Goal: Transaction & Acquisition: Book appointment/travel/reservation

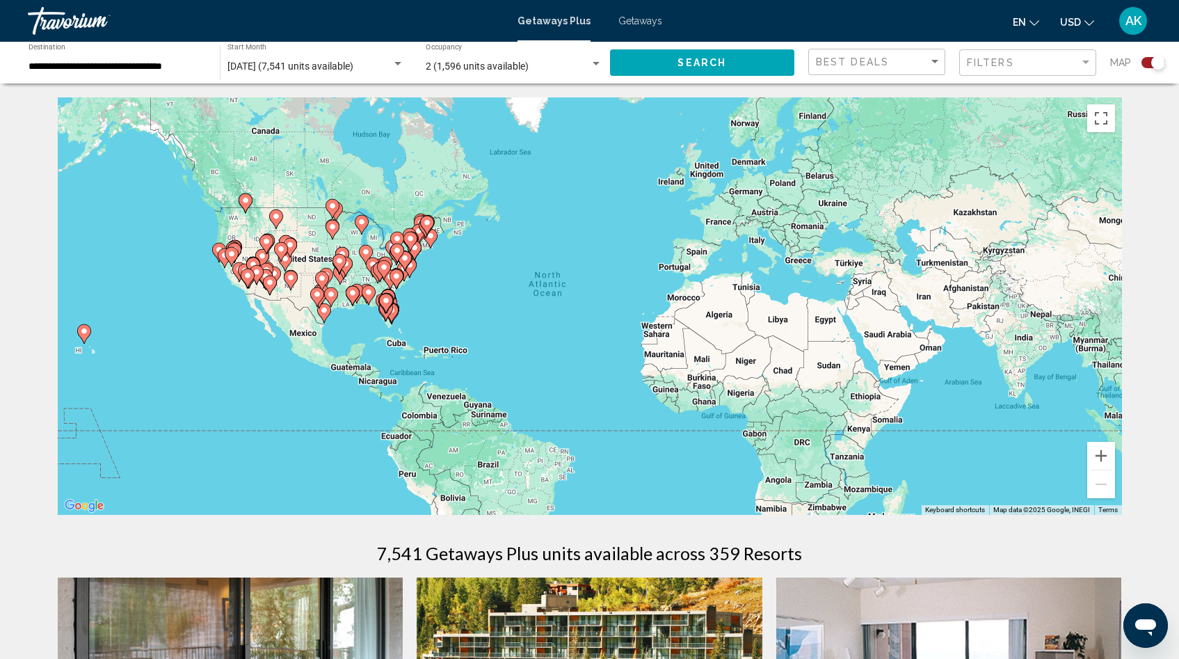
click at [1138, 23] on span "AK" at bounding box center [1134, 21] width 16 height 14
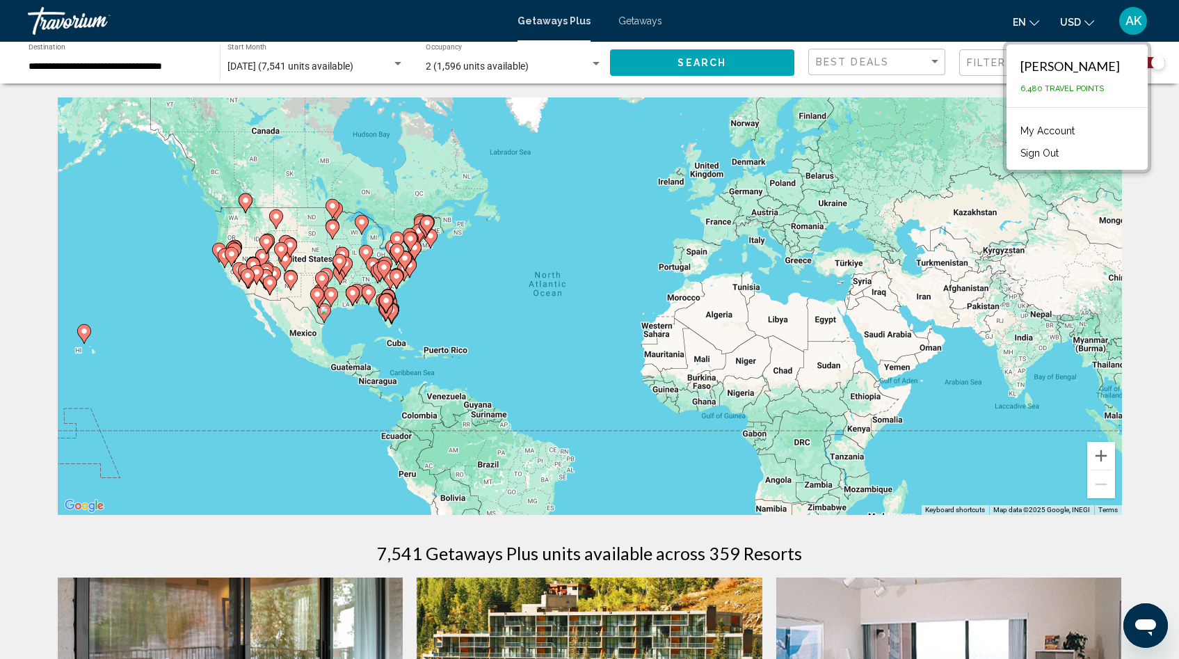
click at [1057, 131] on link "My Account" at bounding box center [1048, 131] width 68 height 18
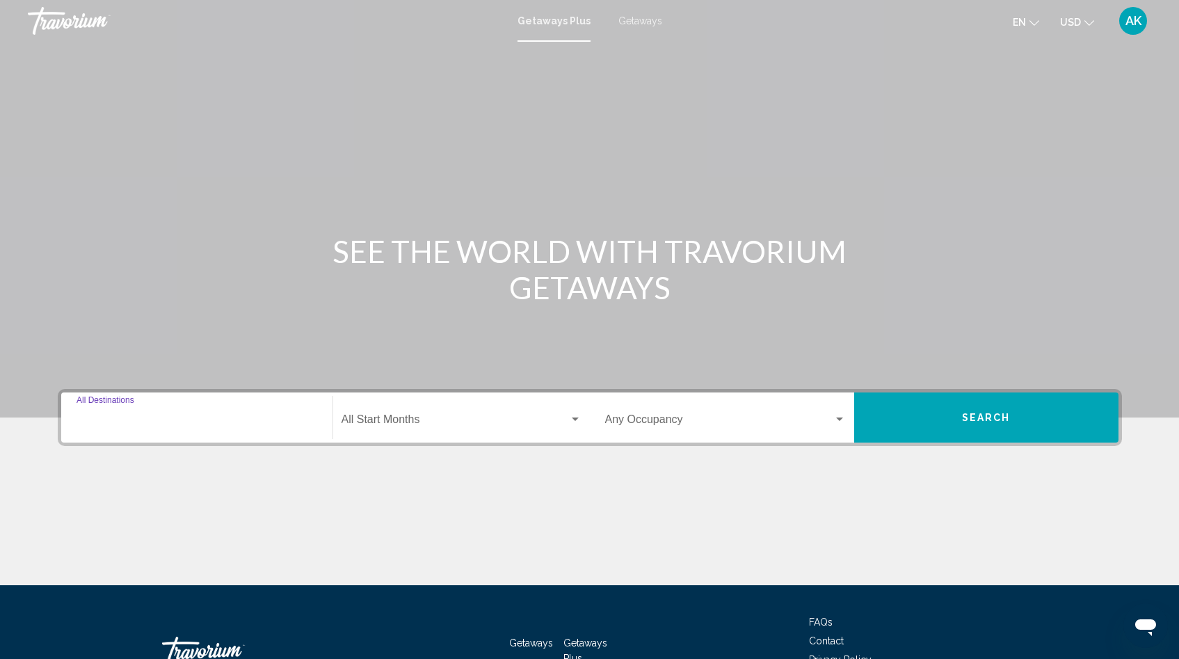
click at [114, 422] on input "Destination All Destinations" at bounding box center [197, 422] width 241 height 13
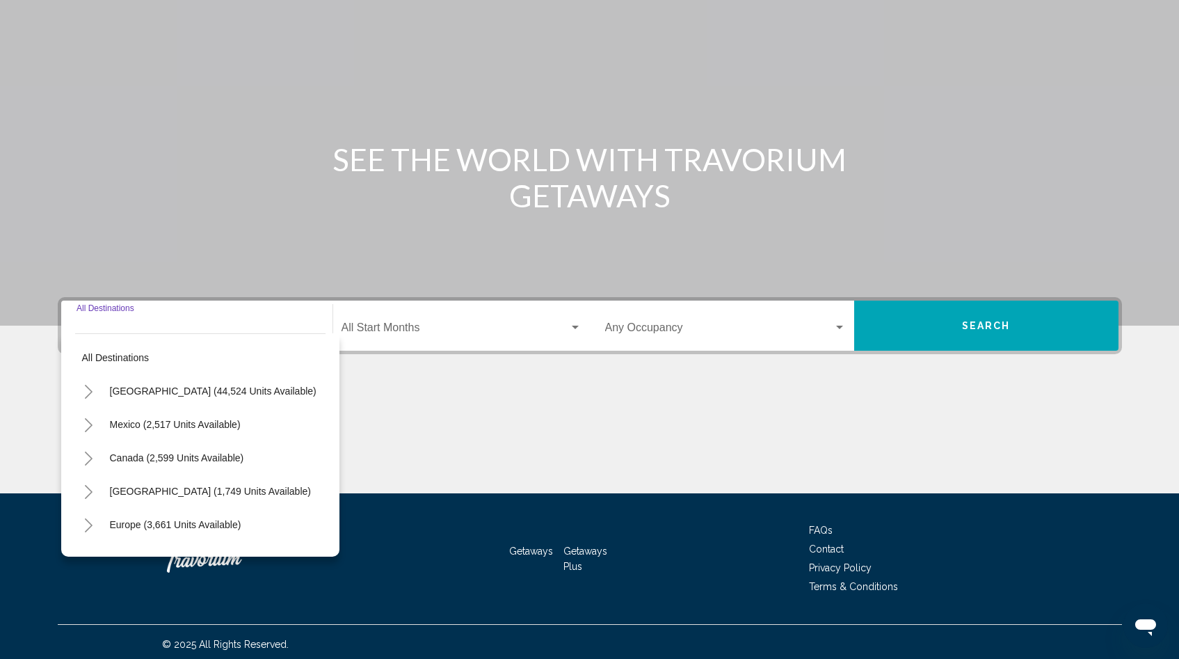
scroll to position [97, 0]
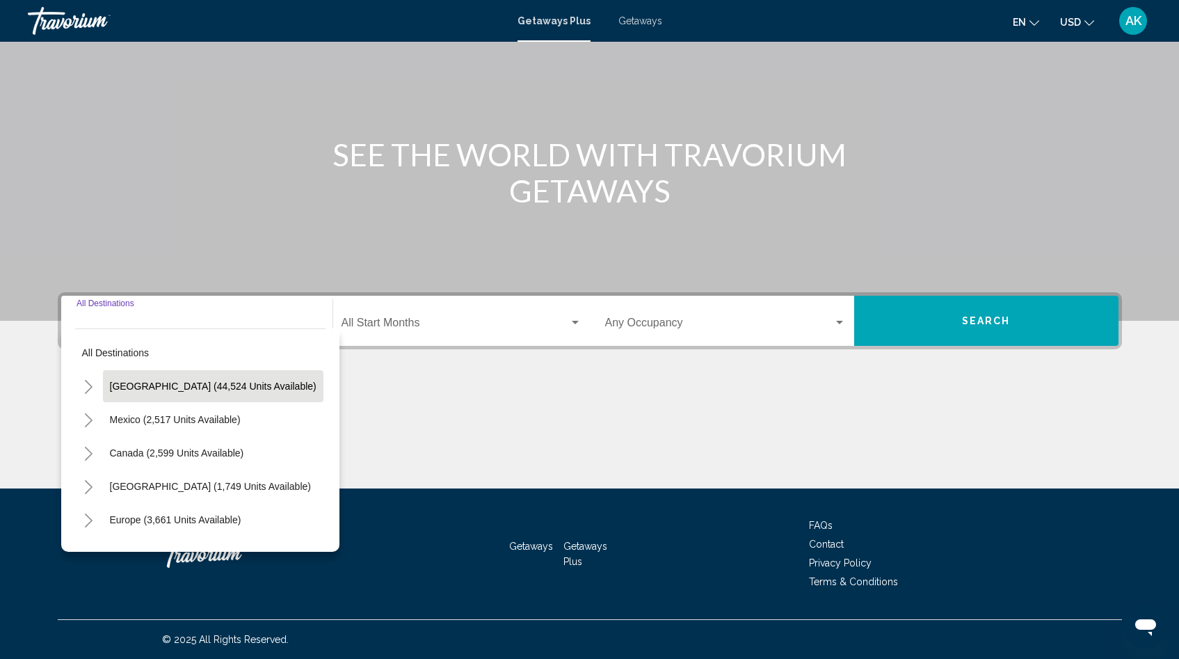
click at [140, 390] on span "[GEOGRAPHIC_DATA] (44,524 units available)" at bounding box center [213, 386] width 207 height 11
type input "**********"
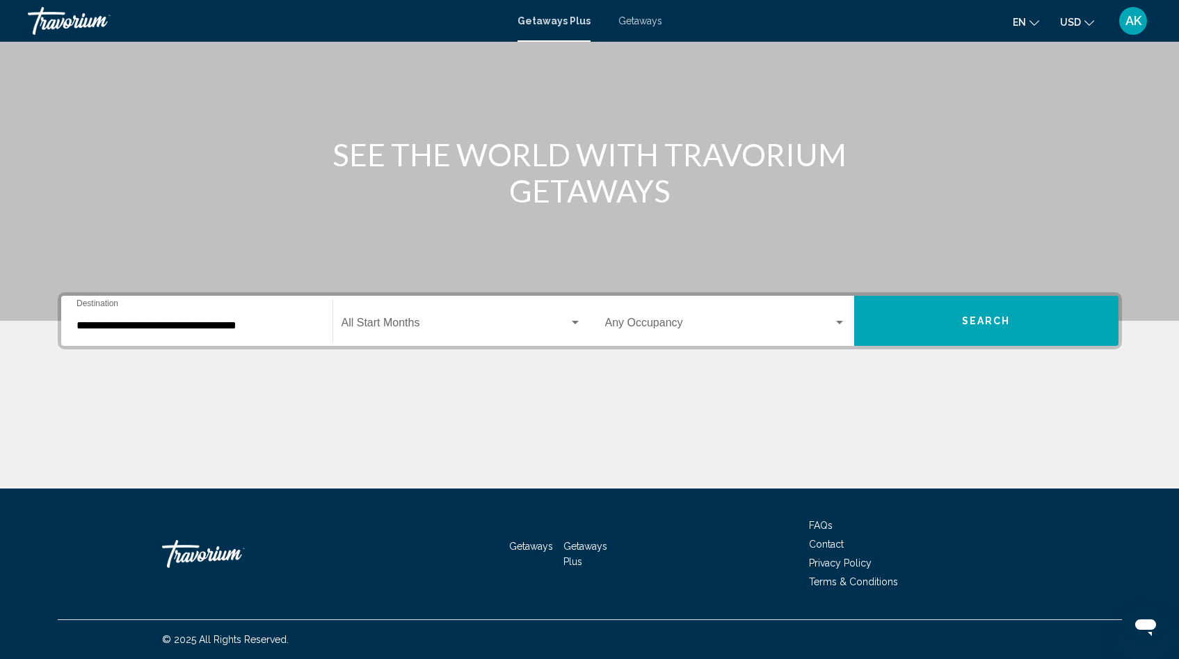
click at [400, 333] on div "Start Month All Start Months" at bounding box center [462, 321] width 240 height 44
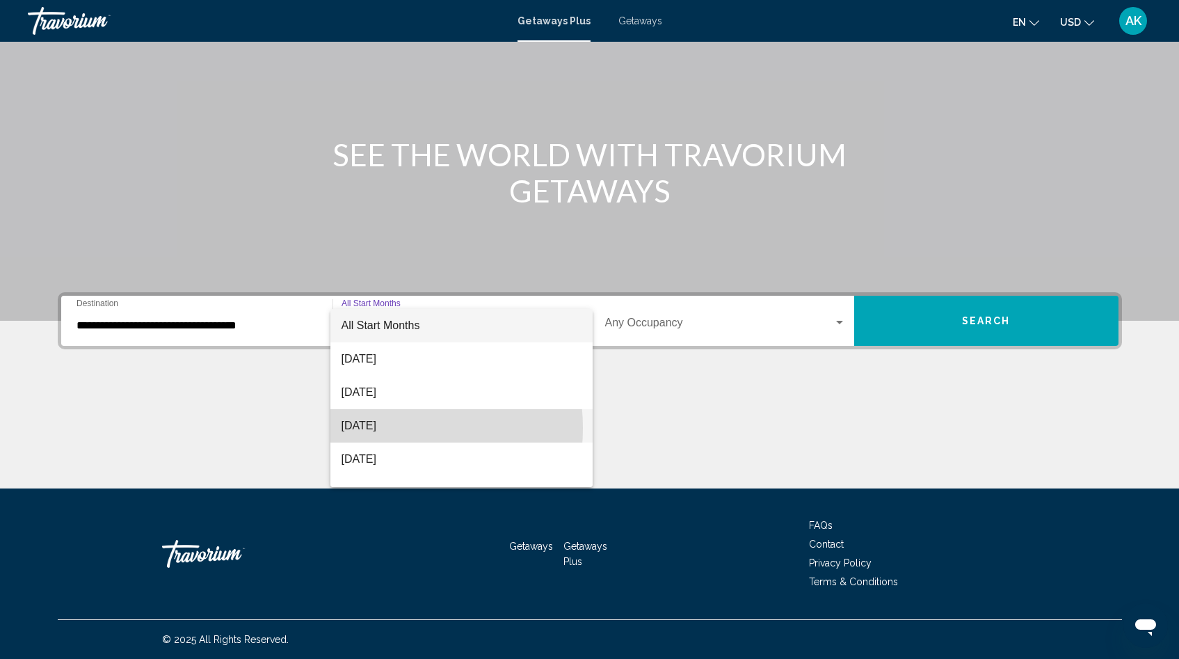
click at [377, 428] on span "[DATE]" at bounding box center [462, 425] width 240 height 33
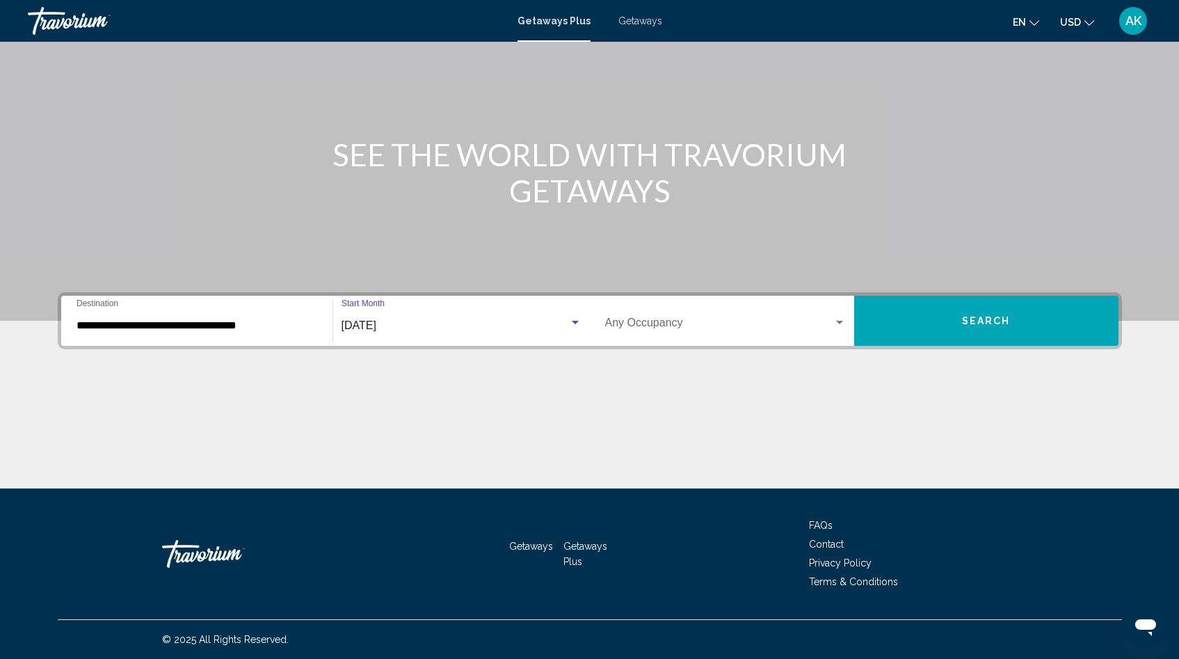
click at [646, 326] on span "Search widget" at bounding box center [719, 325] width 228 height 13
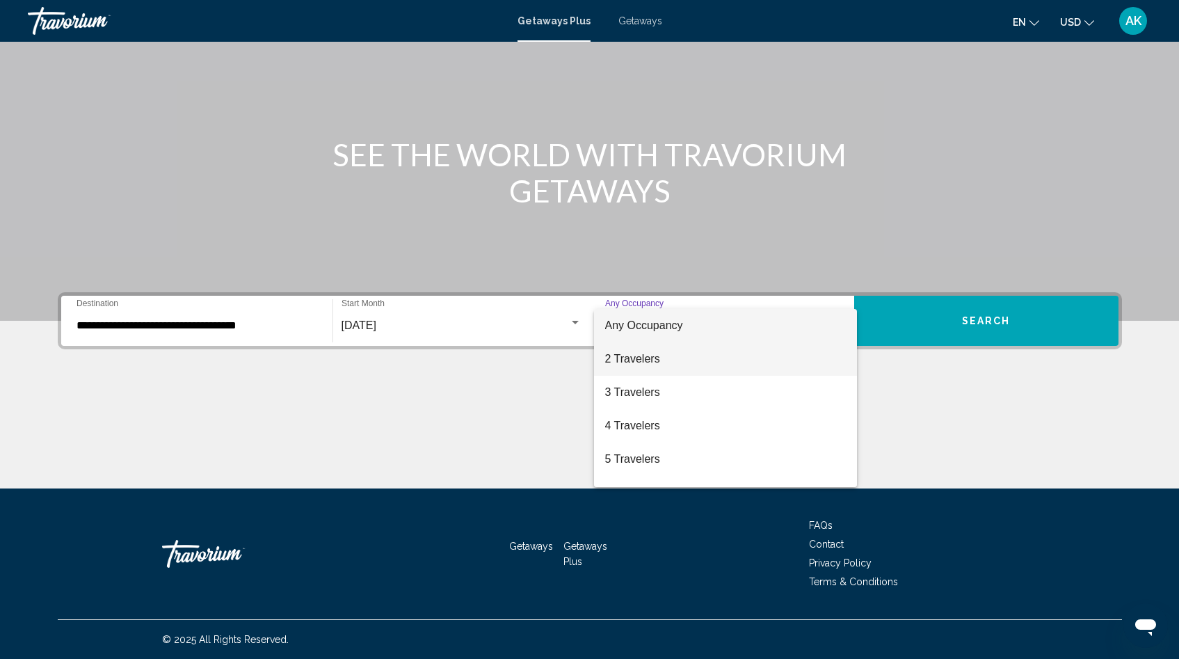
click at [640, 358] on span "2 Travelers" at bounding box center [725, 358] width 241 height 33
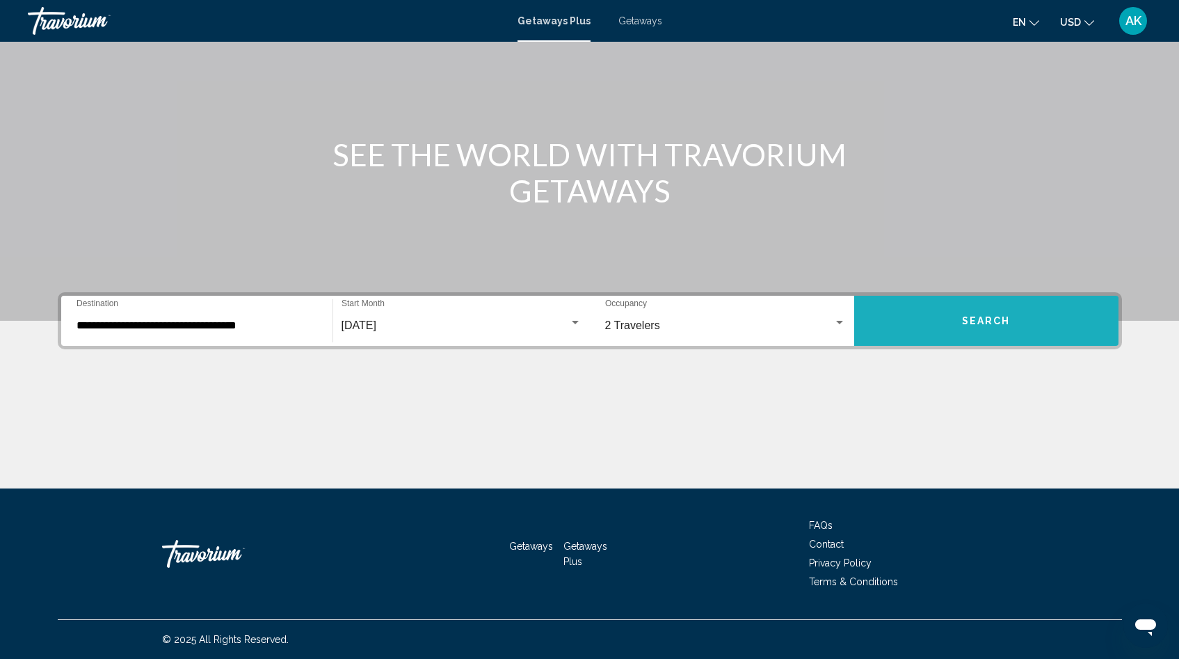
click at [982, 323] on span "Search" at bounding box center [986, 321] width 49 height 11
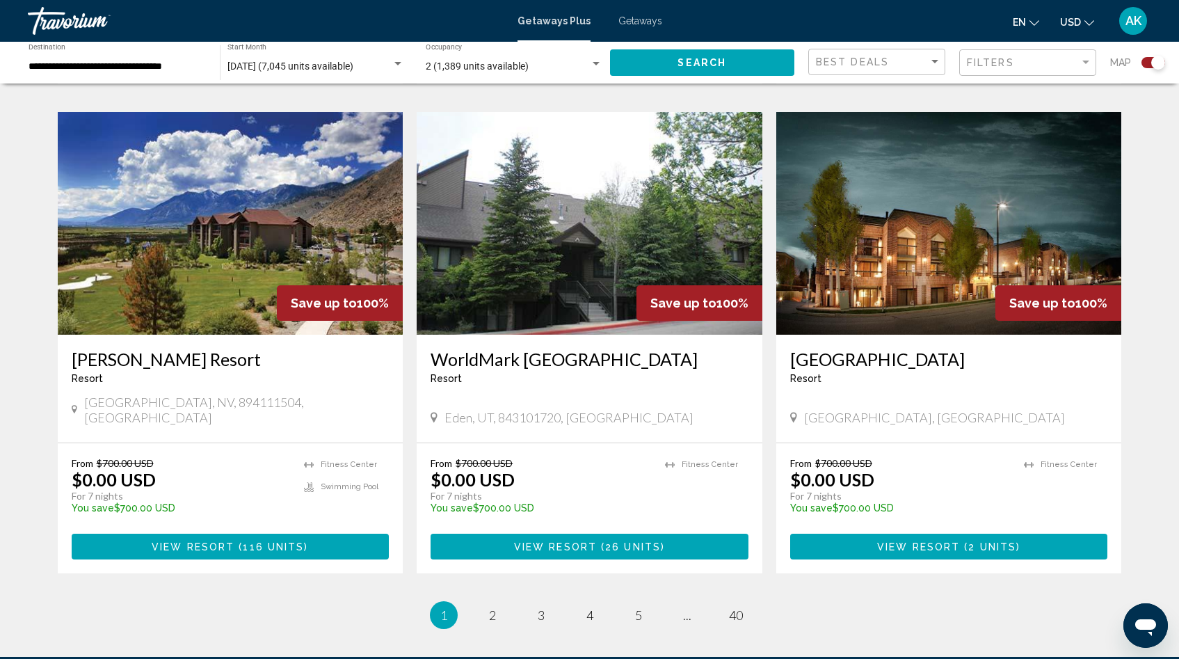
scroll to position [2039, 0]
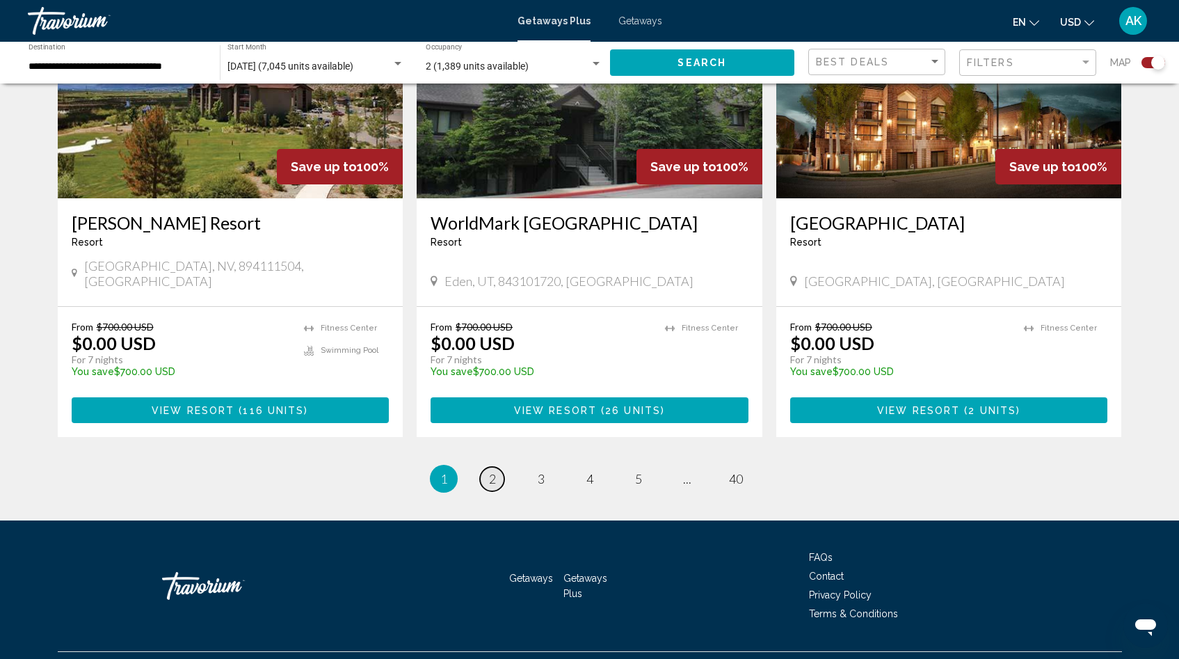
click at [493, 471] on span "2" at bounding box center [492, 478] width 7 height 15
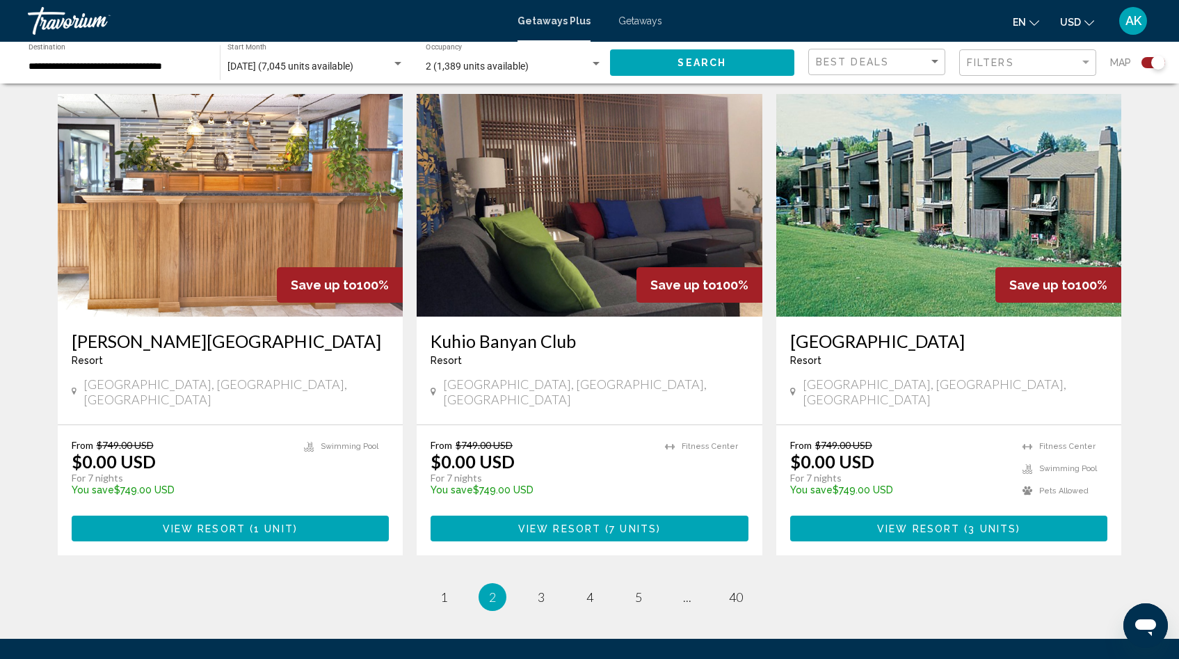
scroll to position [2001, 0]
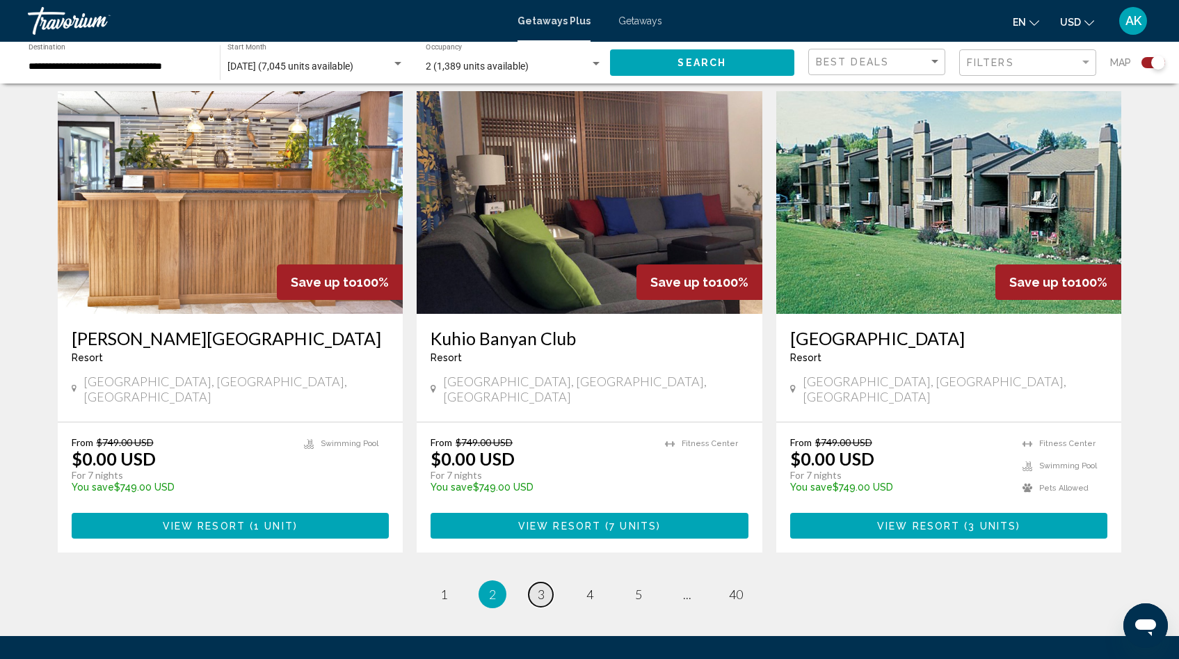
click at [541, 586] on span "3" at bounding box center [541, 593] width 7 height 15
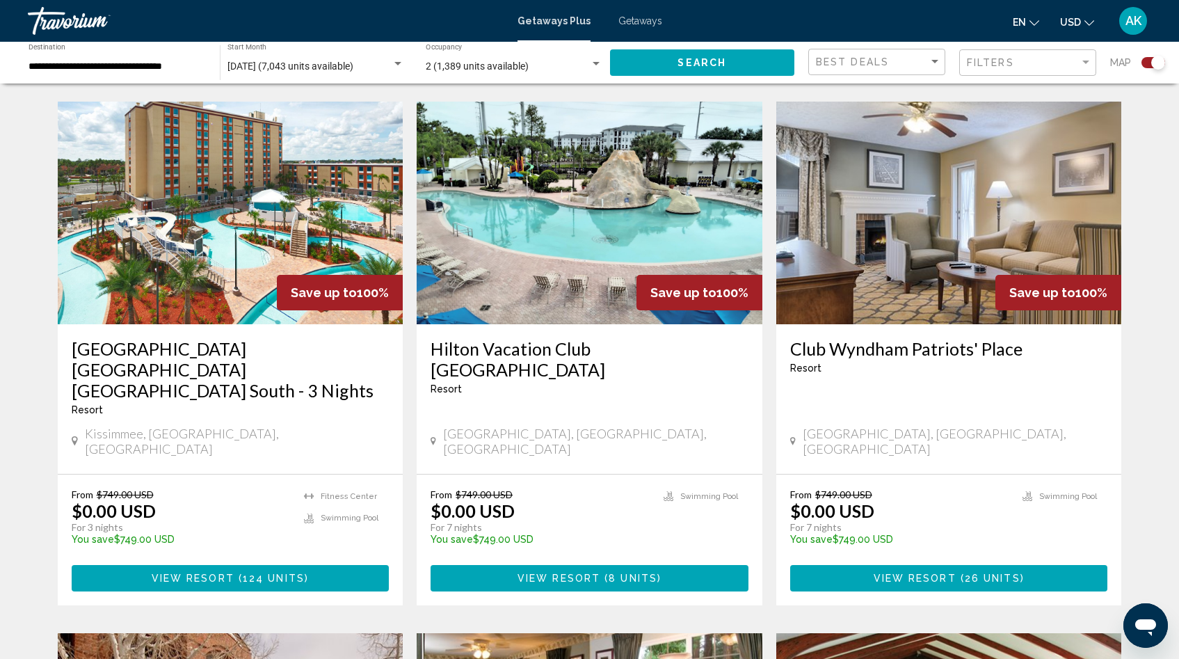
scroll to position [962, 0]
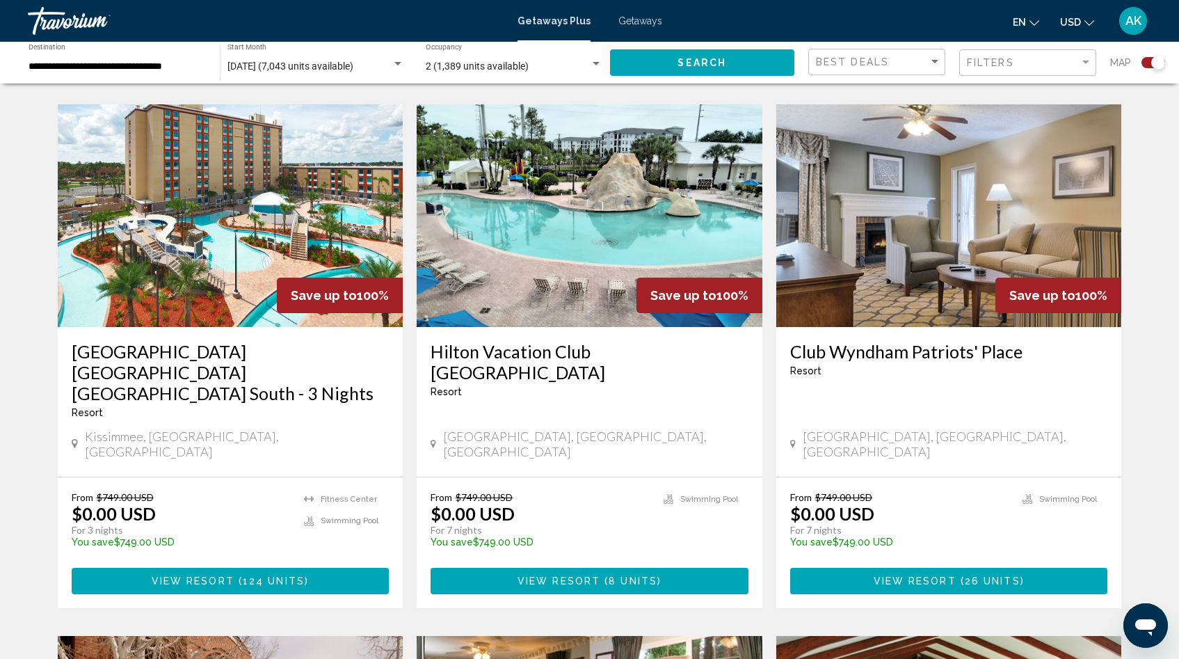
click at [208, 214] on img "Main content" at bounding box center [231, 215] width 346 height 223
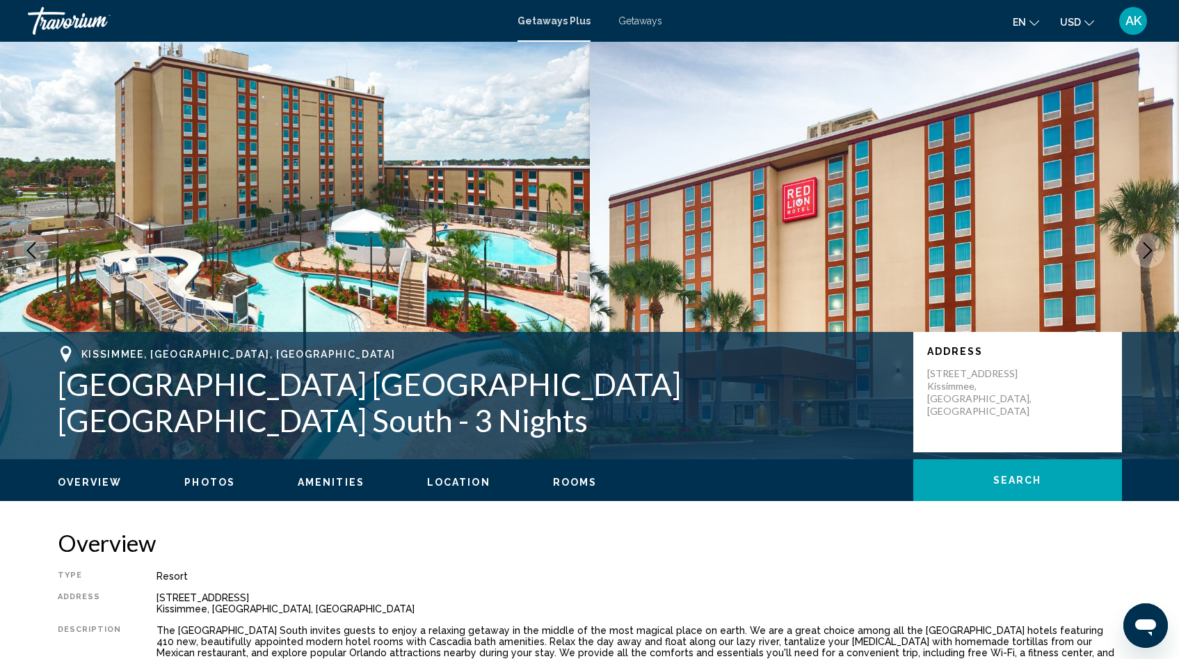
click at [306, 265] on img "Main content" at bounding box center [295, 250] width 590 height 417
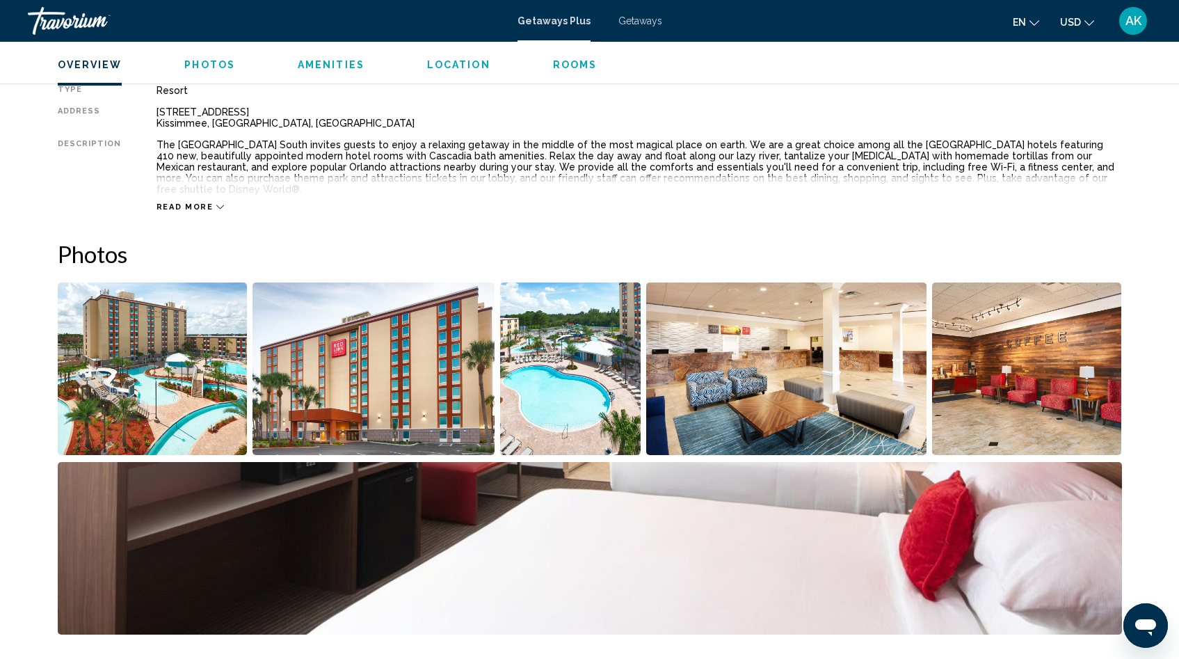
scroll to position [488, 0]
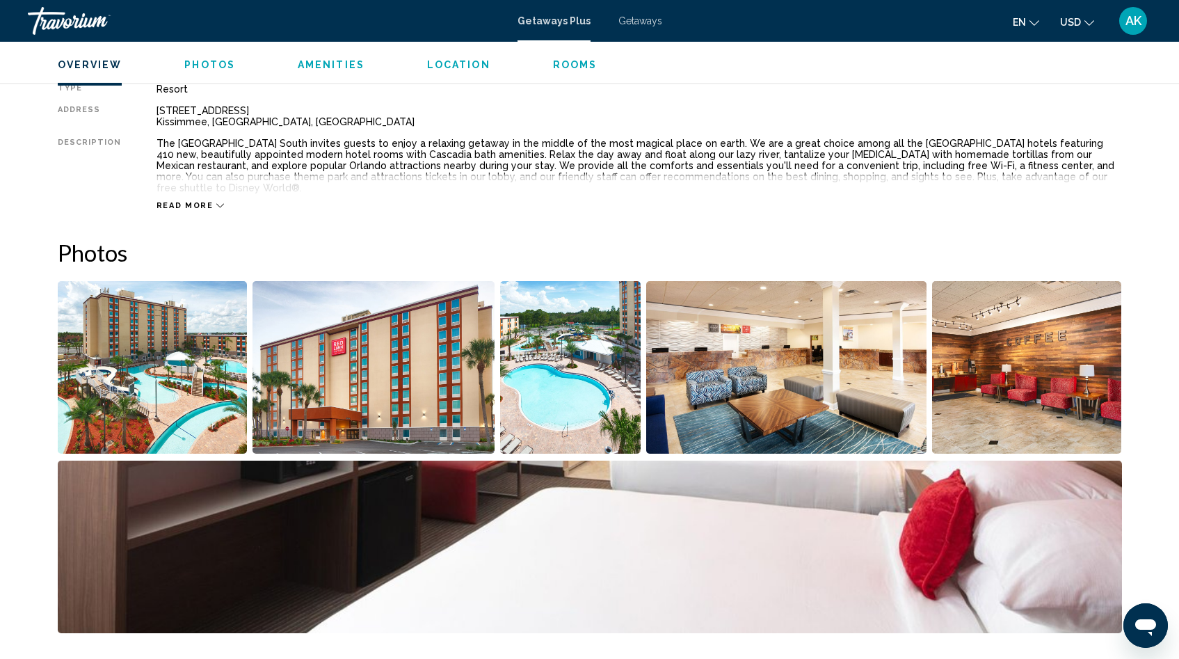
click at [145, 348] on img "Open full-screen image slider" at bounding box center [153, 367] width 190 height 173
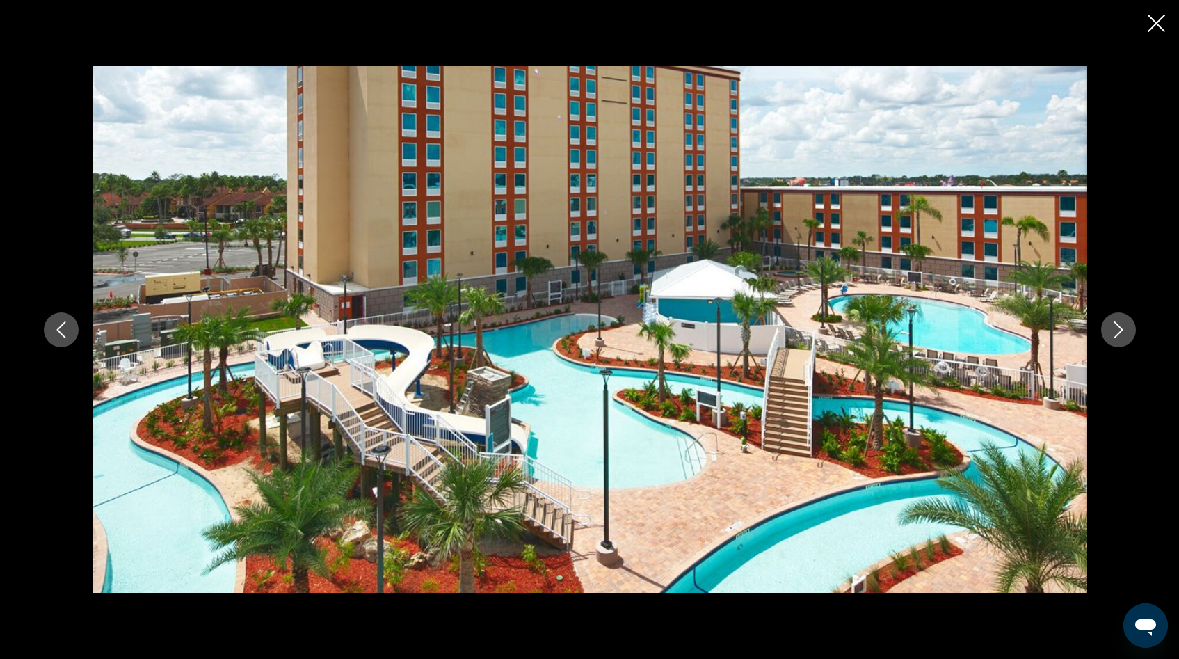
click at [1117, 334] on icon "Next image" at bounding box center [1118, 329] width 9 height 17
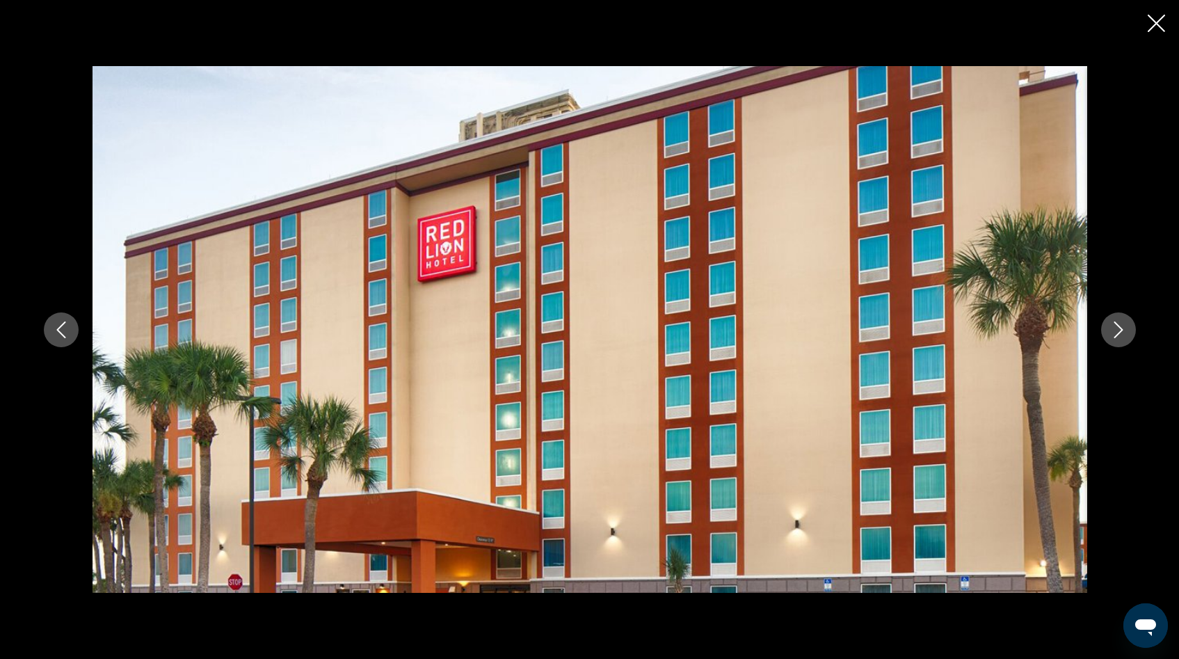
click at [1117, 334] on icon "Next image" at bounding box center [1118, 329] width 9 height 17
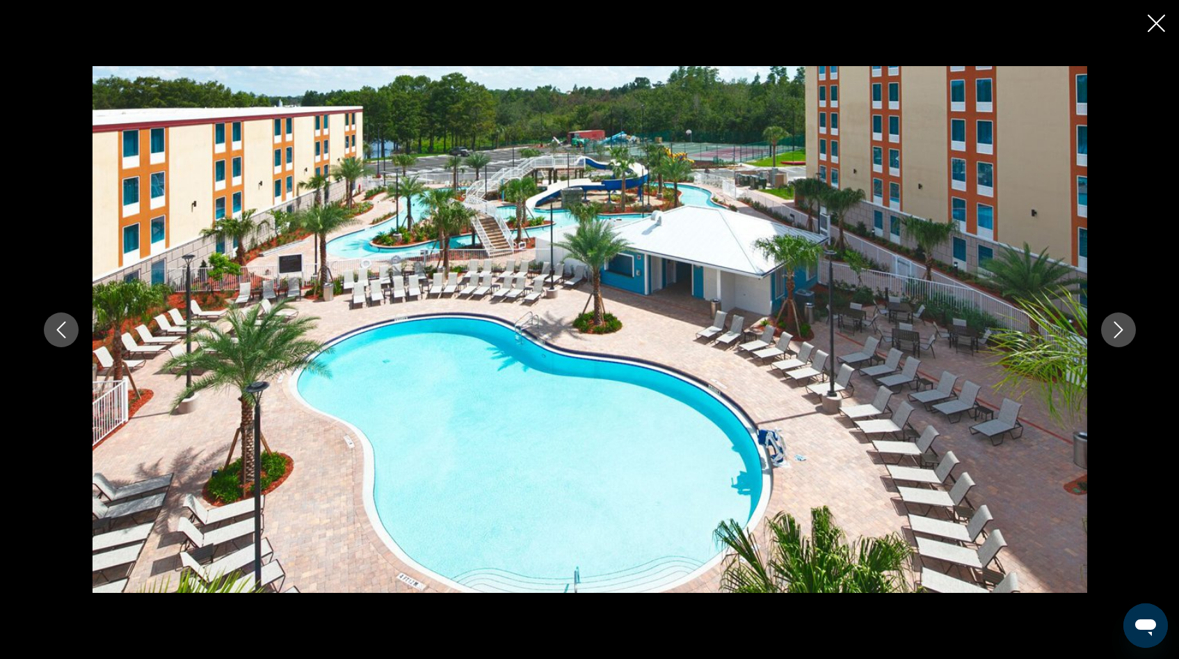
click at [1117, 334] on icon "Next image" at bounding box center [1118, 329] width 9 height 17
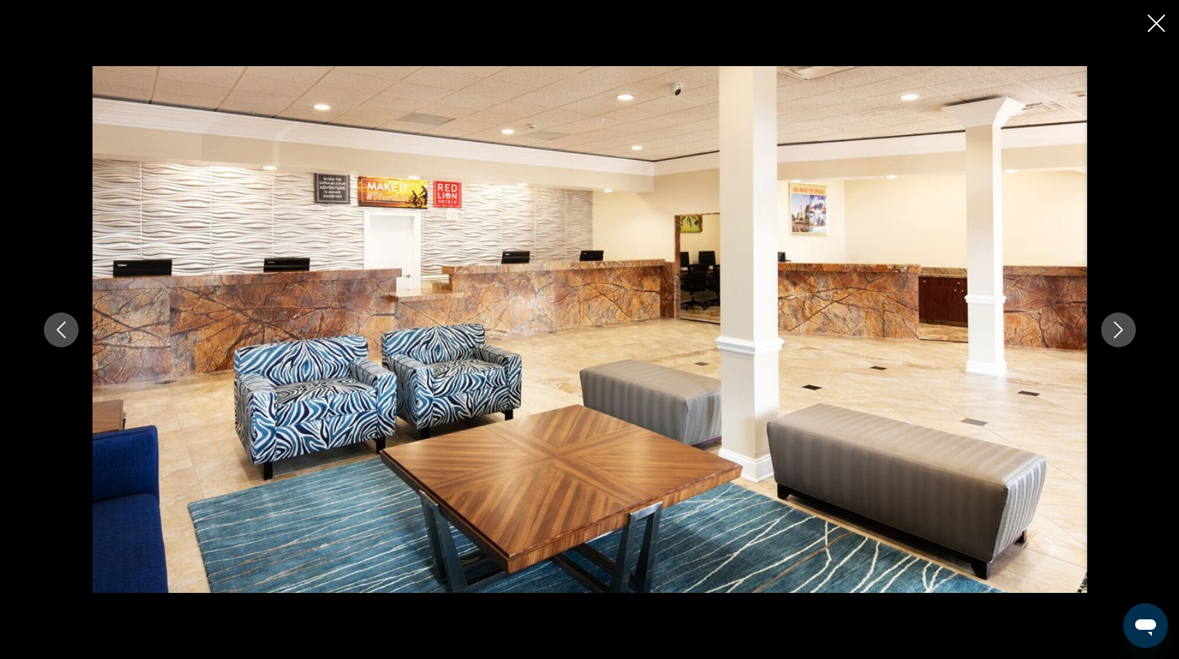
click at [1117, 334] on icon "Next image" at bounding box center [1118, 329] width 9 height 17
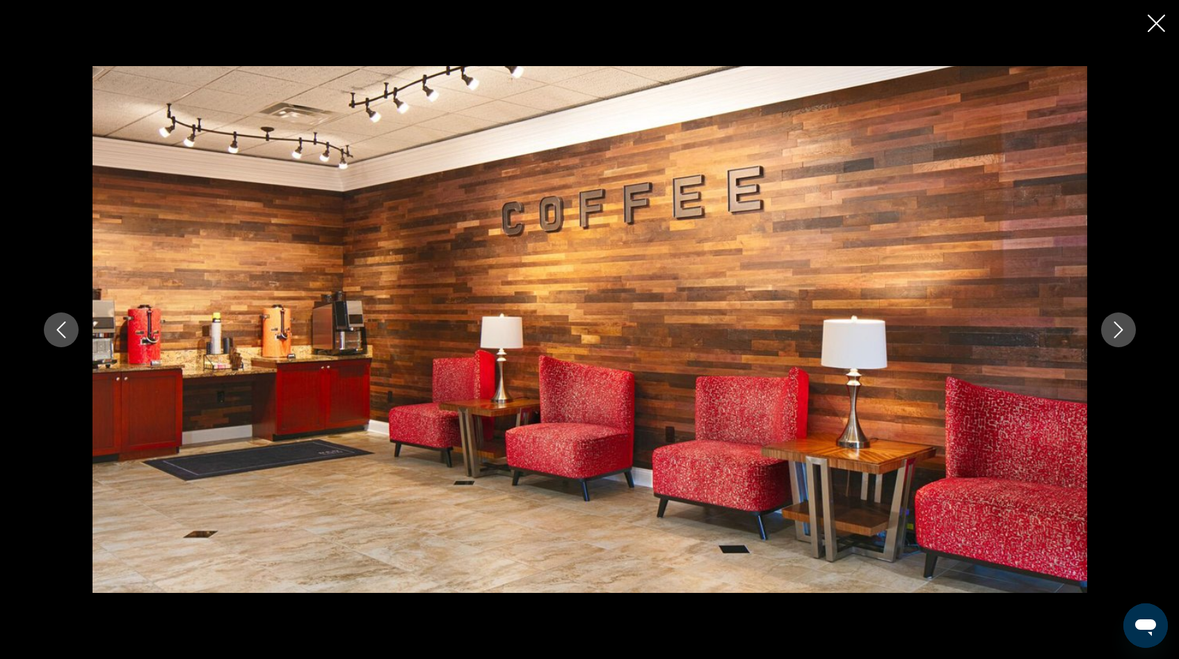
click at [1117, 334] on icon "Next image" at bounding box center [1118, 329] width 9 height 17
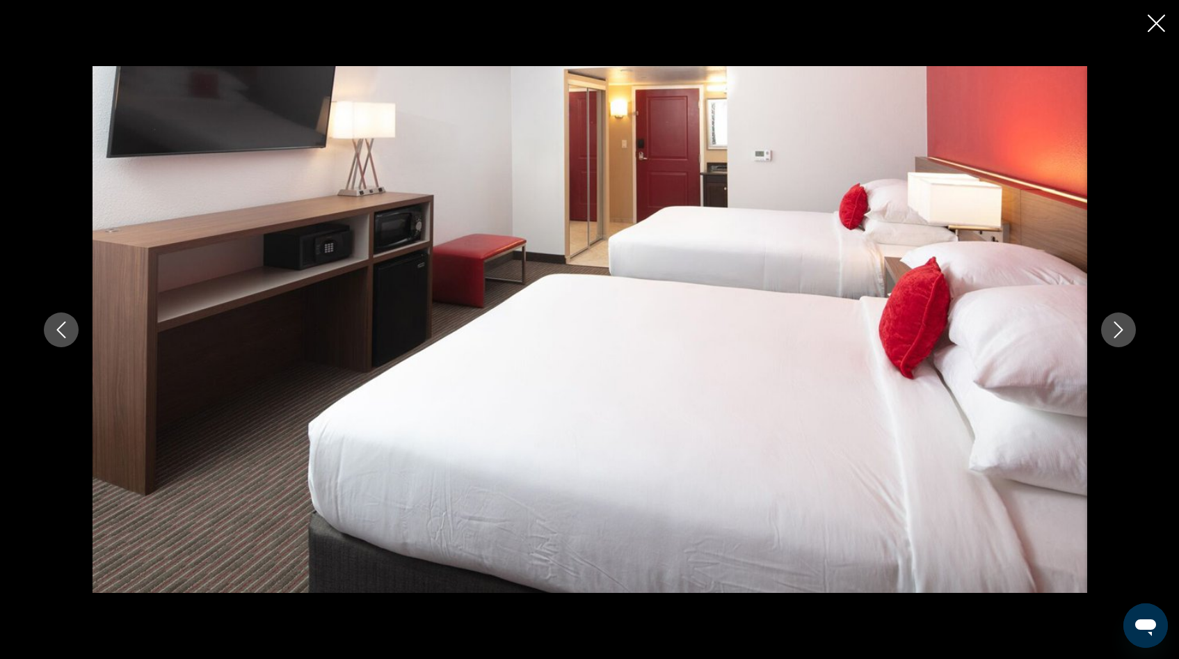
click at [1117, 334] on icon "Next image" at bounding box center [1118, 329] width 9 height 17
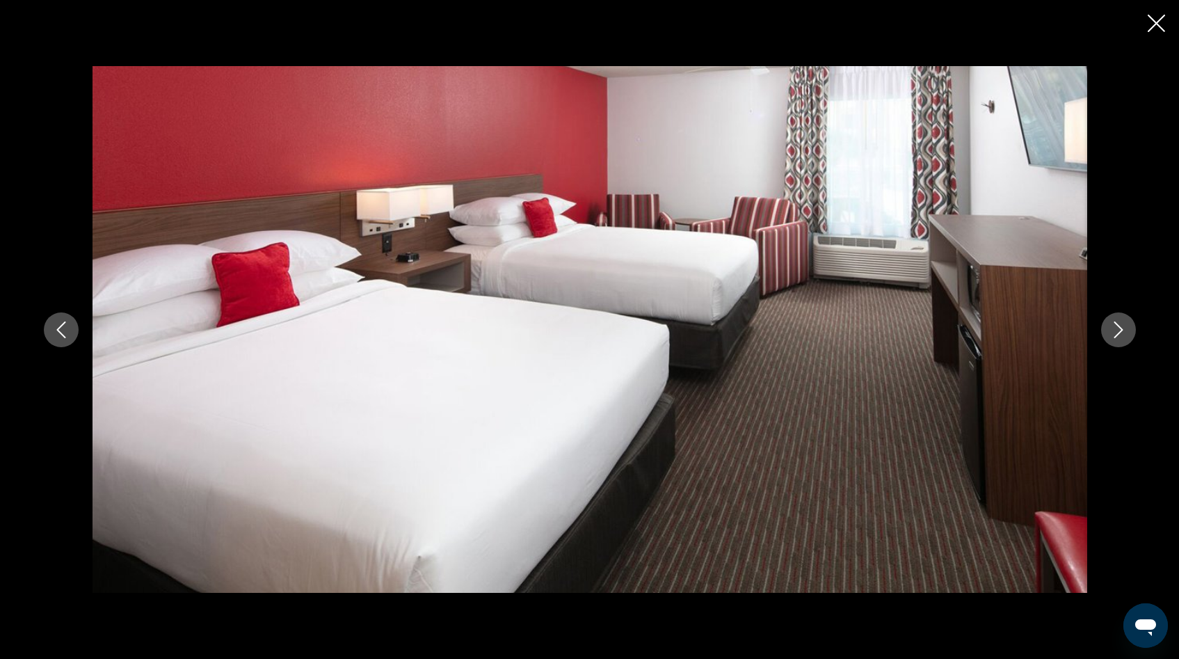
click at [1117, 334] on icon "Next image" at bounding box center [1118, 329] width 9 height 17
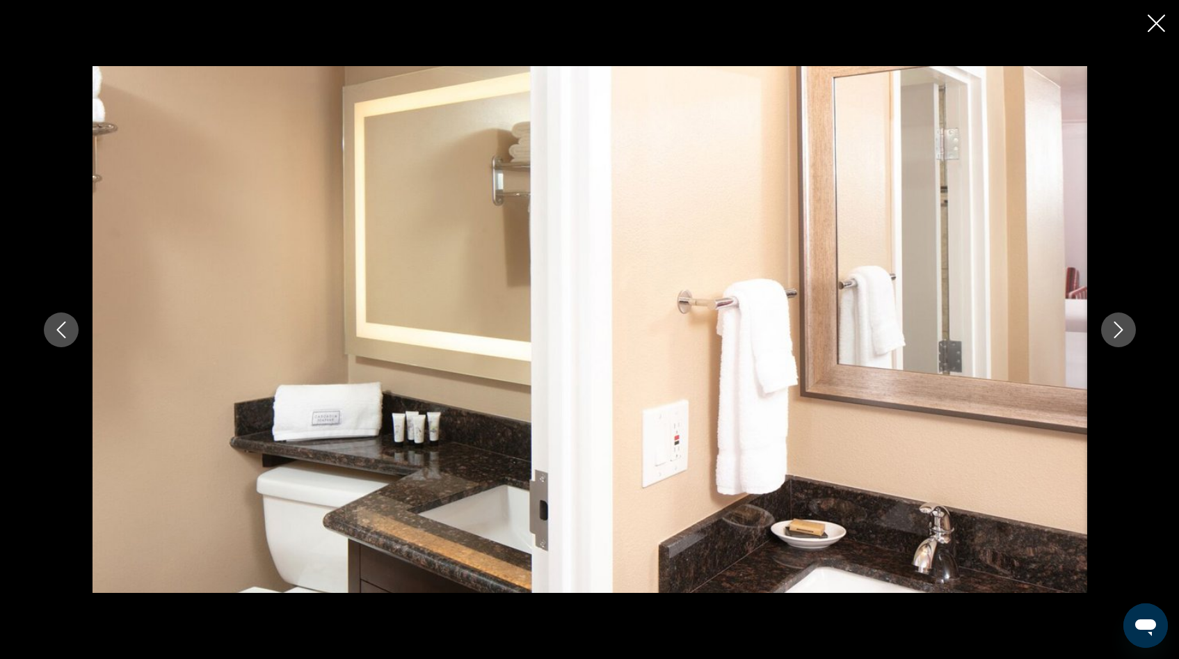
click at [1158, 25] on icon "Close slideshow" at bounding box center [1156, 23] width 17 height 17
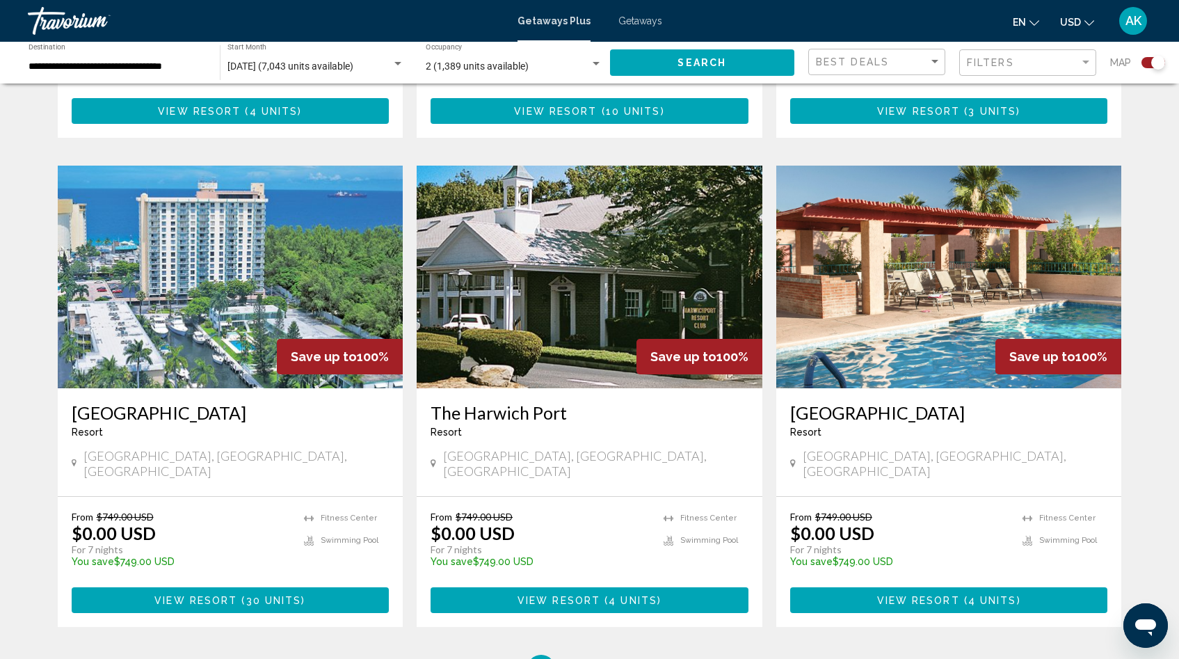
scroll to position [1924, 0]
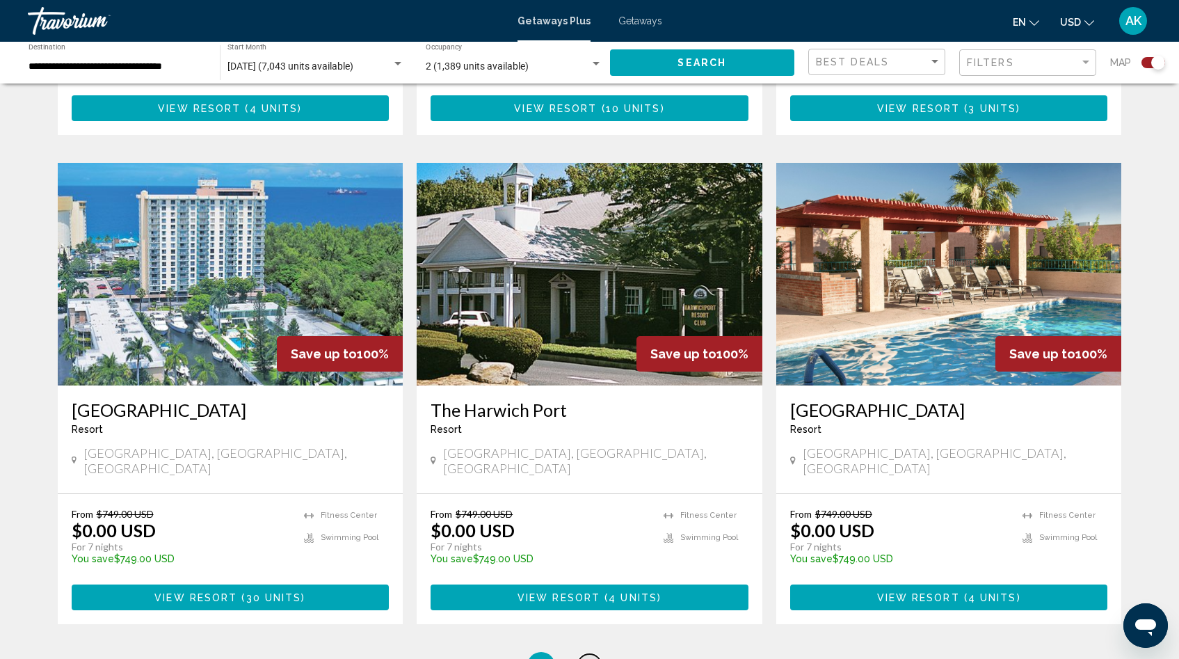
click at [589, 658] on span "4" at bounding box center [589, 665] width 7 height 15
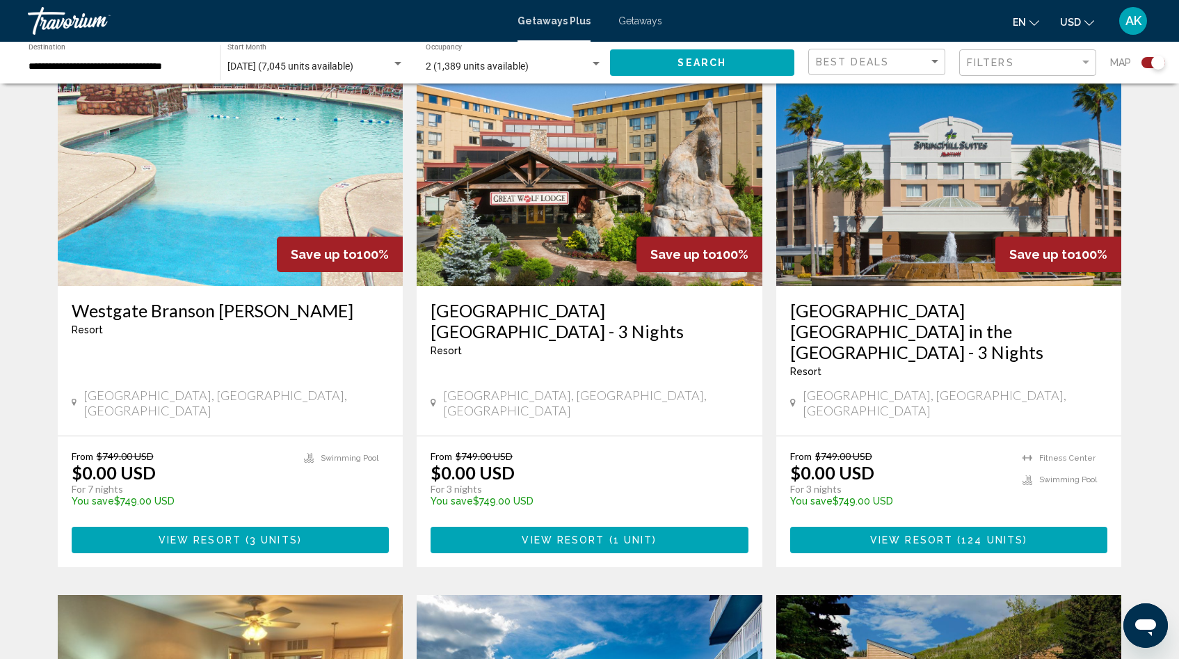
scroll to position [953, 0]
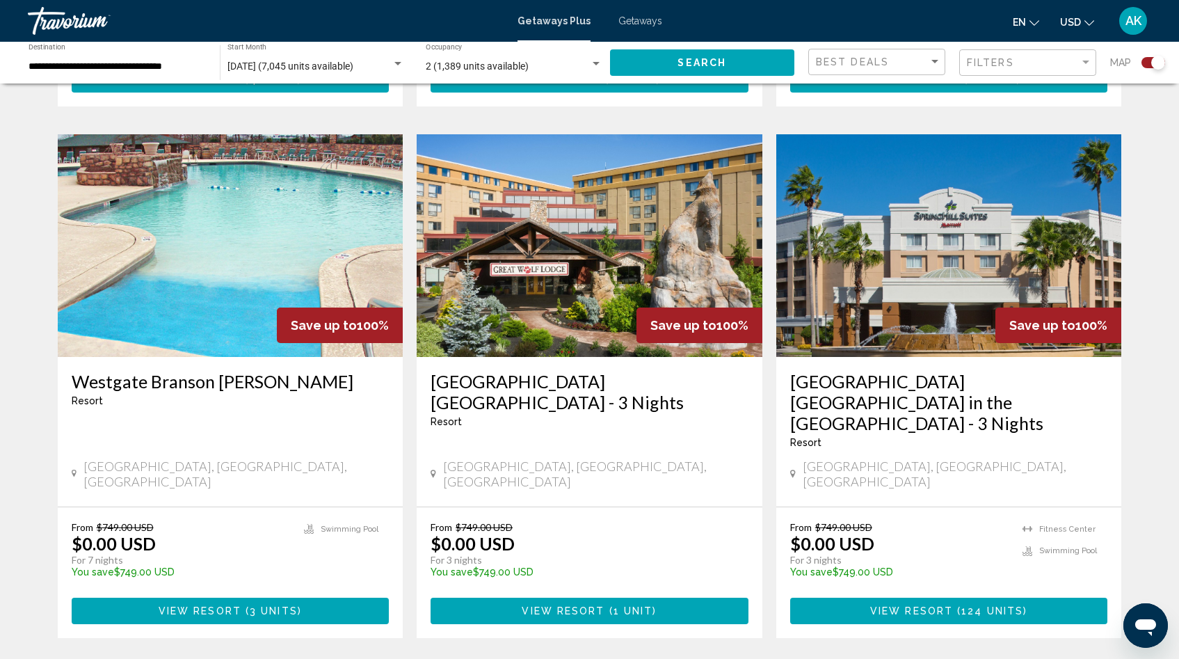
click at [954, 246] on img "Main content" at bounding box center [949, 245] width 346 height 223
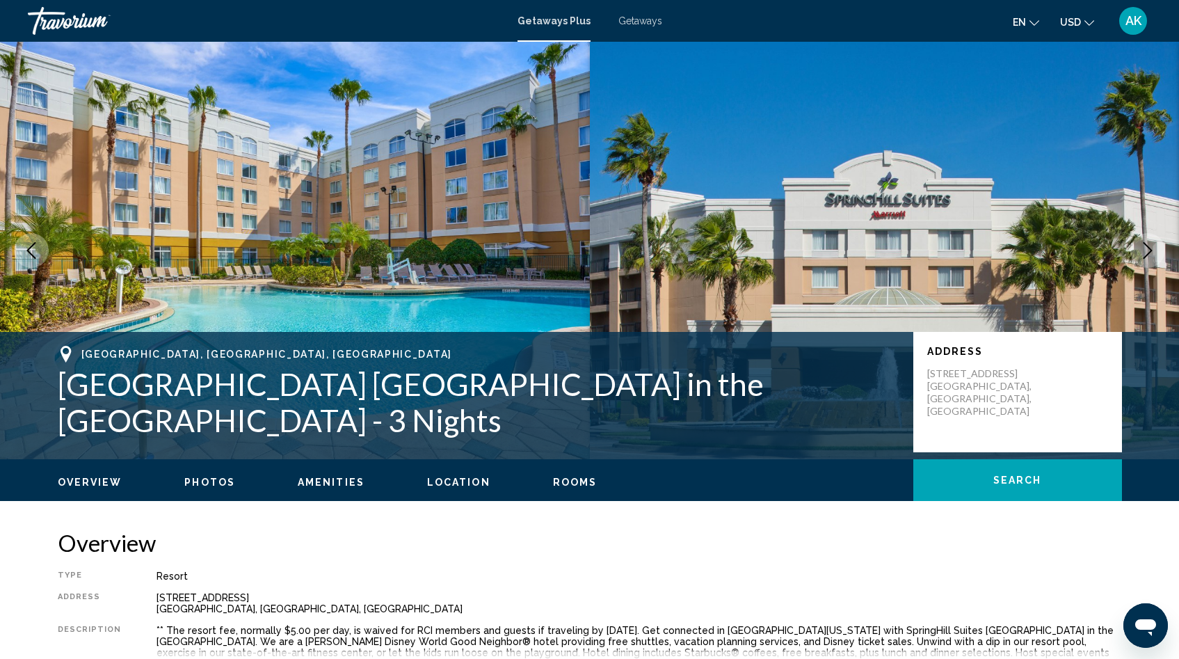
click at [463, 488] on button "Location" at bounding box center [458, 482] width 63 height 13
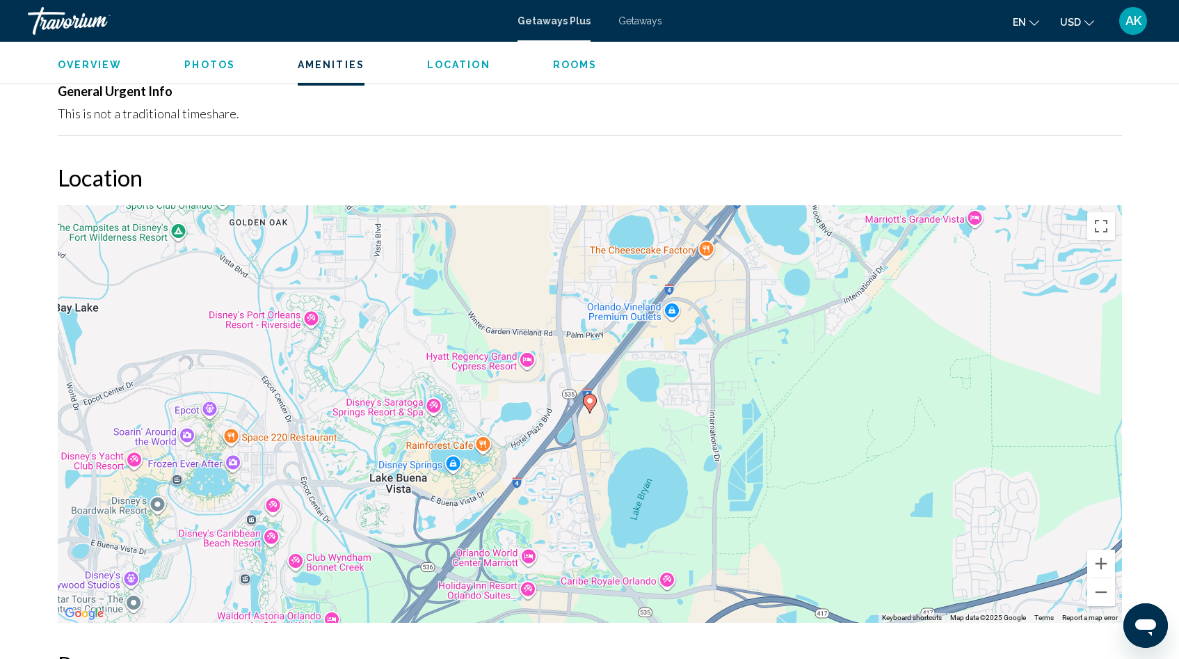
scroll to position [1417, 0]
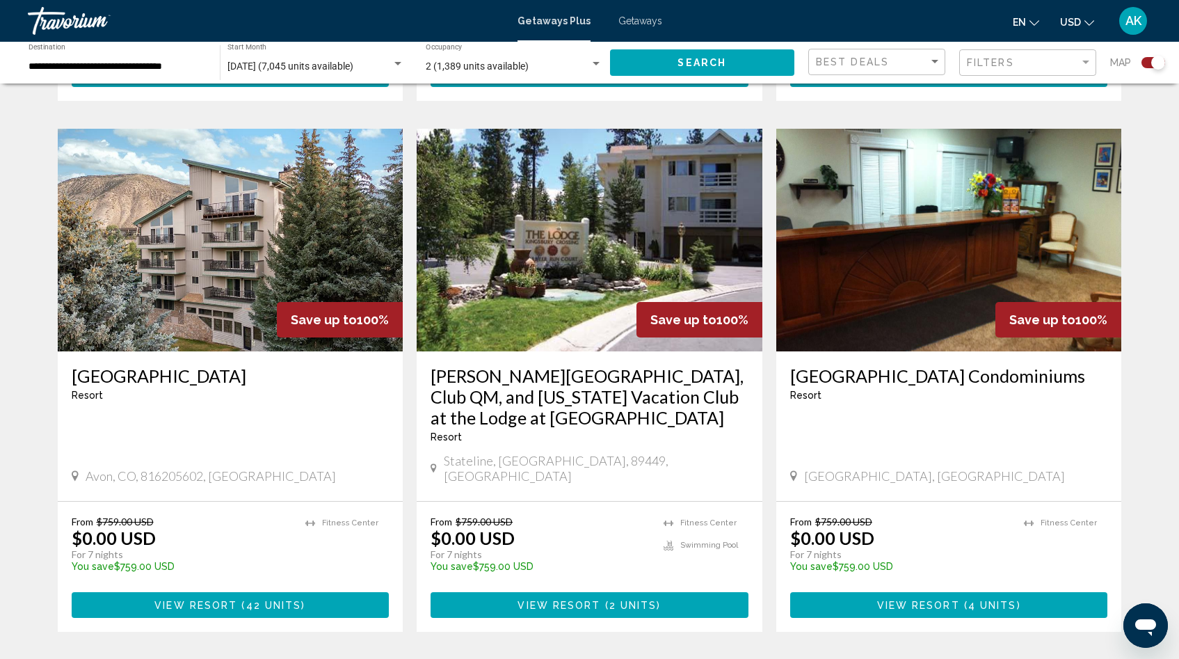
scroll to position [2123, 0]
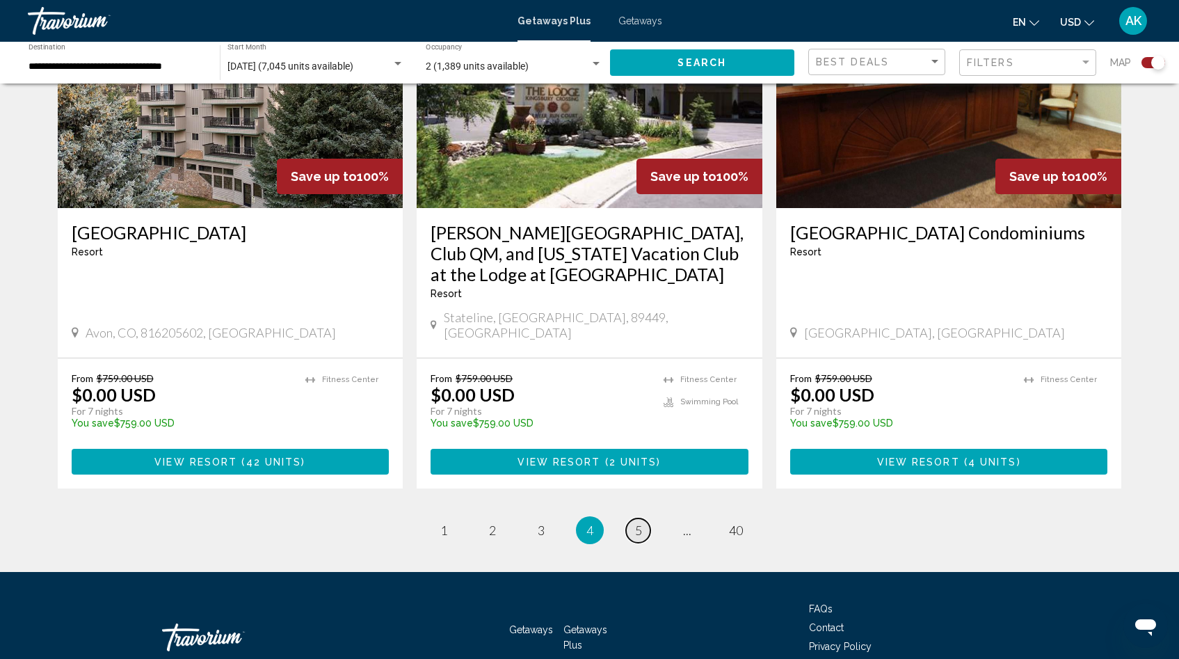
click at [638, 522] on span "5" at bounding box center [638, 529] width 7 height 15
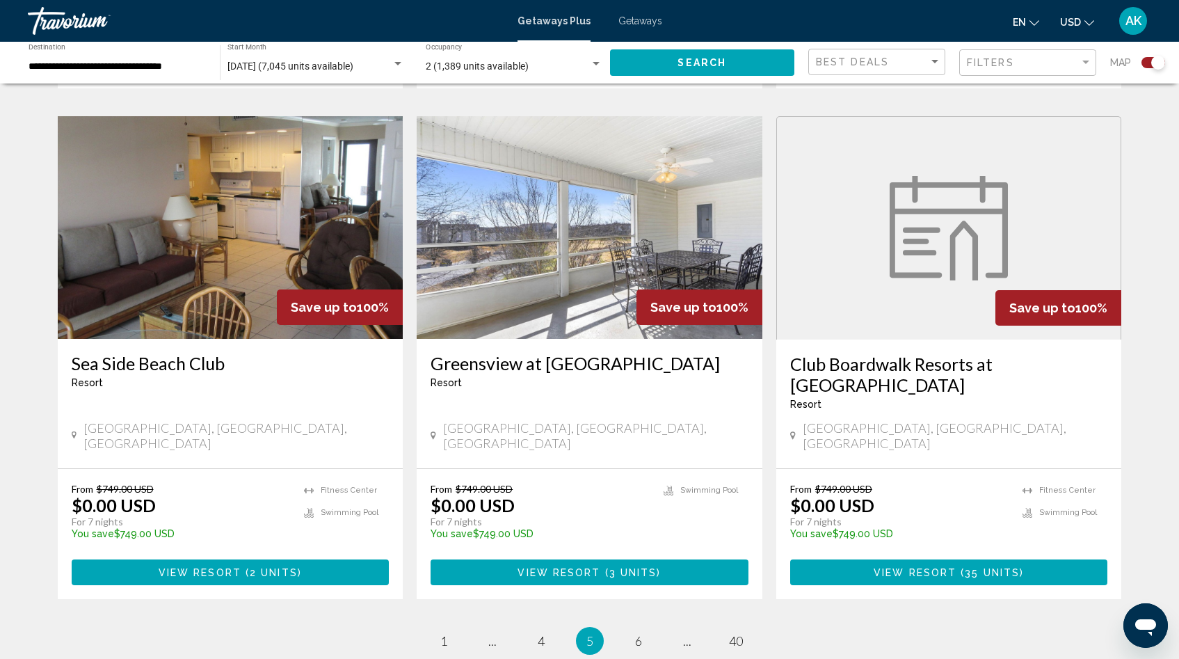
scroll to position [1950, 0]
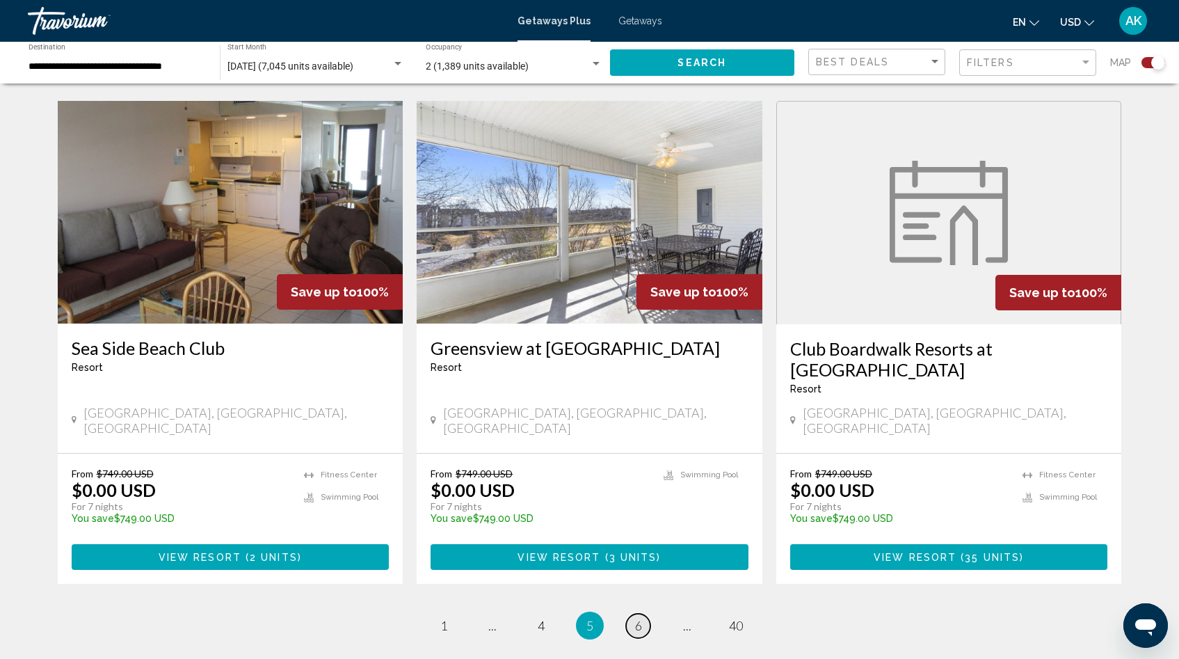
click at [639, 618] on span "6" at bounding box center [638, 625] width 7 height 15
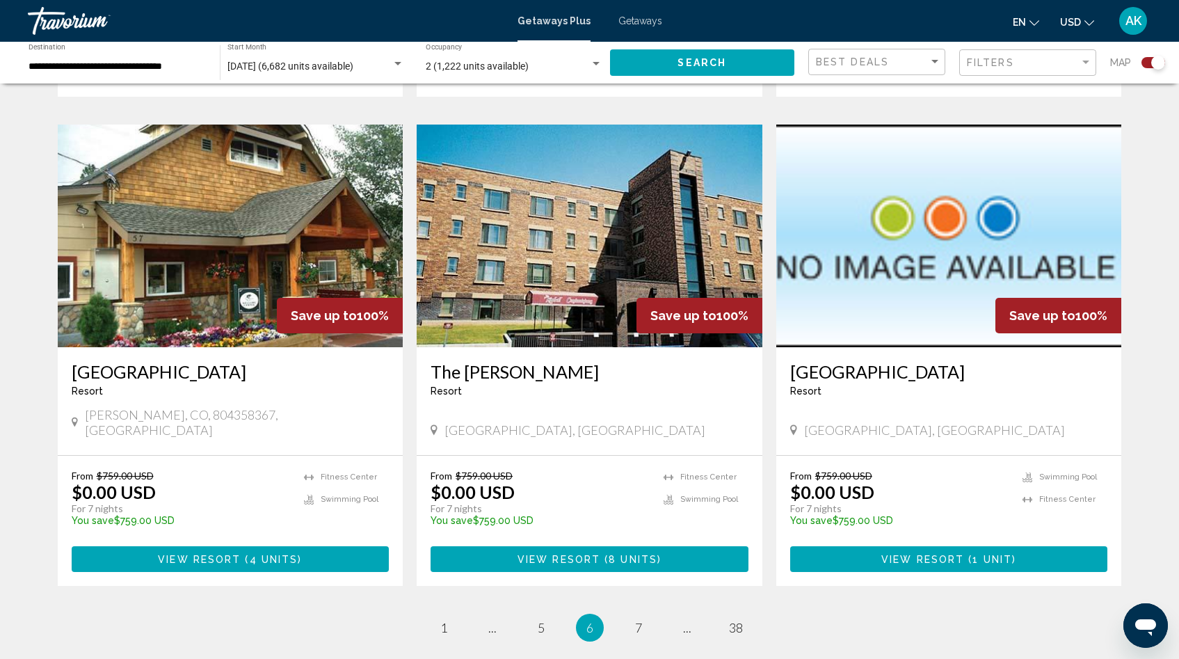
scroll to position [2060, 0]
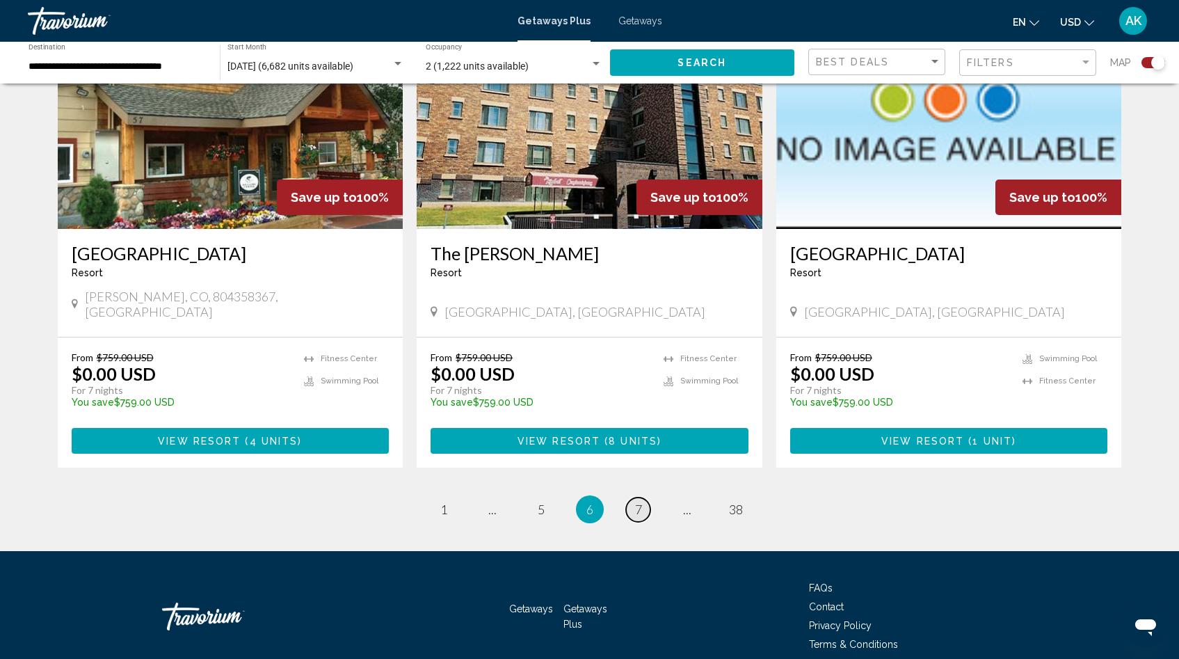
click at [636, 502] on span "7" at bounding box center [638, 509] width 7 height 15
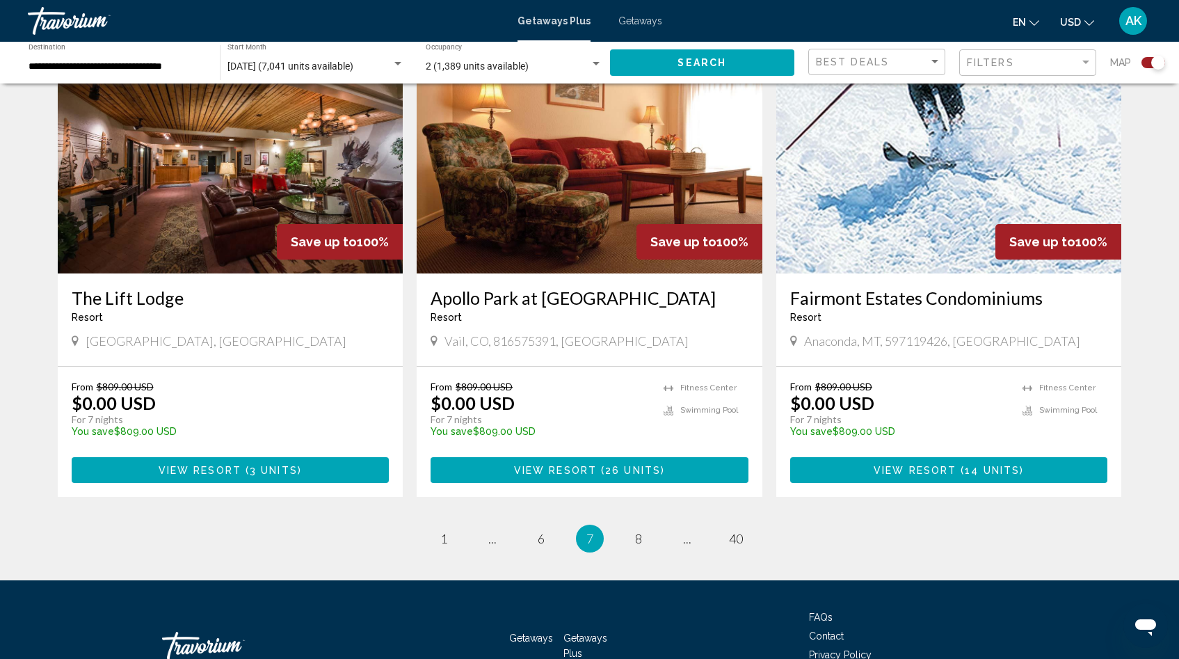
scroll to position [2081, 0]
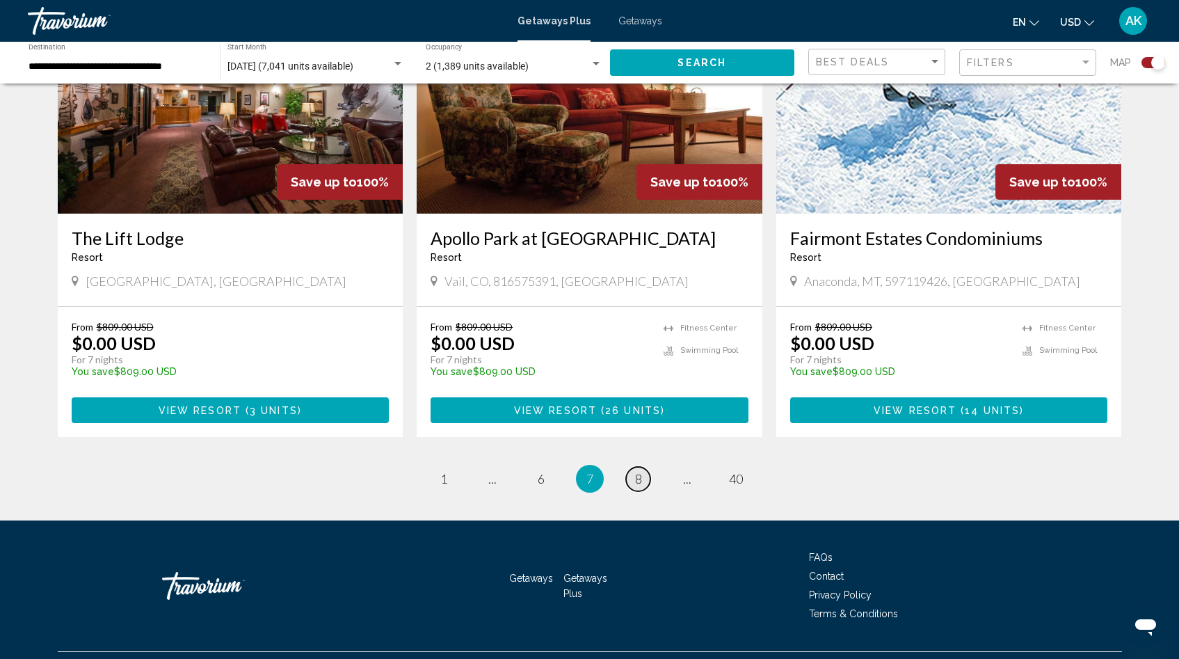
click at [637, 471] on span "8" at bounding box center [638, 478] width 7 height 15
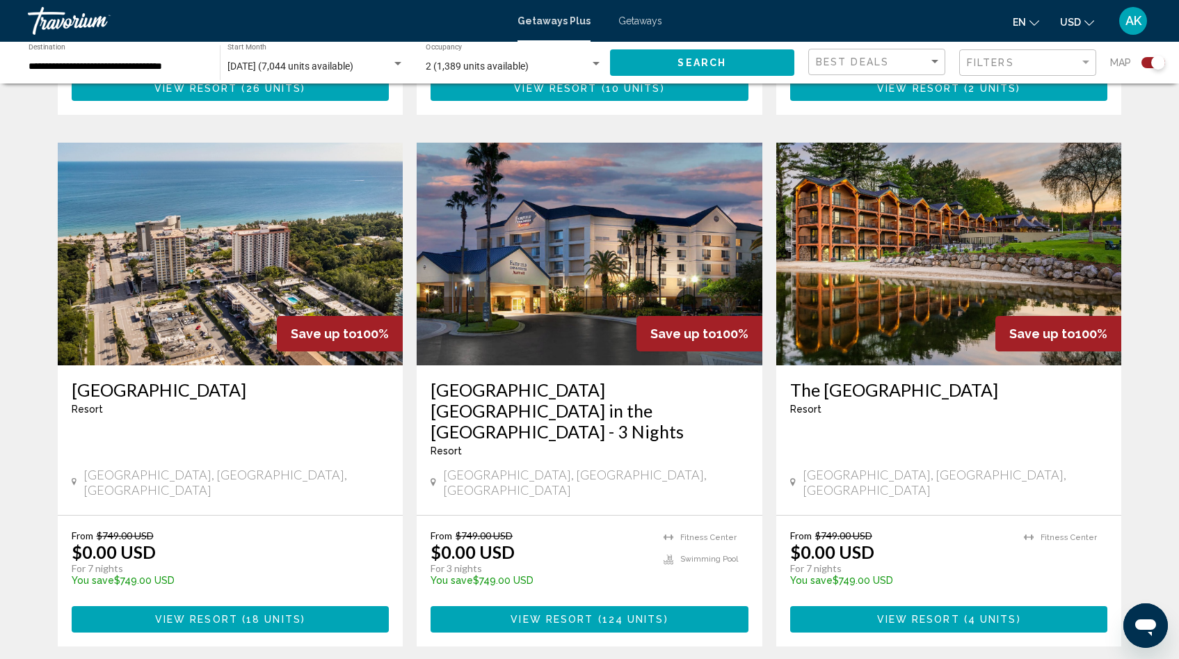
scroll to position [944, 0]
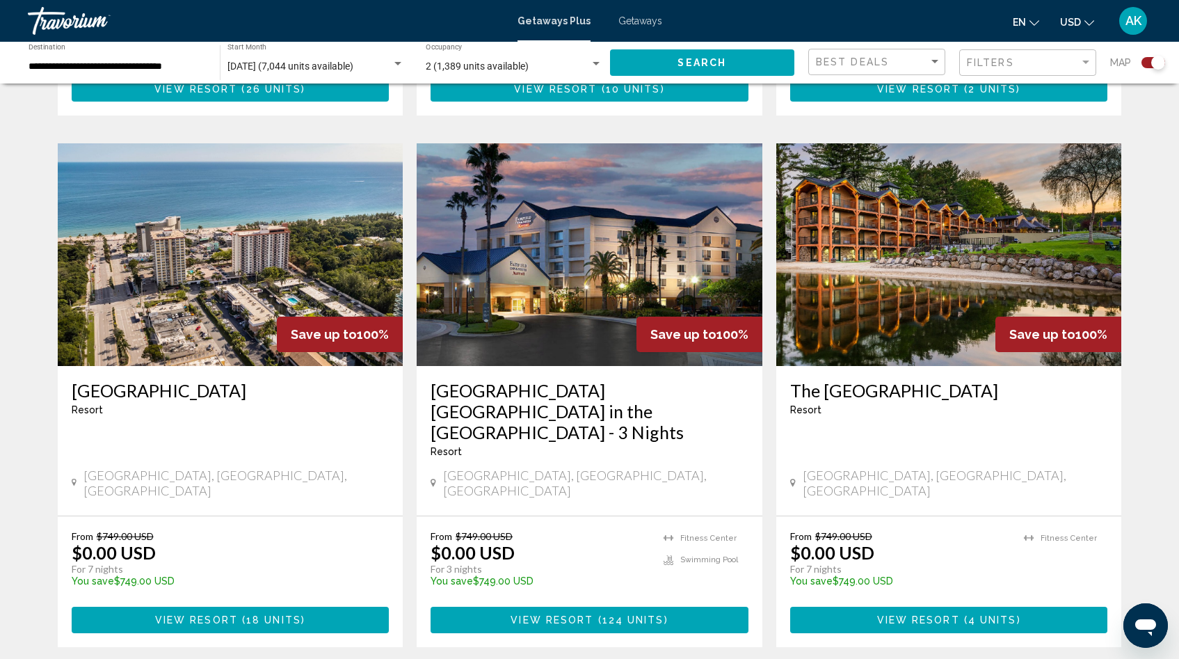
click at [594, 218] on img "Main content" at bounding box center [590, 254] width 346 height 223
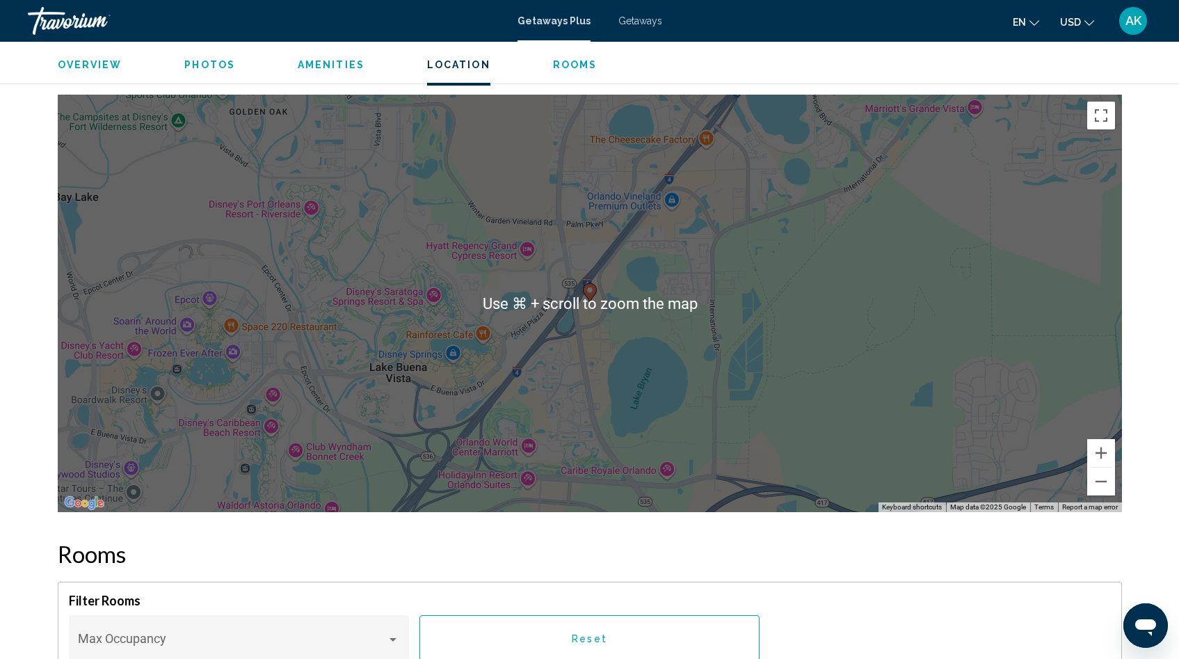
scroll to position [1447, 0]
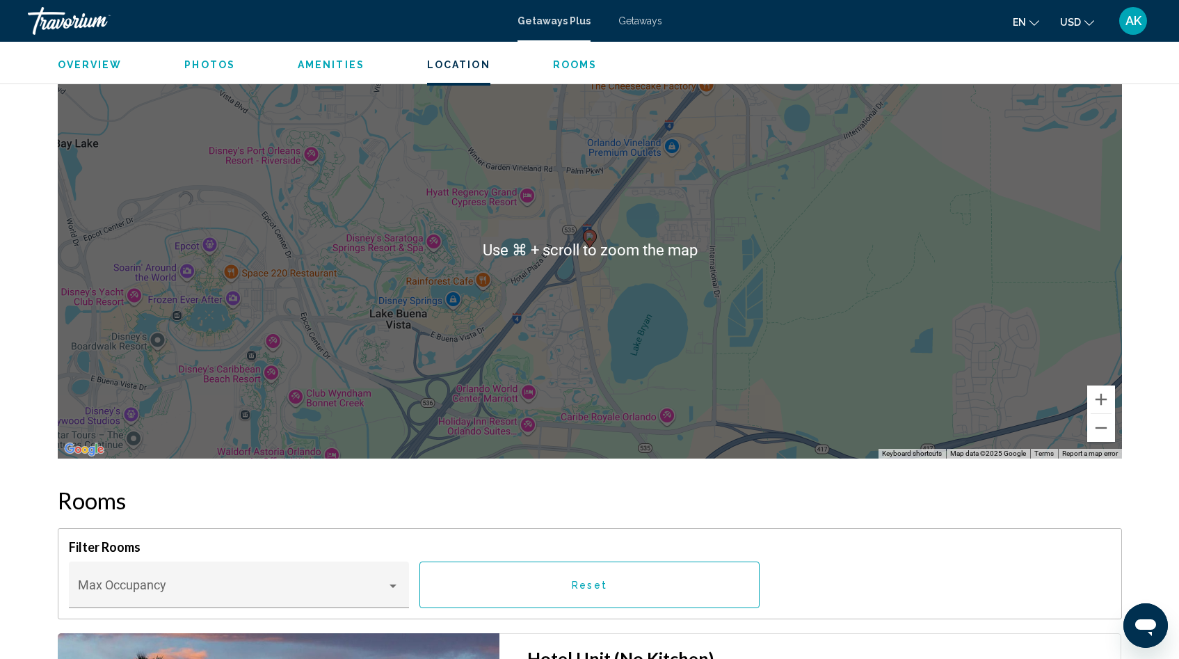
scroll to position [1503, 0]
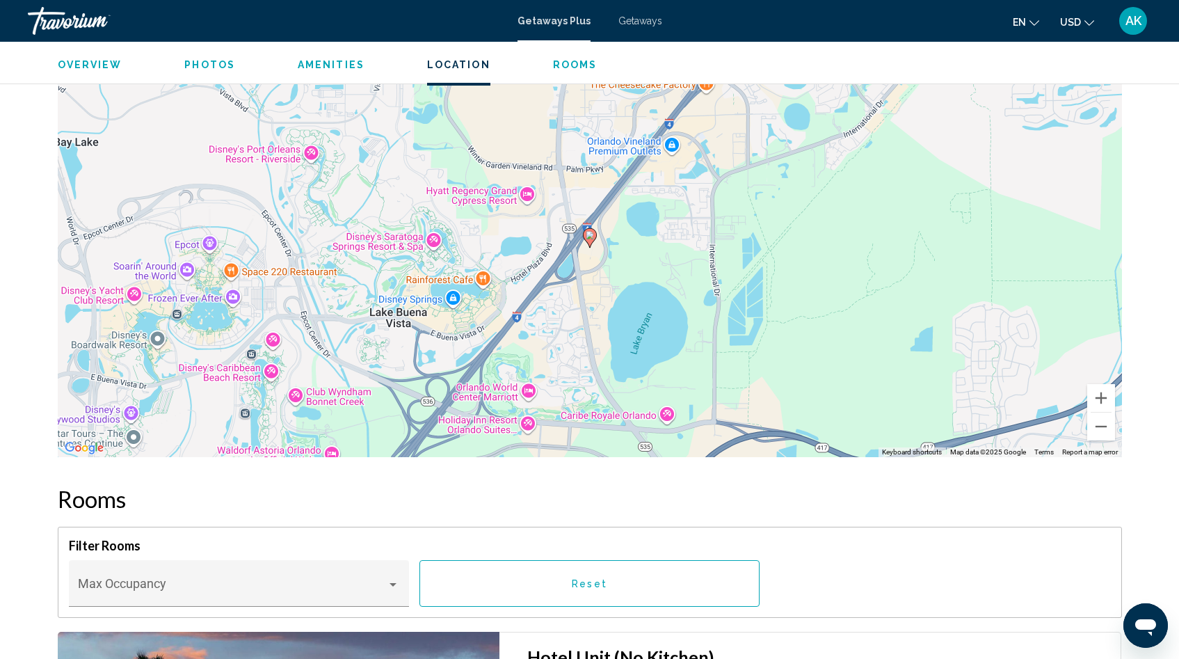
click at [365, 485] on h2 "Rooms" at bounding box center [590, 499] width 1064 height 28
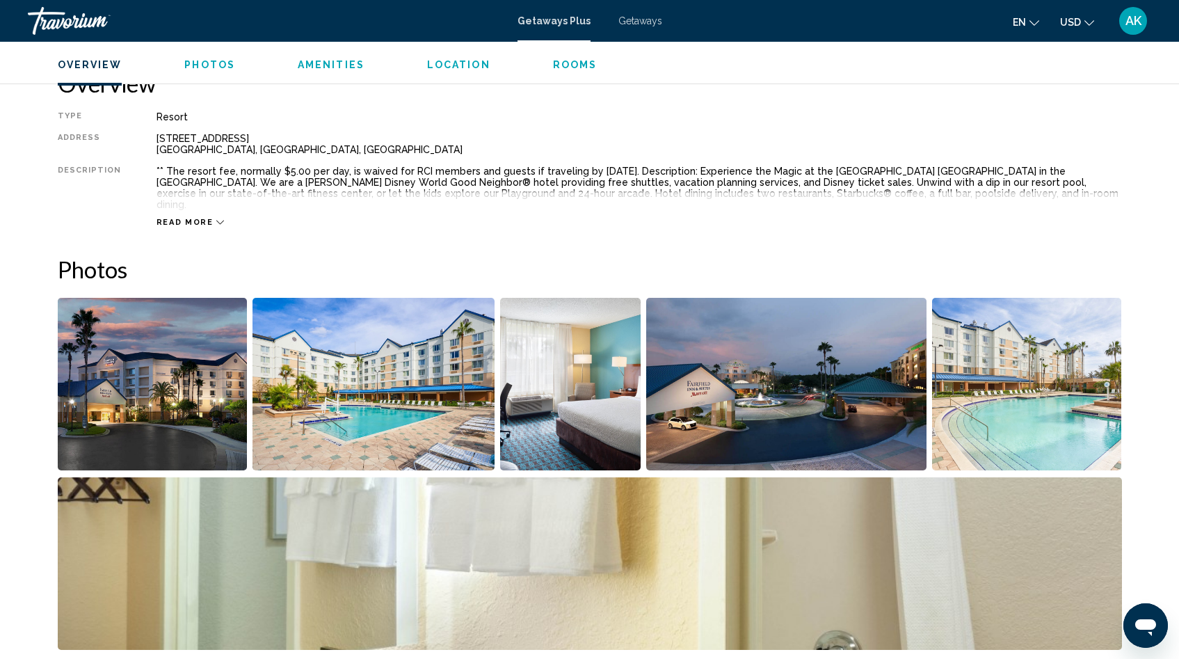
scroll to position [463, 0]
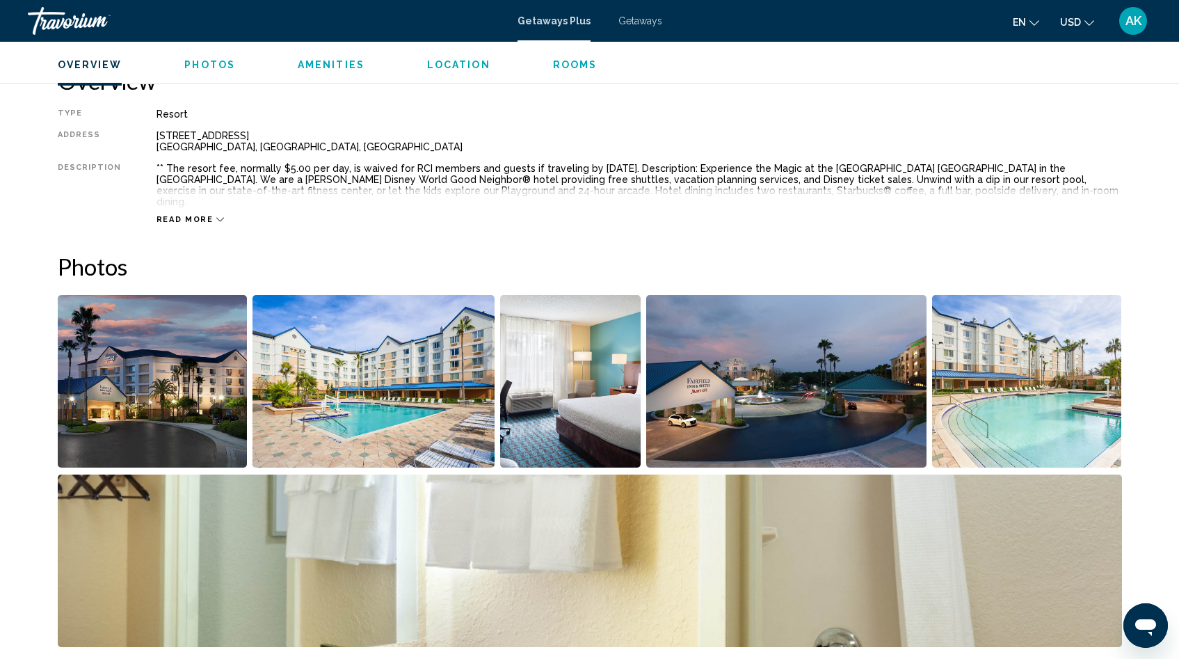
click at [187, 369] on img "Open full-screen image slider" at bounding box center [153, 381] width 190 height 173
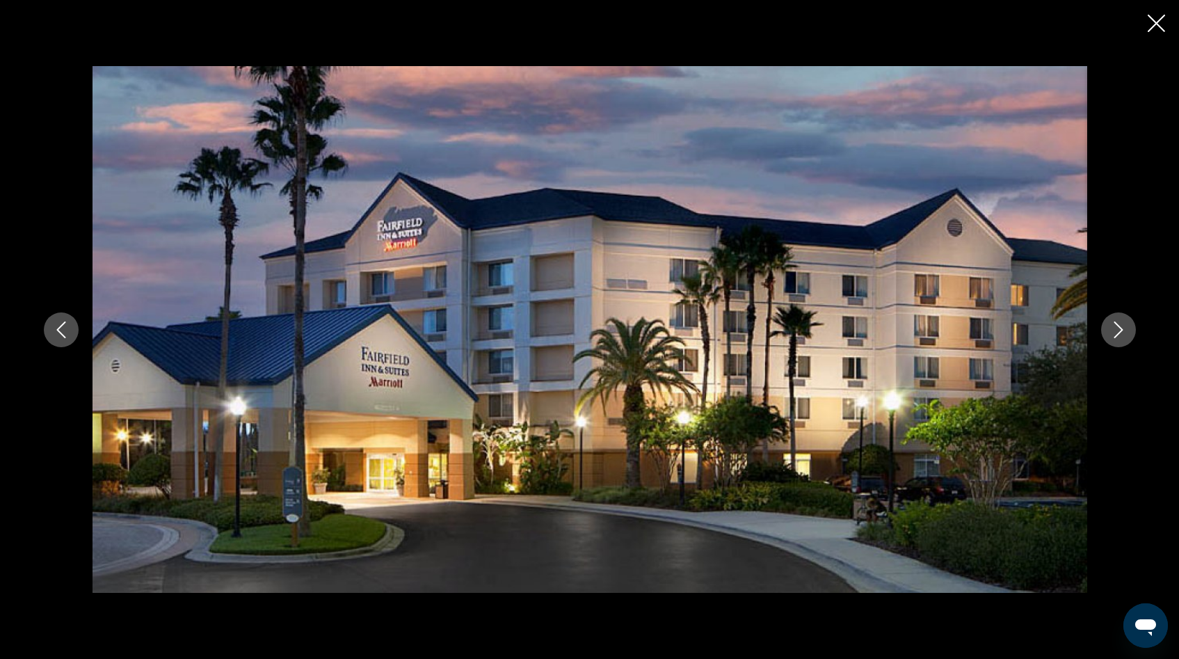
click at [1115, 329] on icon "Next image" at bounding box center [1118, 329] width 17 height 17
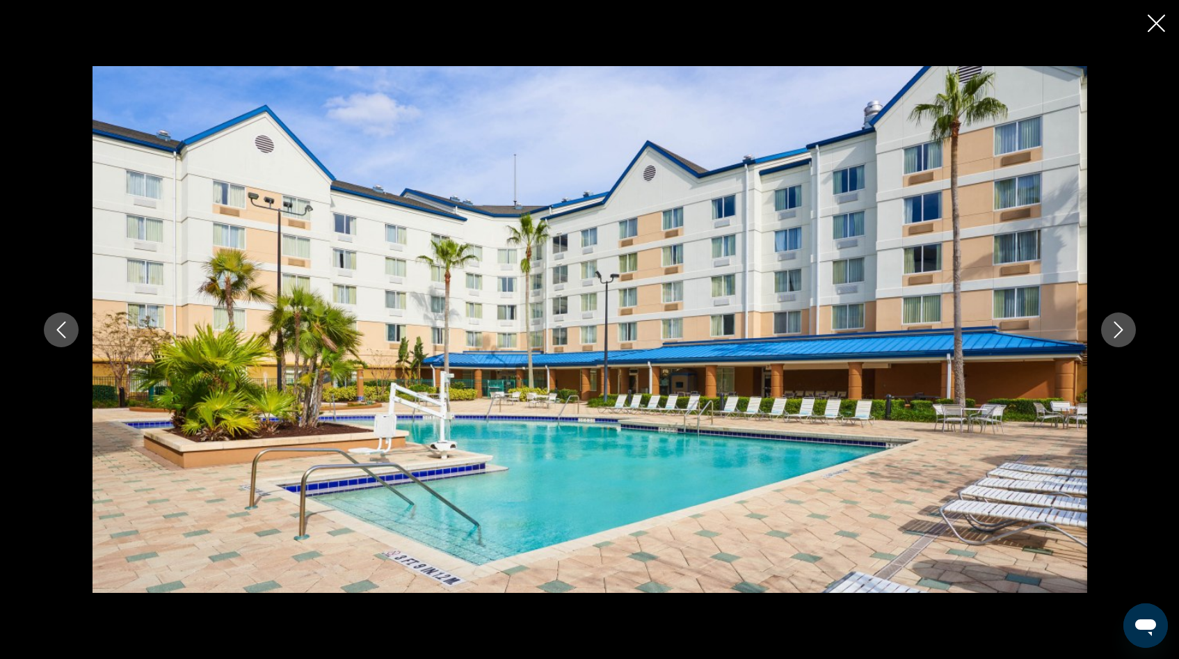
click at [1115, 329] on icon "Next image" at bounding box center [1118, 329] width 17 height 17
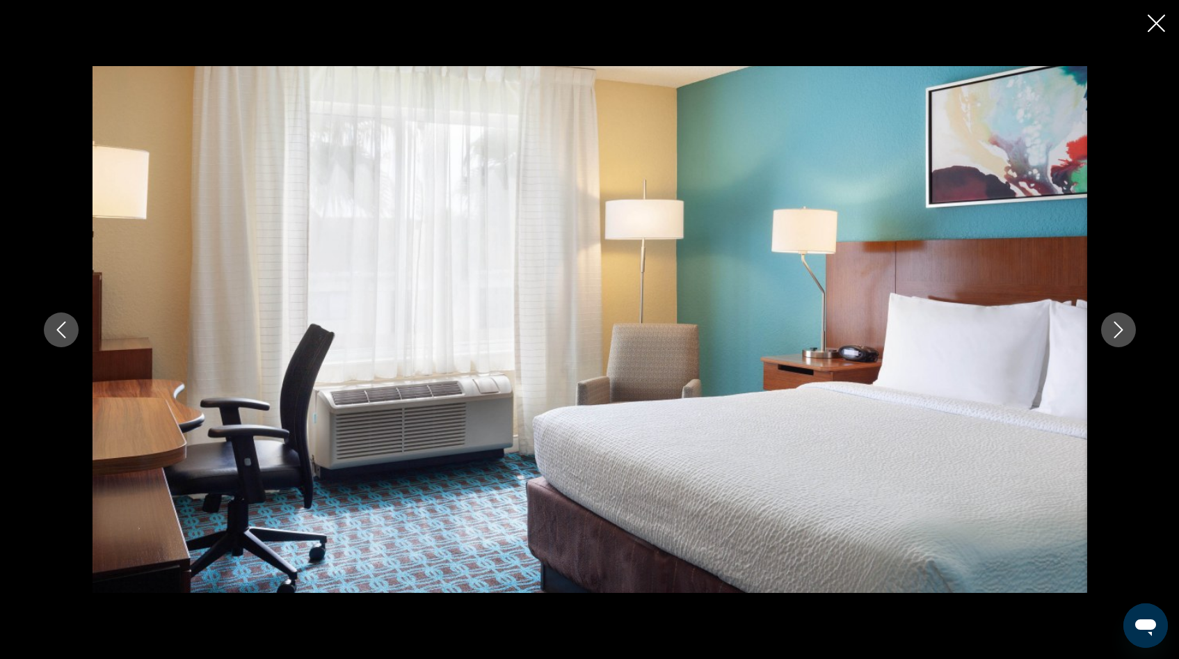
click at [1115, 329] on icon "Next image" at bounding box center [1118, 329] width 17 height 17
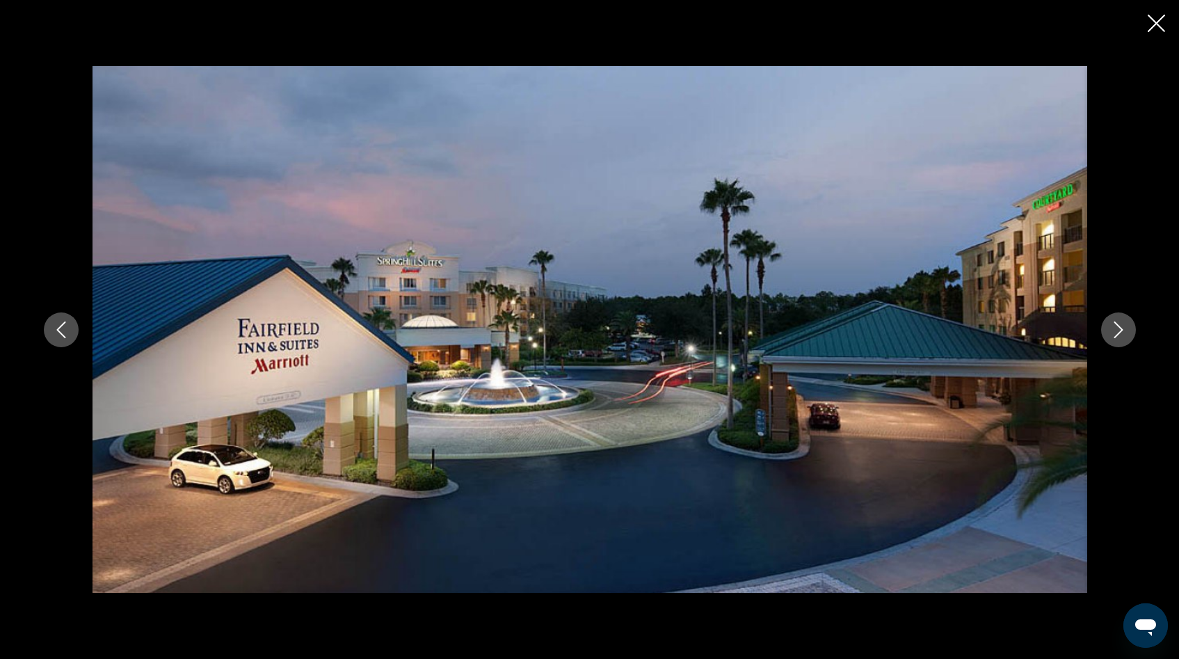
click at [1115, 329] on icon "Next image" at bounding box center [1118, 329] width 17 height 17
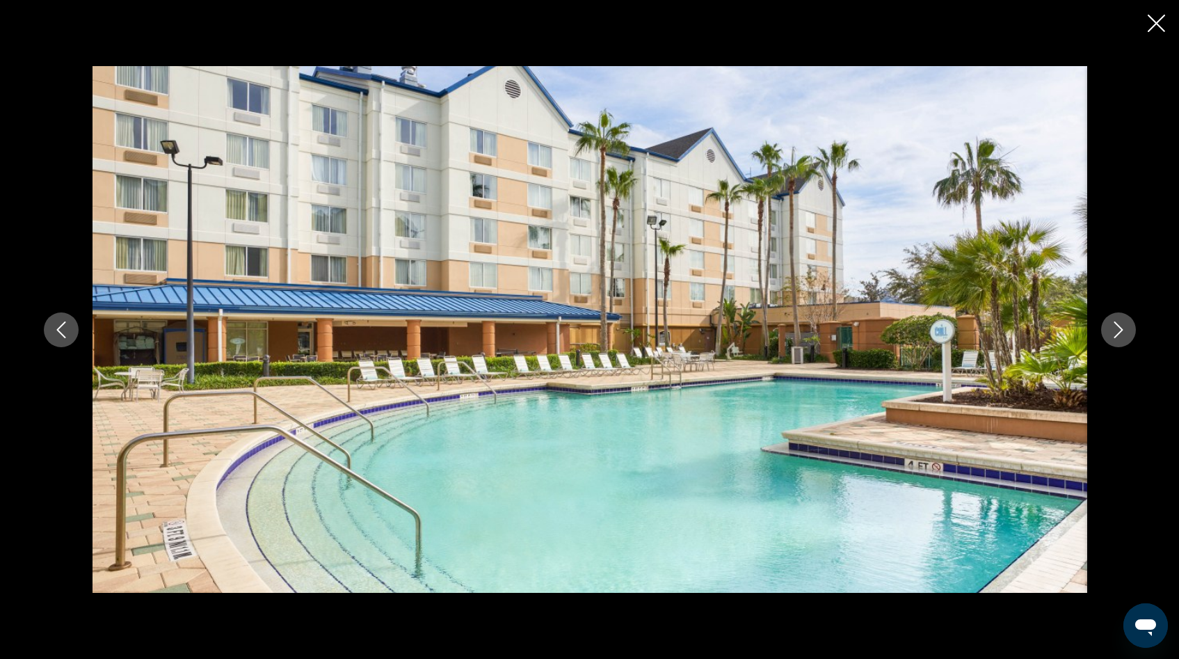
click at [1115, 329] on icon "Next image" at bounding box center [1118, 329] width 17 height 17
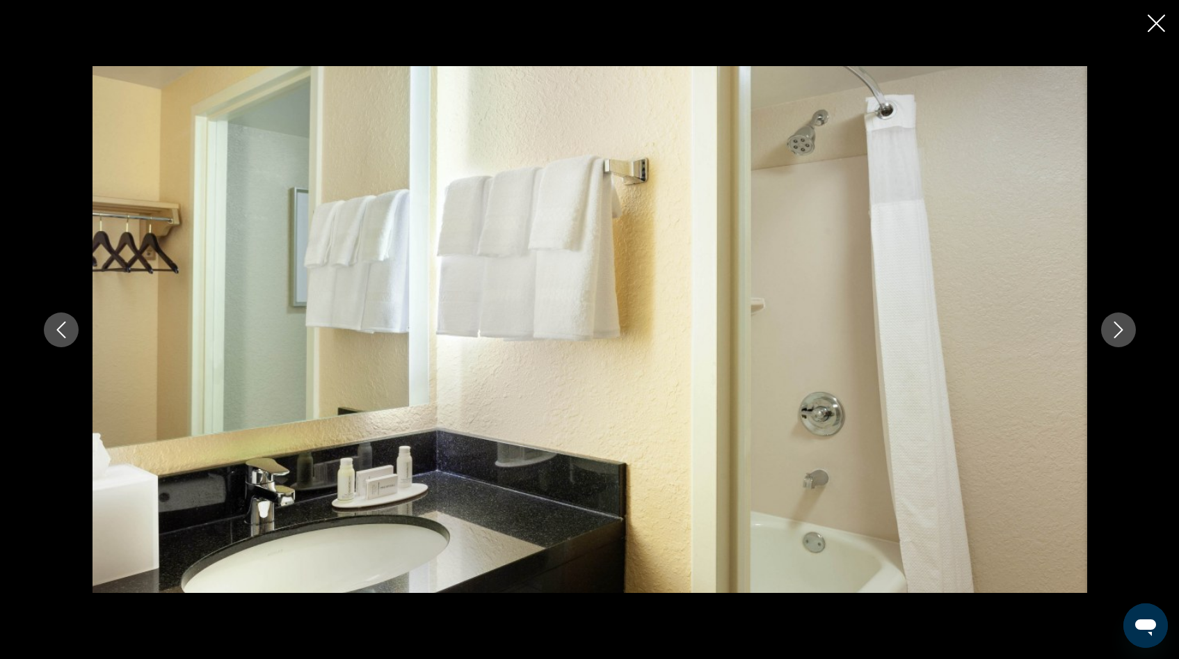
click at [1115, 329] on icon "Next image" at bounding box center [1118, 329] width 17 height 17
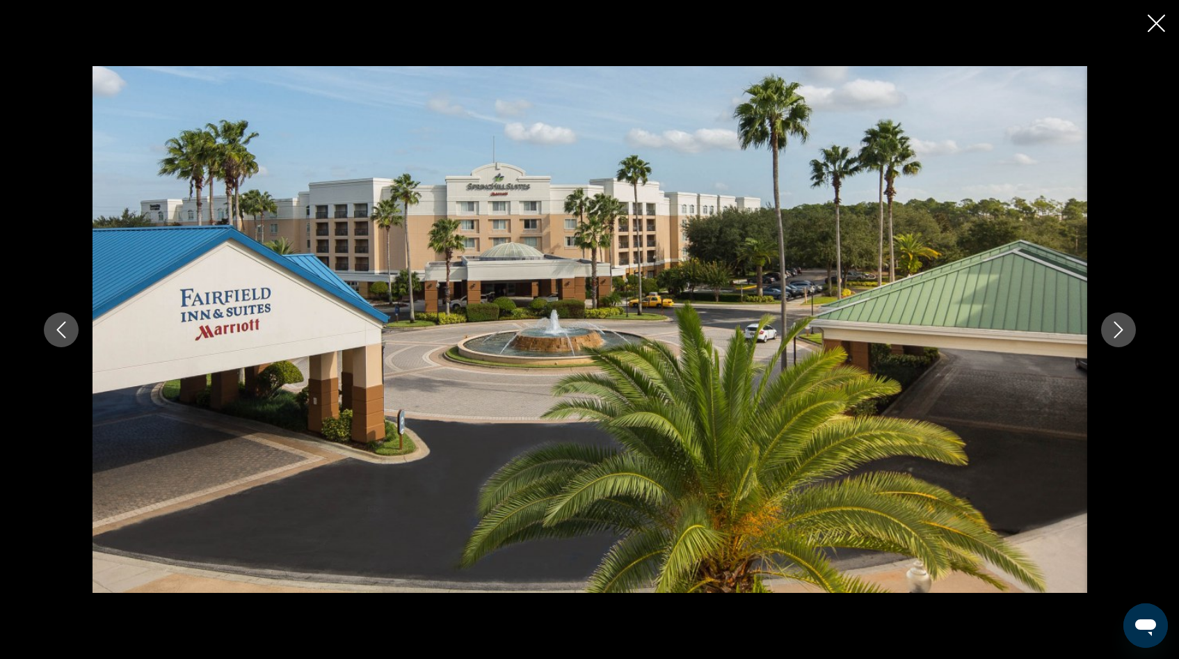
click at [1115, 329] on icon "Next image" at bounding box center [1118, 329] width 17 height 17
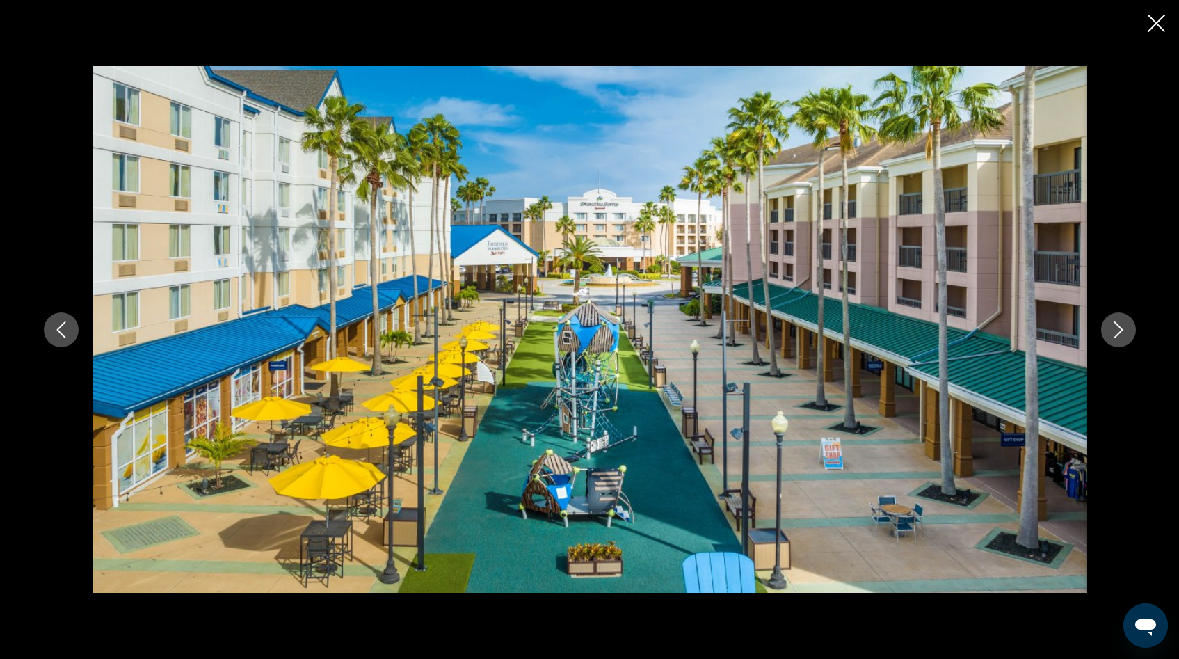
click at [1115, 329] on icon "Next image" at bounding box center [1118, 329] width 17 height 17
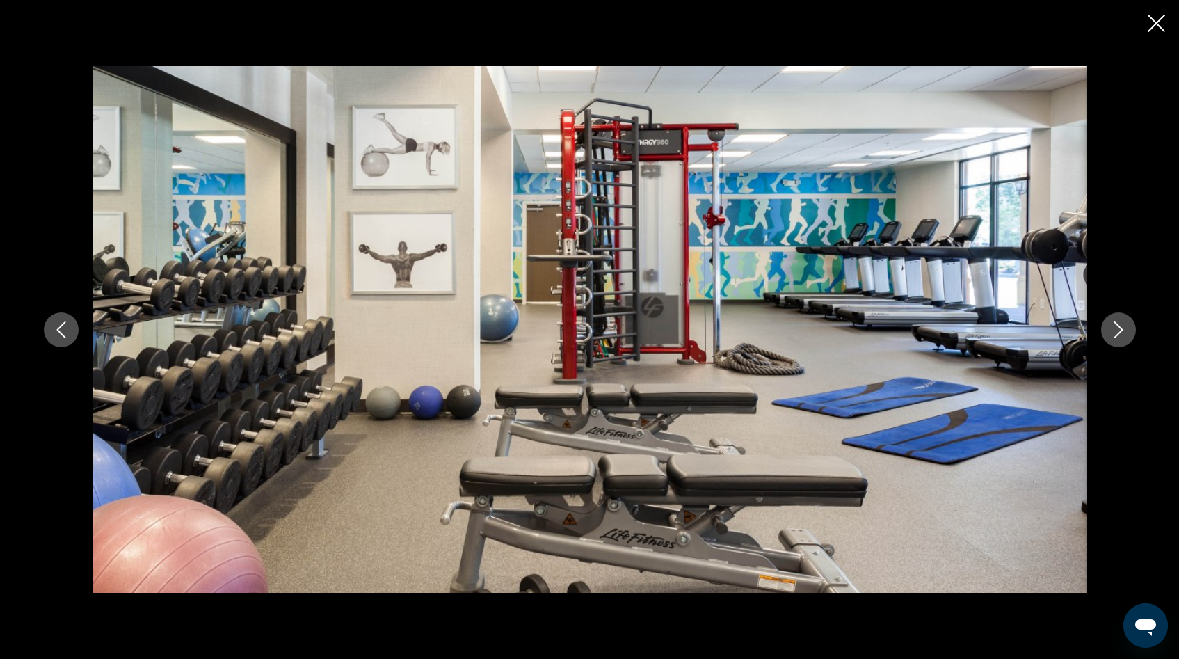
click at [1115, 329] on icon "Next image" at bounding box center [1118, 329] width 17 height 17
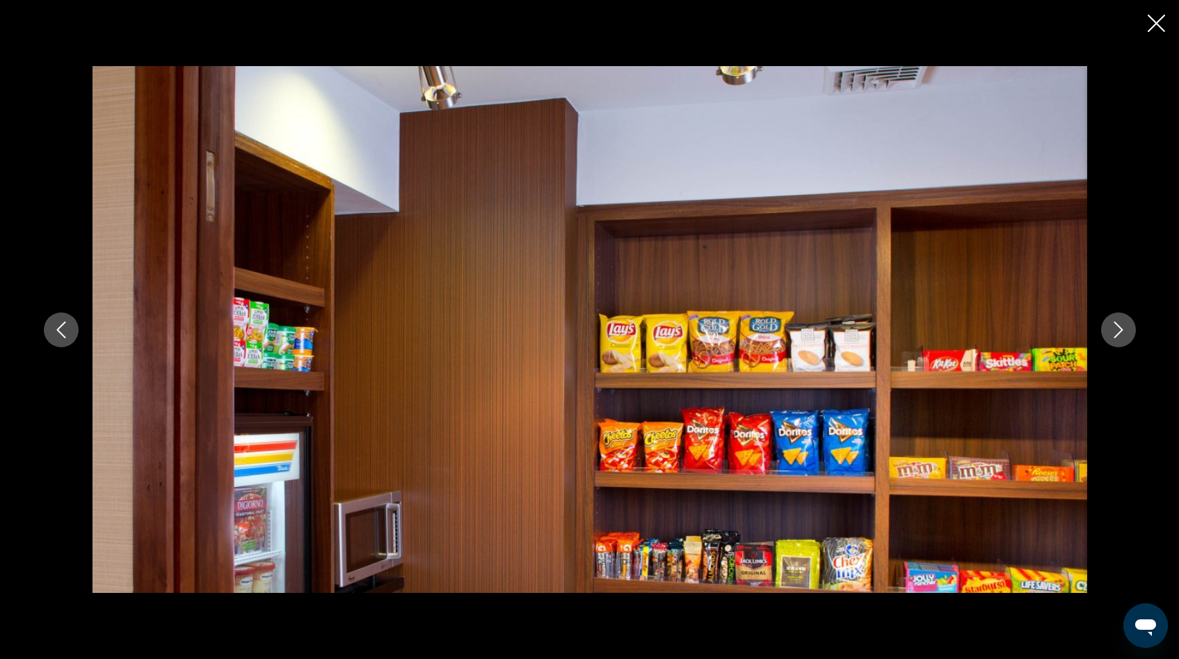
click at [1115, 329] on icon "Next image" at bounding box center [1118, 329] width 17 height 17
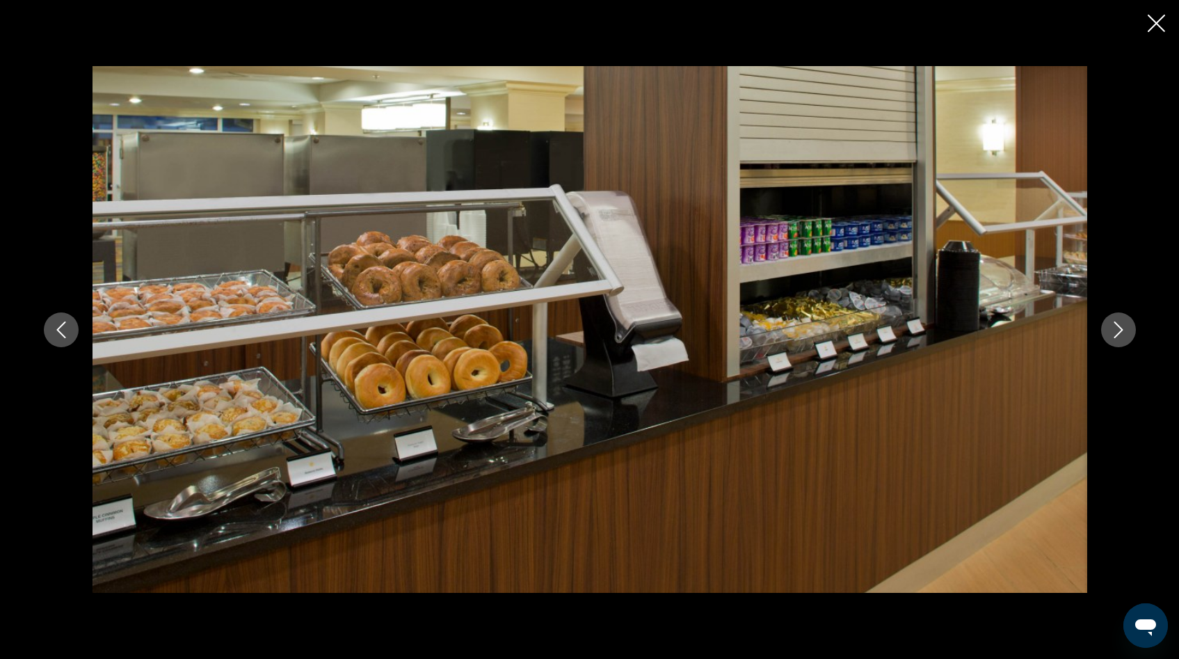
click at [1115, 329] on icon "Next image" at bounding box center [1118, 329] width 17 height 17
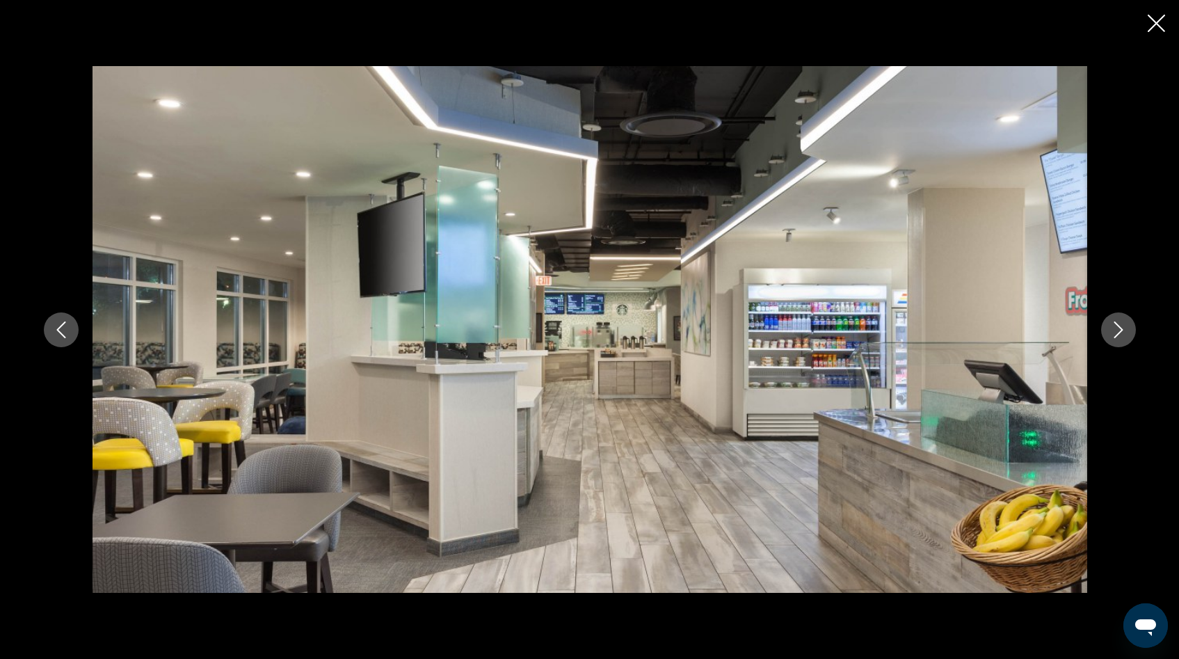
click at [1115, 329] on icon "Next image" at bounding box center [1118, 329] width 17 height 17
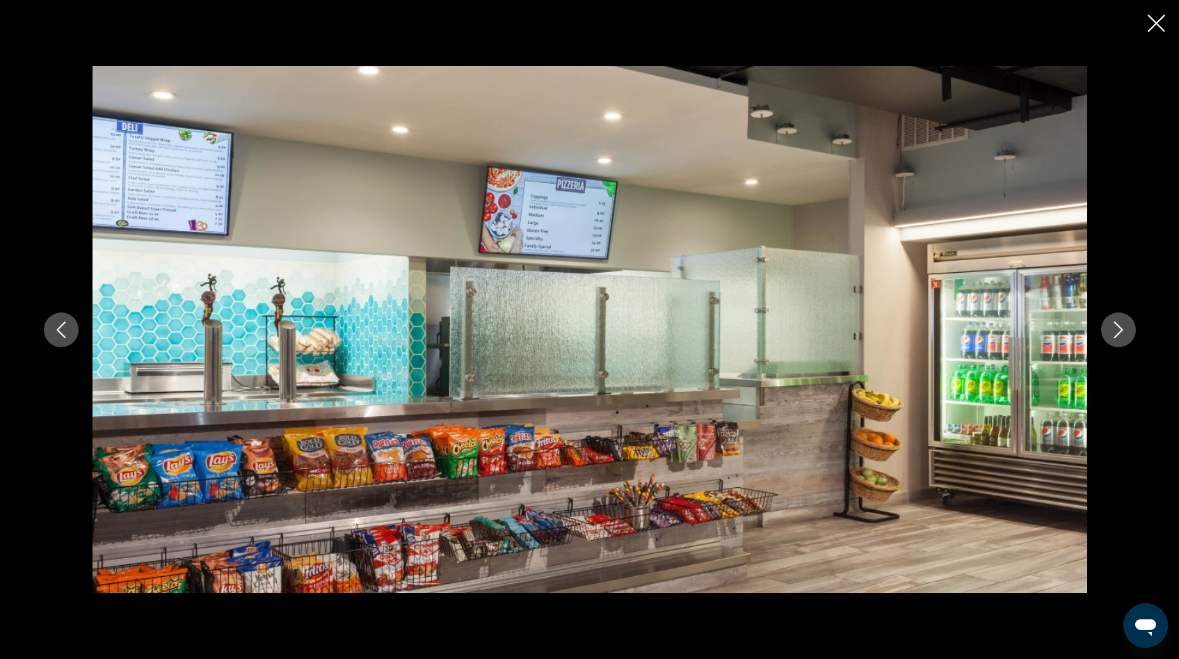
click at [1115, 329] on icon "Next image" at bounding box center [1118, 329] width 17 height 17
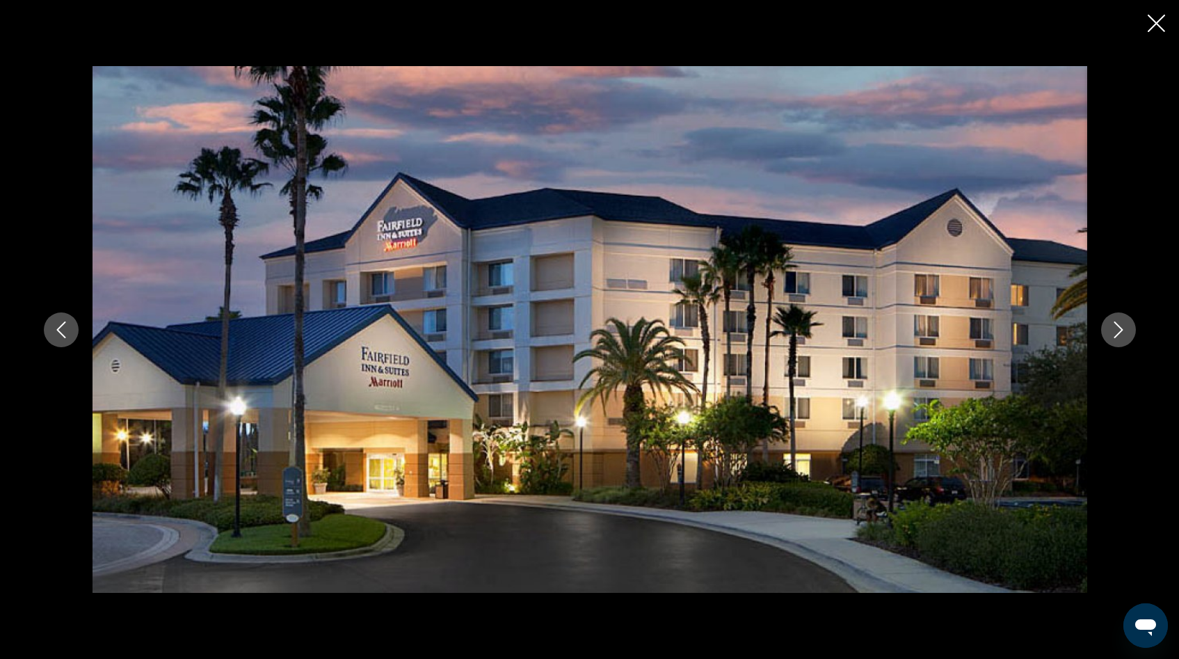
click at [1115, 329] on icon "Next image" at bounding box center [1118, 329] width 17 height 17
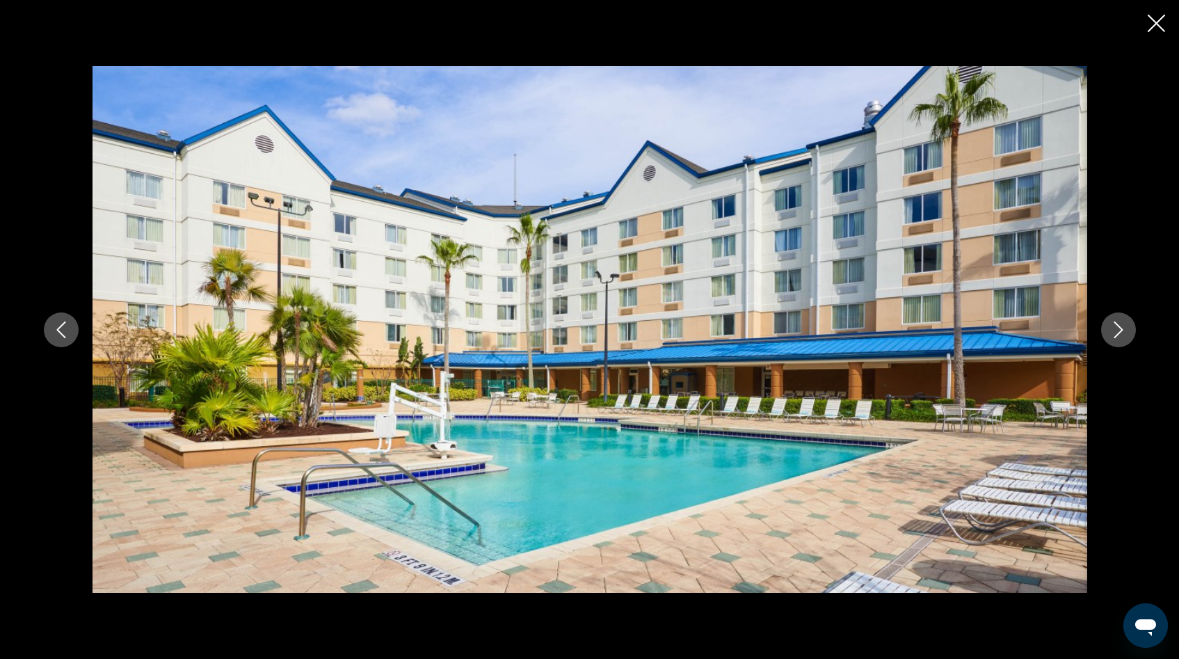
click at [1158, 24] on icon "Close slideshow" at bounding box center [1156, 23] width 17 height 17
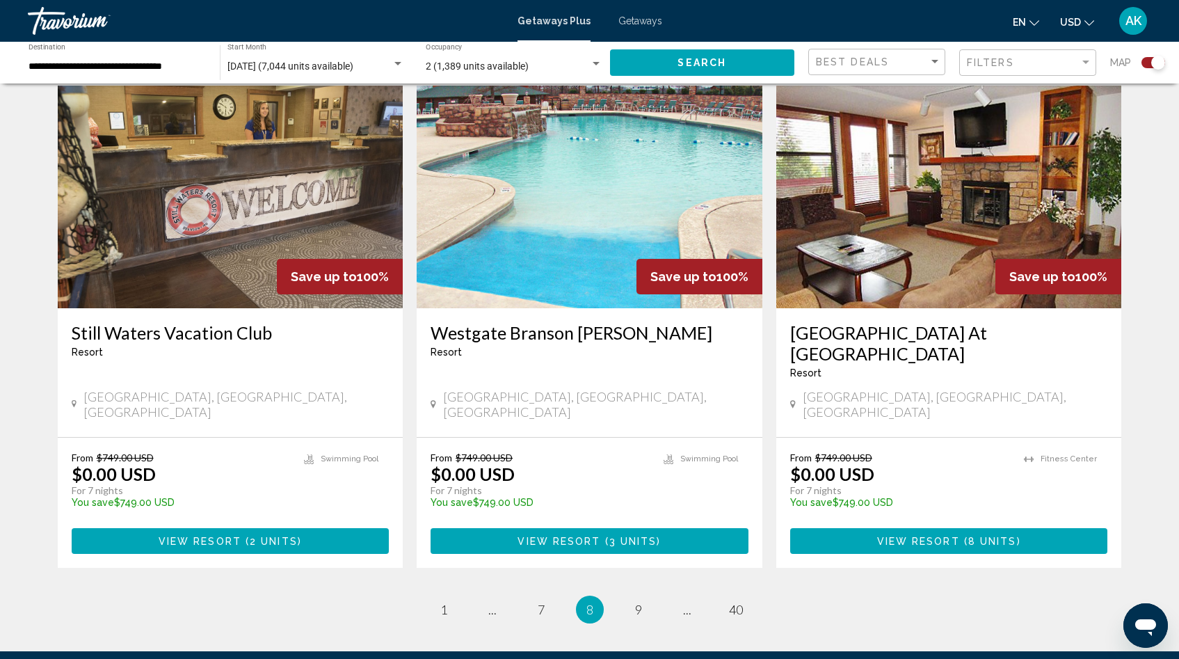
scroll to position [2102, 0]
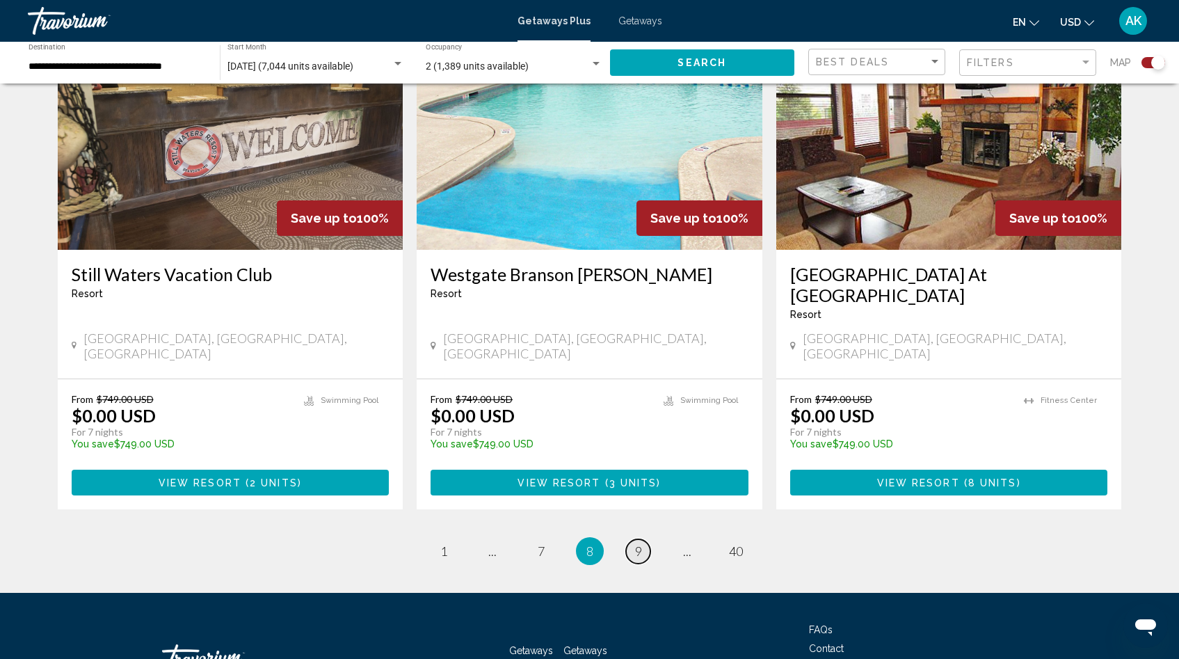
click at [637, 543] on span "9" at bounding box center [638, 550] width 7 height 15
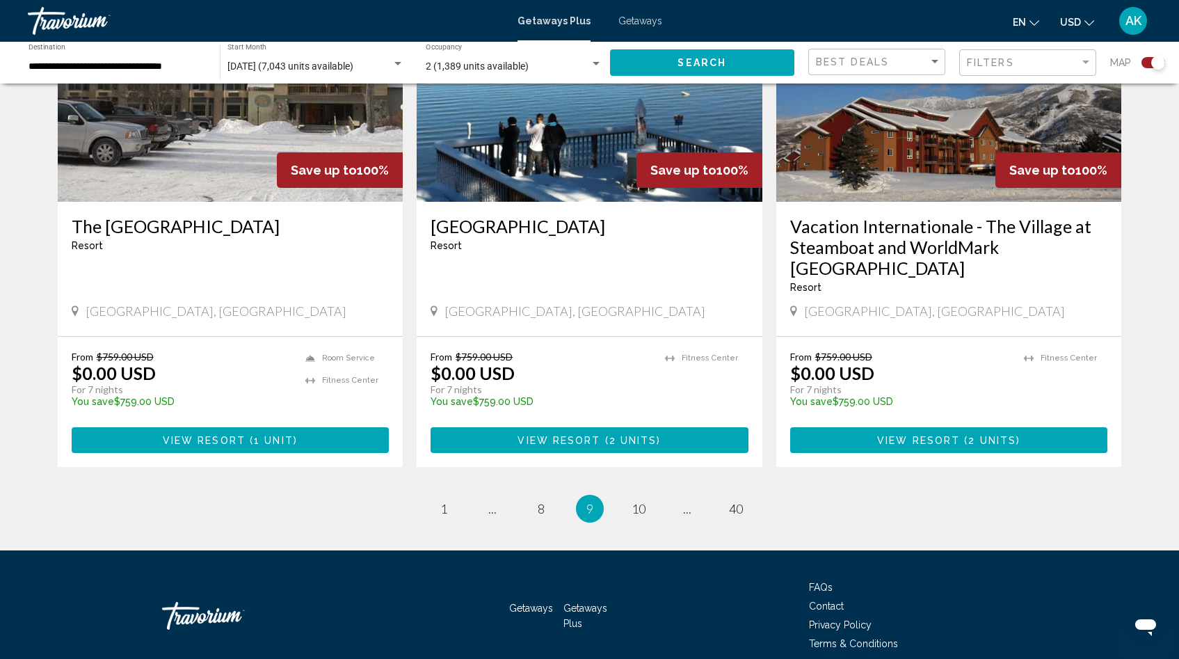
scroll to position [2081, 0]
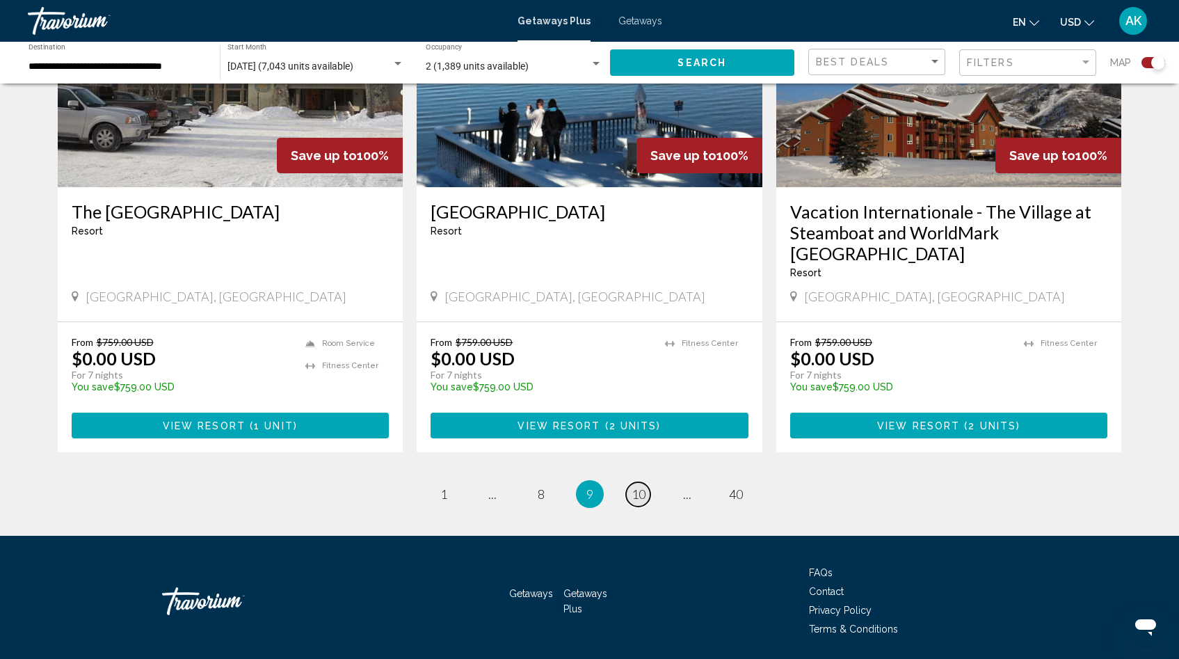
click at [641, 486] on span "10" at bounding box center [639, 493] width 14 height 15
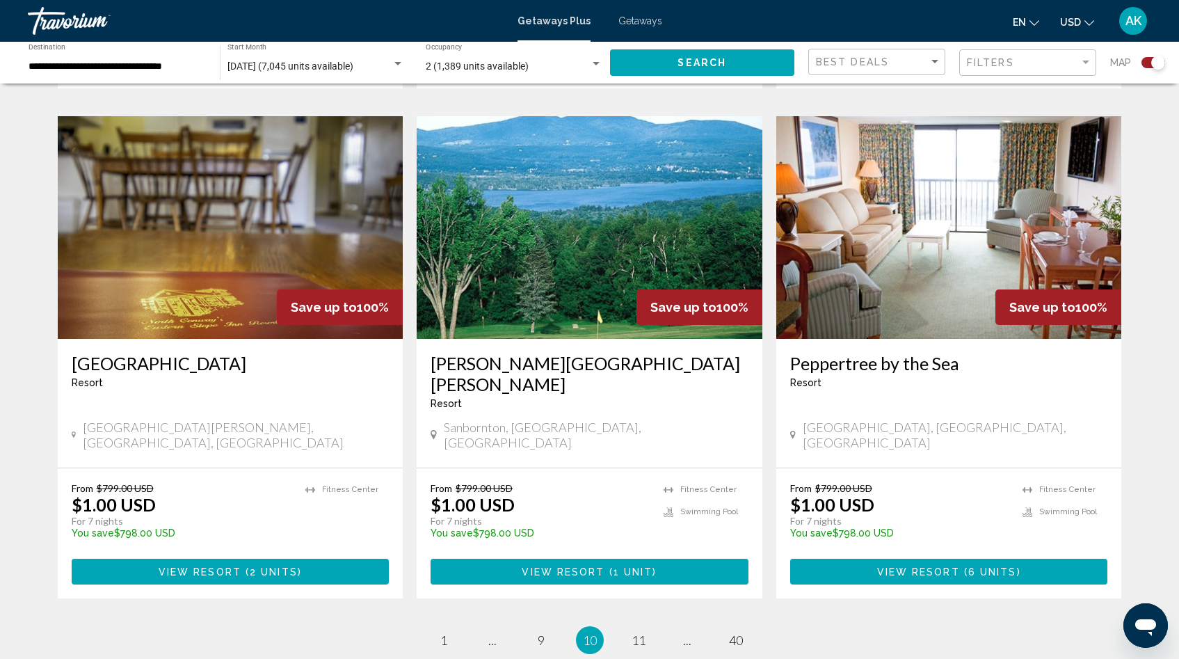
scroll to position [2039, 0]
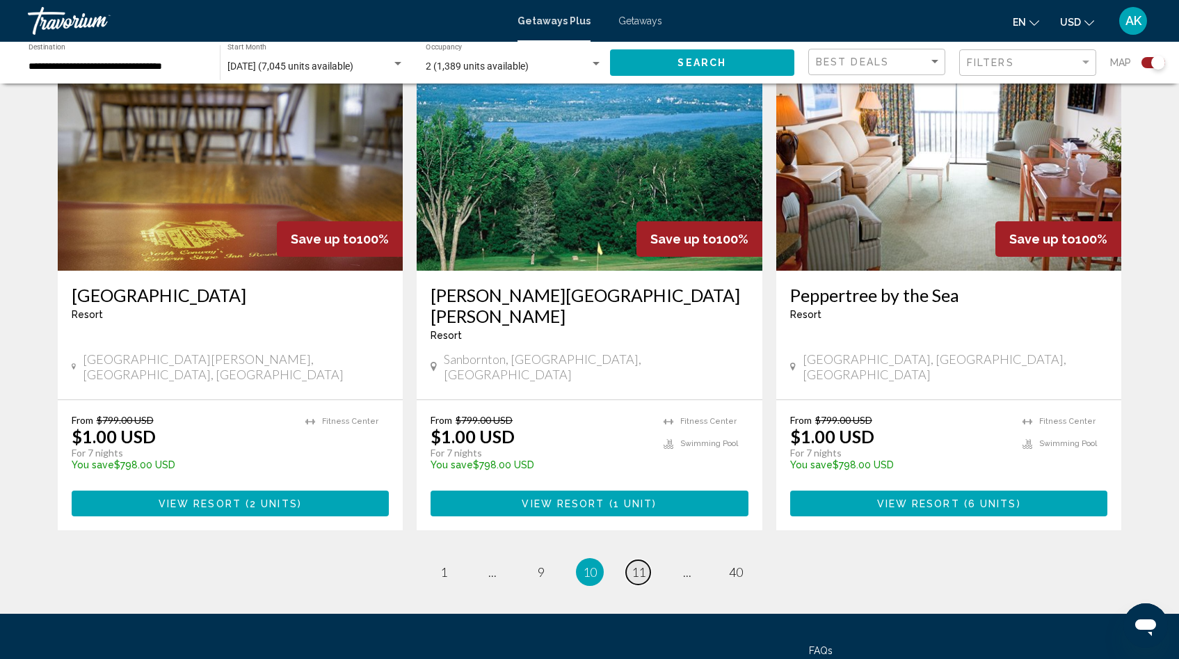
click at [638, 564] on span "11" at bounding box center [639, 571] width 14 height 15
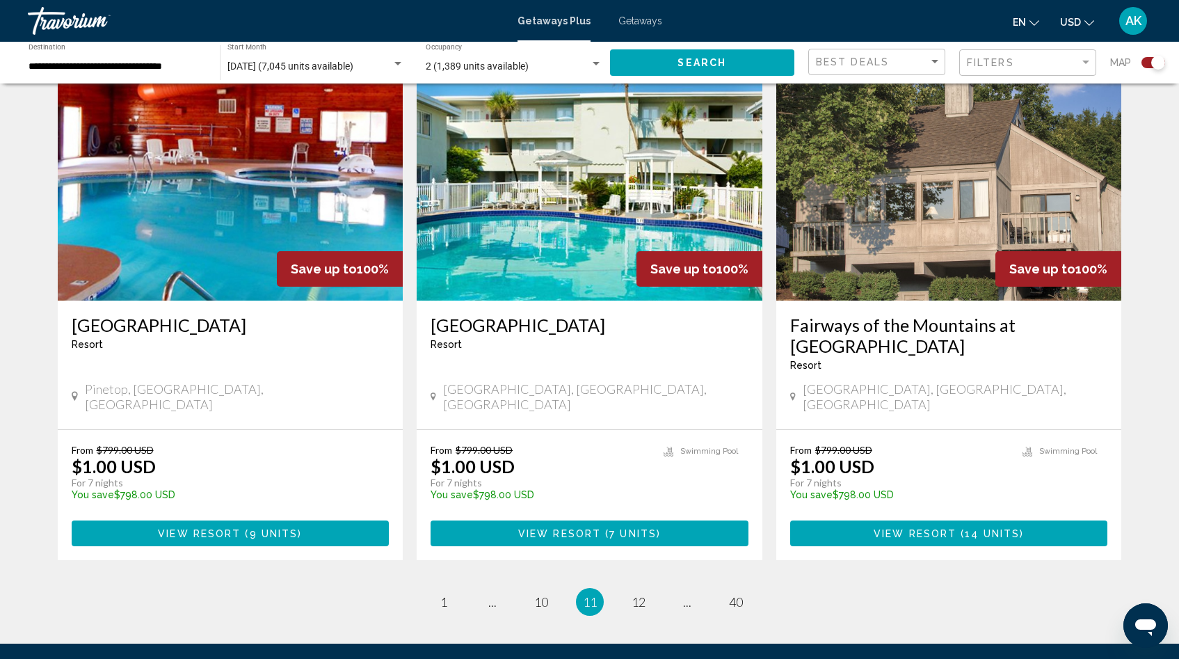
scroll to position [1974, 0]
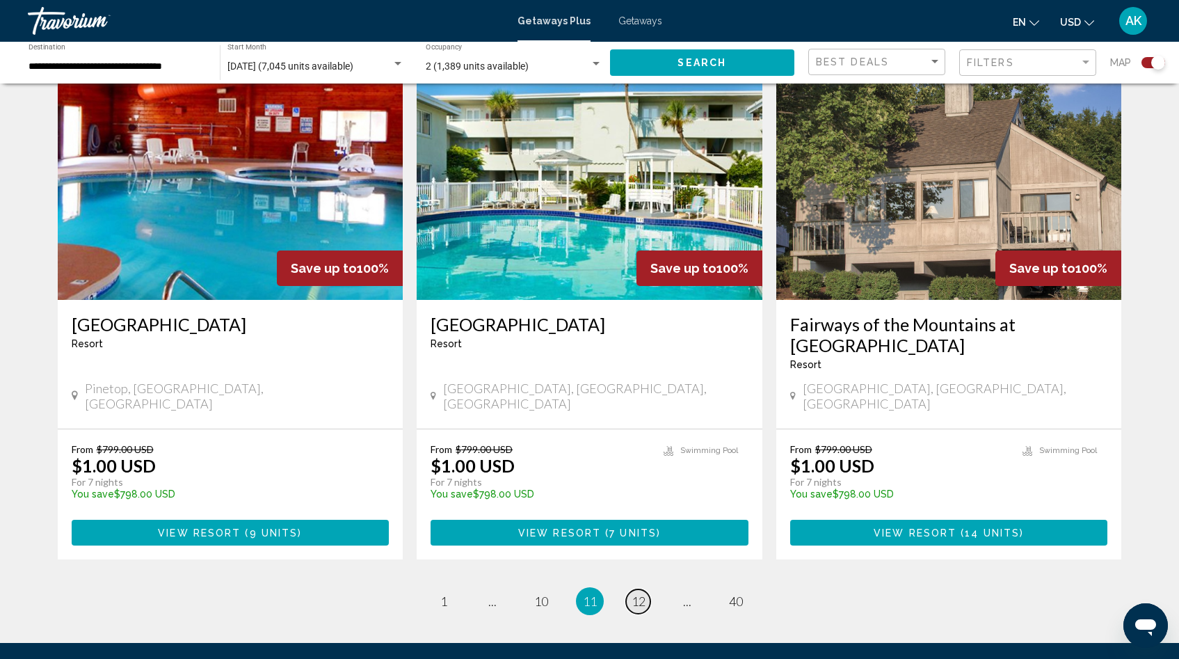
click at [638, 593] on span "12" at bounding box center [639, 600] width 14 height 15
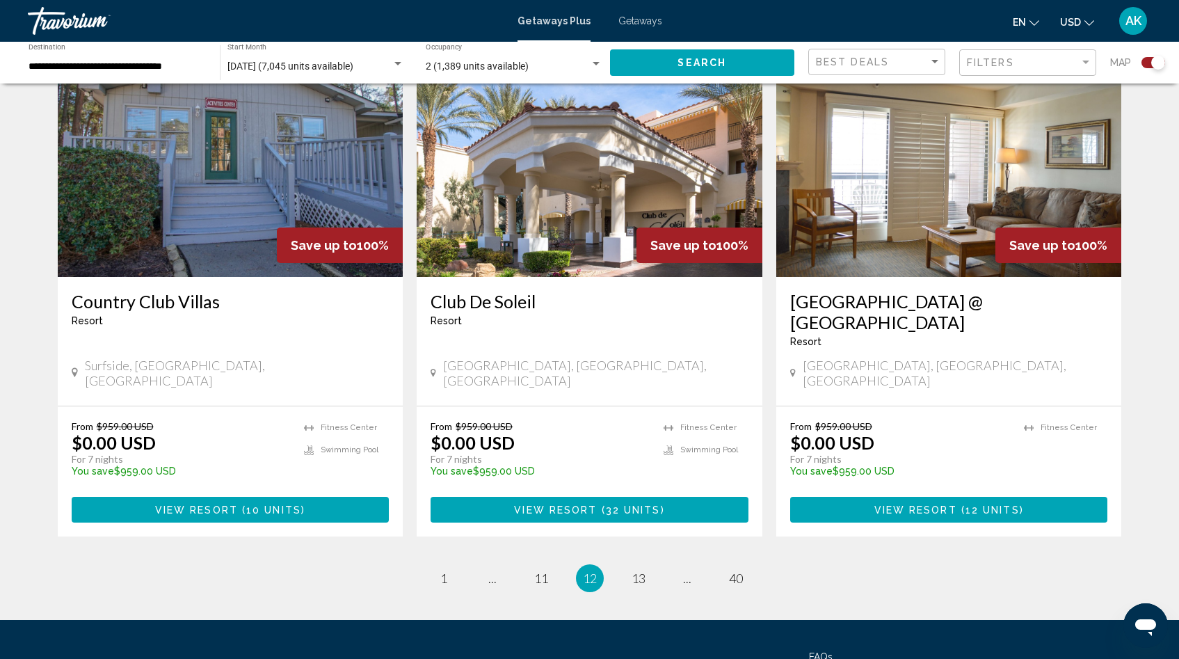
scroll to position [2039, 0]
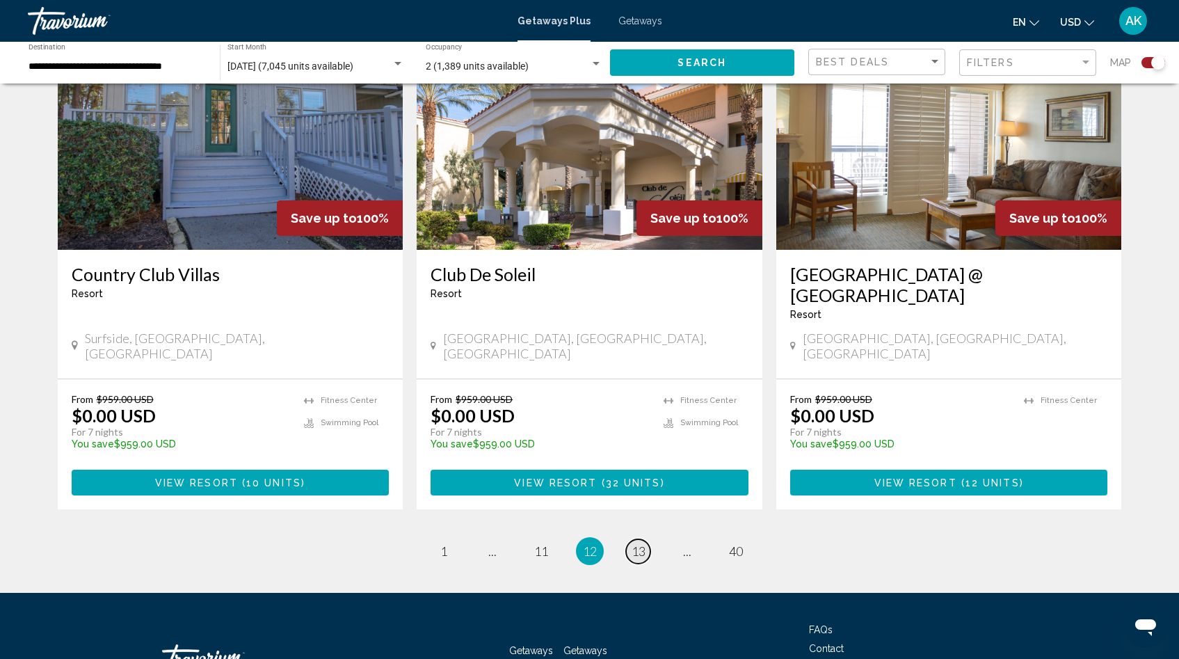
click at [636, 543] on span "13" at bounding box center [639, 550] width 14 height 15
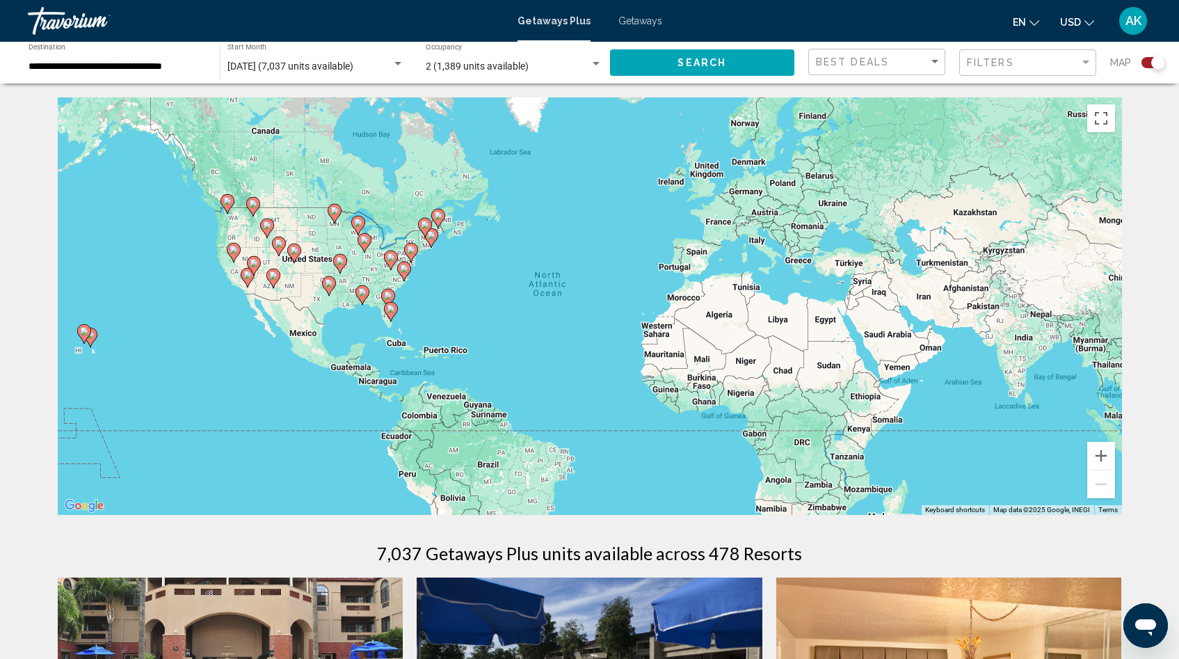
click at [392, 311] on image "Main content" at bounding box center [391, 309] width 8 height 8
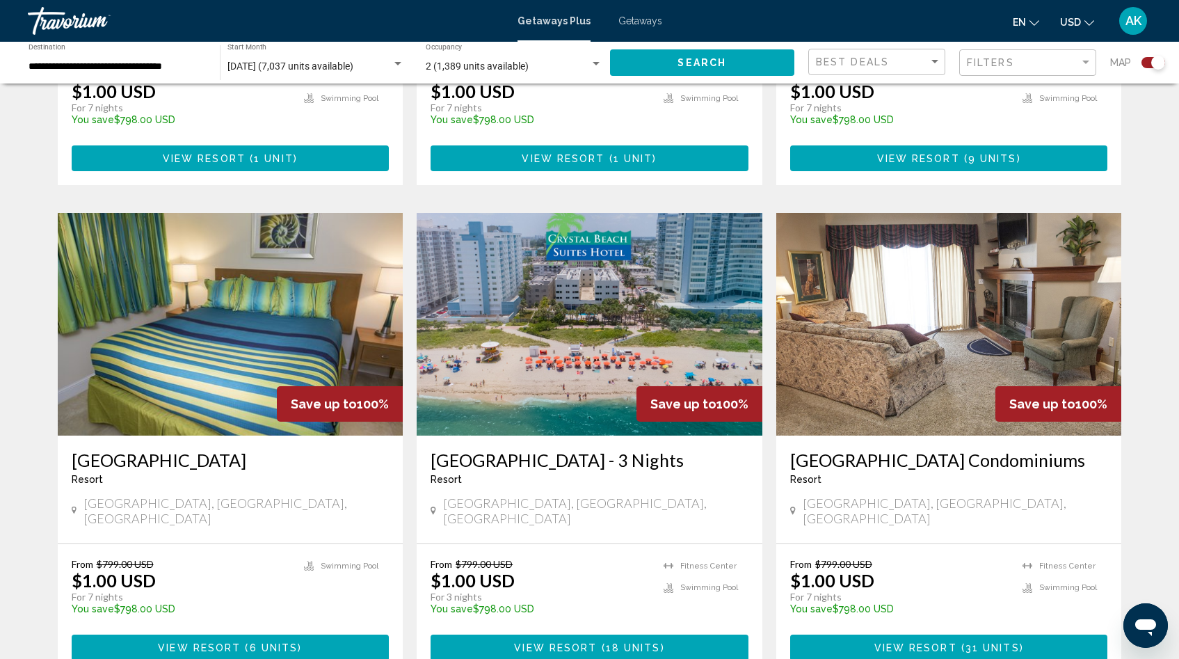
scroll to position [873, 0]
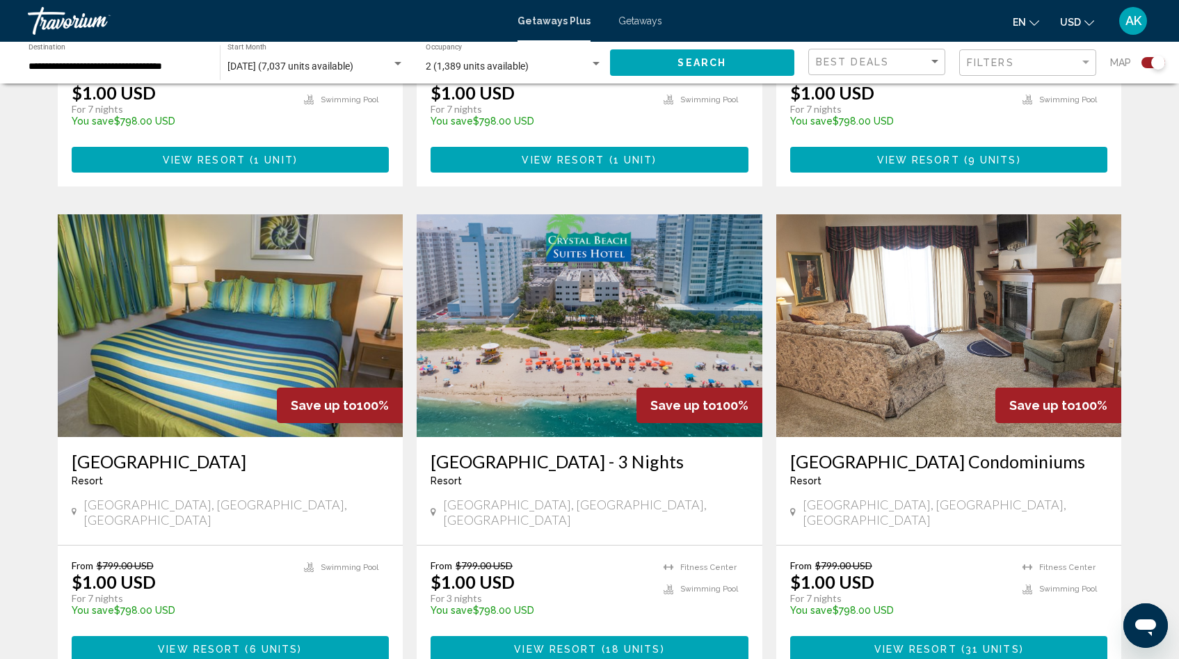
click at [592, 303] on img "Main content" at bounding box center [590, 325] width 346 height 223
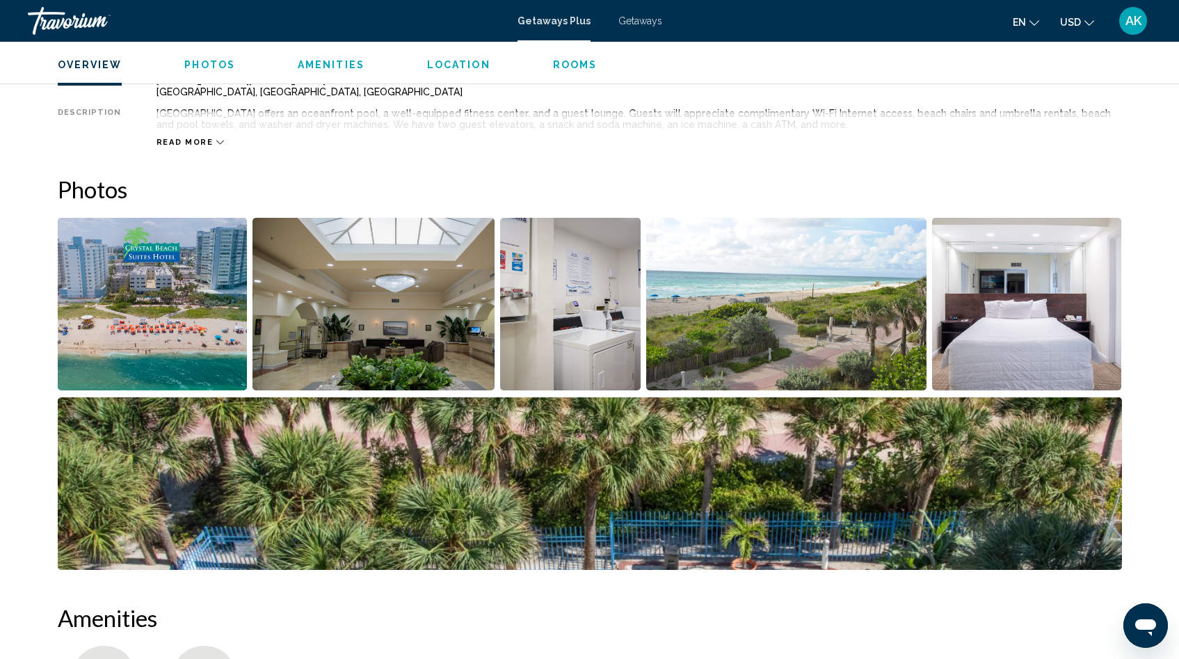
scroll to position [519, 0]
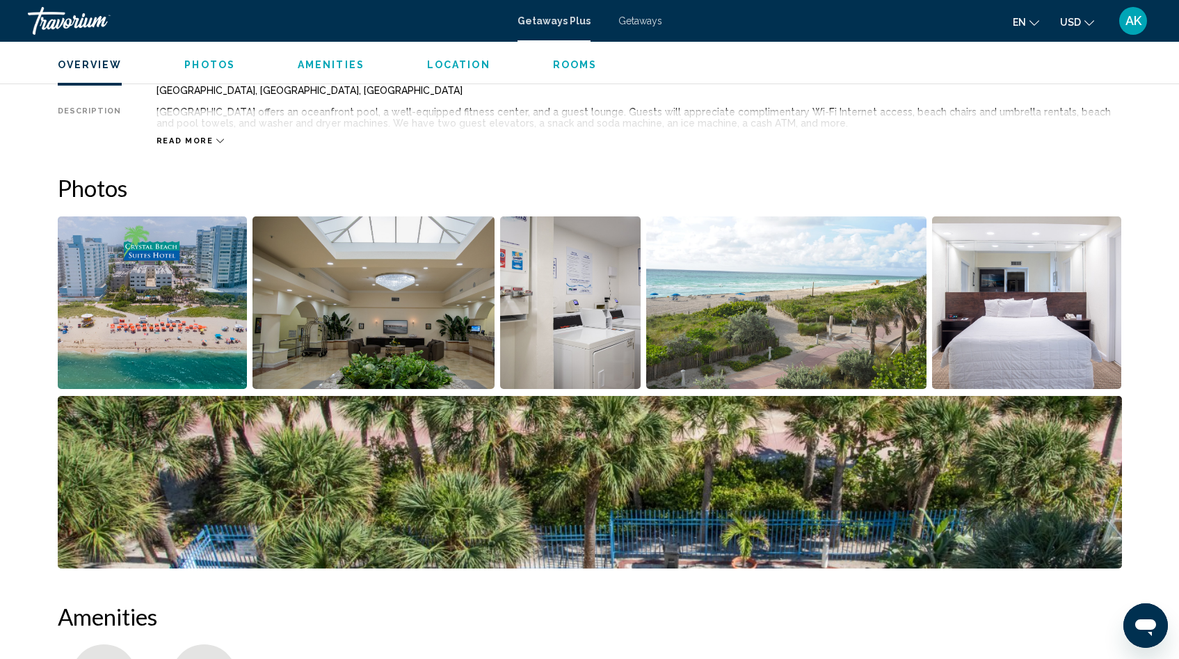
click at [184, 342] on img "Open full-screen image slider" at bounding box center [153, 302] width 190 height 173
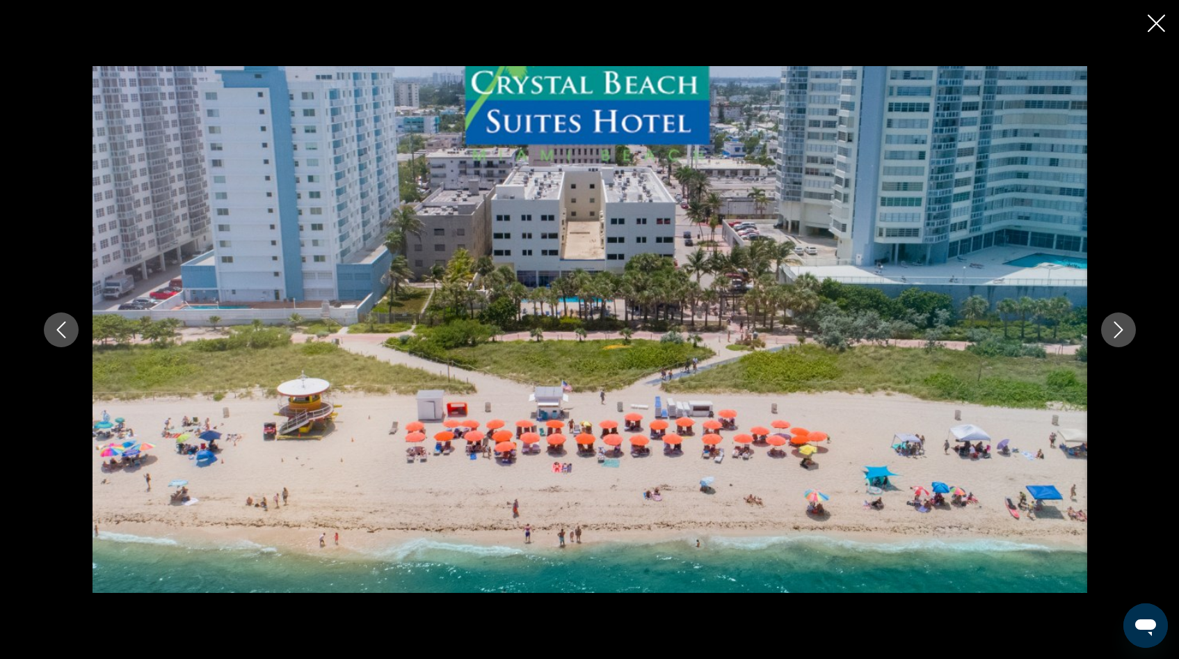
click at [1115, 332] on icon "Next image" at bounding box center [1118, 329] width 17 height 17
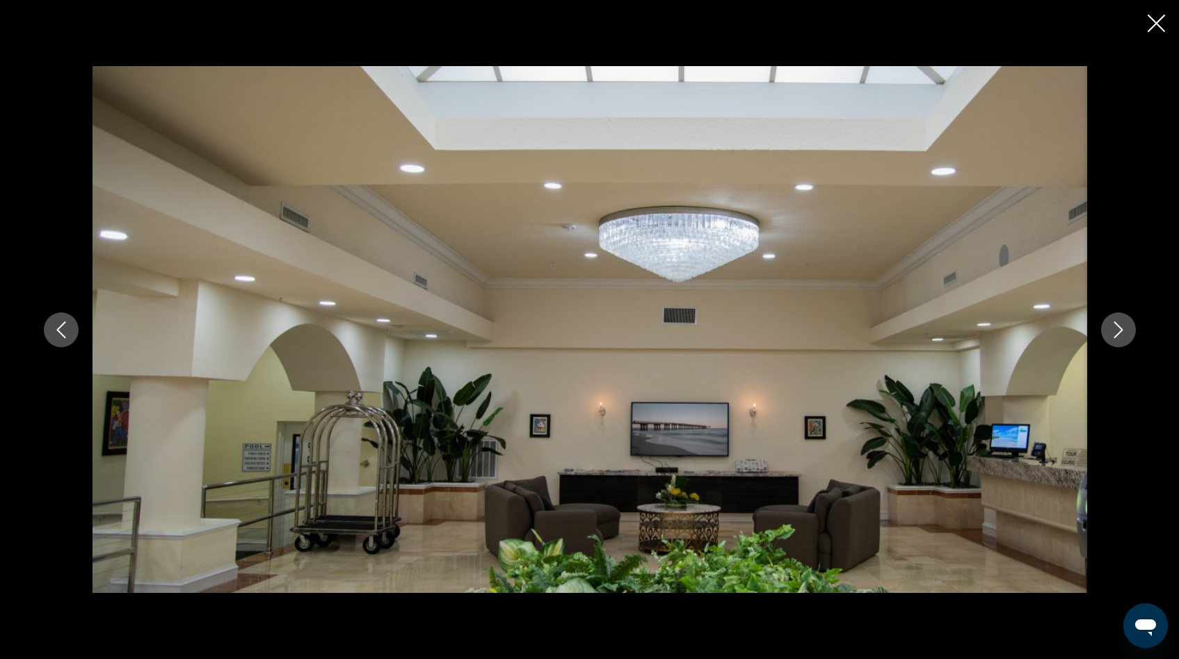
click at [1115, 332] on icon "Next image" at bounding box center [1118, 329] width 17 height 17
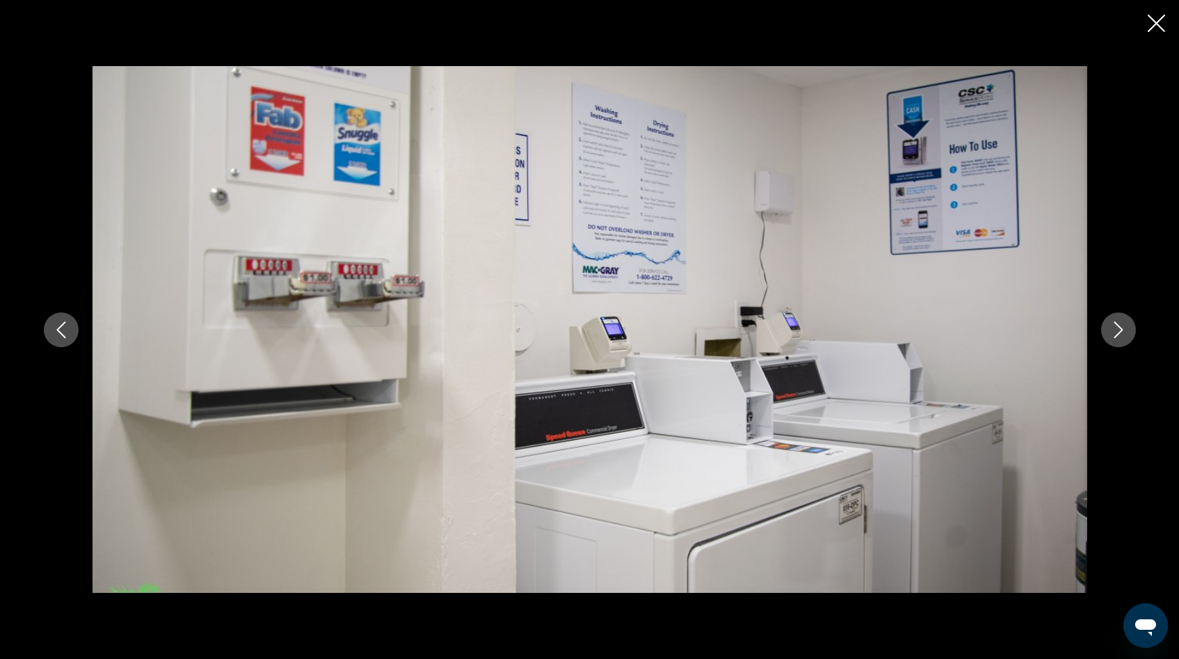
click at [1115, 332] on icon "Next image" at bounding box center [1118, 329] width 17 height 17
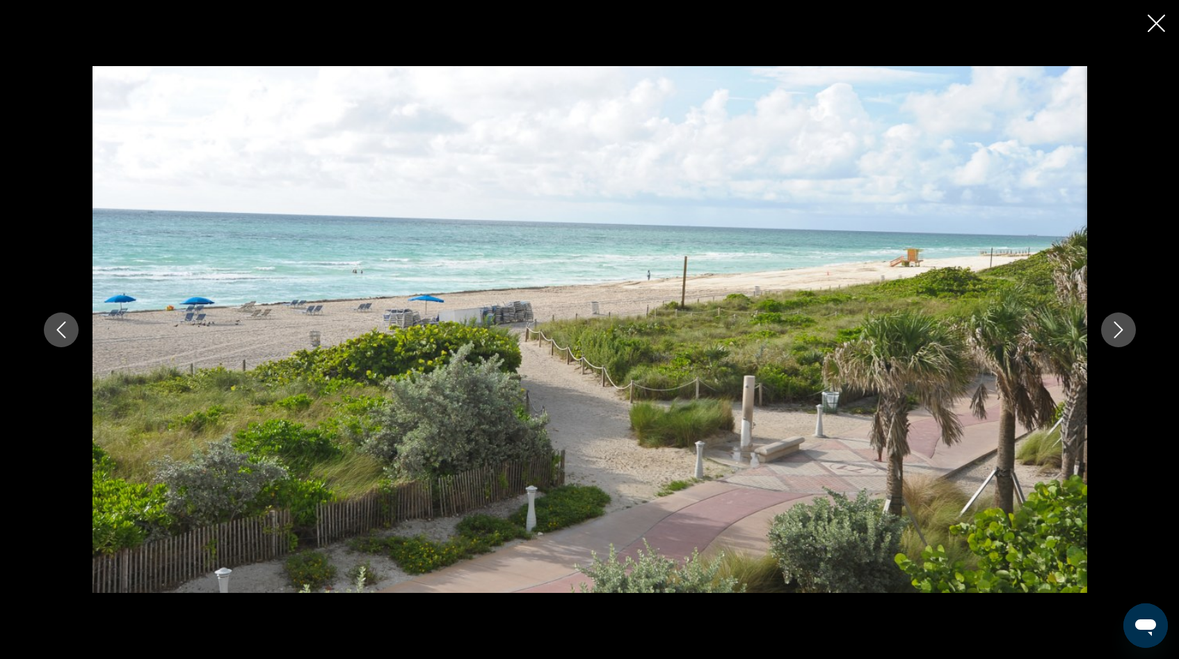
click at [1115, 332] on icon "Next image" at bounding box center [1118, 329] width 17 height 17
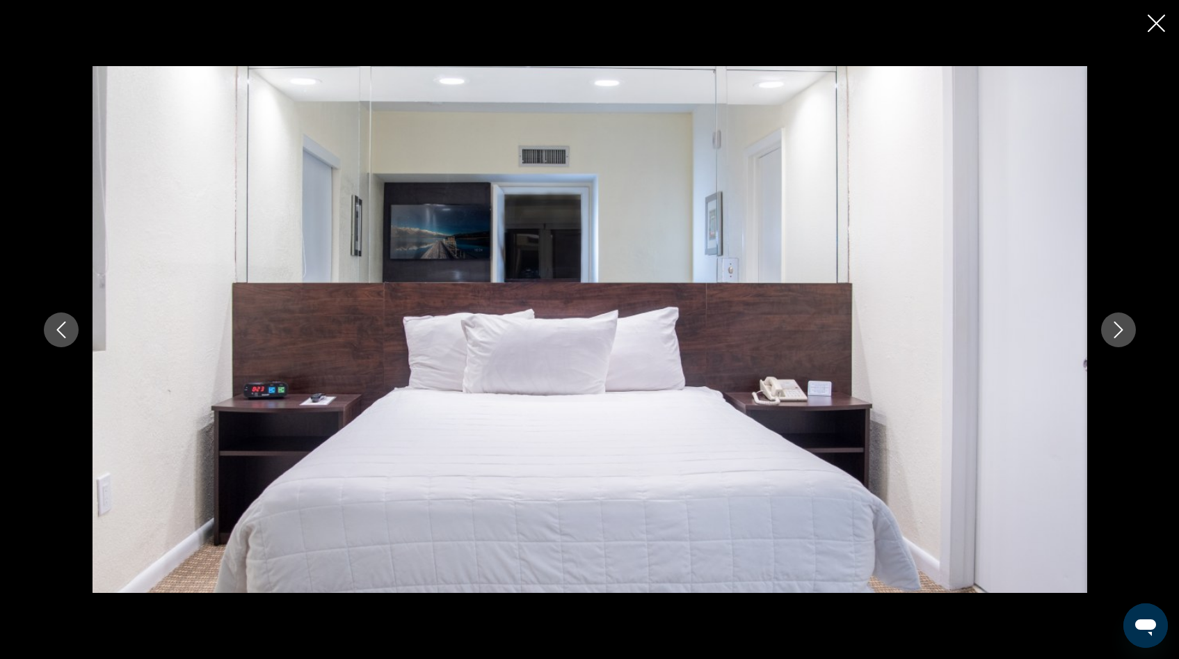
click at [1115, 332] on icon "Next image" at bounding box center [1118, 329] width 17 height 17
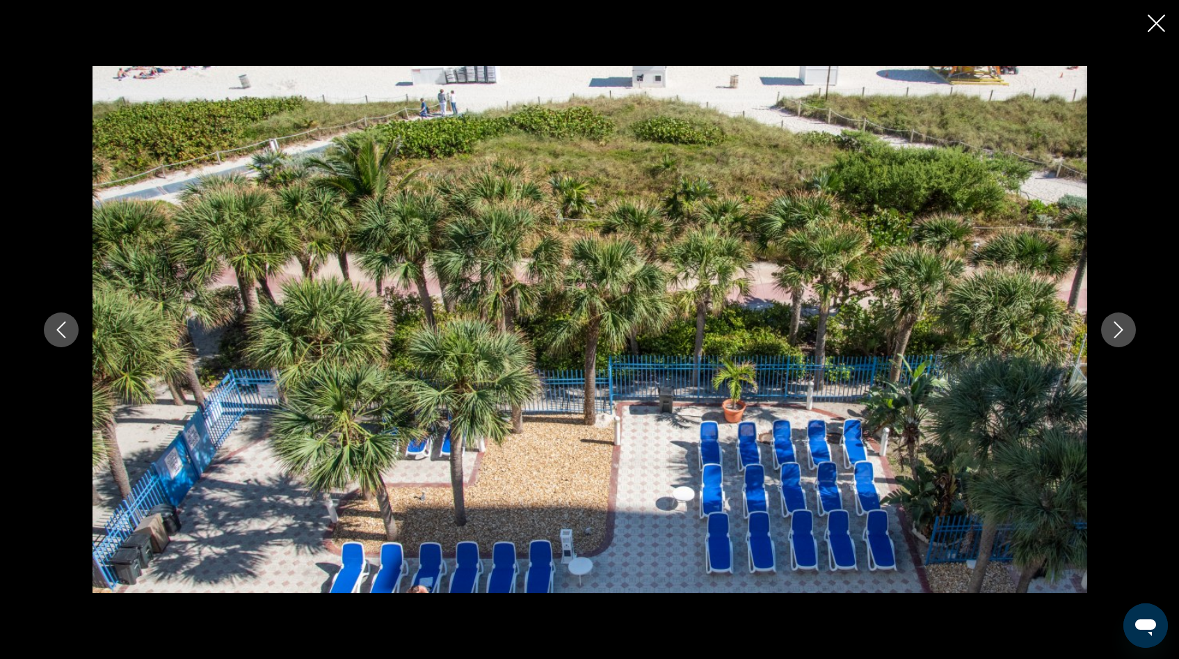
click at [1115, 332] on icon "Next image" at bounding box center [1118, 329] width 17 height 17
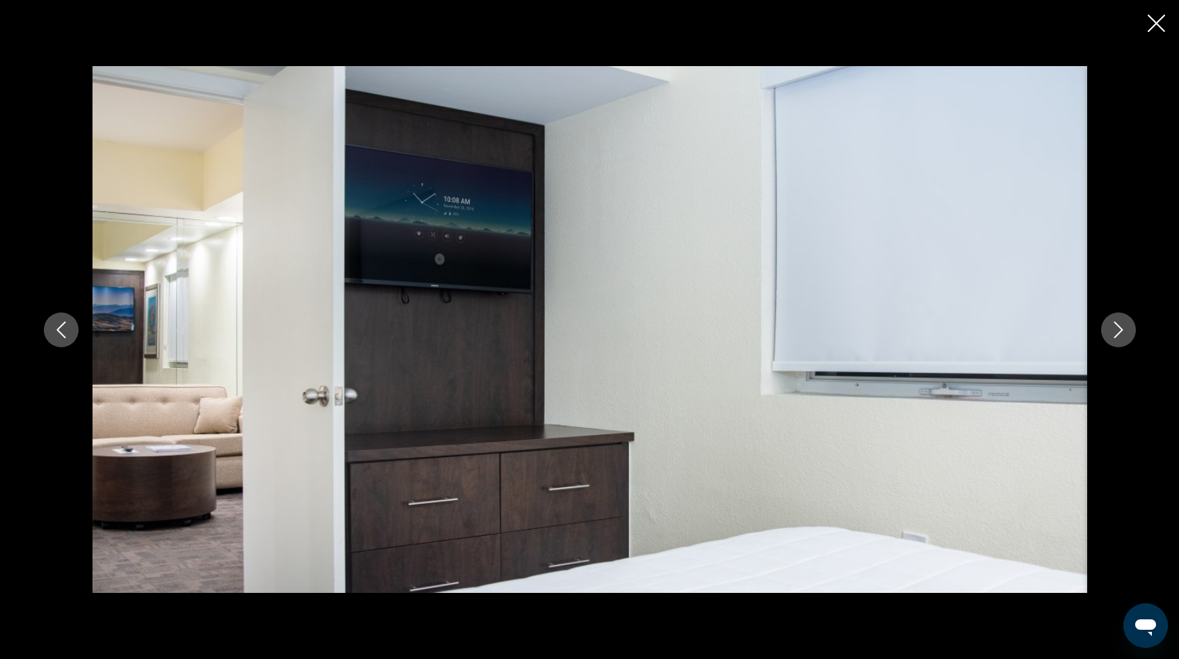
click at [1115, 332] on icon "Next image" at bounding box center [1118, 329] width 17 height 17
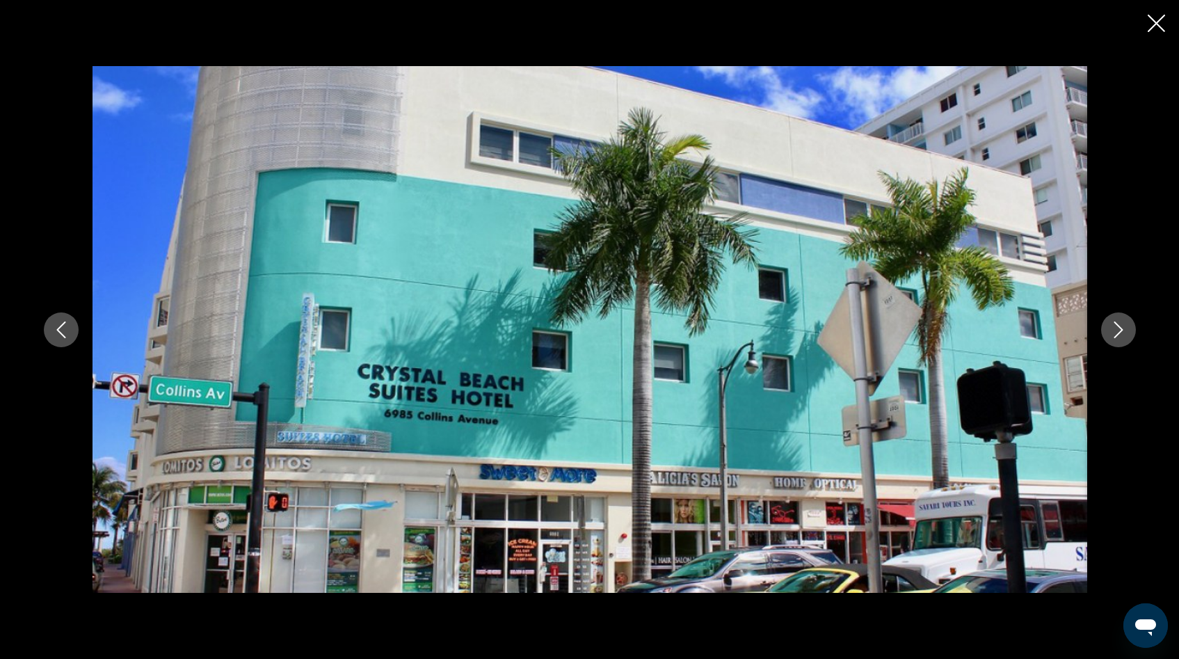
click at [1115, 332] on icon "Next image" at bounding box center [1118, 329] width 17 height 17
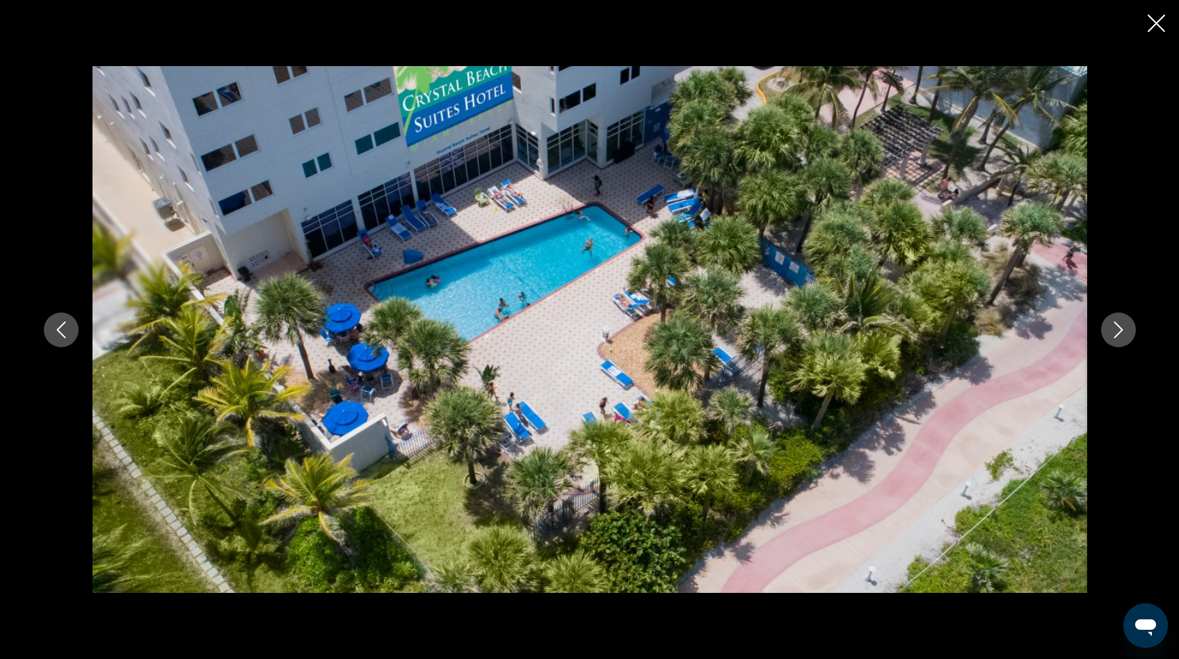
click at [1115, 332] on icon "Next image" at bounding box center [1118, 329] width 17 height 17
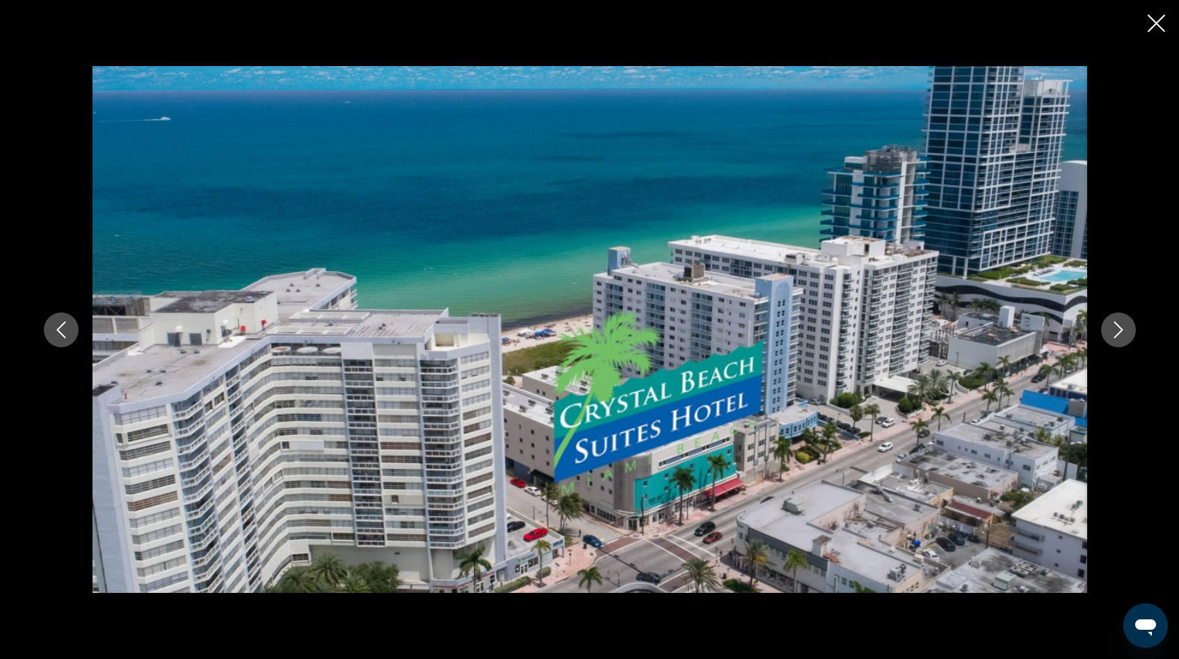
click at [1115, 332] on icon "Next image" at bounding box center [1118, 329] width 17 height 17
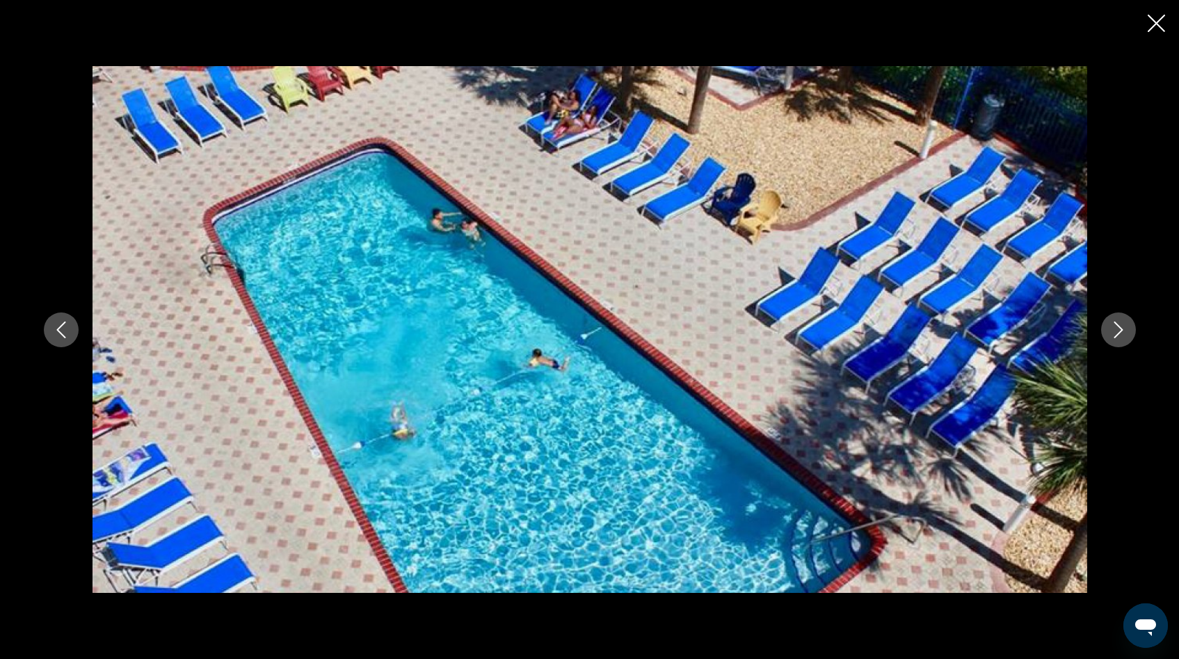
click at [1115, 332] on icon "Next image" at bounding box center [1118, 329] width 17 height 17
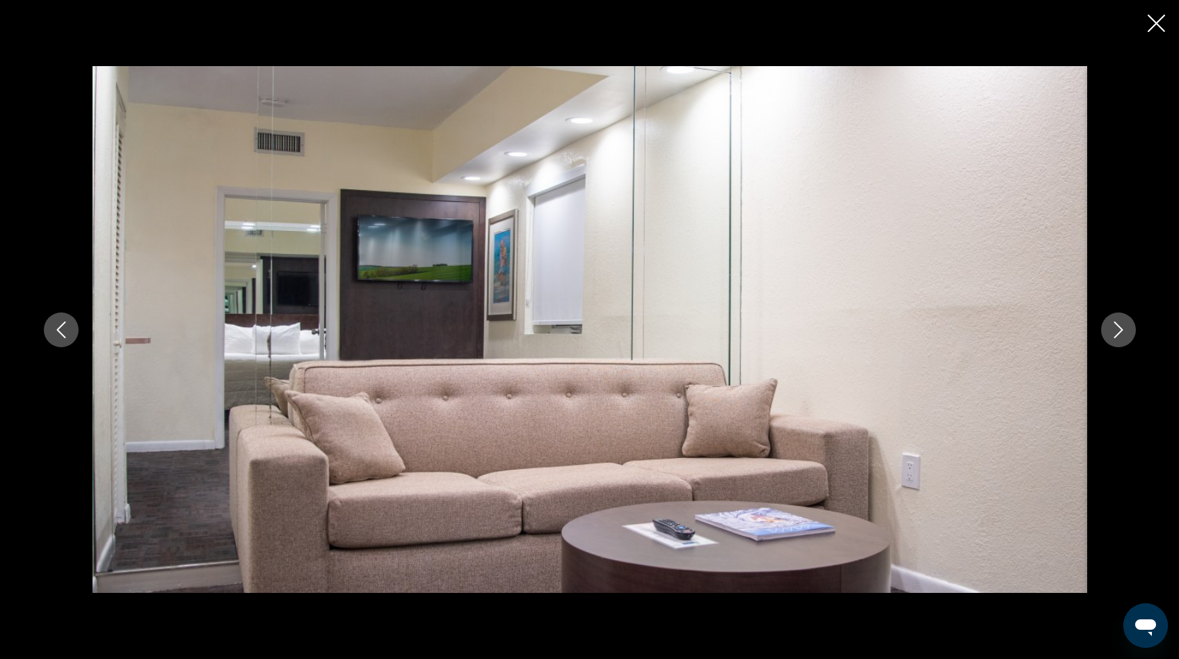
click at [1115, 332] on icon "Next image" at bounding box center [1118, 329] width 17 height 17
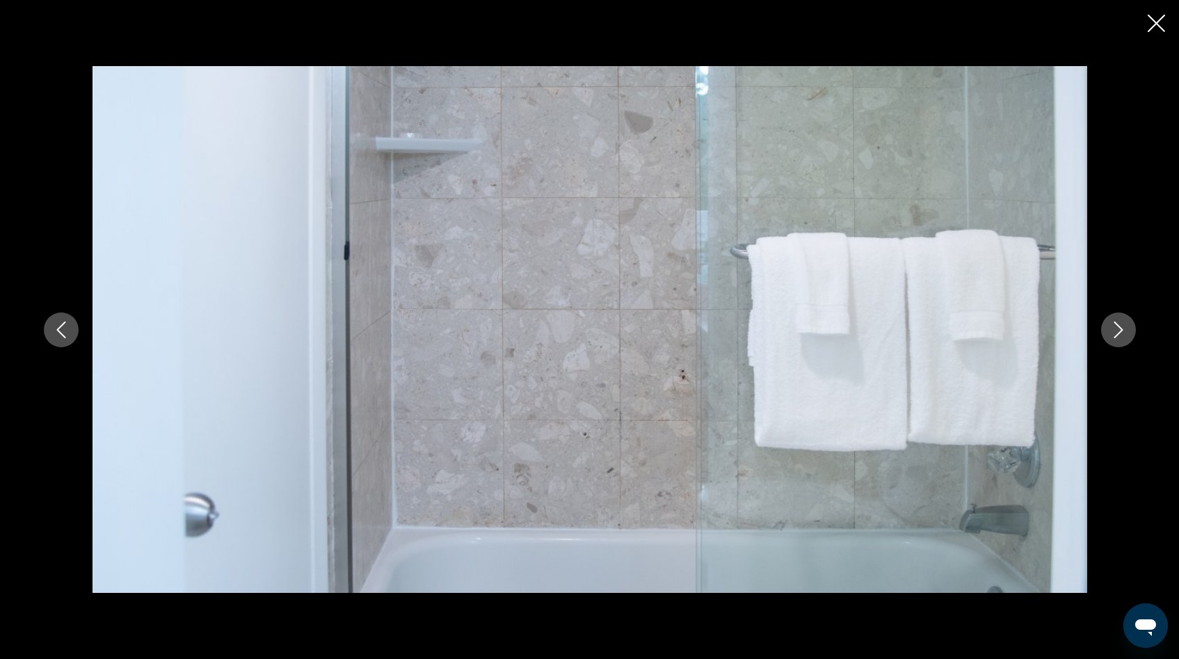
click at [1115, 332] on icon "Next image" at bounding box center [1118, 329] width 17 height 17
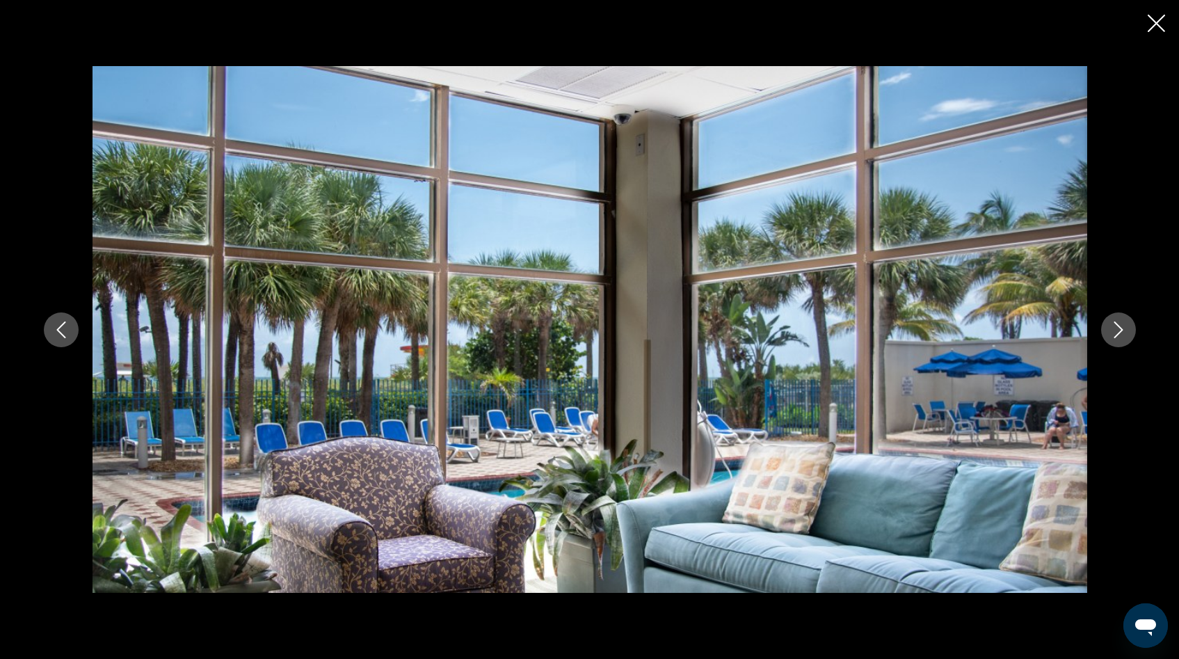
click at [1115, 332] on icon "Next image" at bounding box center [1118, 329] width 17 height 17
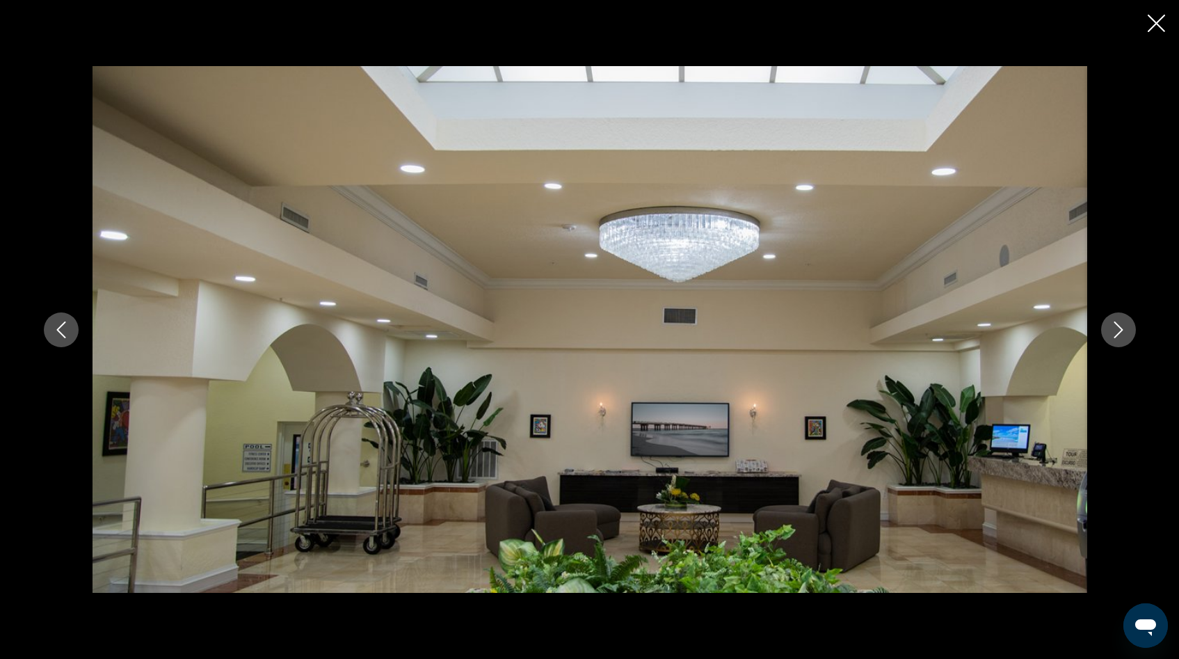
click at [1115, 332] on icon "Next image" at bounding box center [1118, 329] width 17 height 17
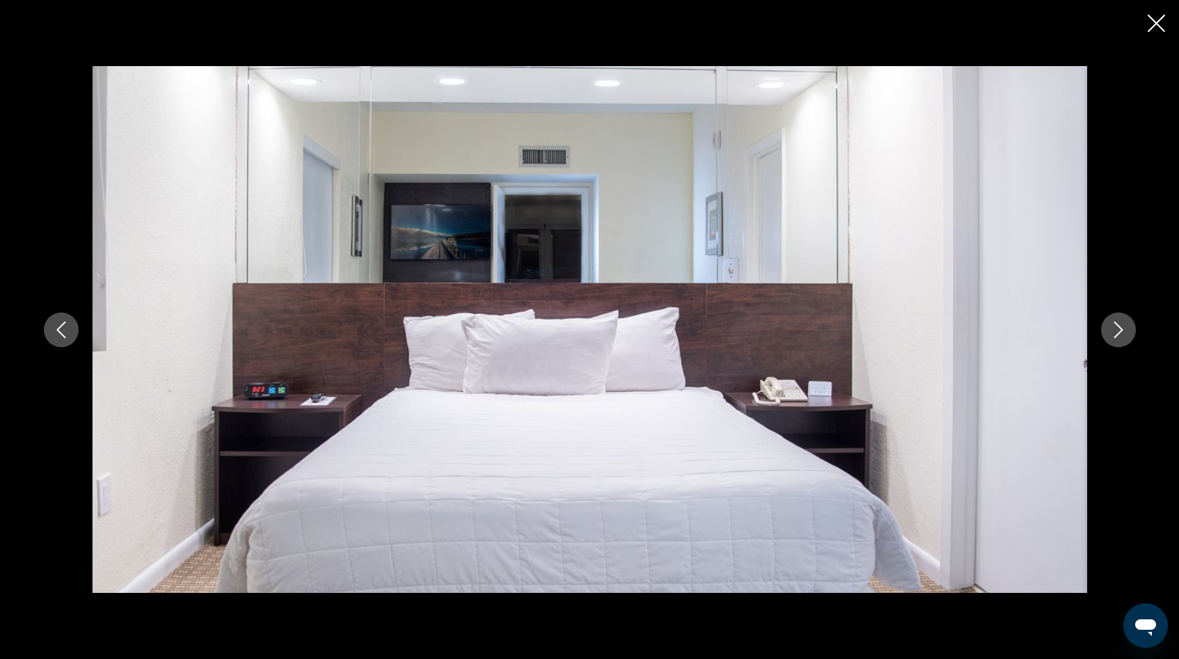
click at [1115, 332] on icon "Next image" at bounding box center [1118, 329] width 17 height 17
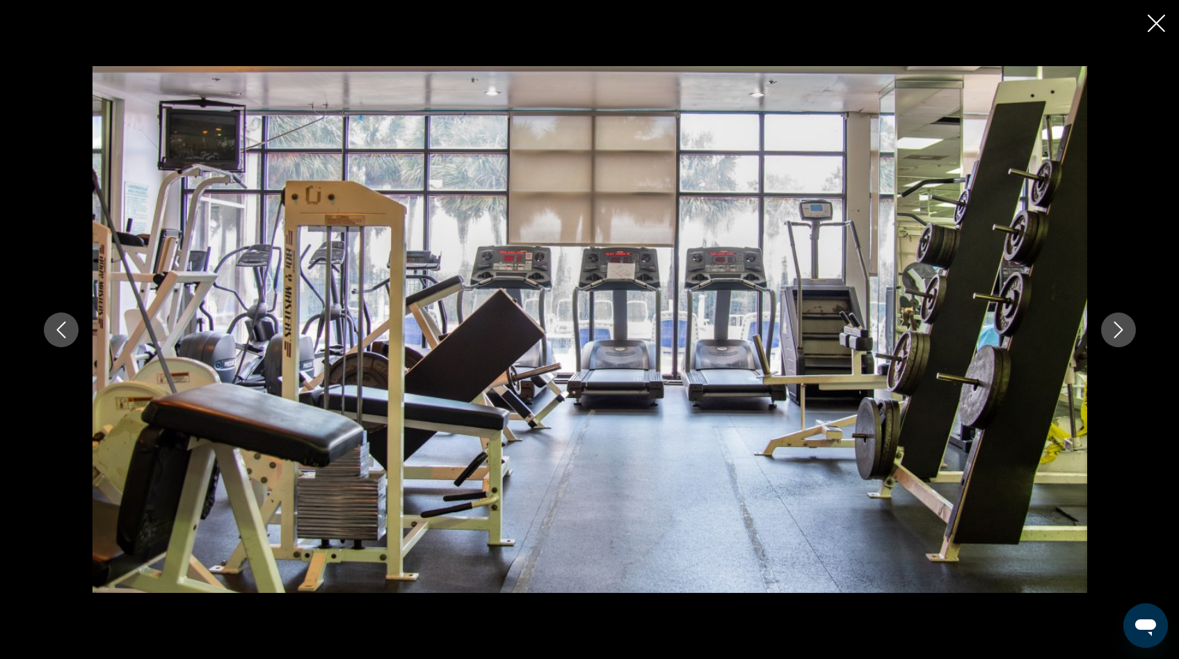
click at [1115, 332] on icon "Next image" at bounding box center [1118, 329] width 17 height 17
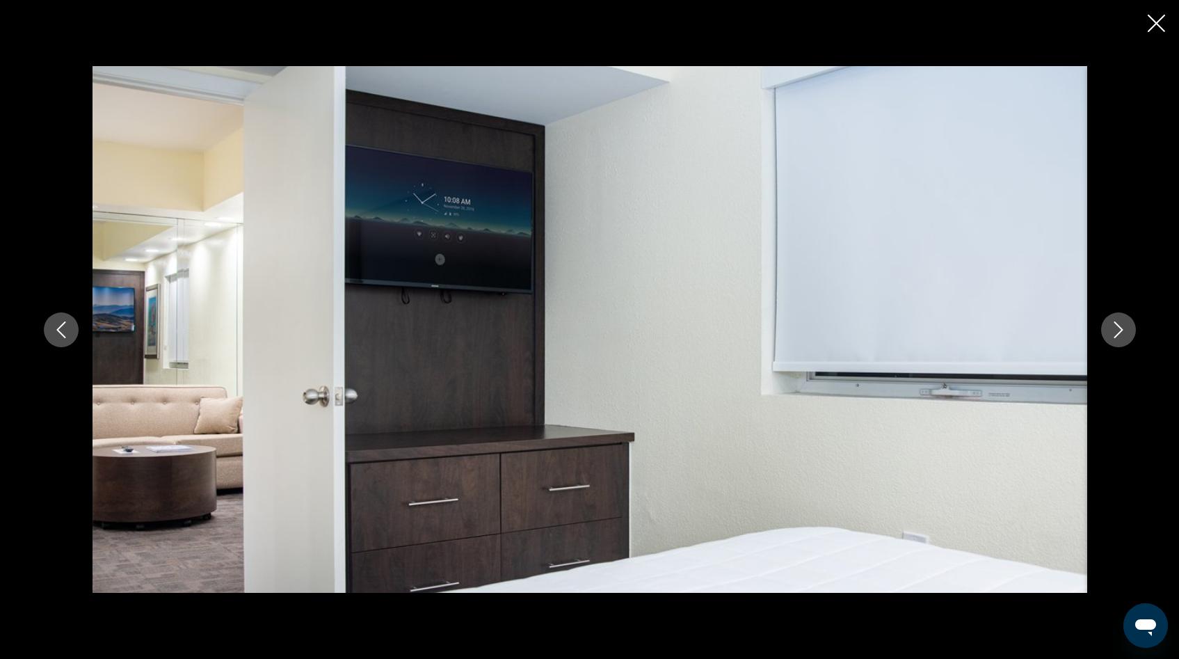
click at [1115, 332] on icon "Next image" at bounding box center [1118, 329] width 17 height 17
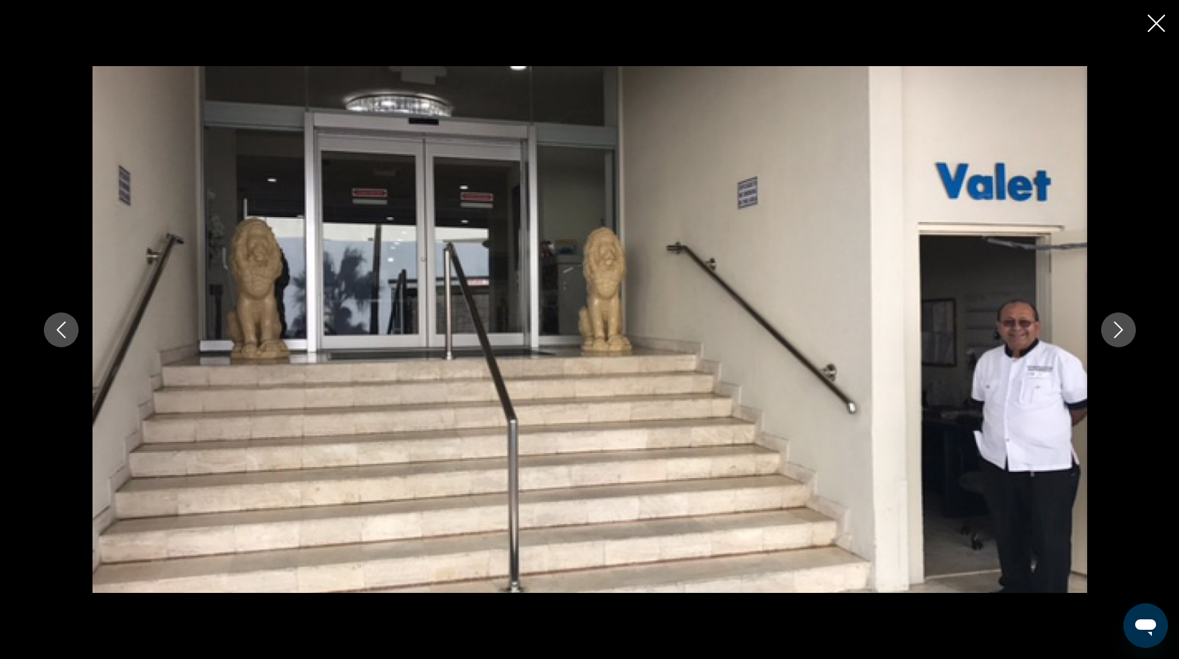
click at [1115, 332] on icon "Next image" at bounding box center [1118, 329] width 17 height 17
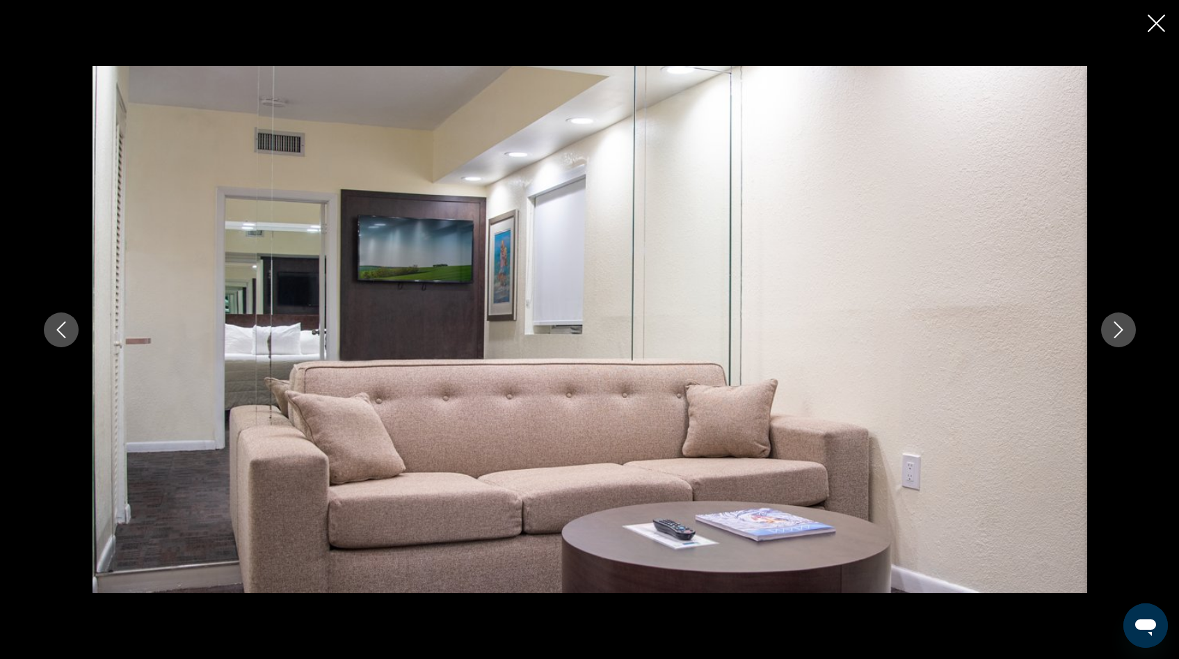
click at [1115, 332] on icon "Next image" at bounding box center [1118, 329] width 17 height 17
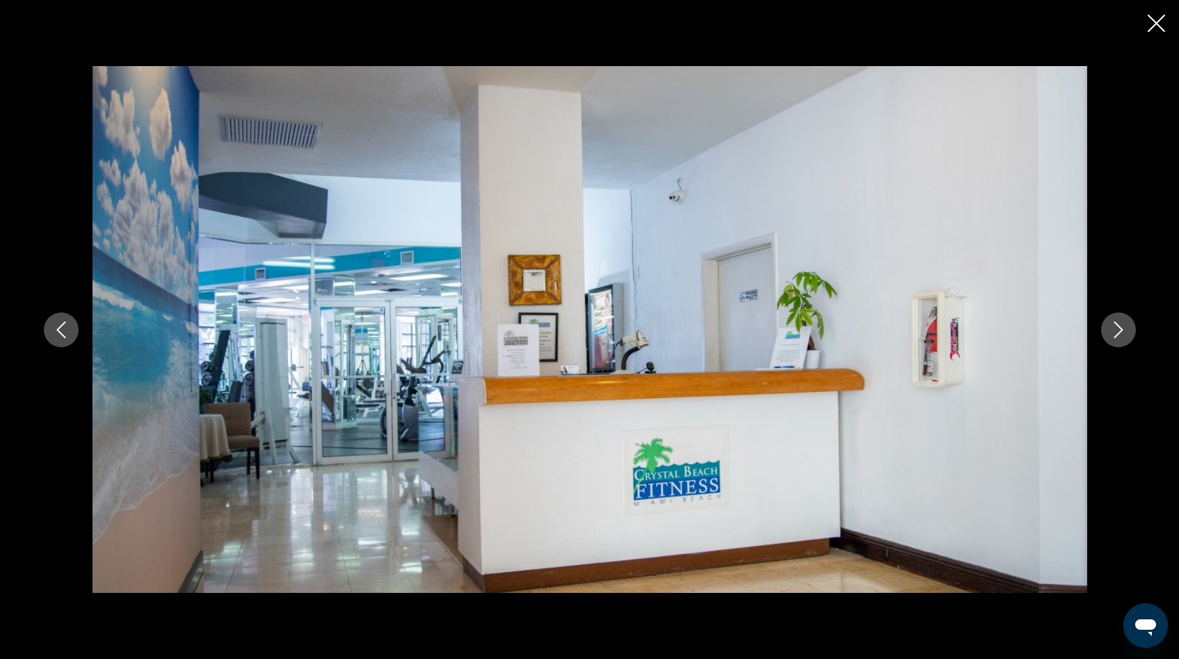
click at [1115, 332] on icon "Next image" at bounding box center [1118, 329] width 17 height 17
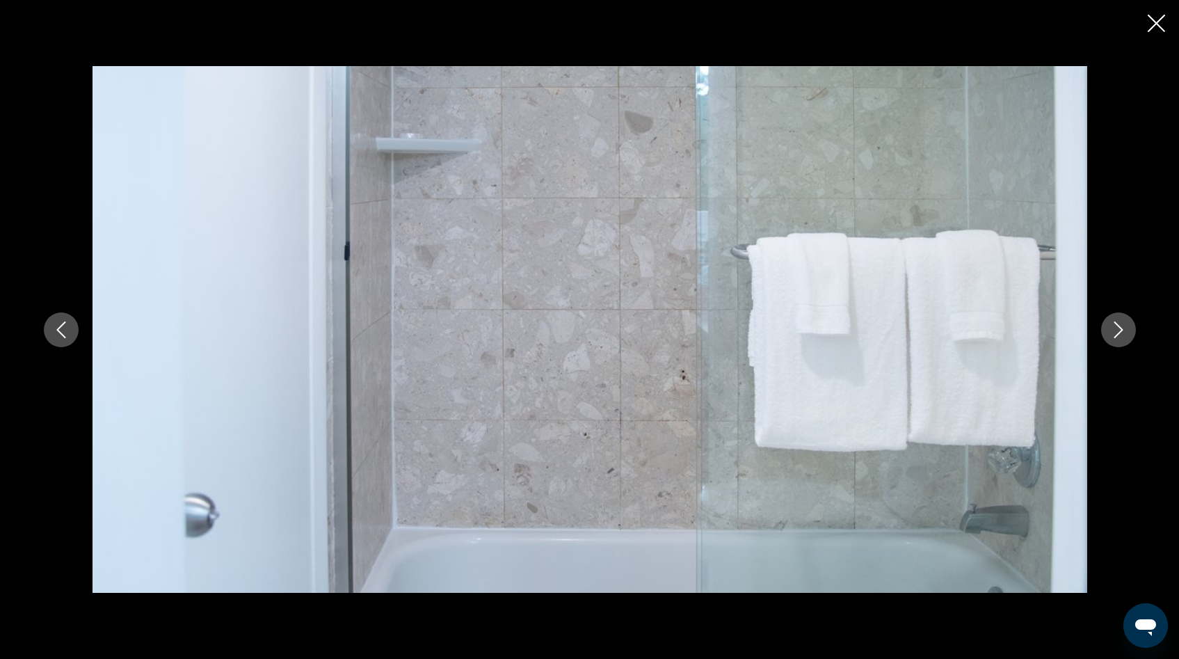
click at [1115, 332] on icon "Next image" at bounding box center [1118, 329] width 17 height 17
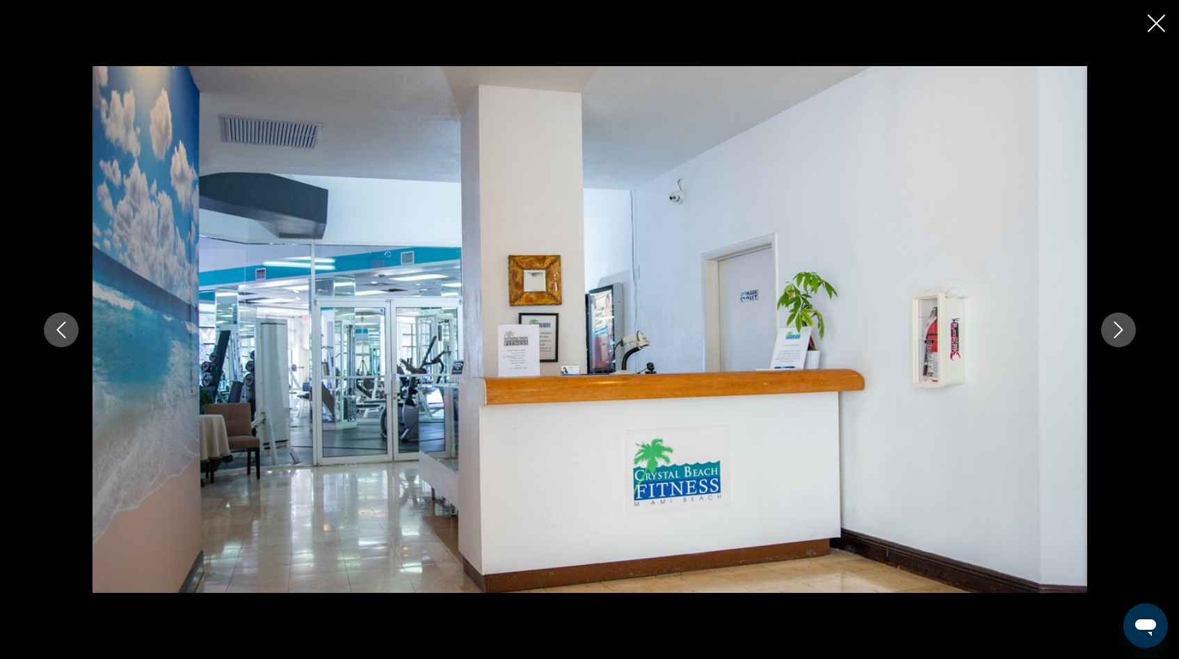
click at [1115, 332] on icon "Next image" at bounding box center [1118, 329] width 17 height 17
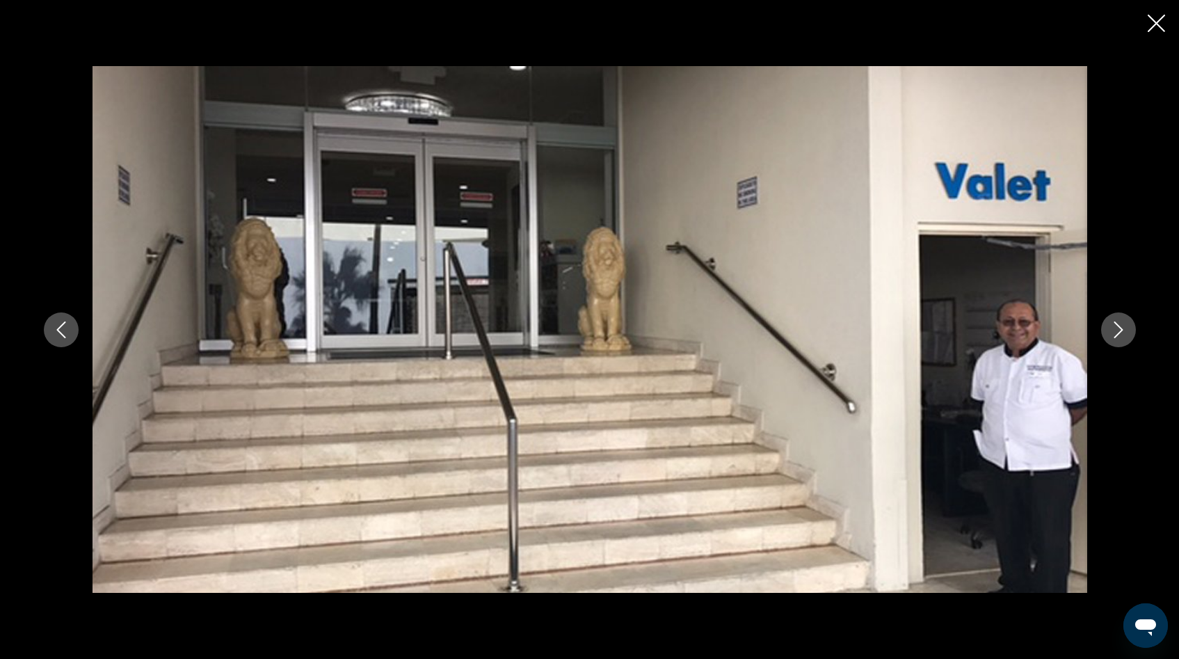
click at [1115, 332] on icon "Next image" at bounding box center [1118, 329] width 17 height 17
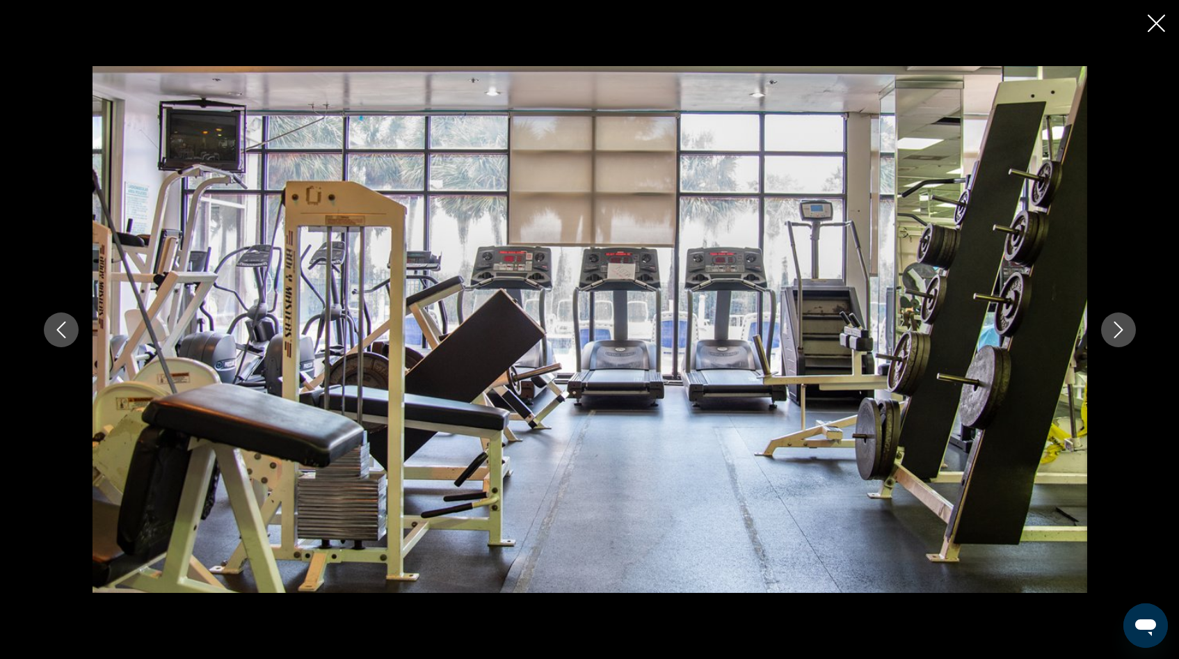
click at [1115, 332] on icon "Next image" at bounding box center [1118, 329] width 17 height 17
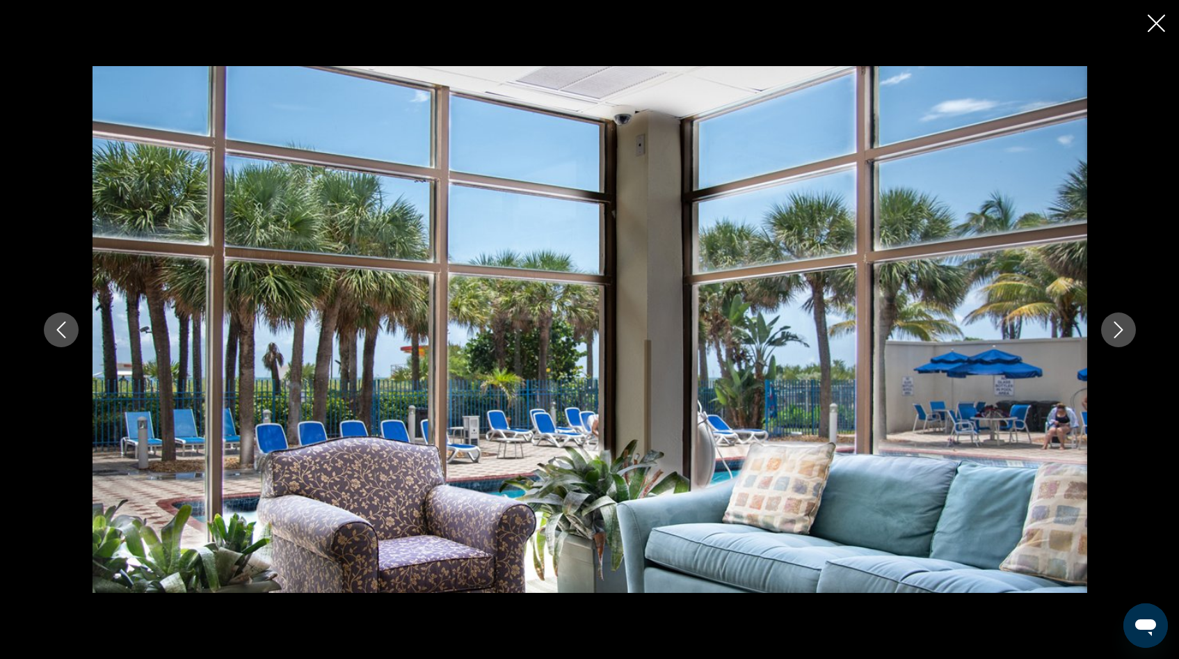
click at [1115, 332] on icon "Next image" at bounding box center [1118, 329] width 17 height 17
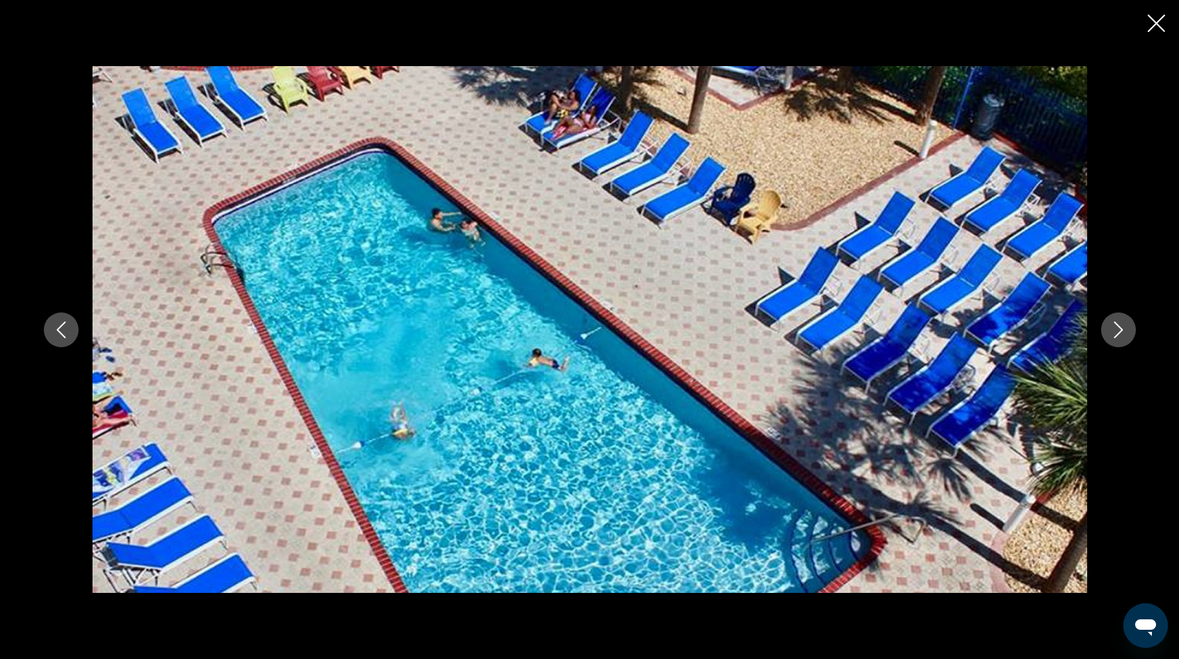
click at [1115, 332] on icon "Next image" at bounding box center [1118, 329] width 17 height 17
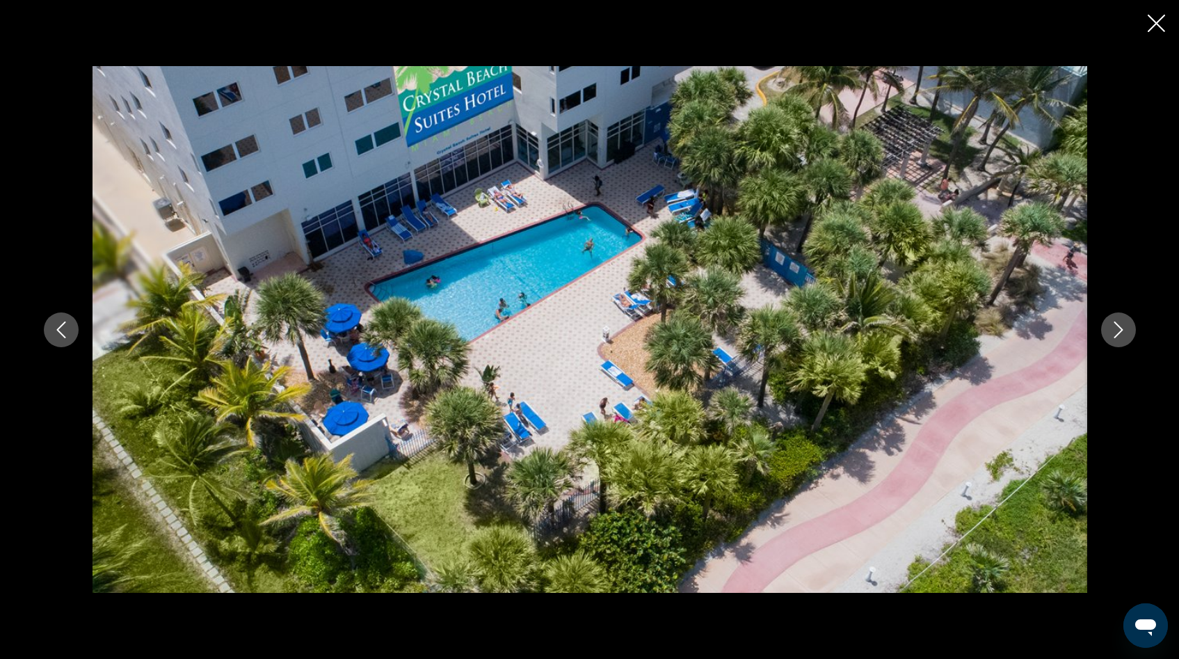
click at [1115, 332] on icon "Next image" at bounding box center [1118, 329] width 17 height 17
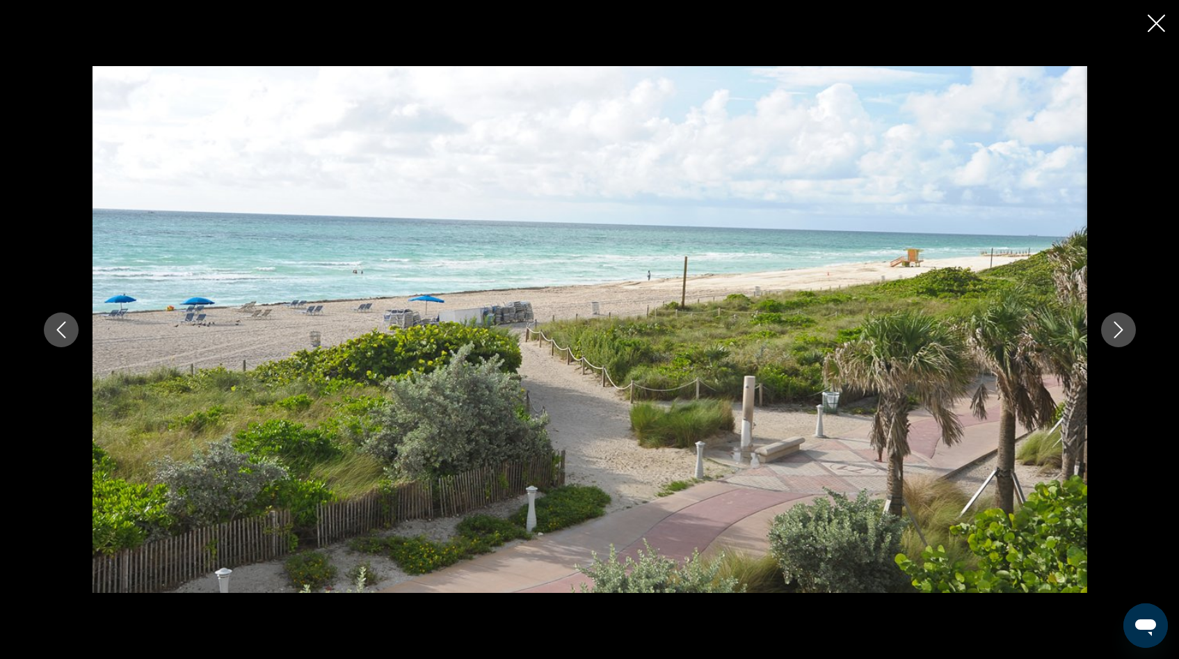
click at [1115, 332] on icon "Next image" at bounding box center [1118, 329] width 17 height 17
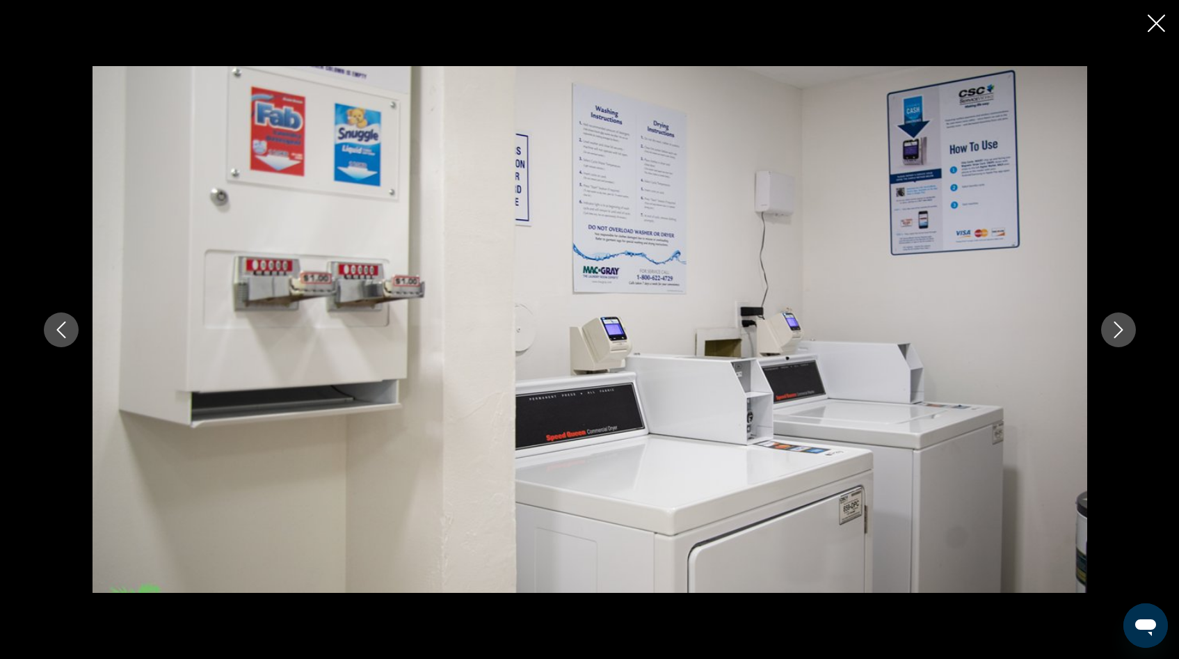
click at [1156, 24] on icon "Close slideshow" at bounding box center [1156, 23] width 17 height 17
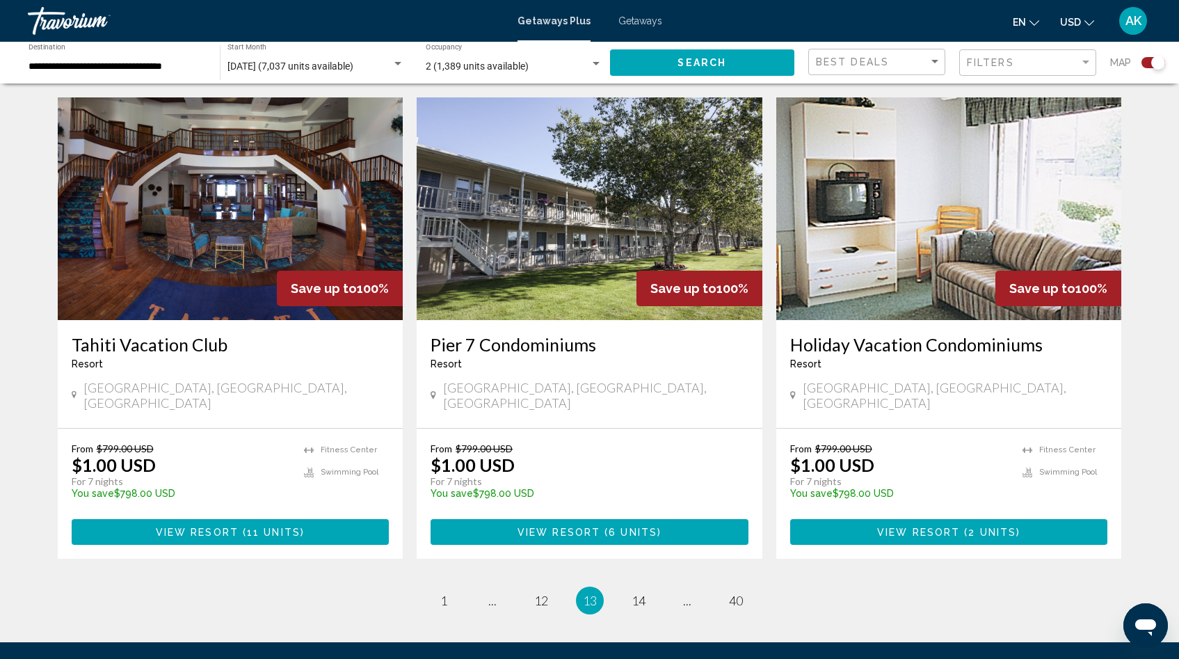
scroll to position [2015, 0]
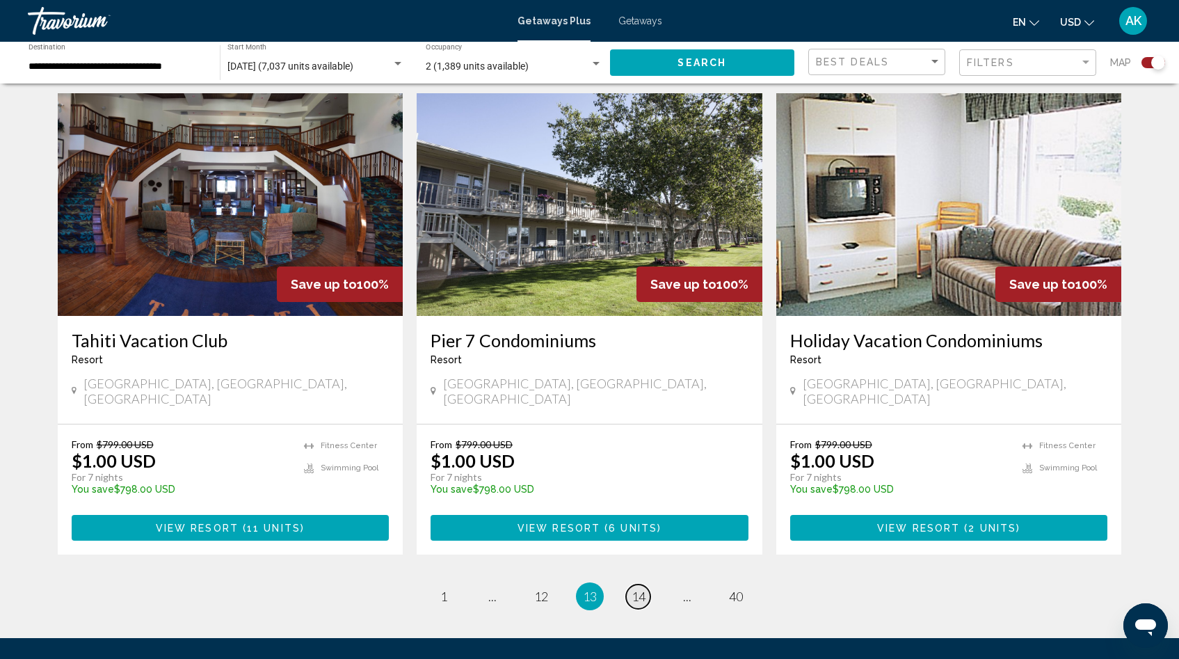
click at [637, 589] on span "14" at bounding box center [639, 596] width 14 height 15
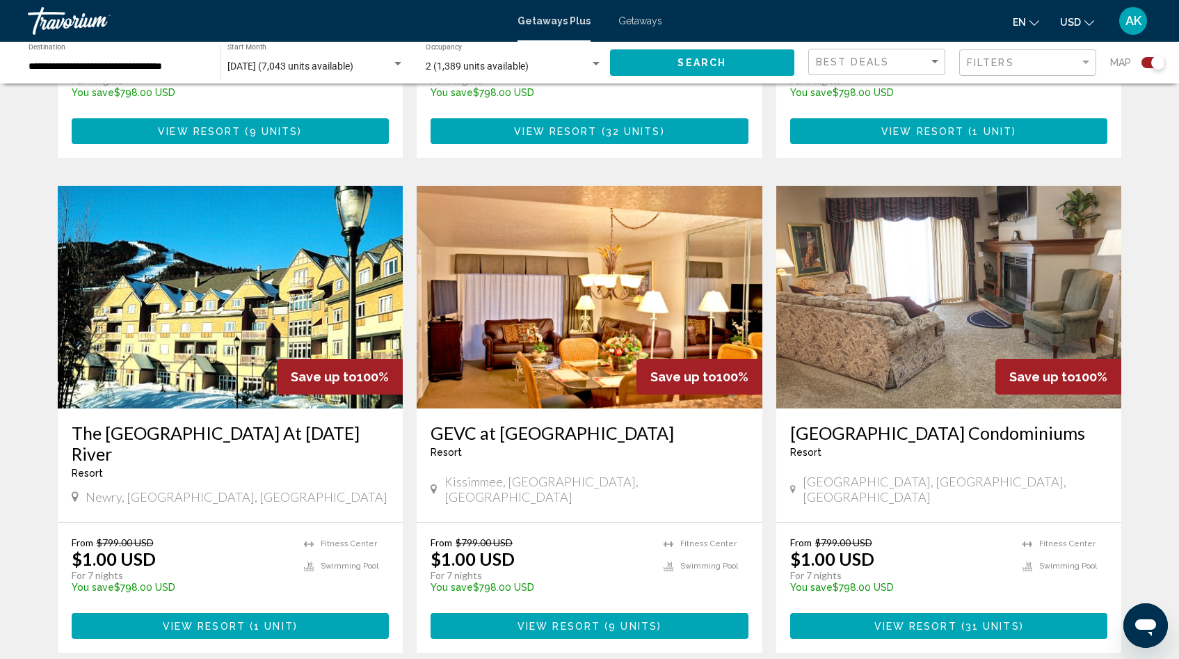
scroll to position [1926, 0]
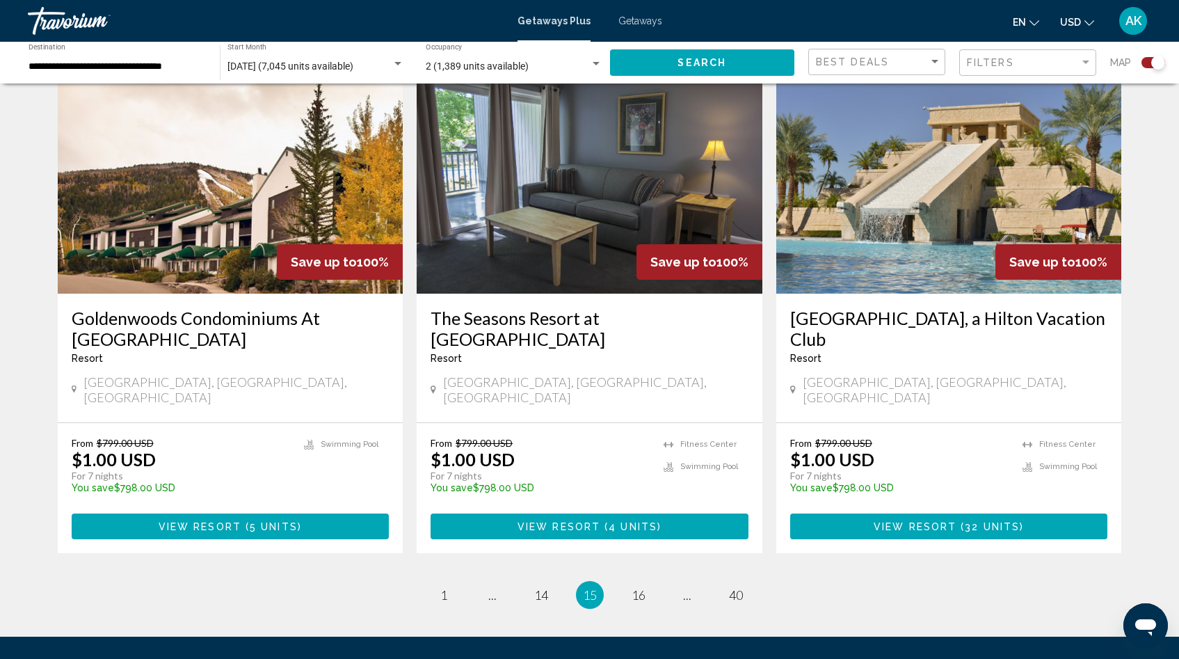
scroll to position [2023, 0]
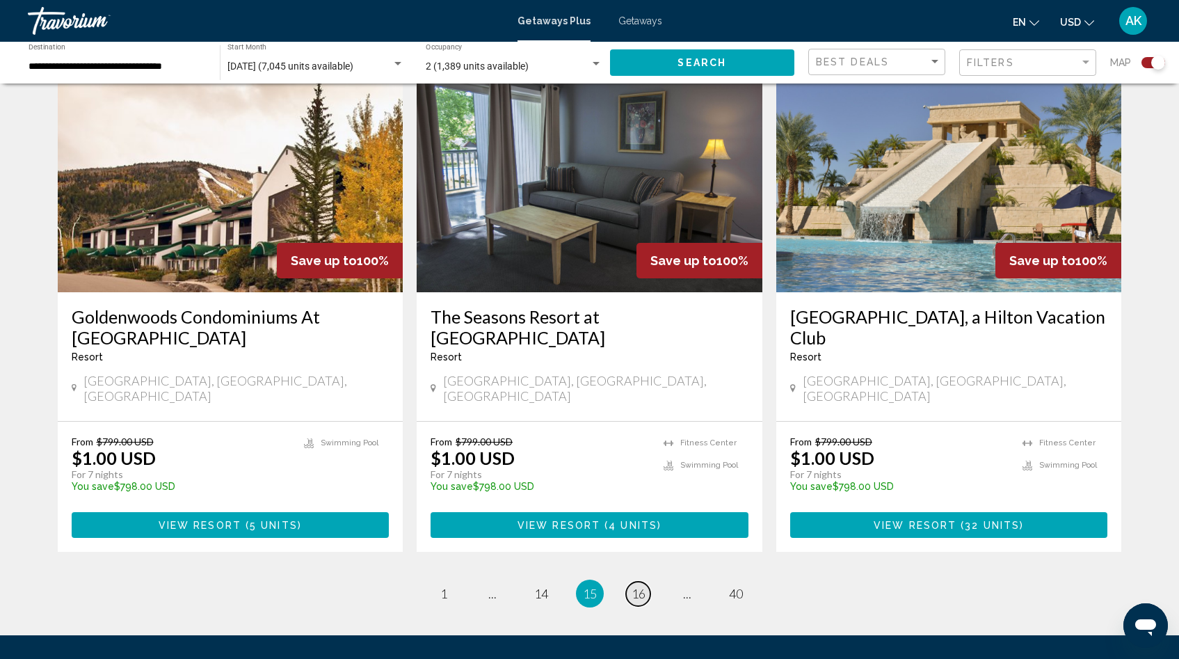
click at [635, 586] on span "16" at bounding box center [639, 593] width 14 height 15
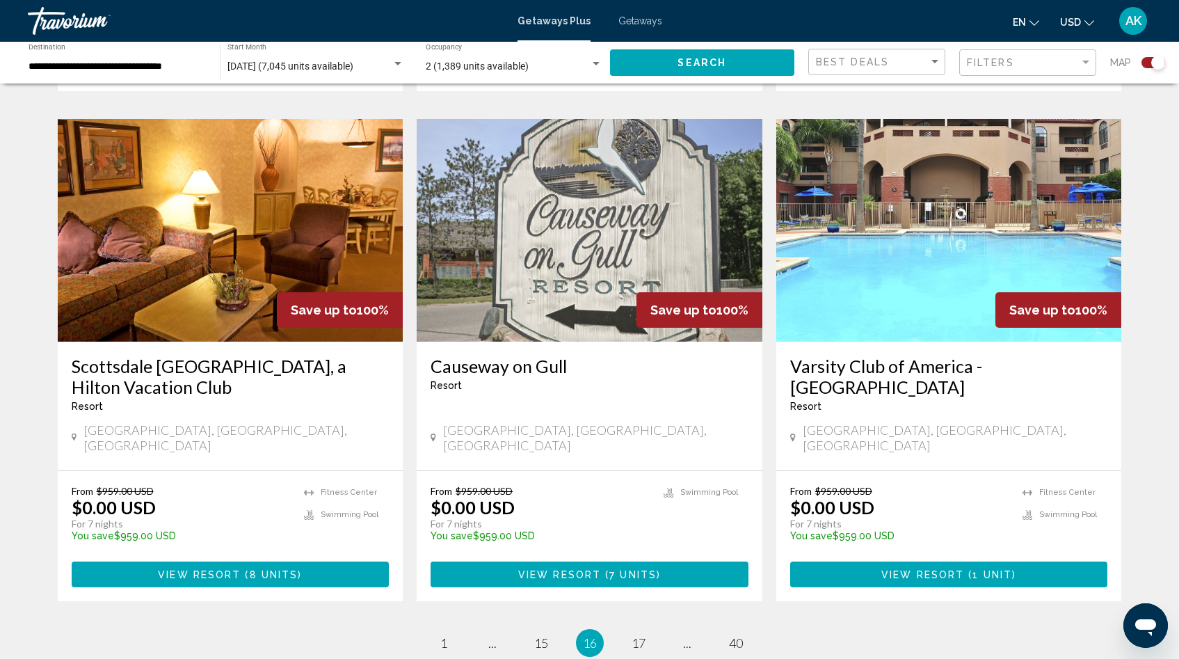
scroll to position [1990, 0]
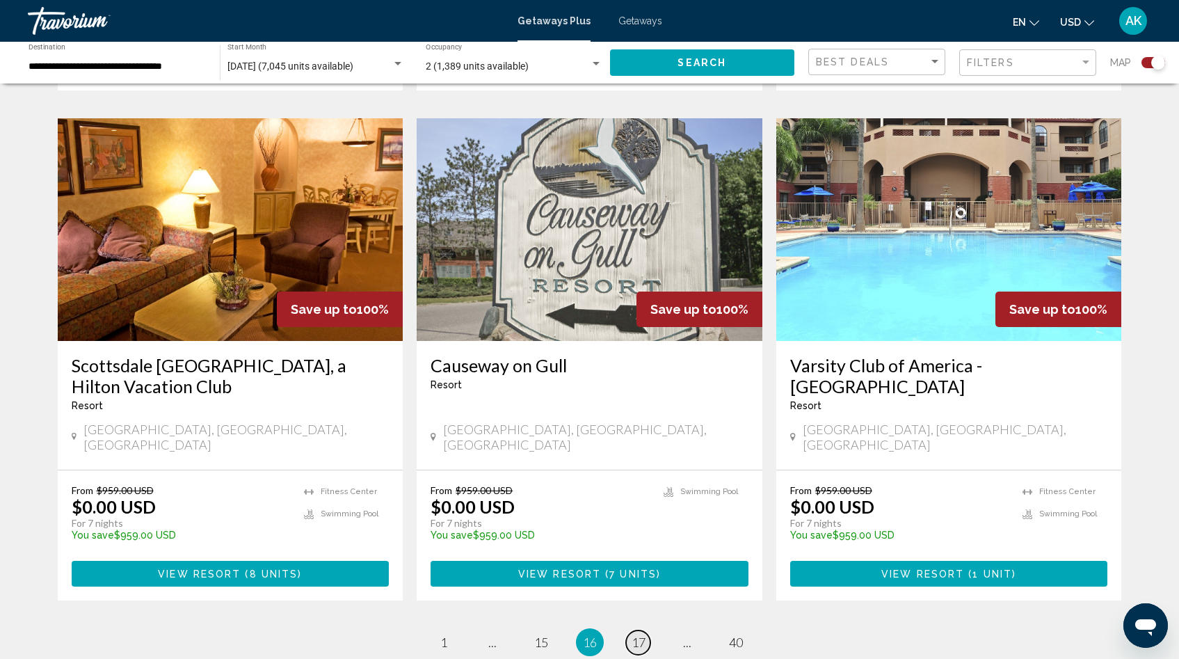
click at [641, 634] on span "17" at bounding box center [639, 641] width 14 height 15
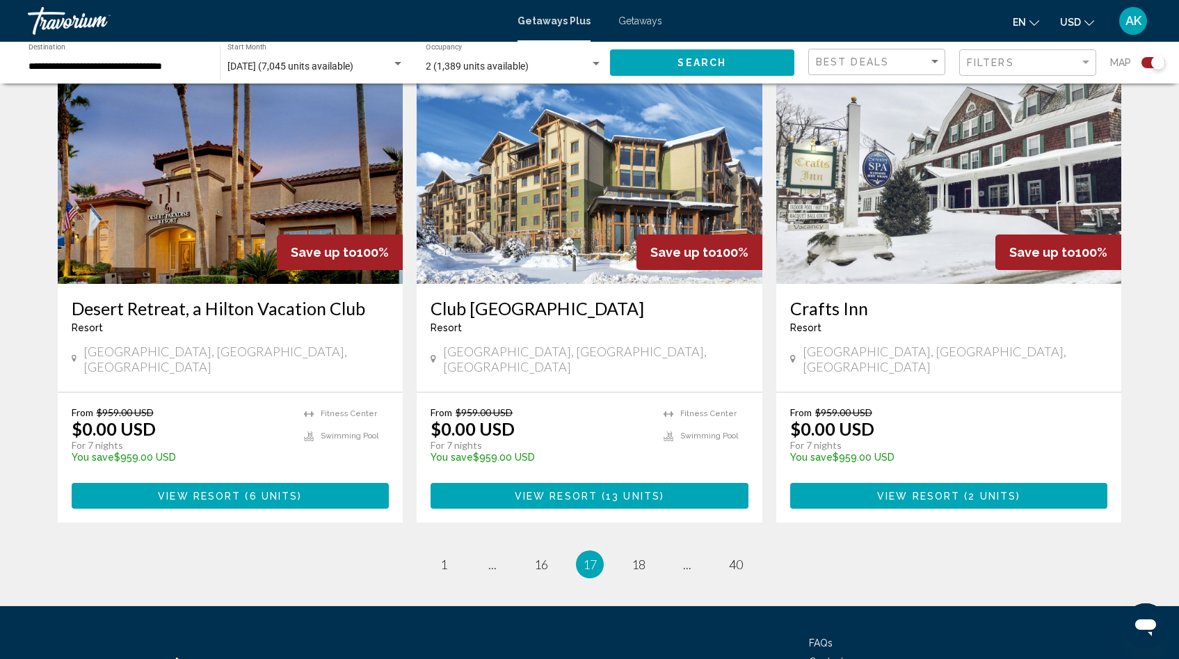
scroll to position [2012, 0]
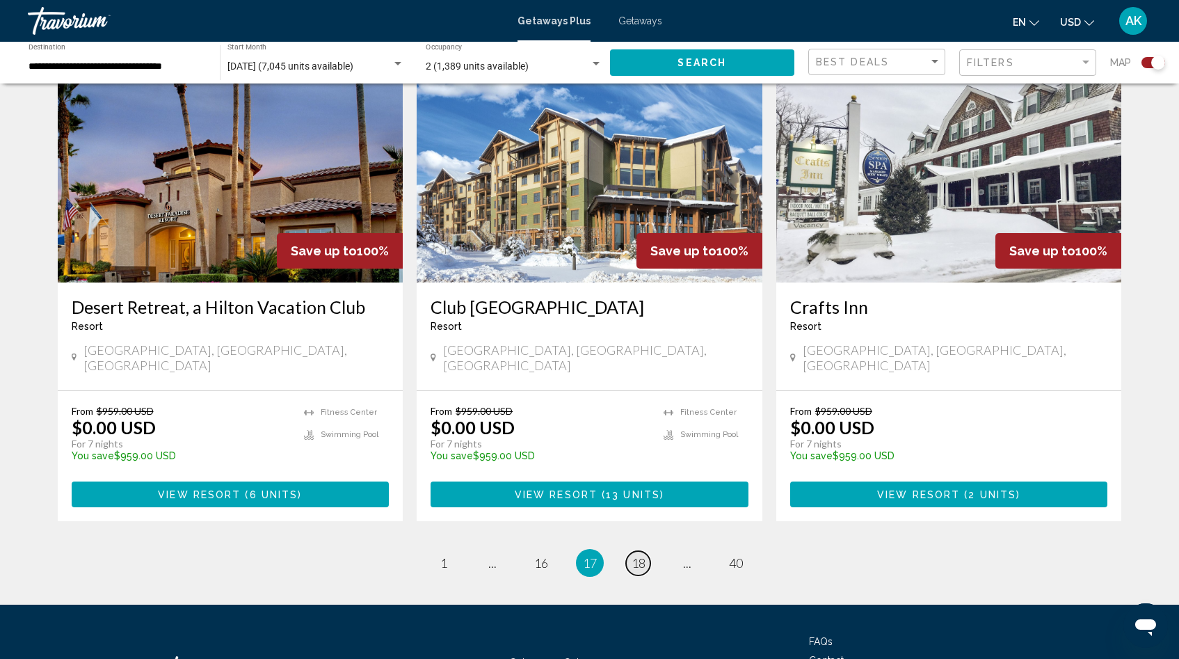
click at [636, 555] on span "18" at bounding box center [639, 562] width 14 height 15
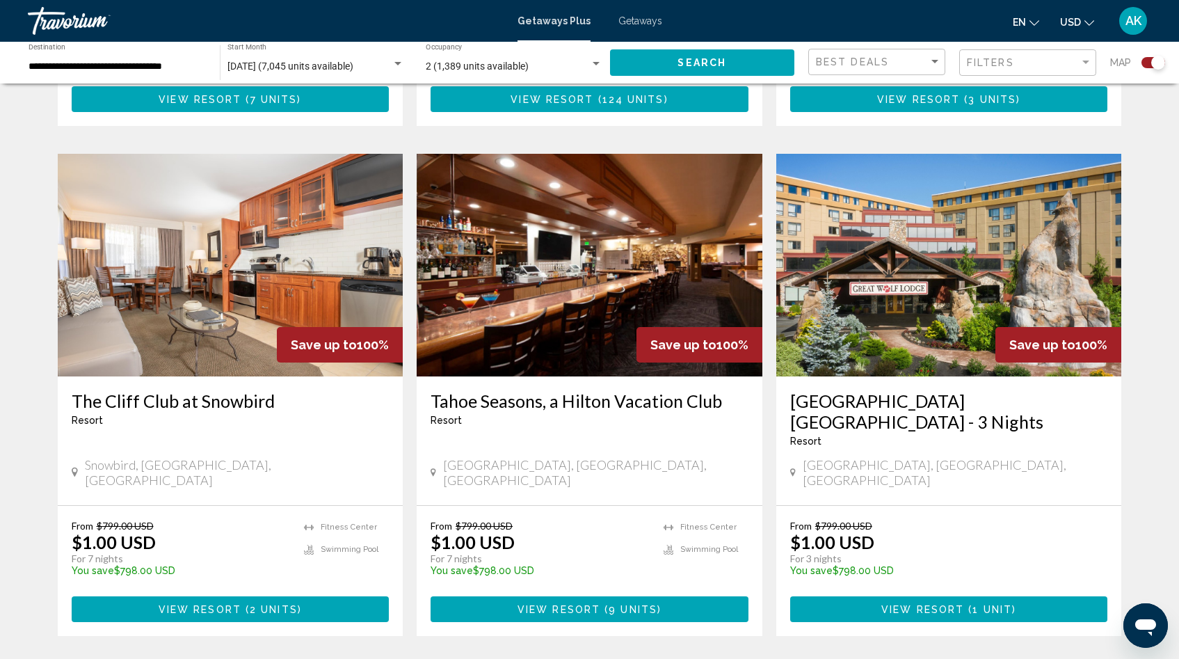
scroll to position [1978, 0]
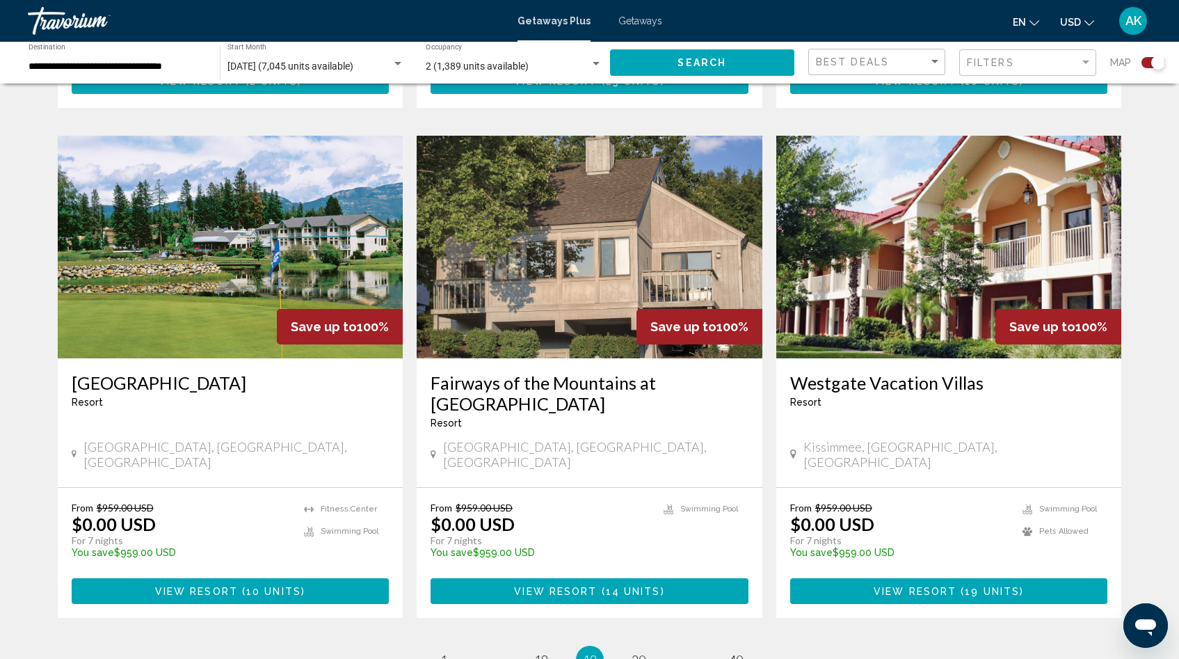
scroll to position [1942, 0]
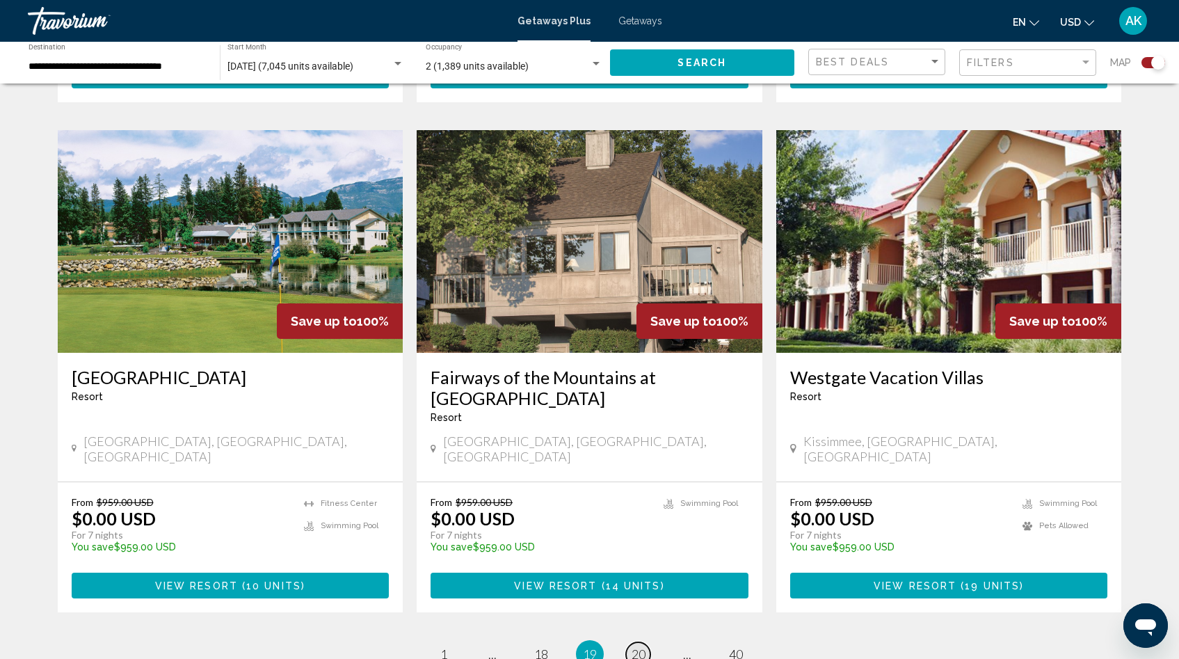
click at [635, 646] on span "20" at bounding box center [639, 653] width 14 height 15
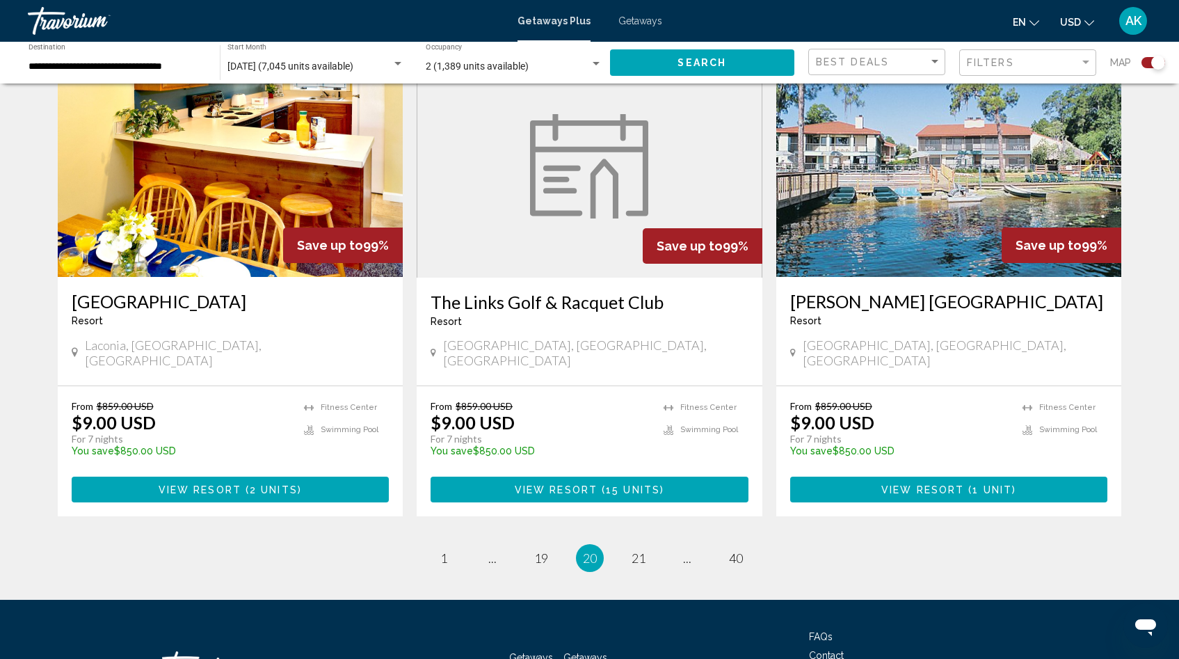
scroll to position [2004, 0]
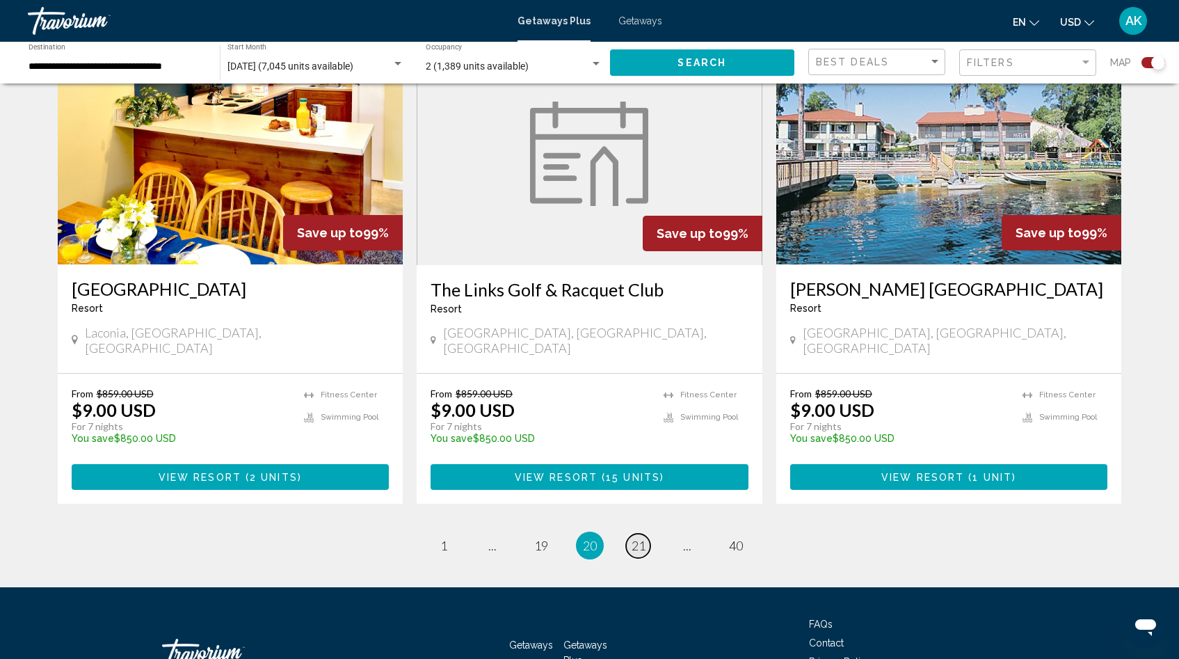
click at [639, 538] on span "21" at bounding box center [639, 545] width 14 height 15
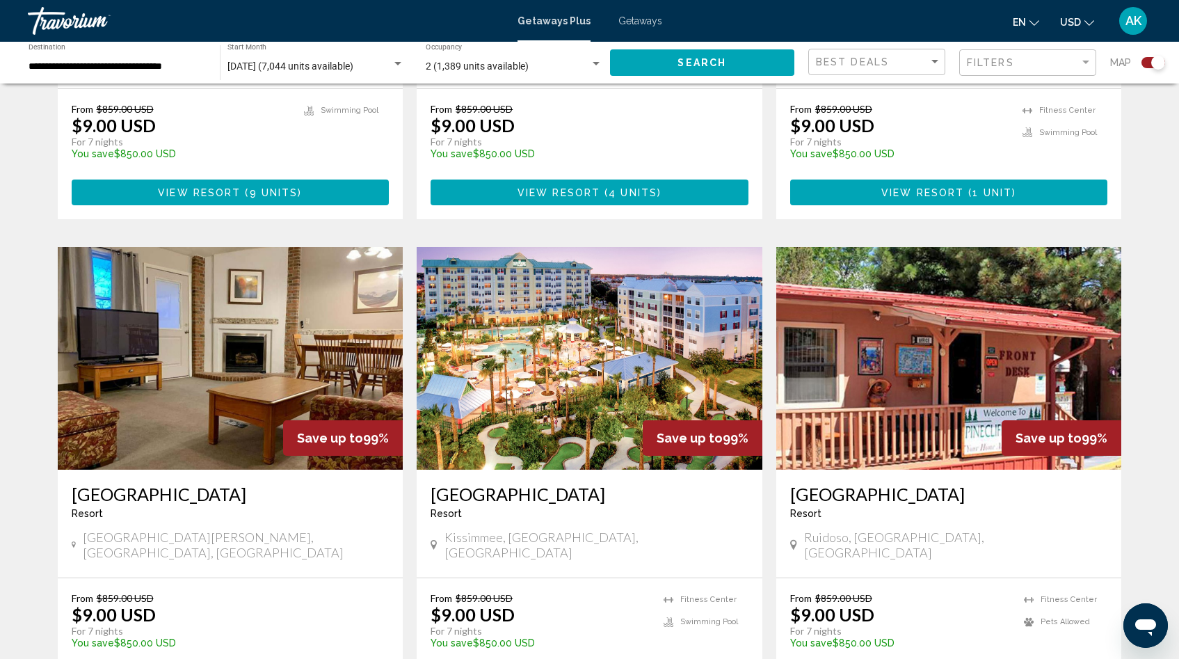
scroll to position [1791, 0]
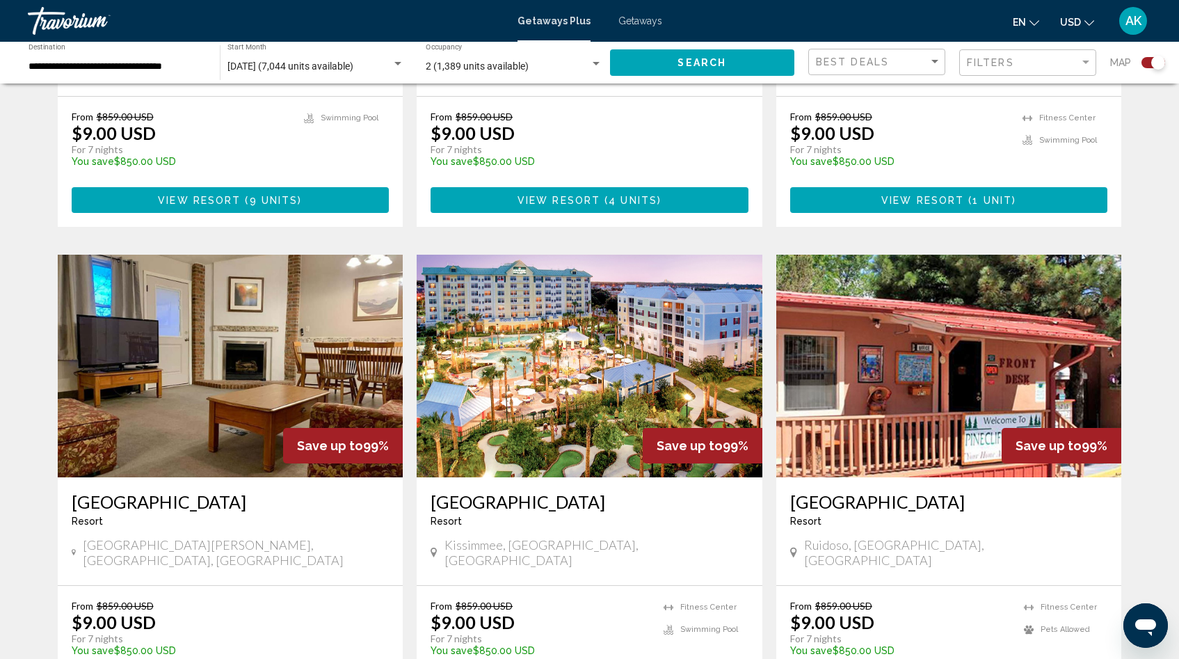
click at [568, 275] on img "Main content" at bounding box center [590, 366] width 346 height 223
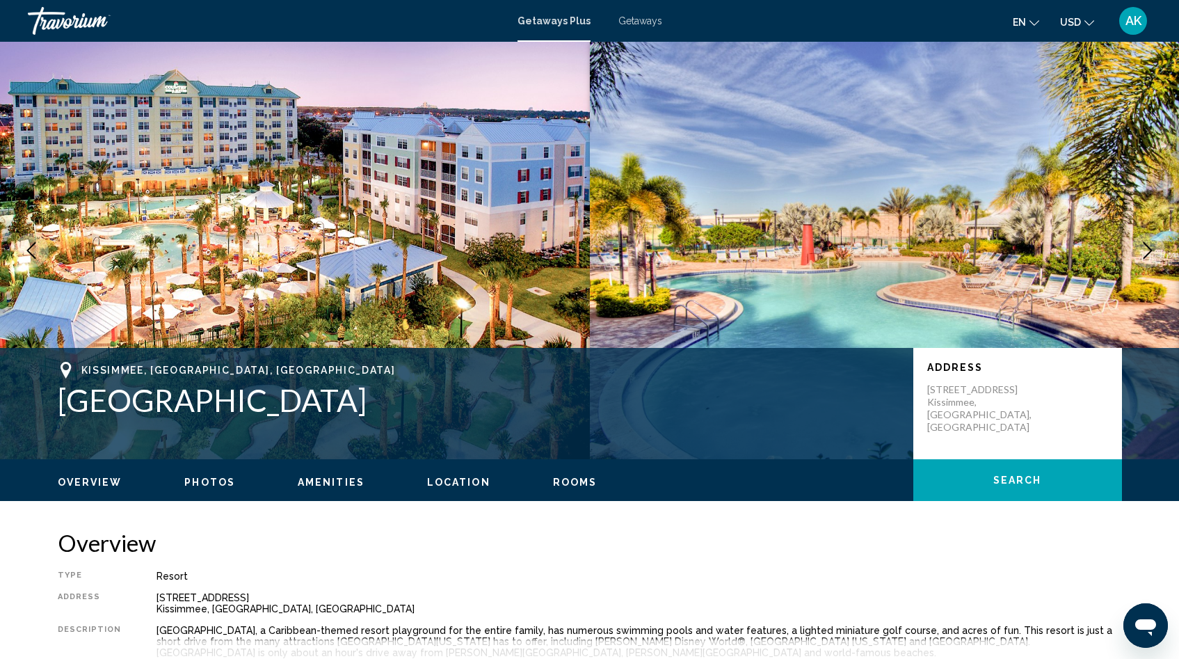
click at [319, 179] on img "Main content" at bounding box center [295, 250] width 590 height 417
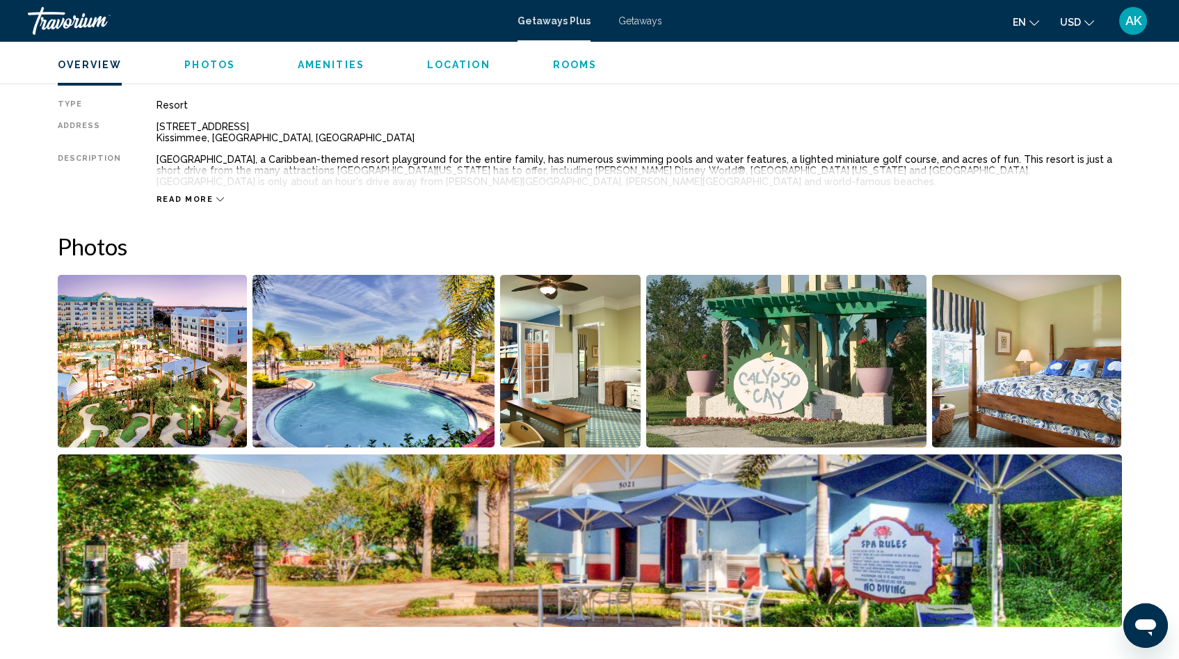
scroll to position [472, 0]
click at [195, 353] on img "Open full-screen image slider" at bounding box center [153, 360] width 190 height 173
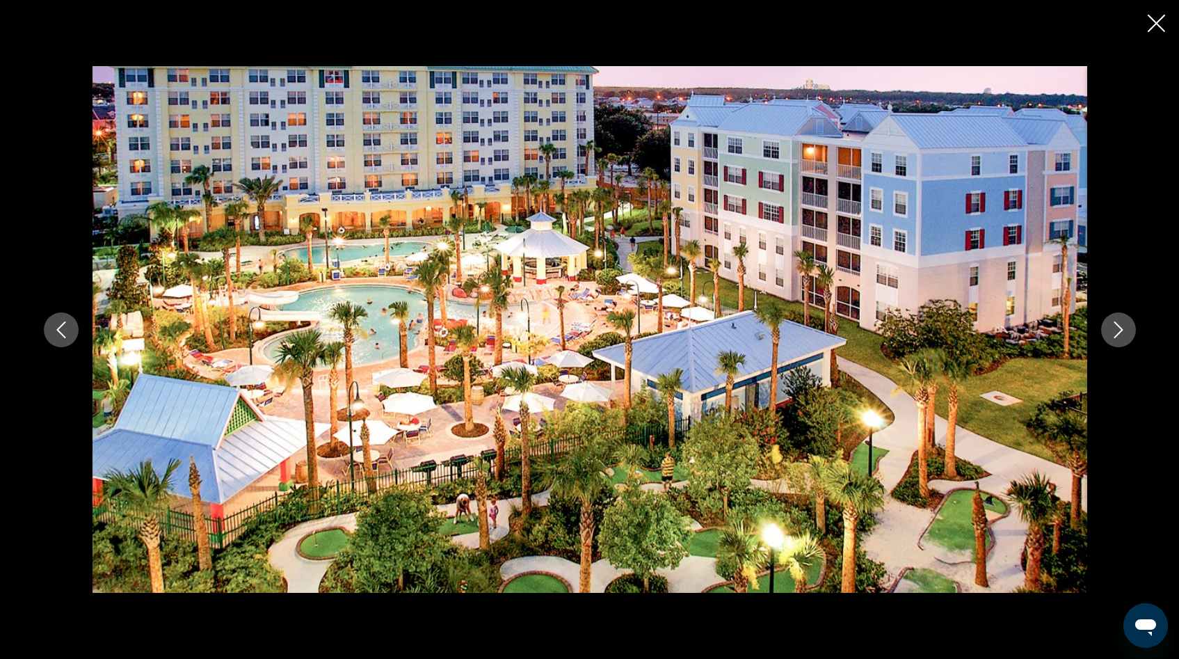
click at [1129, 334] on button "Next image" at bounding box center [1118, 329] width 35 height 35
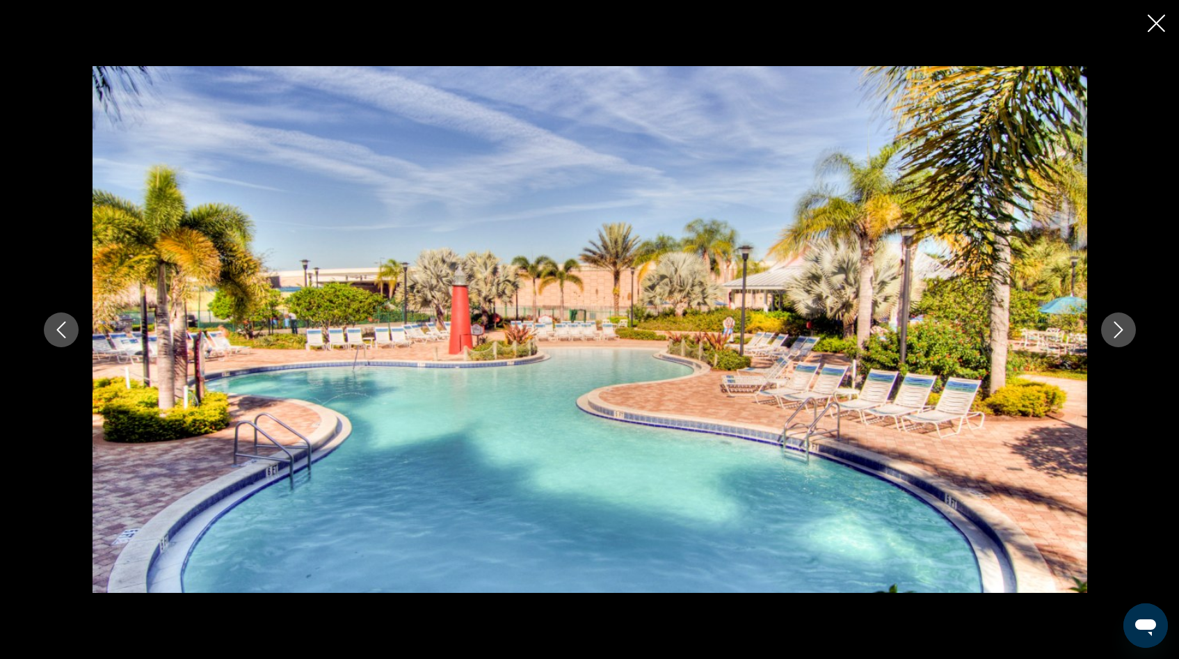
click at [1129, 334] on button "Next image" at bounding box center [1118, 329] width 35 height 35
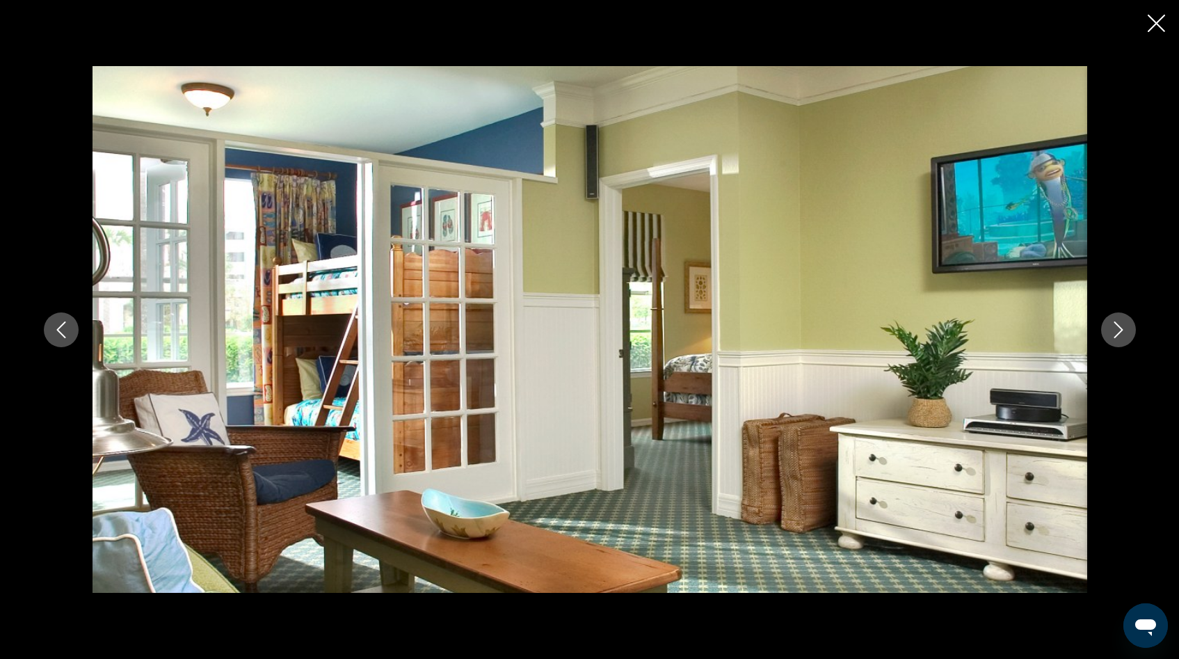
click at [1129, 334] on button "Next image" at bounding box center [1118, 329] width 35 height 35
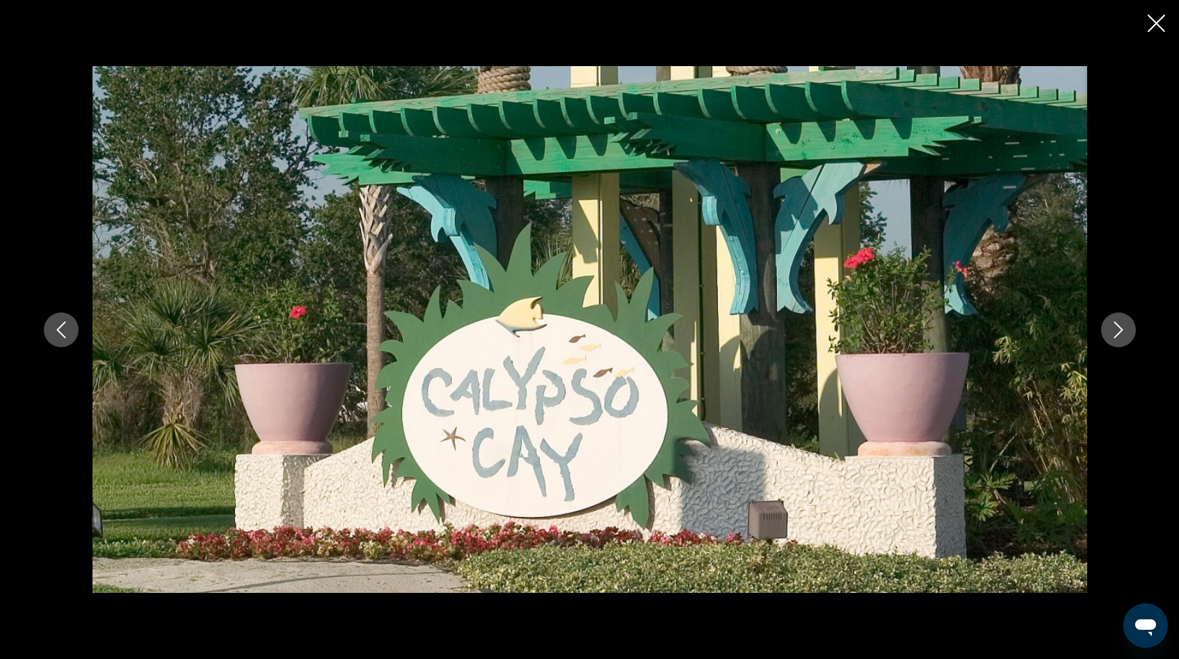
click at [1129, 334] on button "Next image" at bounding box center [1118, 329] width 35 height 35
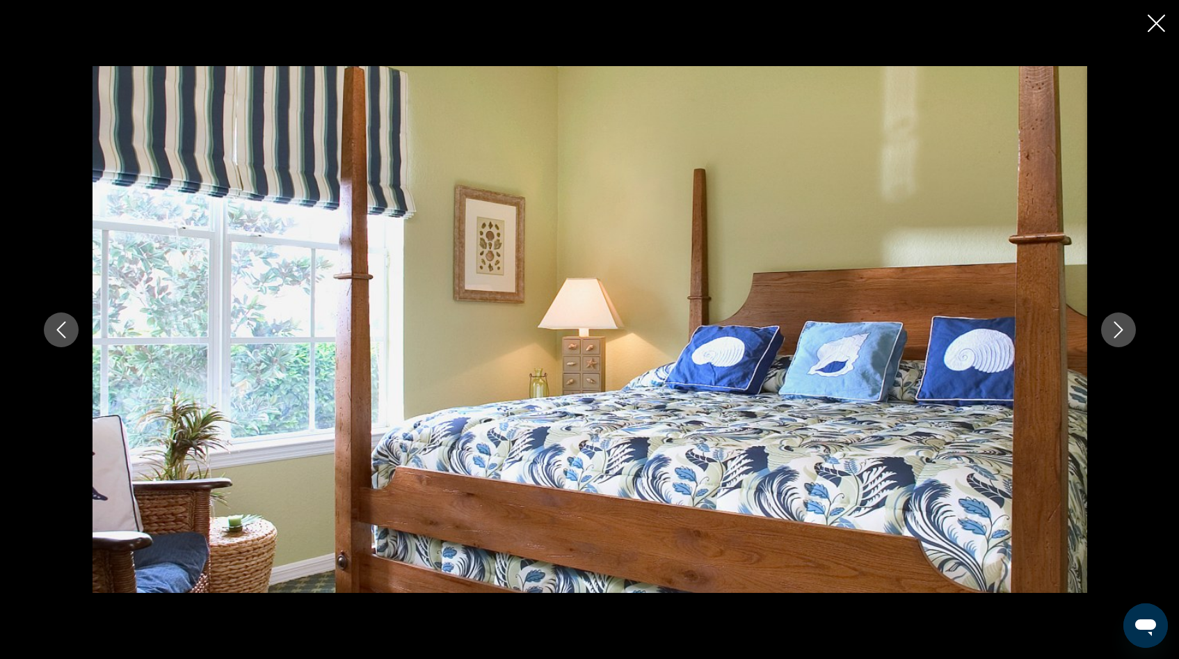
click at [1129, 334] on button "Next image" at bounding box center [1118, 329] width 35 height 35
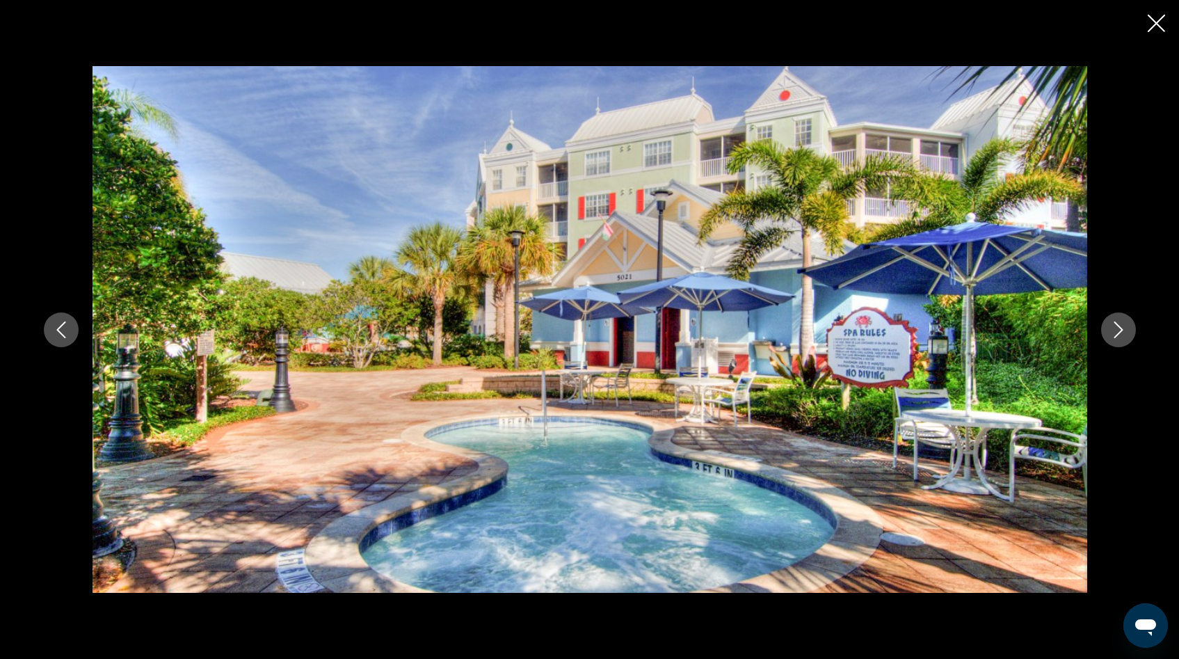
click at [1129, 334] on button "Next image" at bounding box center [1118, 329] width 35 height 35
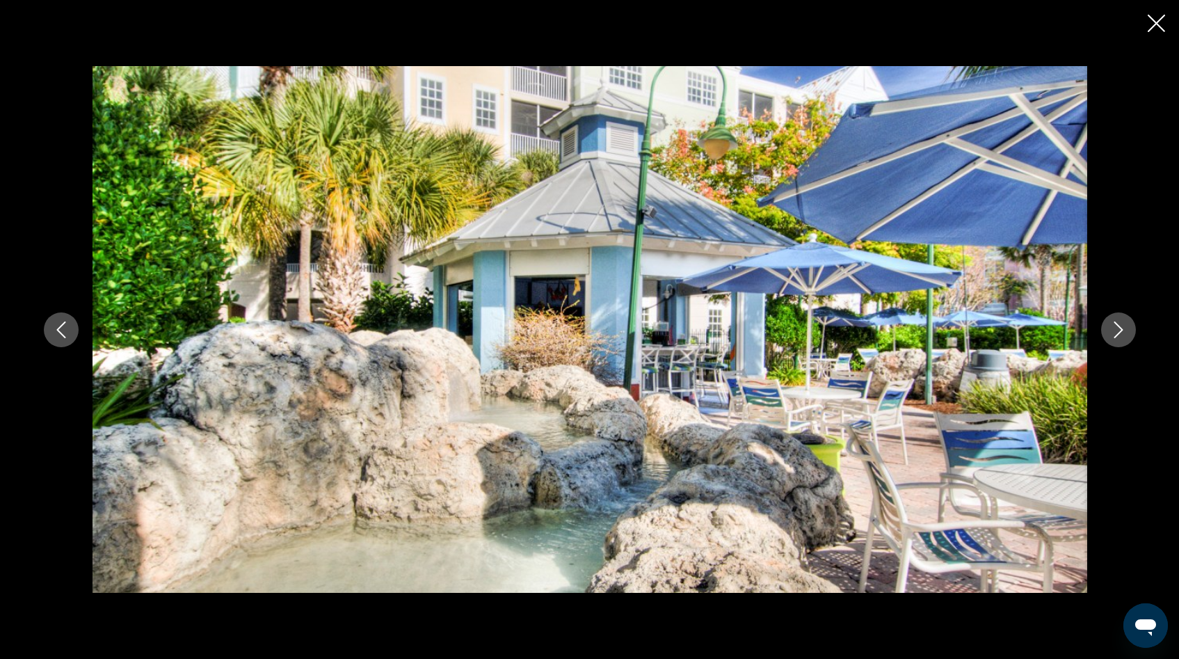
click at [1129, 334] on button "Next image" at bounding box center [1118, 329] width 35 height 35
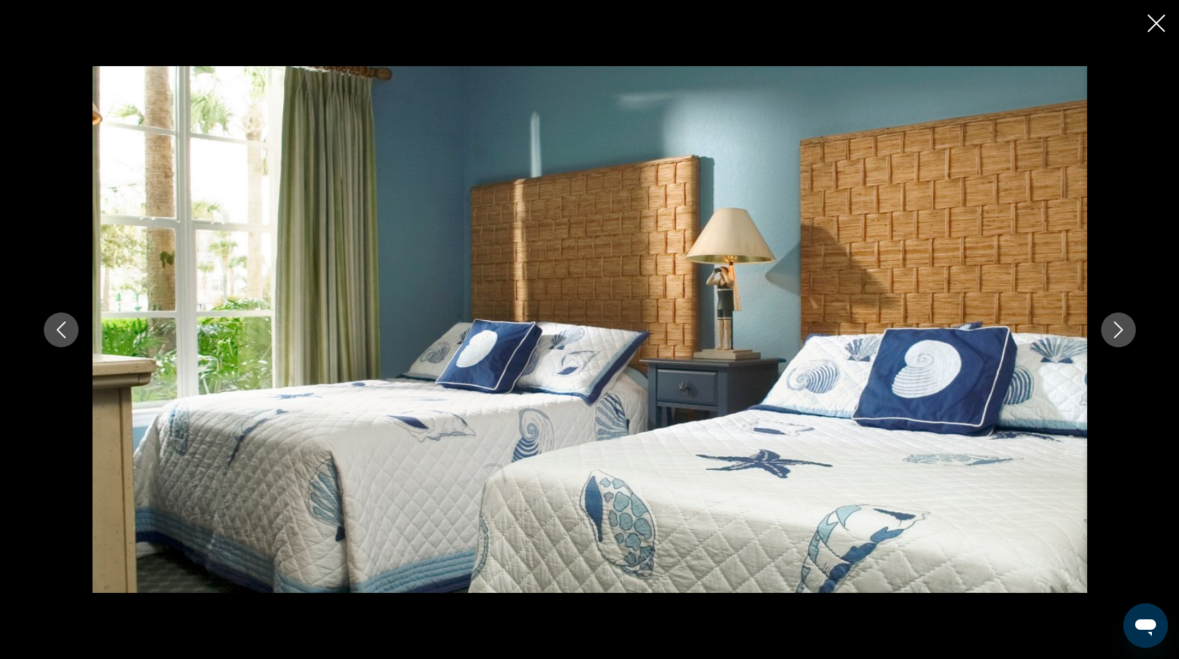
click at [1129, 334] on button "Next image" at bounding box center [1118, 329] width 35 height 35
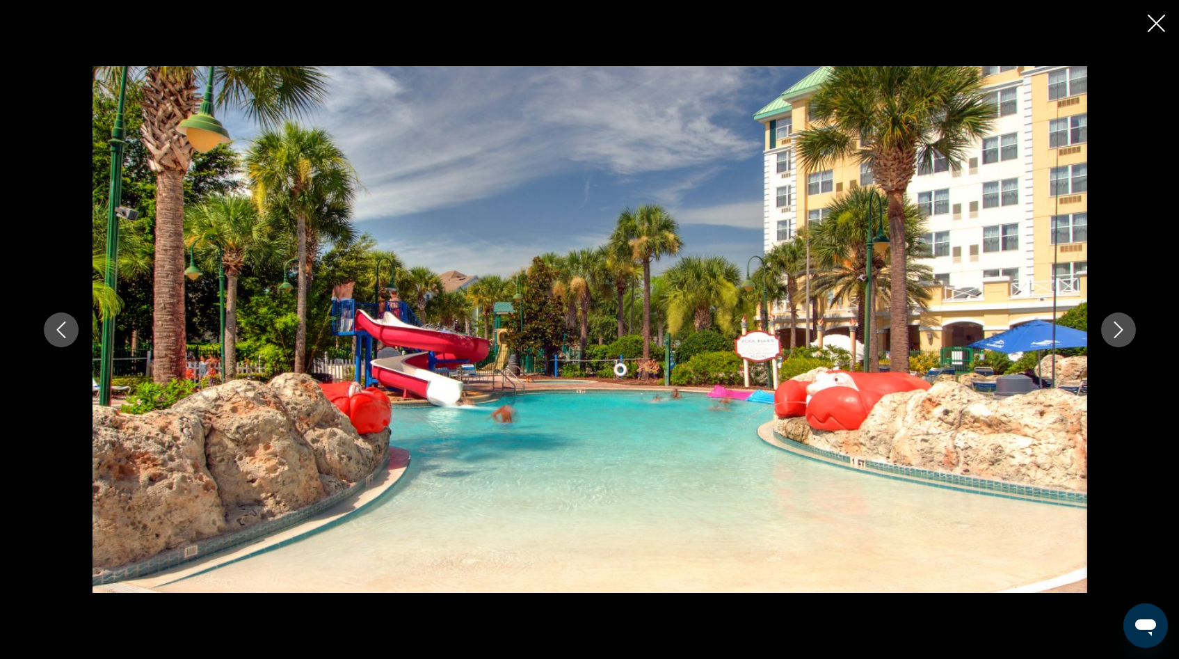
click at [1129, 334] on button "Next image" at bounding box center [1118, 329] width 35 height 35
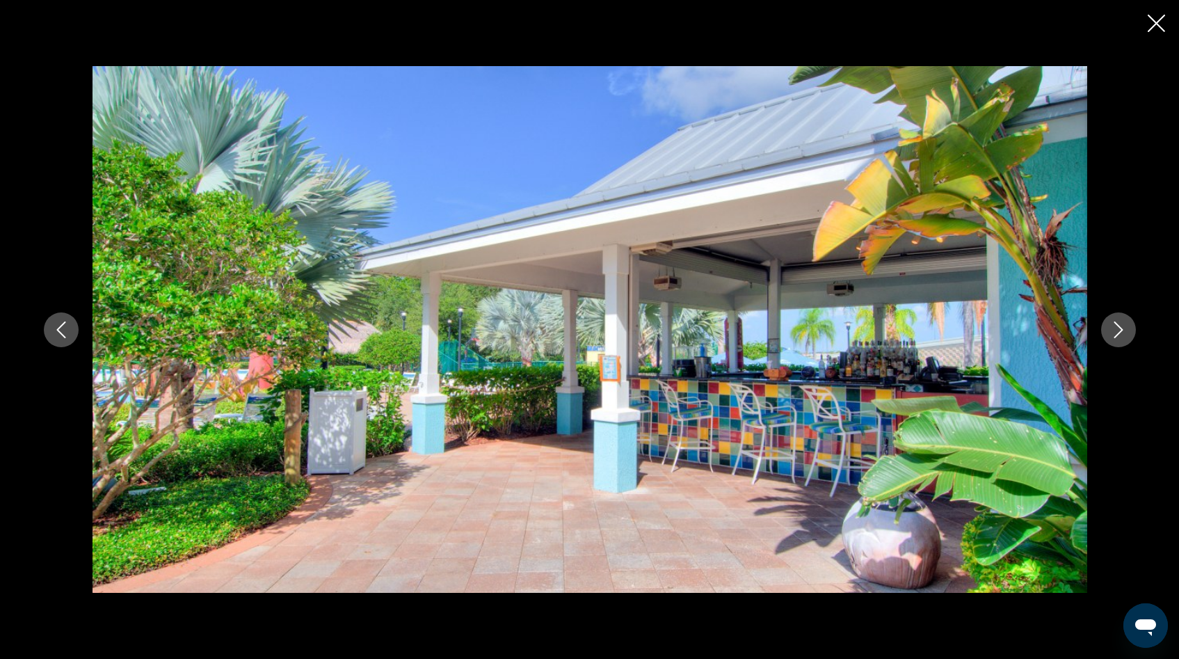
click at [1129, 334] on button "Next image" at bounding box center [1118, 329] width 35 height 35
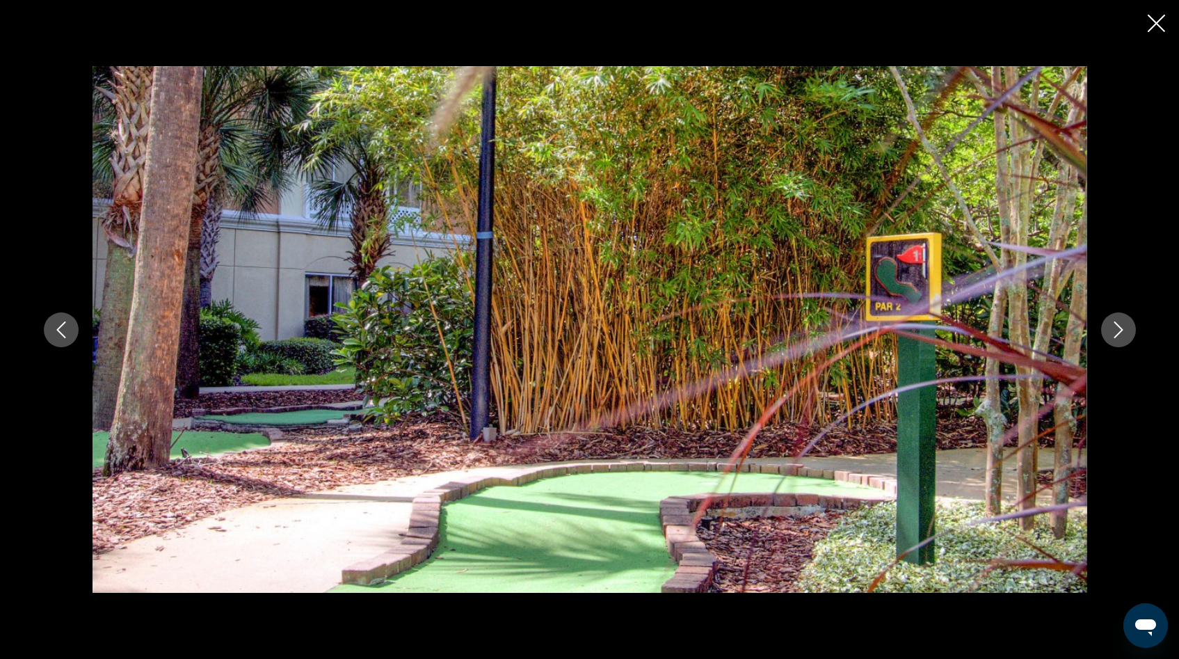
click at [1129, 334] on button "Next image" at bounding box center [1118, 329] width 35 height 35
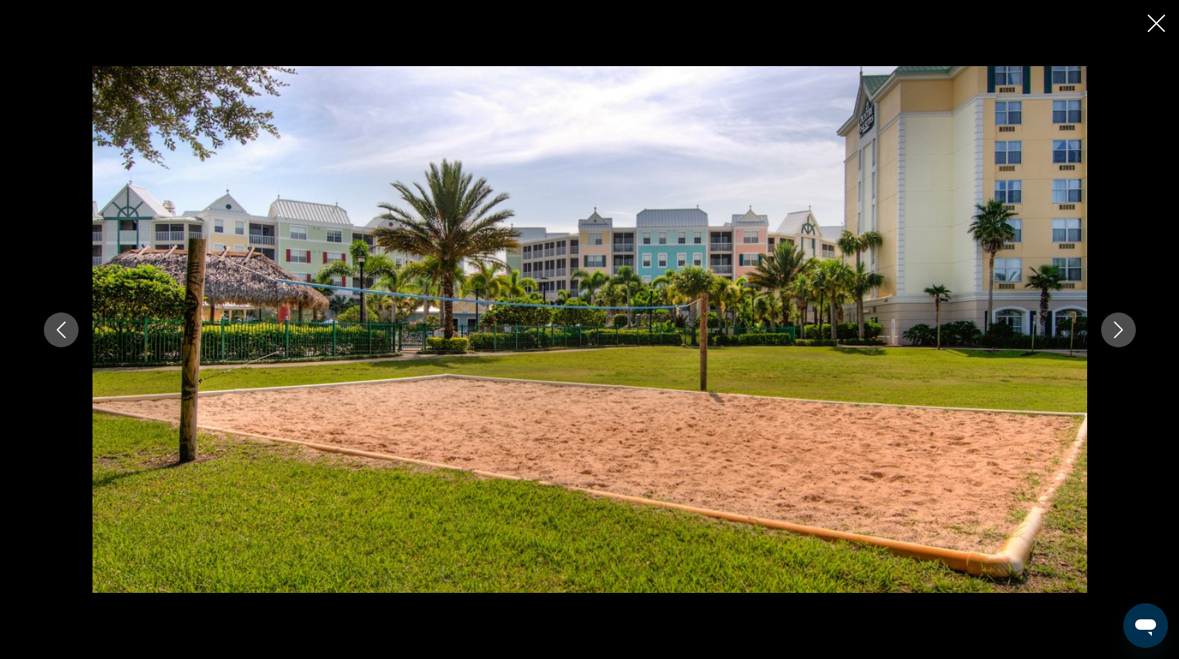
click at [1129, 334] on button "Next image" at bounding box center [1118, 329] width 35 height 35
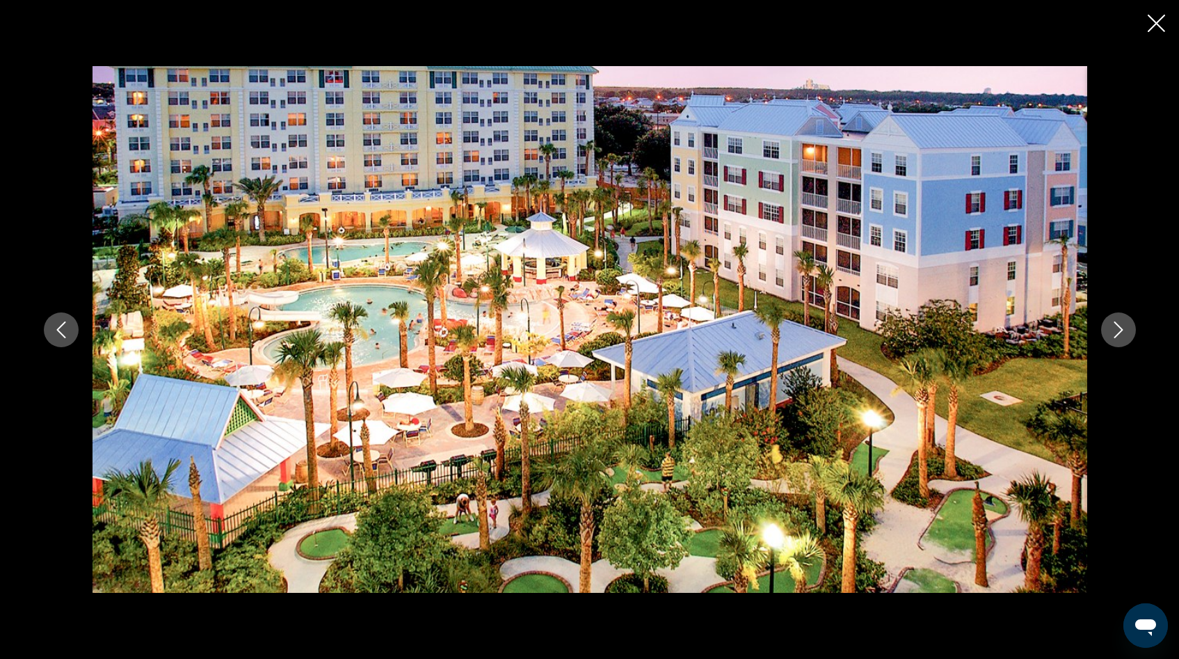
click at [1155, 23] on icon "Close slideshow" at bounding box center [1156, 23] width 17 height 17
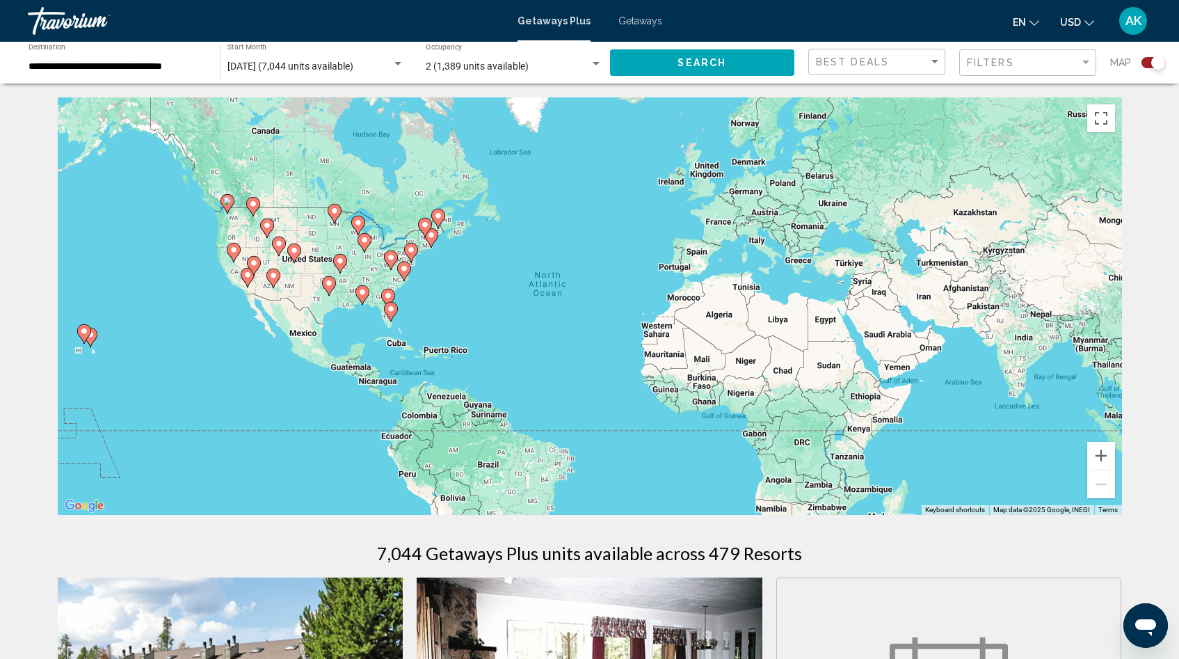
click at [596, 63] on div "Search widget" at bounding box center [596, 63] width 7 height 3
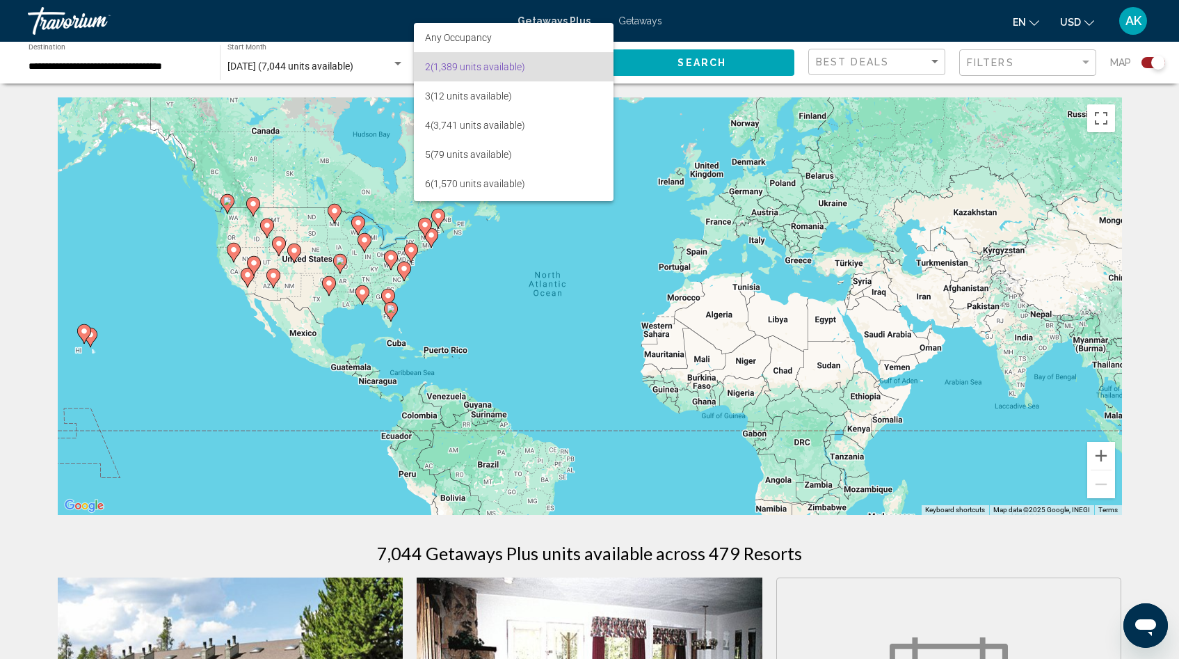
click at [596, 63] on mat-option "2 (1,389 units available)" at bounding box center [513, 66] width 199 height 29
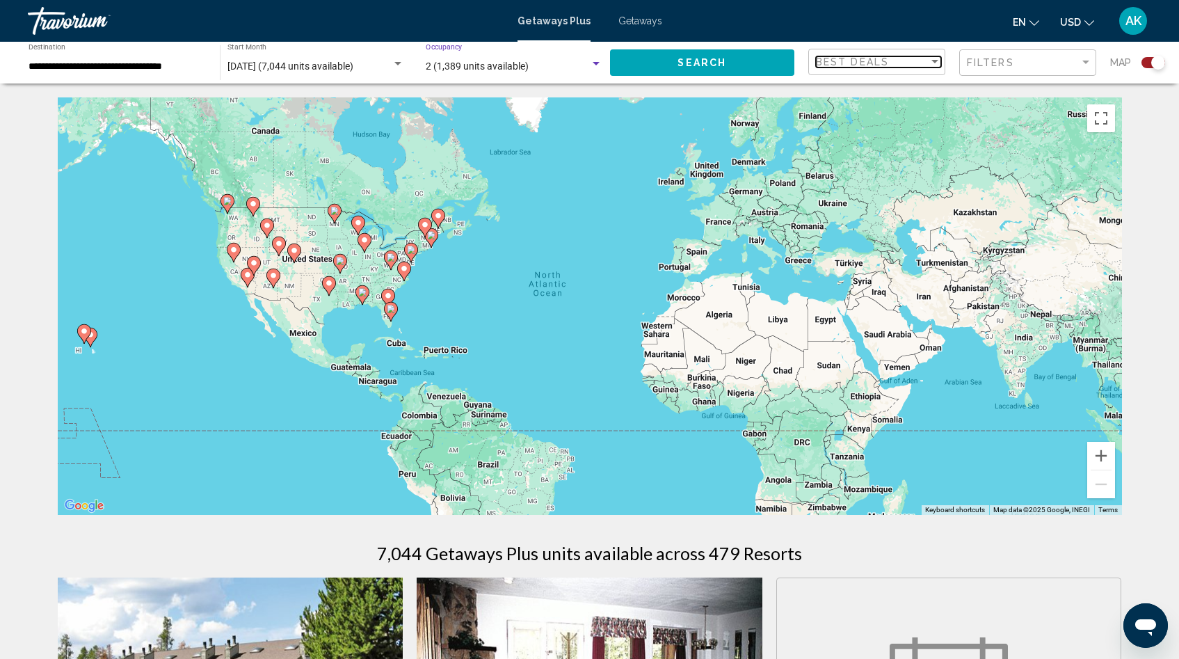
click at [934, 63] on div "Sort by" at bounding box center [935, 61] width 7 height 3
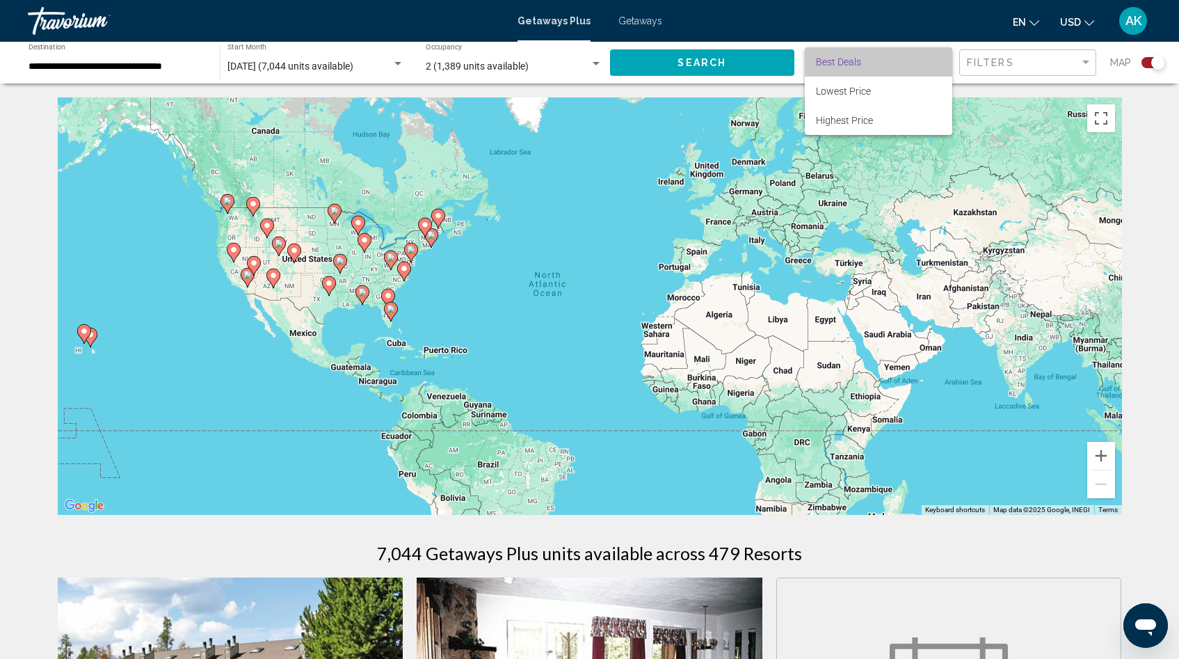
click at [934, 63] on span "Best Deals" at bounding box center [878, 61] width 125 height 29
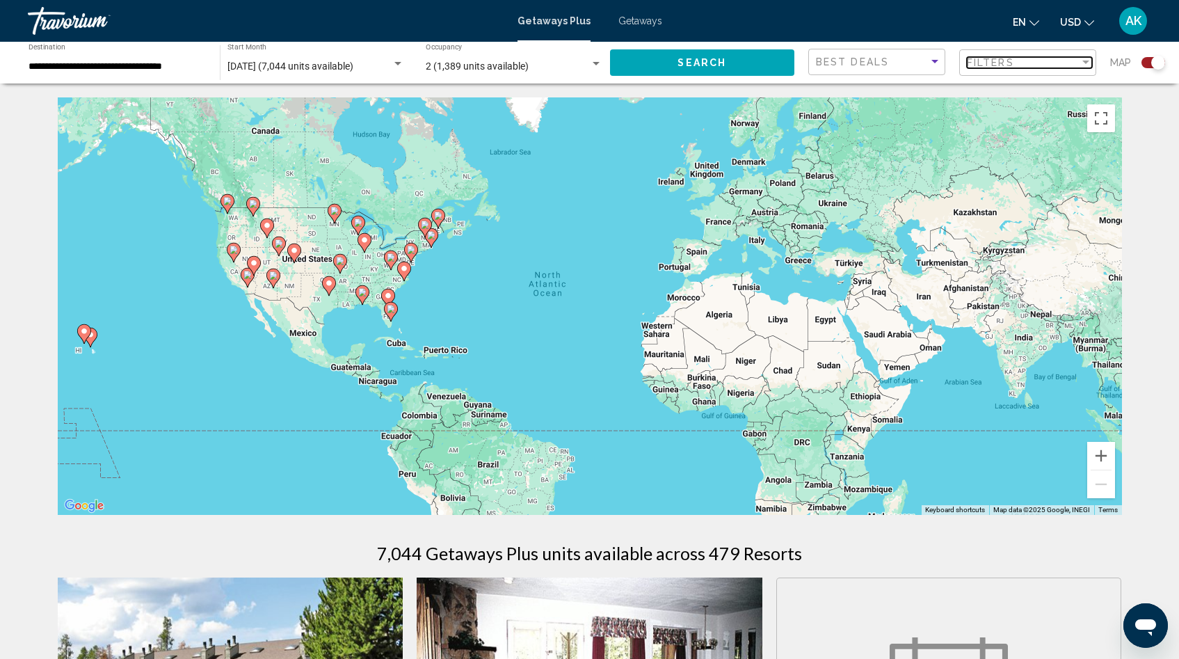
click at [1081, 61] on div "Filter" at bounding box center [1086, 62] width 13 height 11
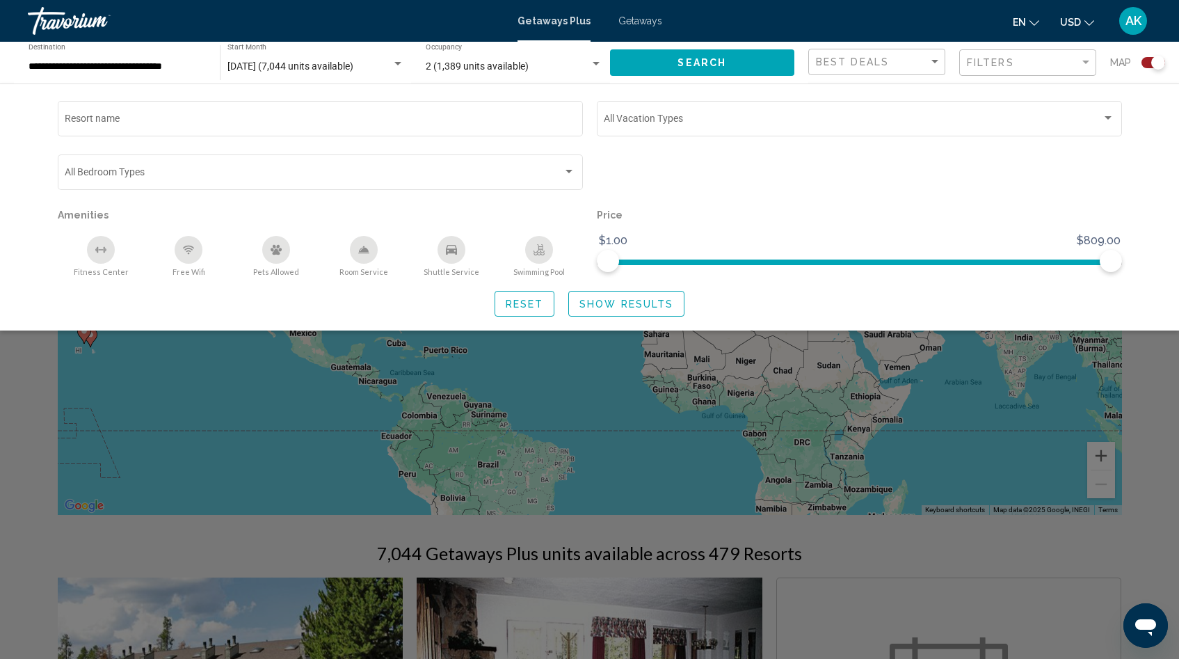
click at [942, 24] on div "en English Español Français Italiano Português русский USD USD ($) MXN (Mex$) C…" at bounding box center [914, 20] width 476 height 29
click at [840, 431] on div "Search widget" at bounding box center [589, 434] width 1179 height 450
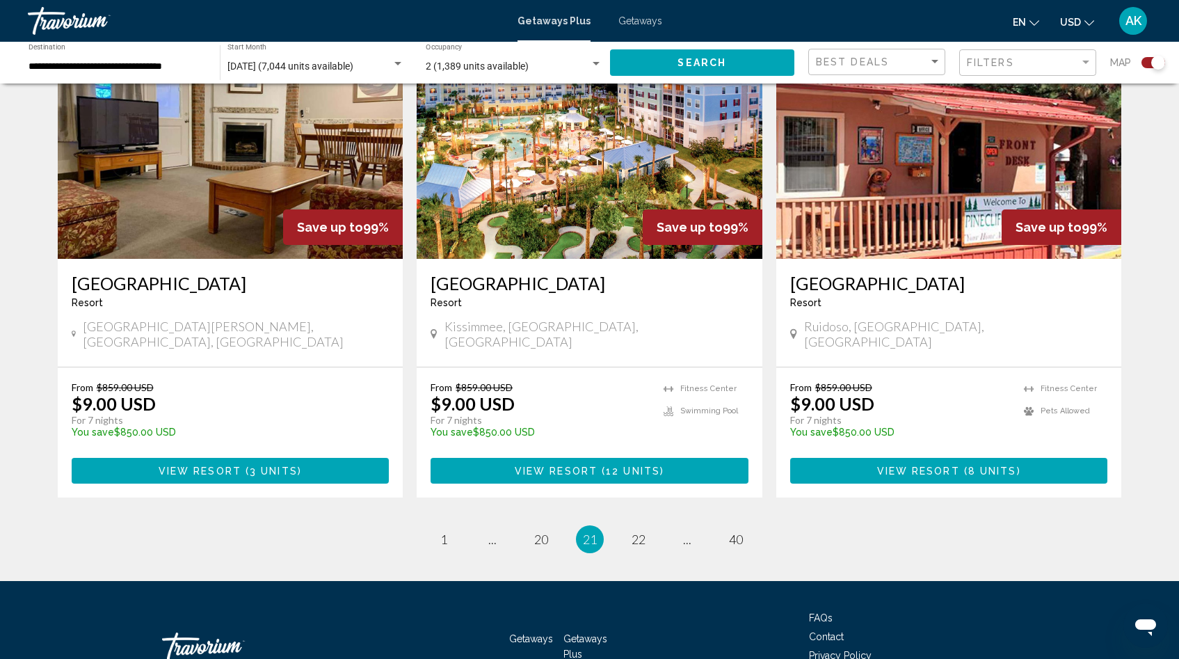
scroll to position [2040, 0]
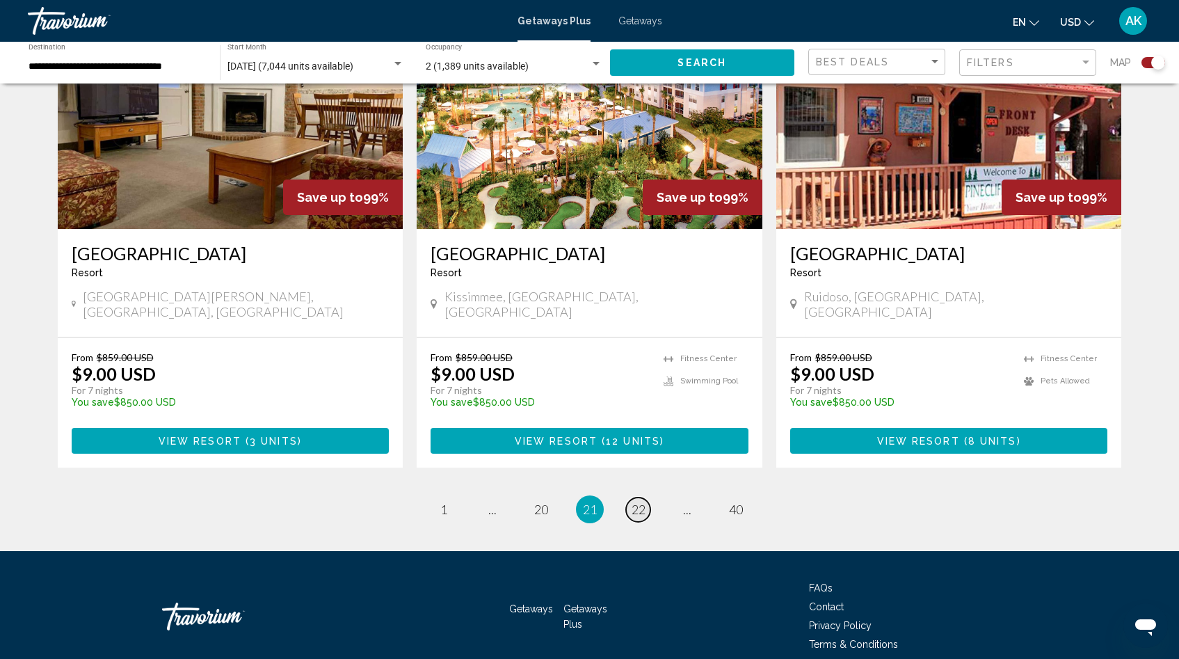
click at [641, 502] on span "22" at bounding box center [639, 509] width 14 height 15
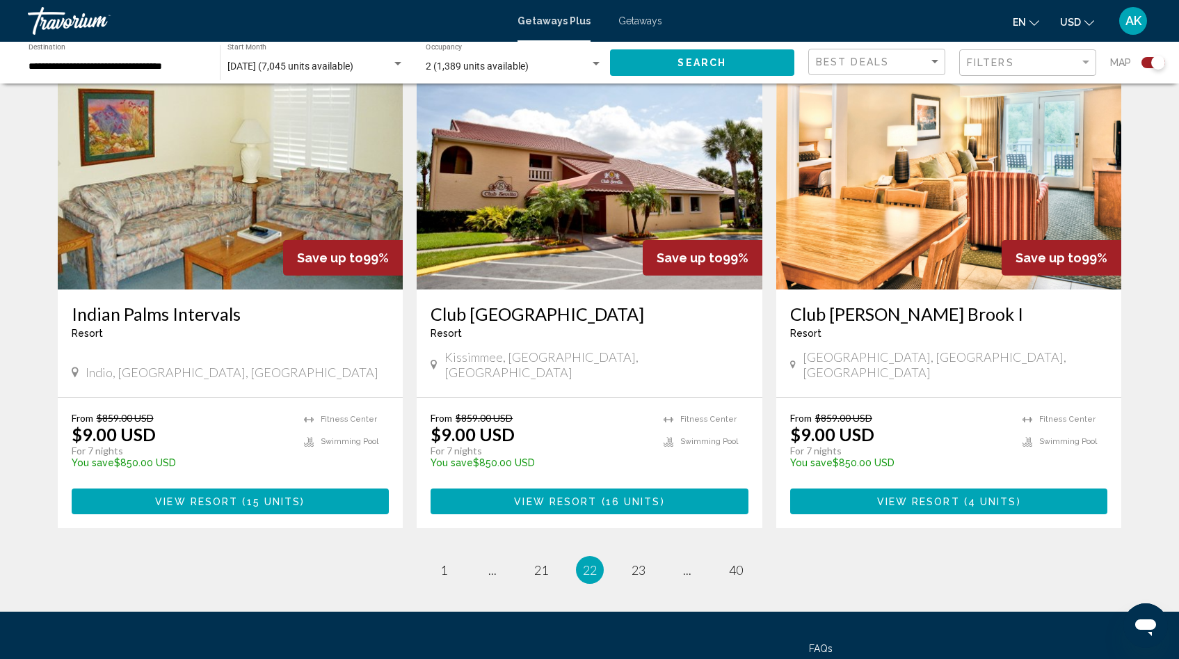
scroll to position [2060, 0]
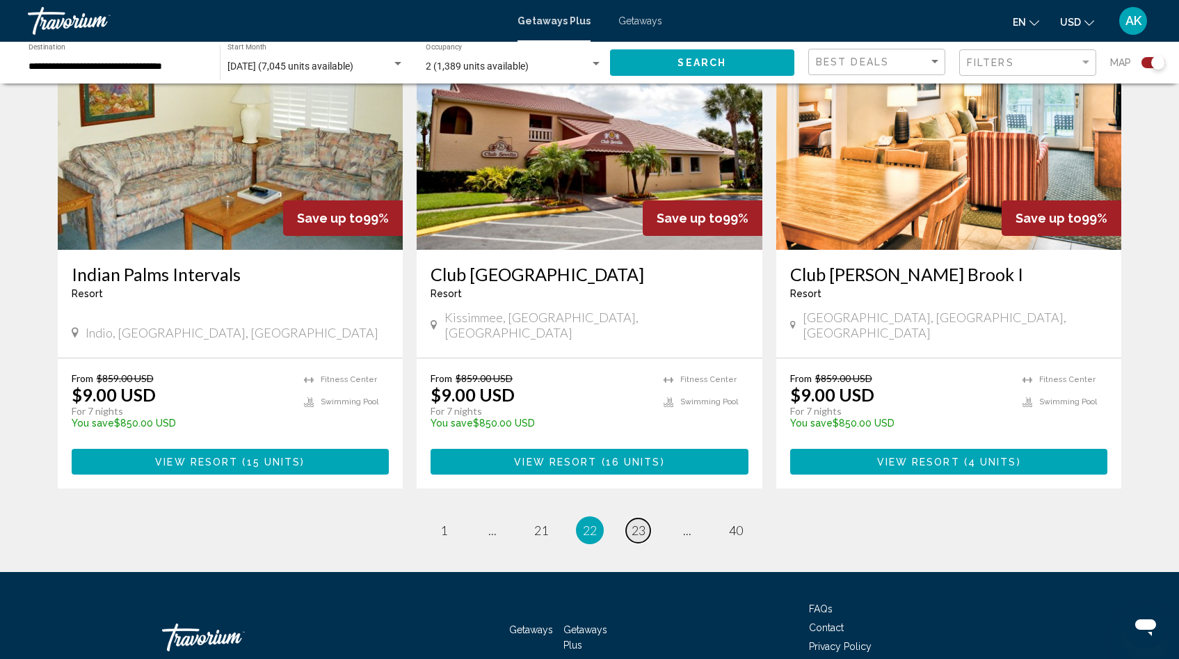
click at [641, 522] on span "23" at bounding box center [639, 529] width 14 height 15
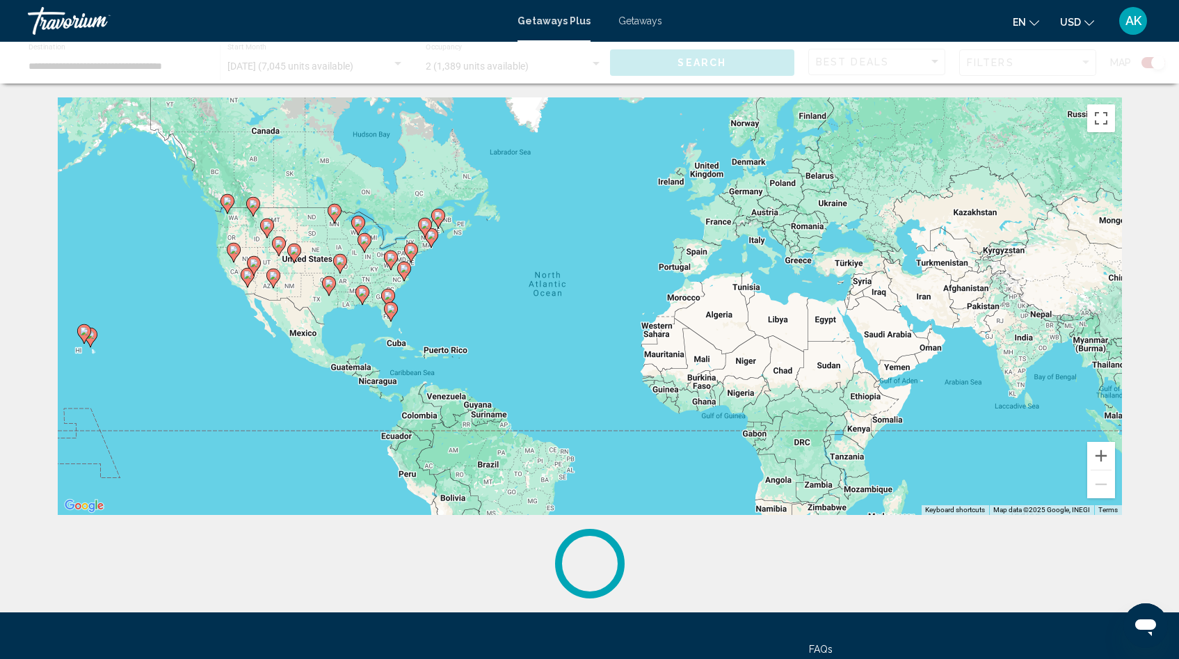
scroll to position [6, 0]
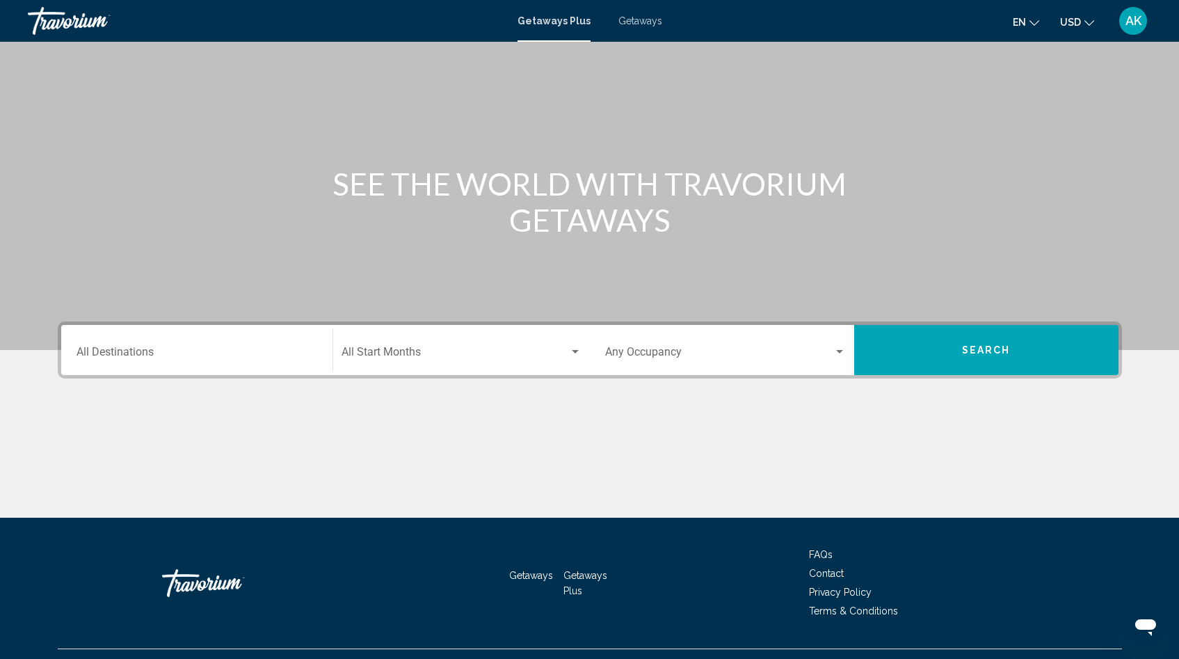
scroll to position [97, 0]
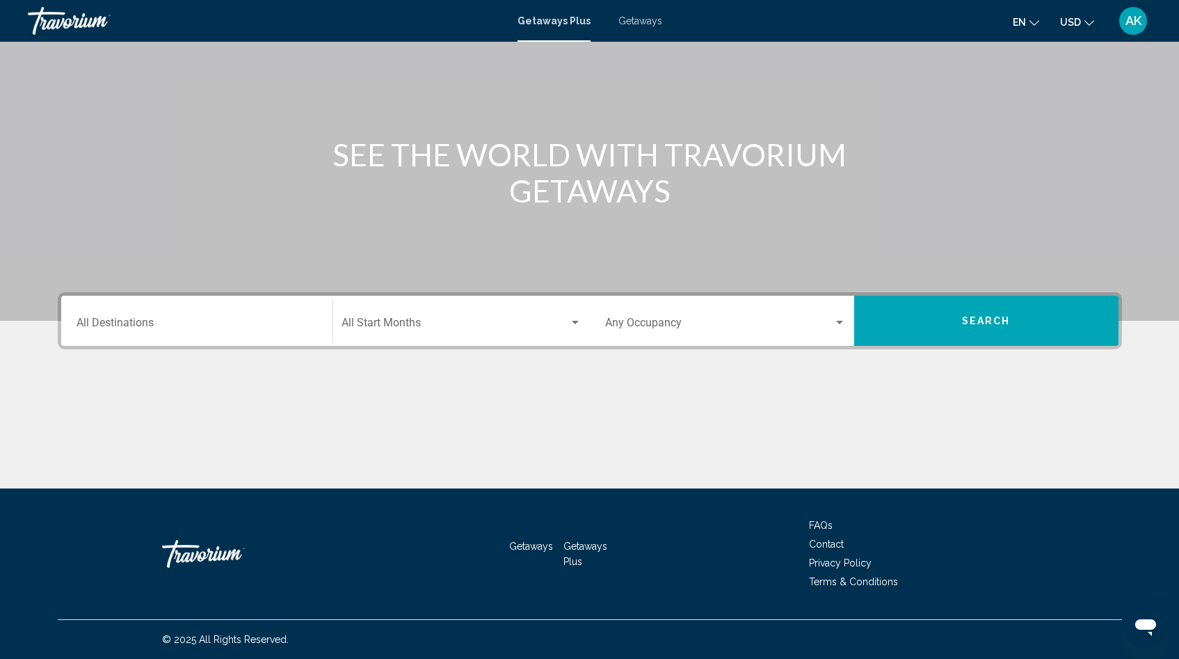
click at [125, 333] on div "Destination All Destinations" at bounding box center [197, 321] width 241 height 44
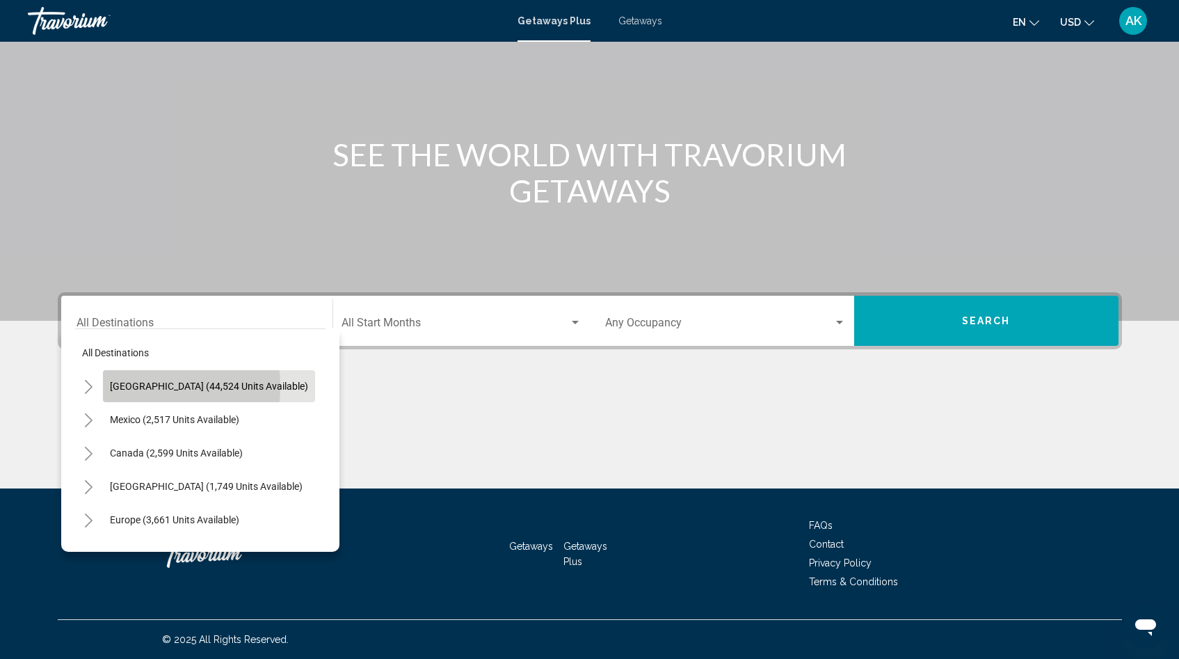
click at [140, 387] on span "[GEOGRAPHIC_DATA] (44,524 units available)" at bounding box center [209, 386] width 198 height 11
type input "**********"
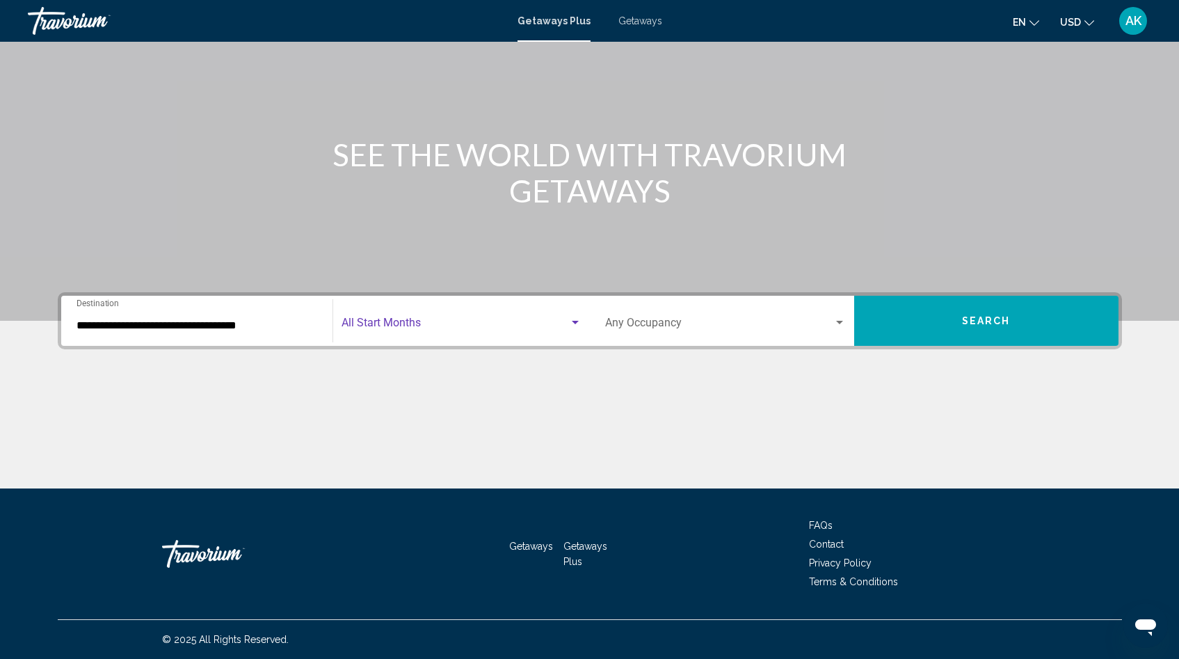
click at [390, 326] on span "Search widget" at bounding box center [455, 325] width 227 height 13
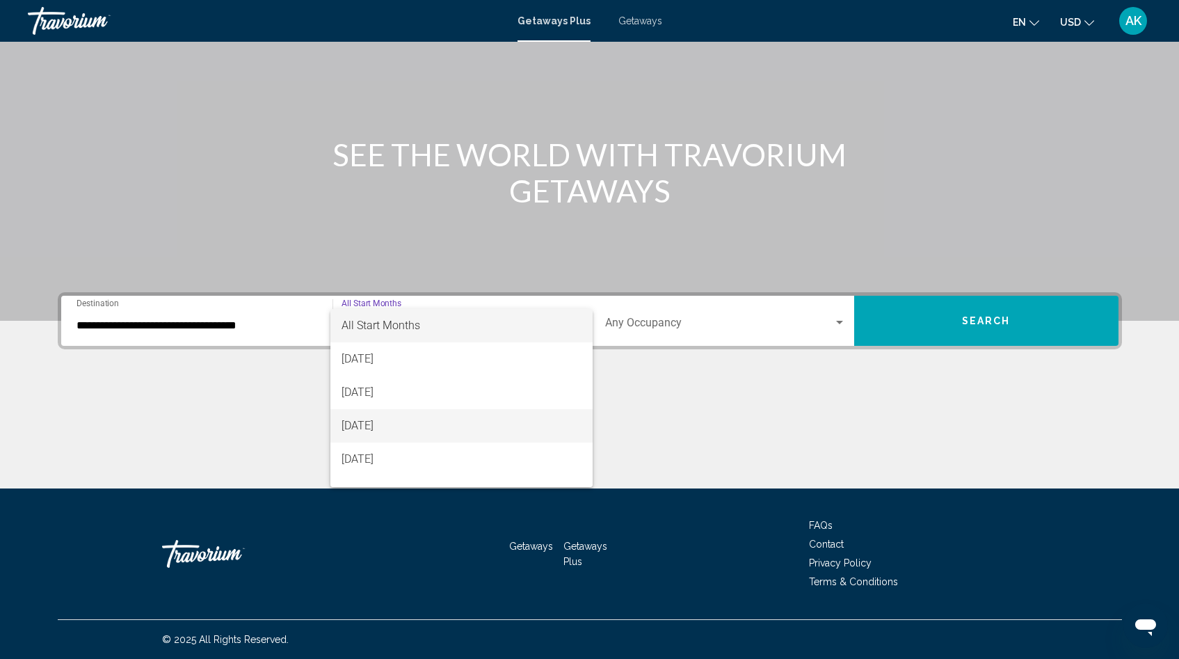
click at [390, 431] on span "[DATE]" at bounding box center [462, 425] width 240 height 33
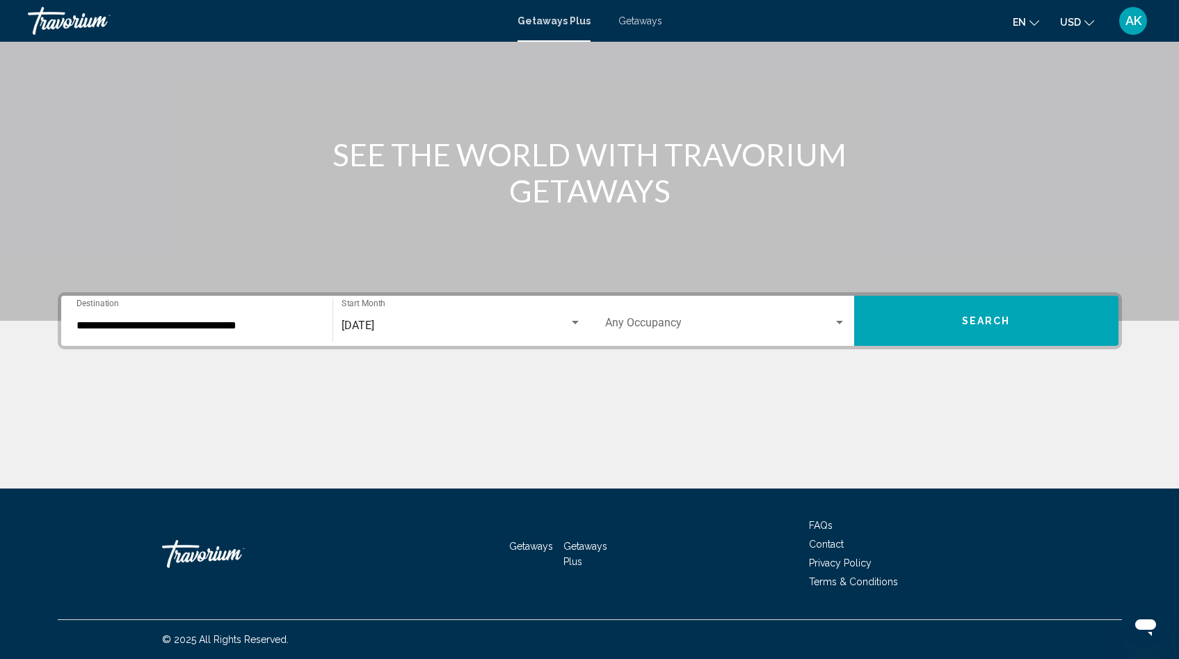
click at [662, 312] on div "Occupancy Any Occupancy" at bounding box center [725, 321] width 241 height 44
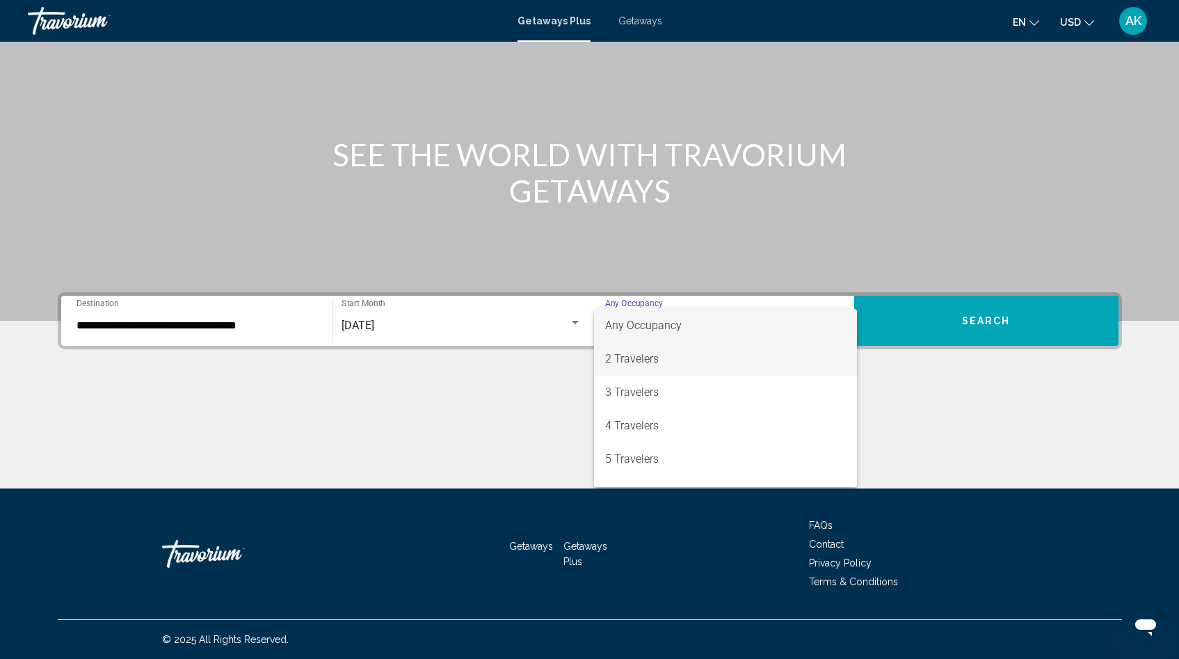
click at [661, 352] on span "2 Travelers" at bounding box center [725, 358] width 241 height 33
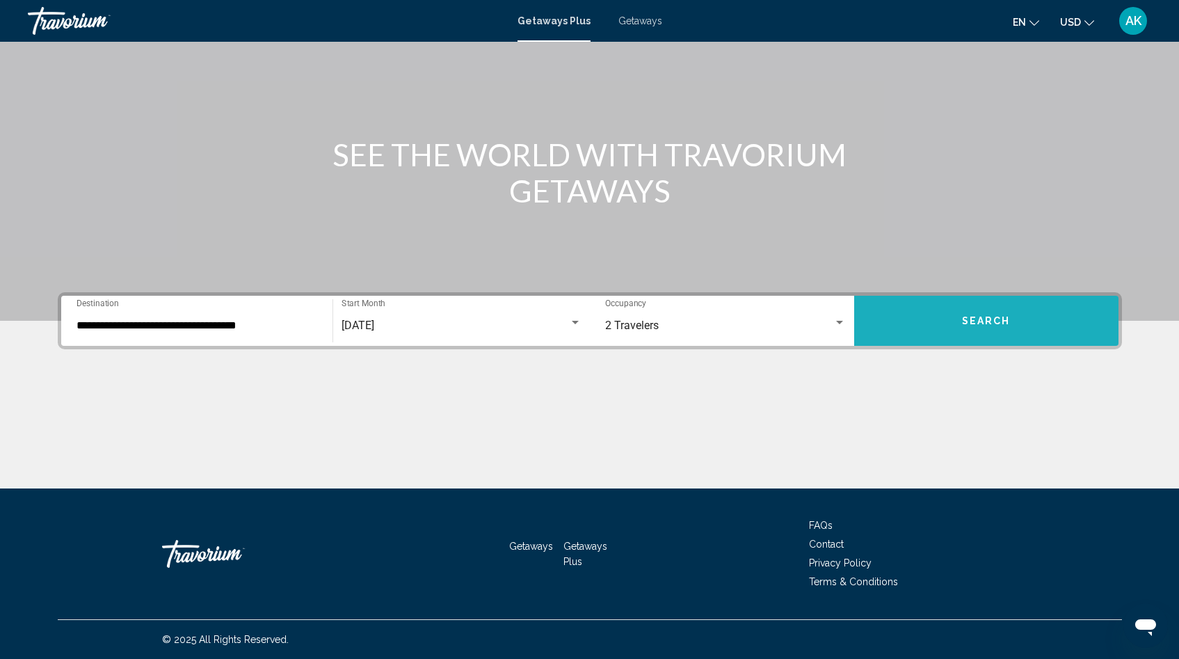
click at [982, 320] on span "Search" at bounding box center [986, 321] width 49 height 11
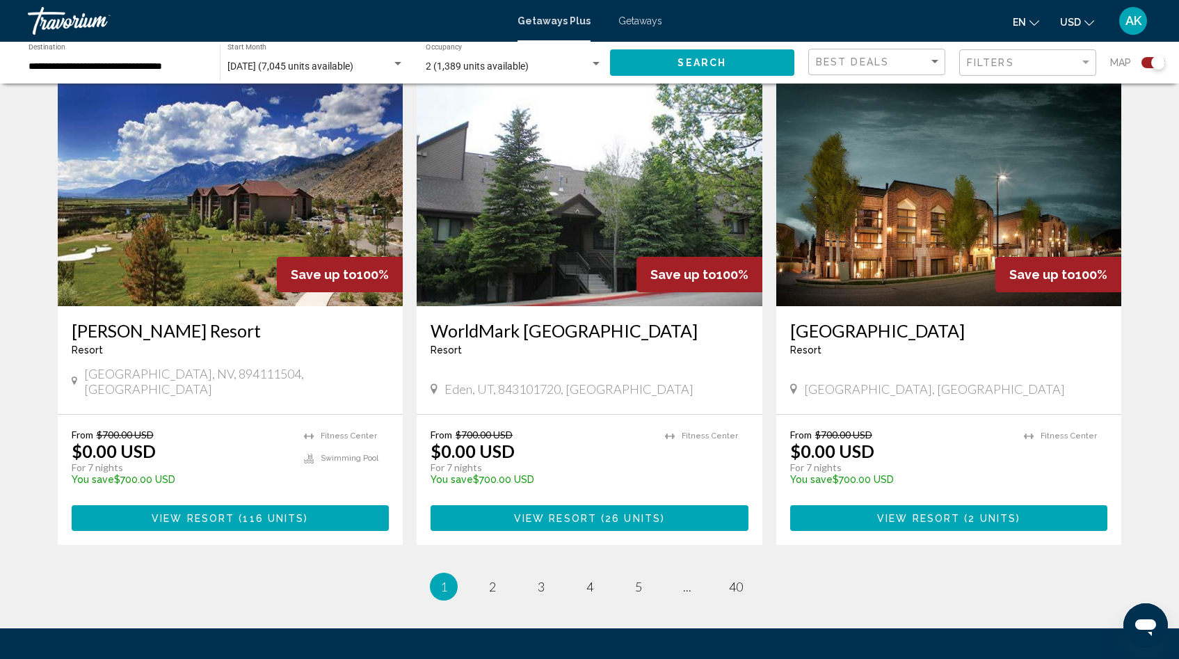
scroll to position [2039, 0]
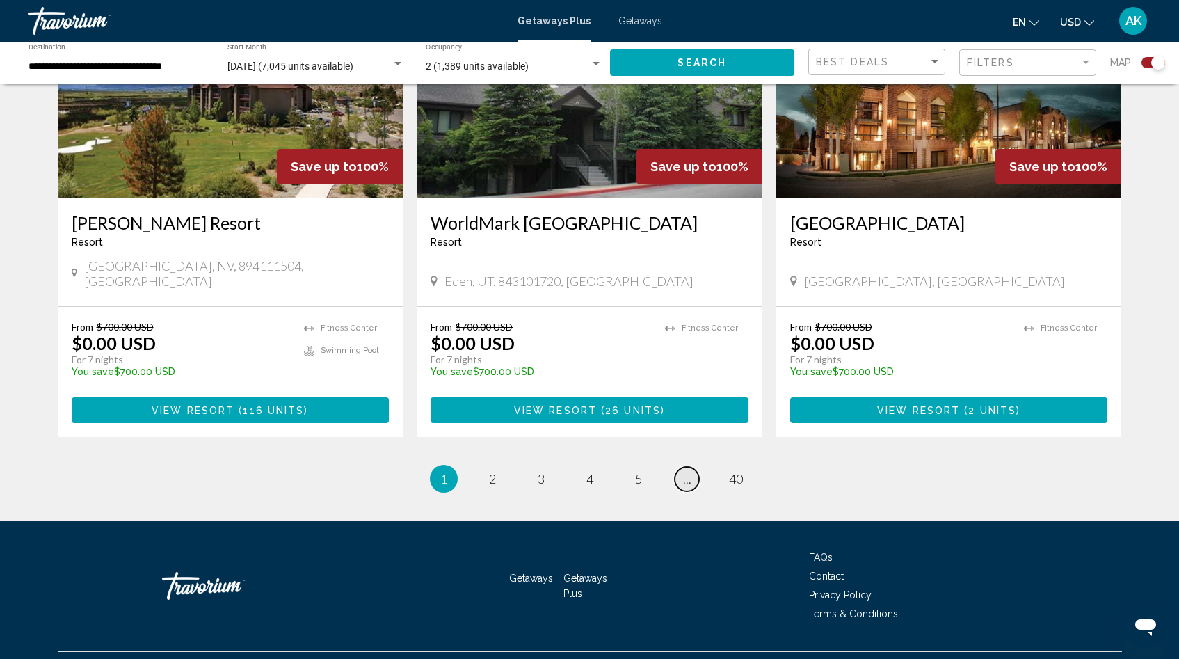
click at [687, 471] on span "..." at bounding box center [687, 478] width 8 height 15
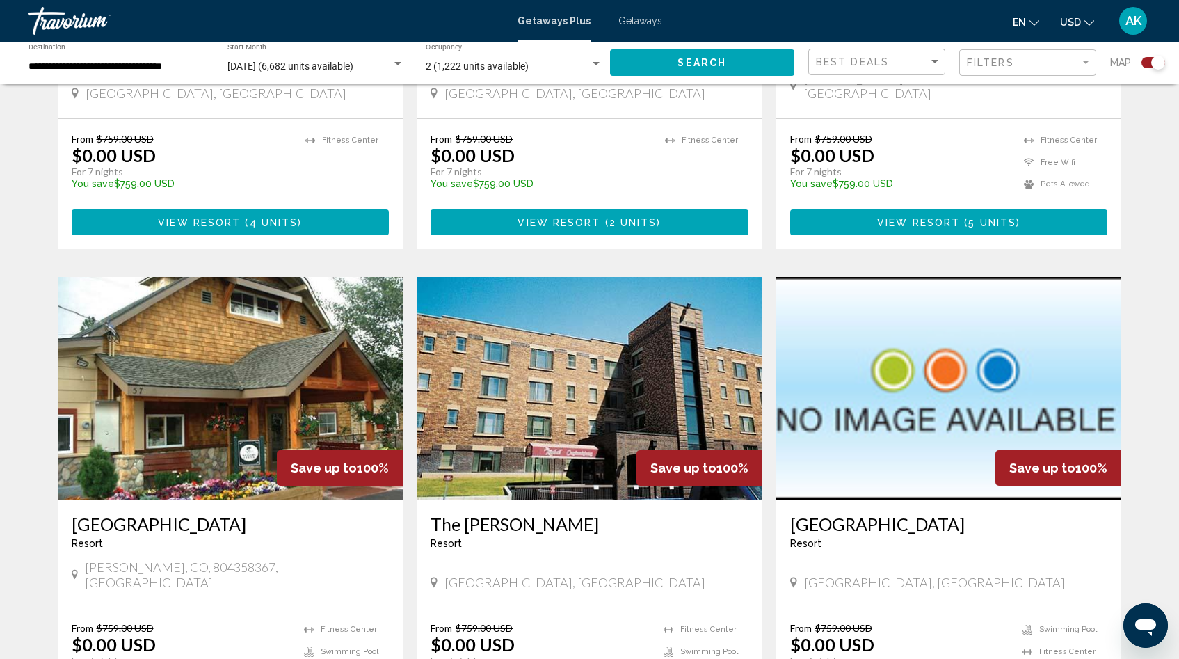
scroll to position [2060, 0]
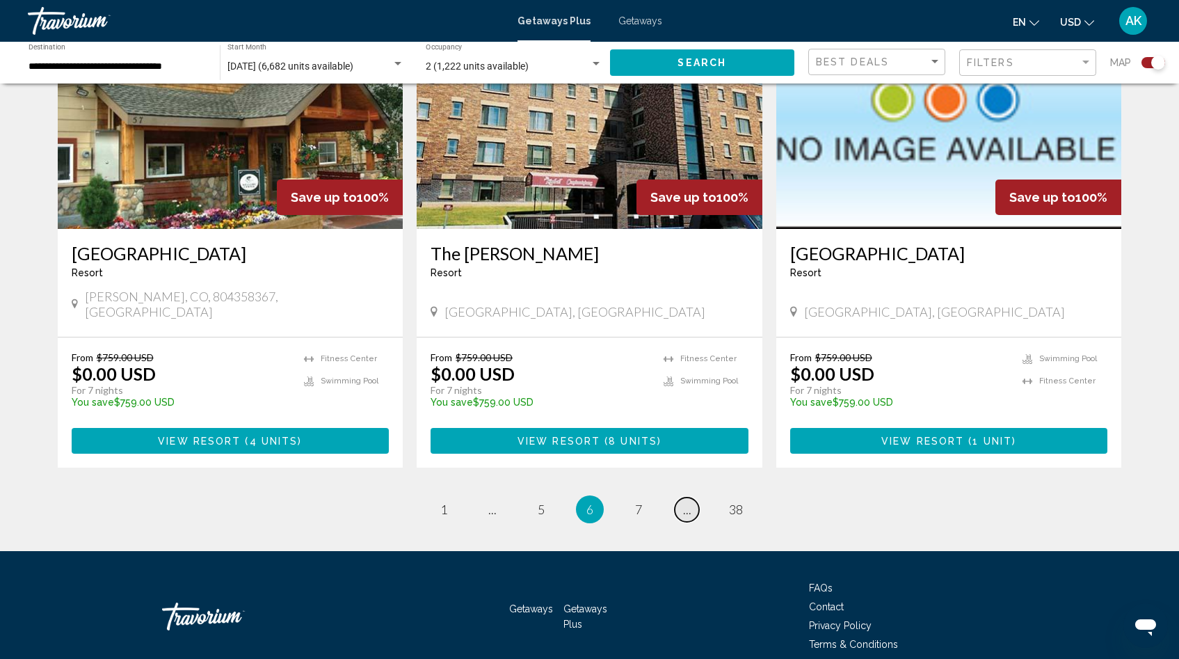
click at [682, 497] on link "page ..." at bounding box center [687, 509] width 24 height 24
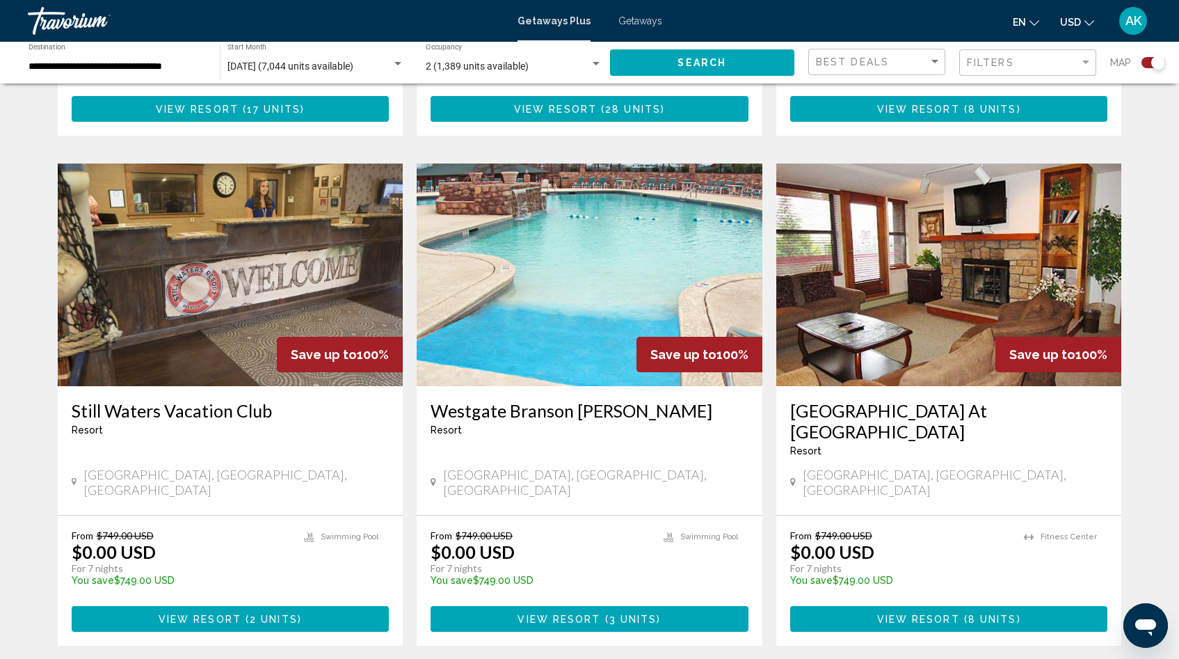
scroll to position [2102, 0]
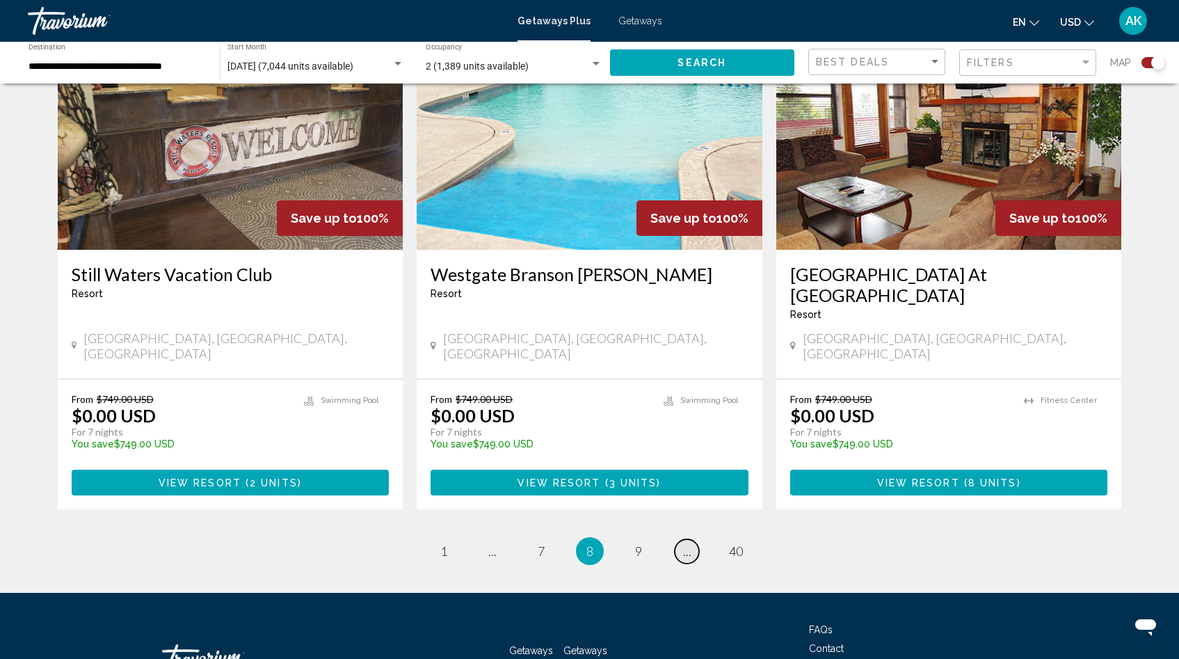
click at [688, 543] on span "..." at bounding box center [687, 550] width 8 height 15
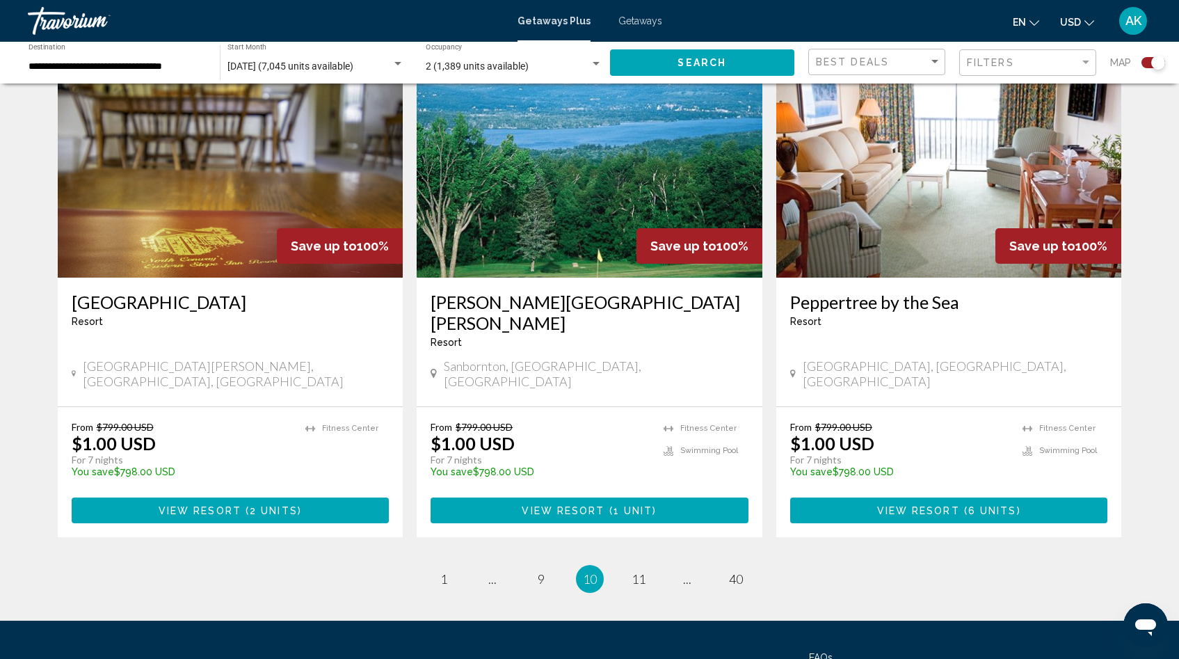
scroll to position [2039, 0]
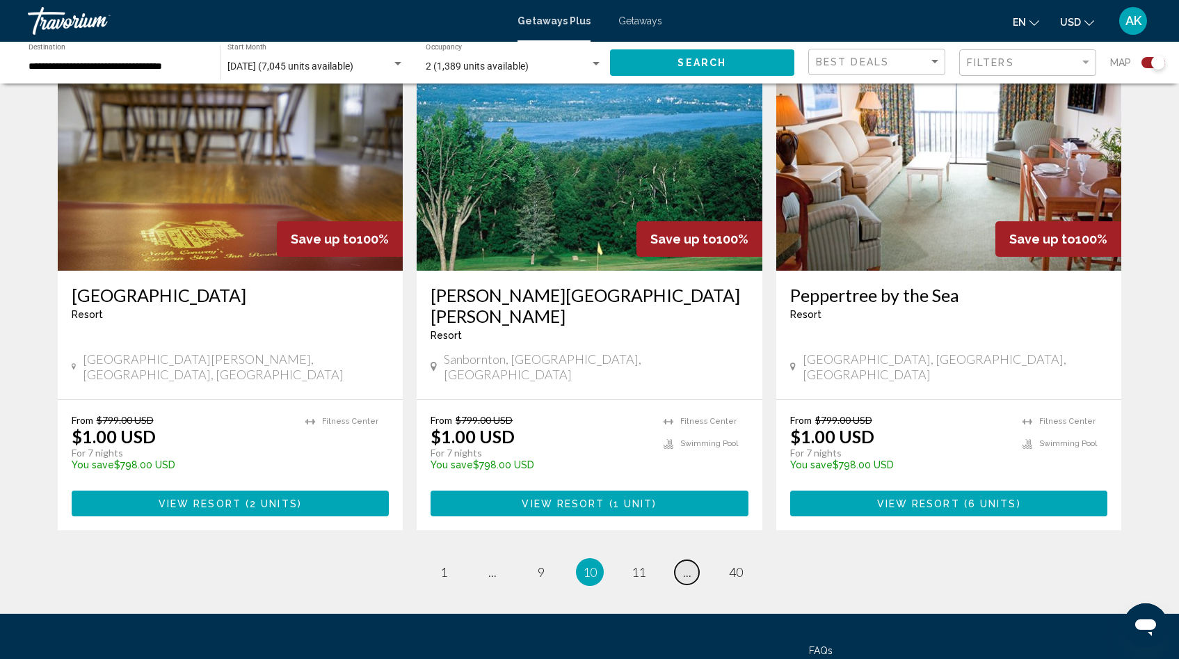
click at [687, 564] on span "..." at bounding box center [687, 571] width 8 height 15
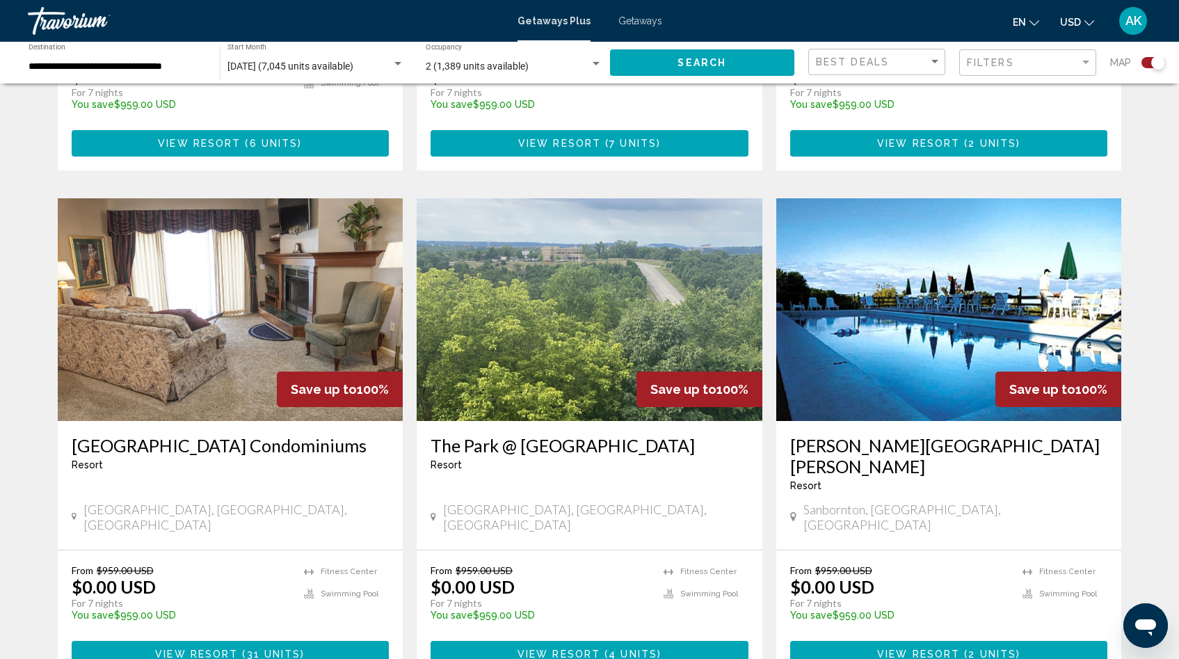
scroll to position [2039, 0]
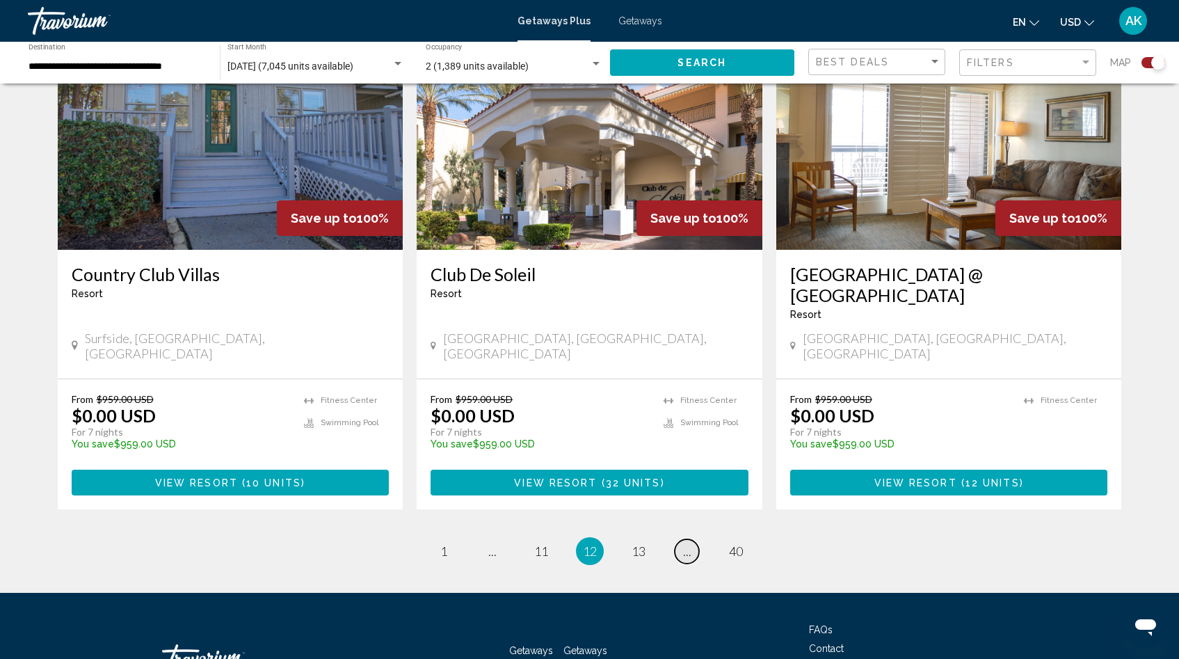
click at [688, 543] on span "..." at bounding box center [687, 550] width 8 height 15
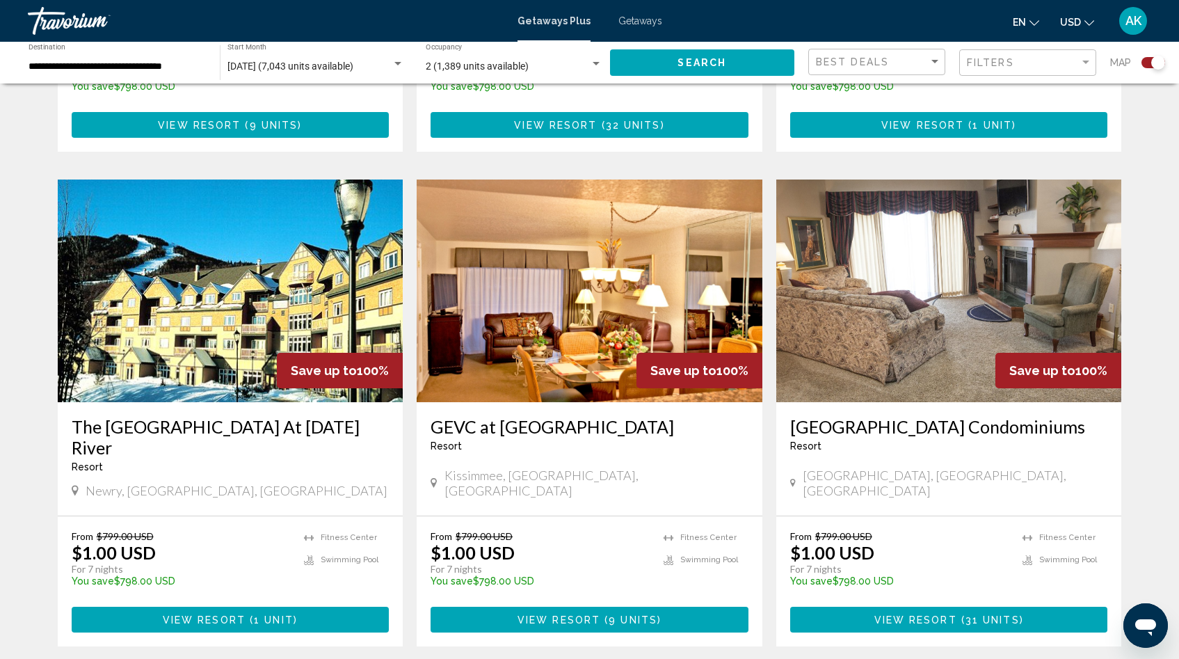
scroll to position [2060, 0]
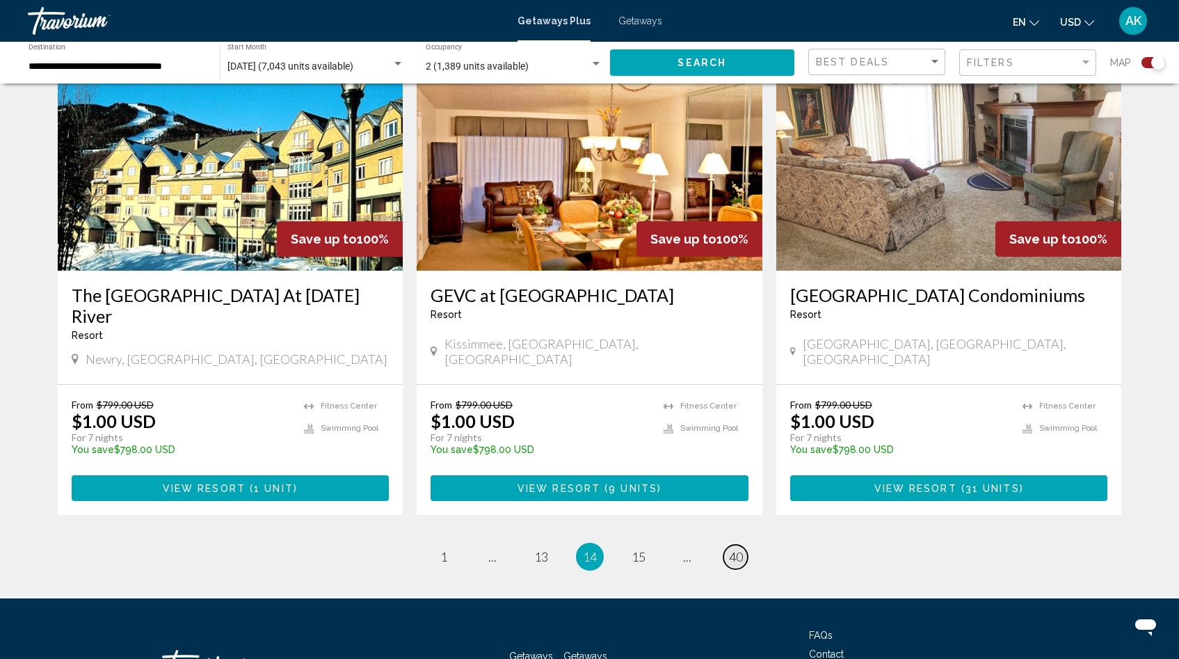
click at [735, 549] on span "40" at bounding box center [736, 556] width 14 height 15
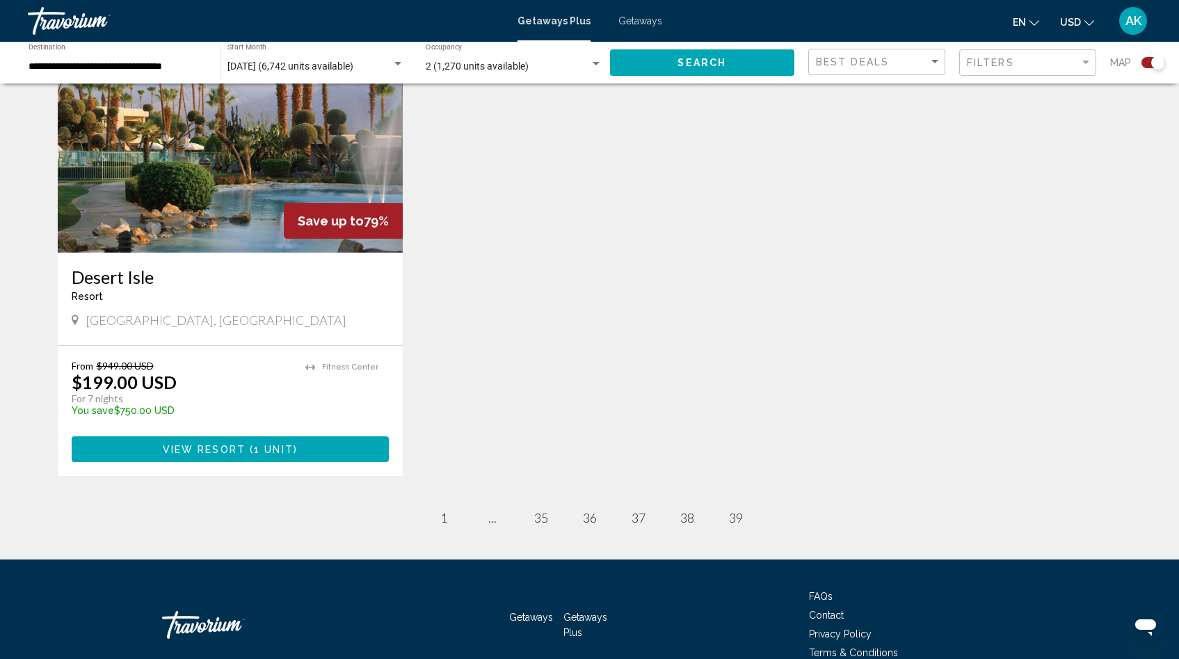
scroll to position [618, 0]
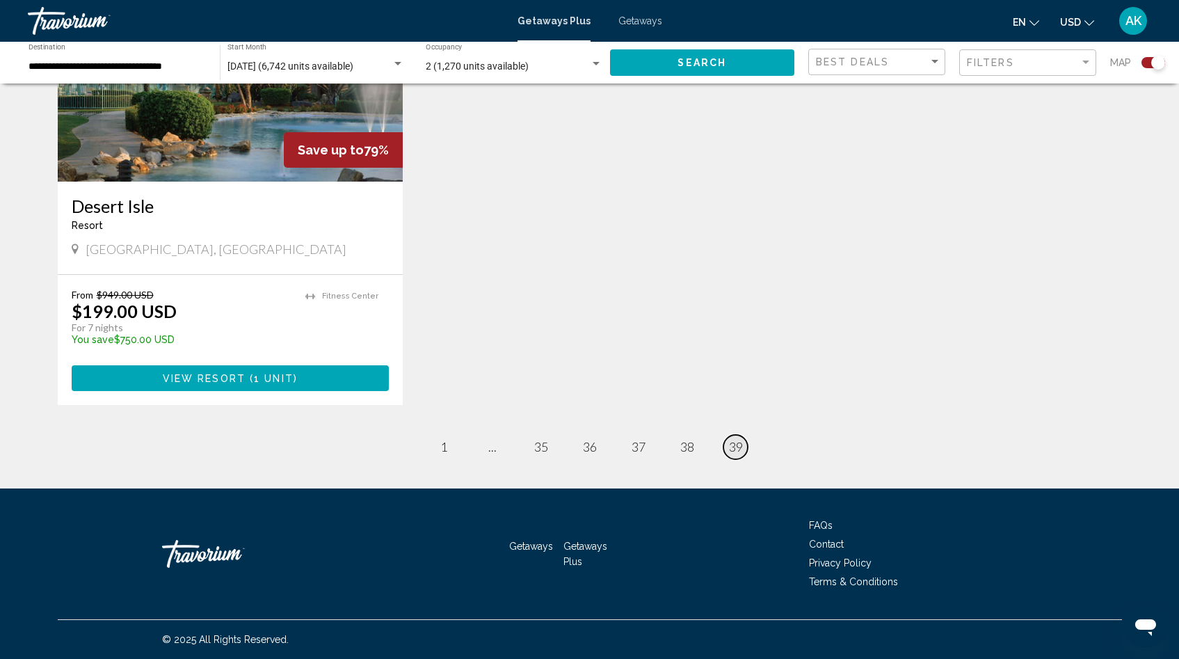
click at [733, 441] on span "39" at bounding box center [736, 446] width 14 height 15
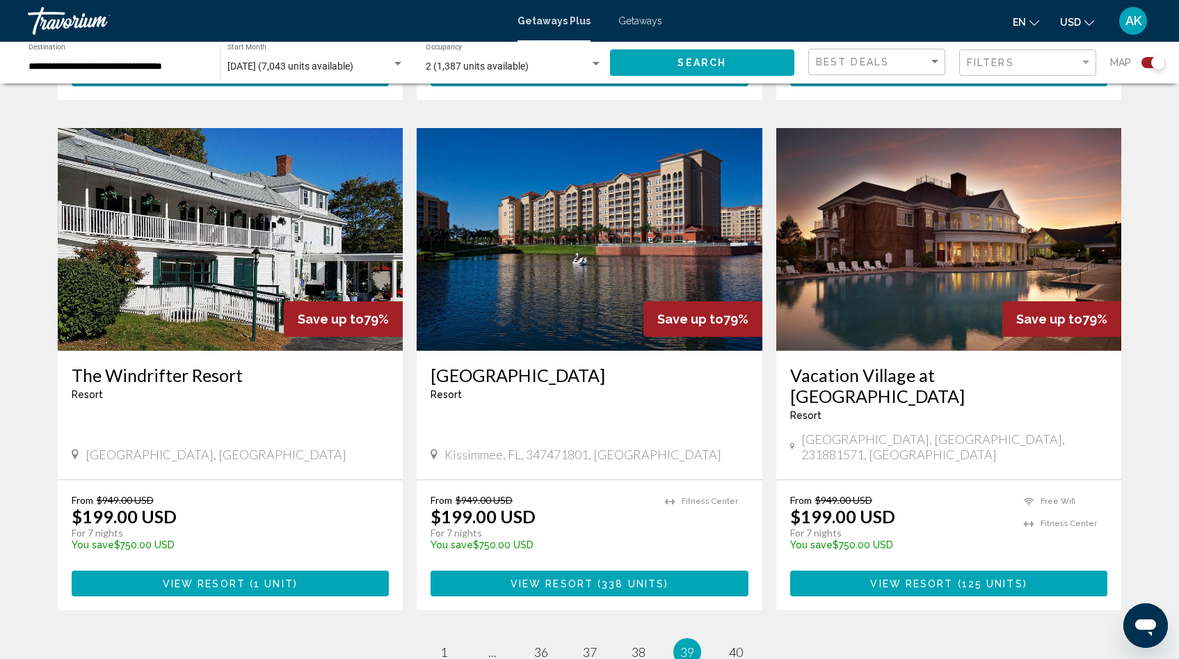
scroll to position [1965, 0]
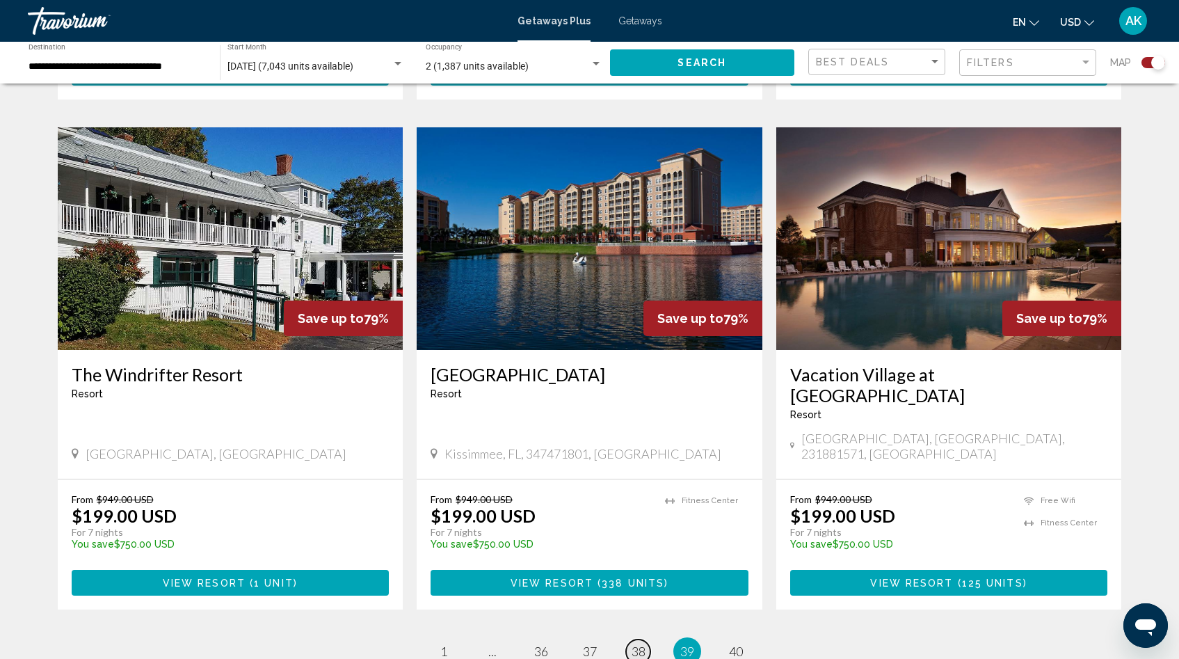
click at [640, 643] on span "38" at bounding box center [639, 650] width 14 height 15
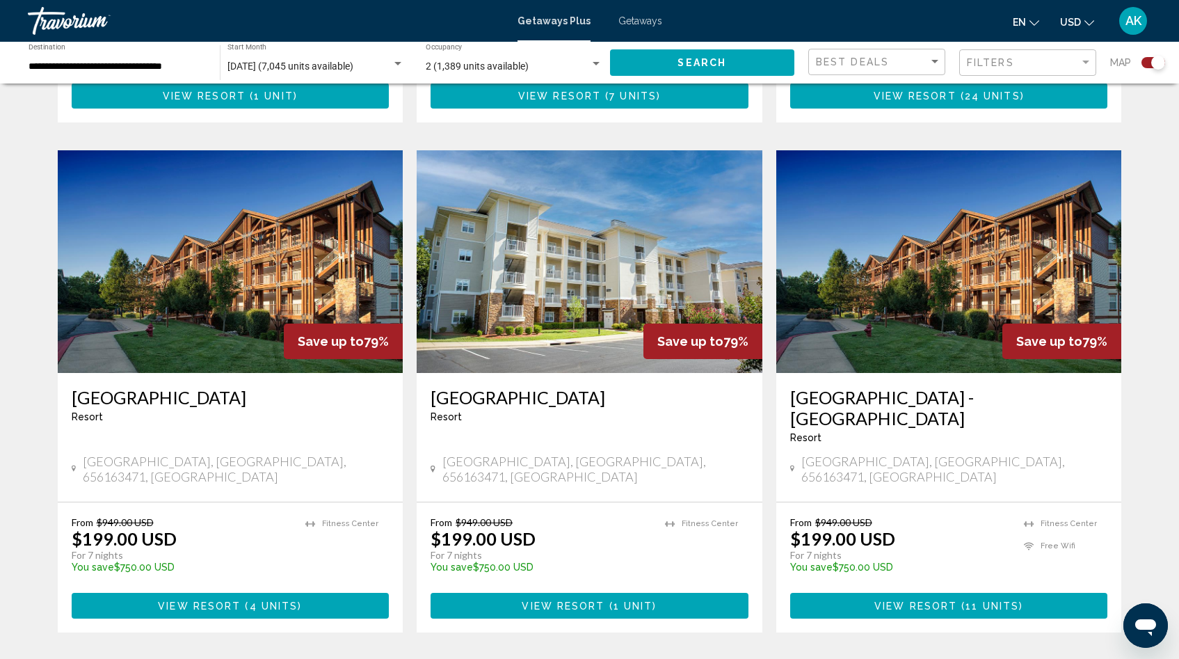
scroll to position [1918, 0]
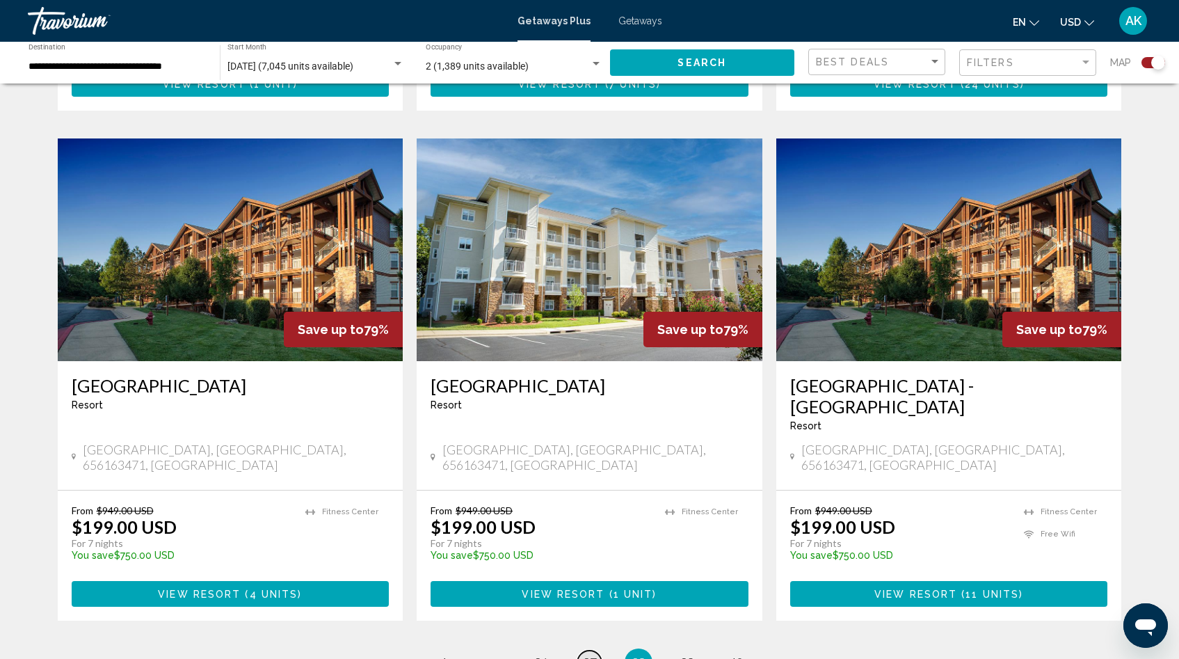
click at [586, 655] on span "37" at bounding box center [590, 662] width 14 height 15
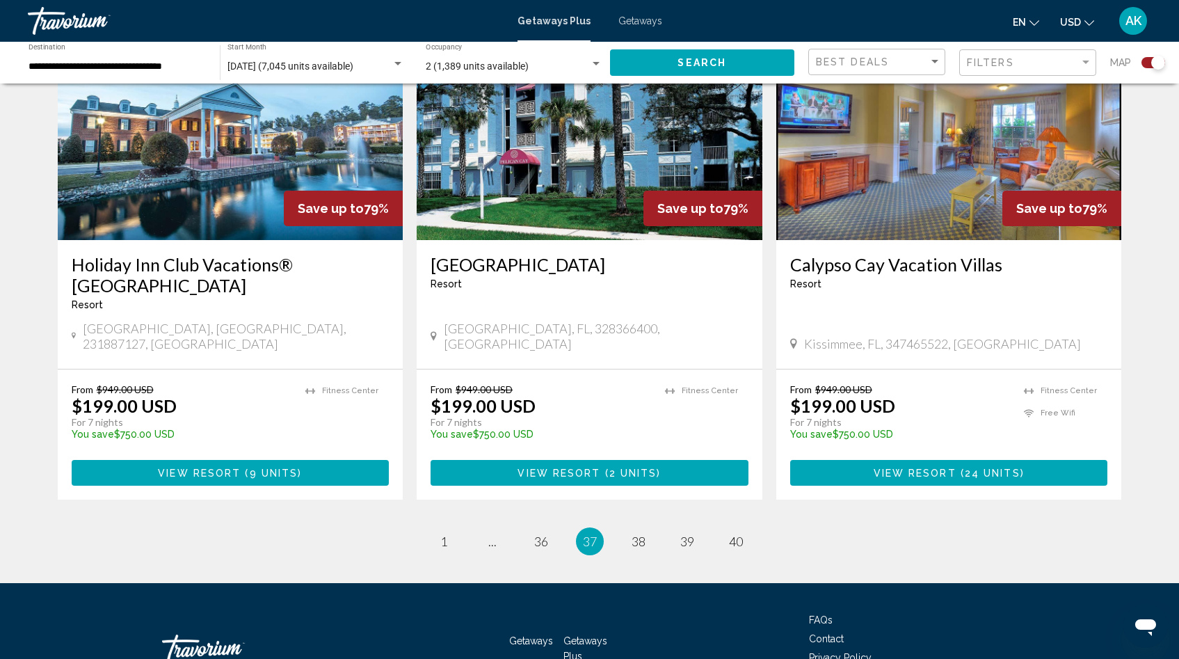
scroll to position [2060, 0]
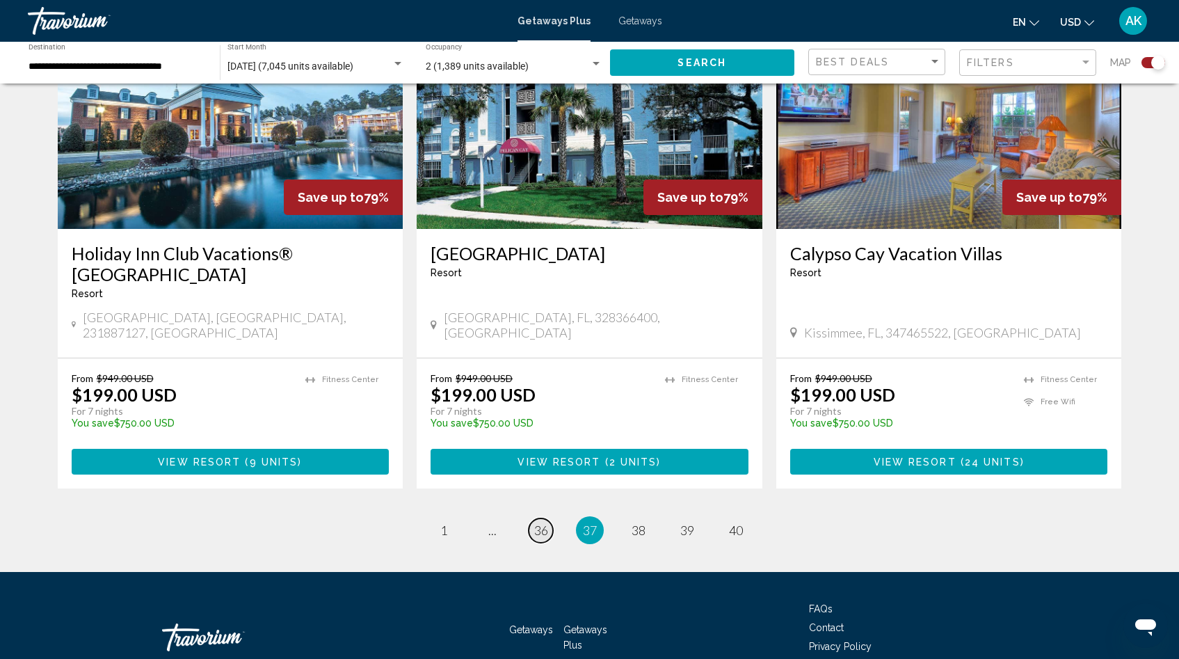
click at [540, 522] on span "36" at bounding box center [541, 529] width 14 height 15
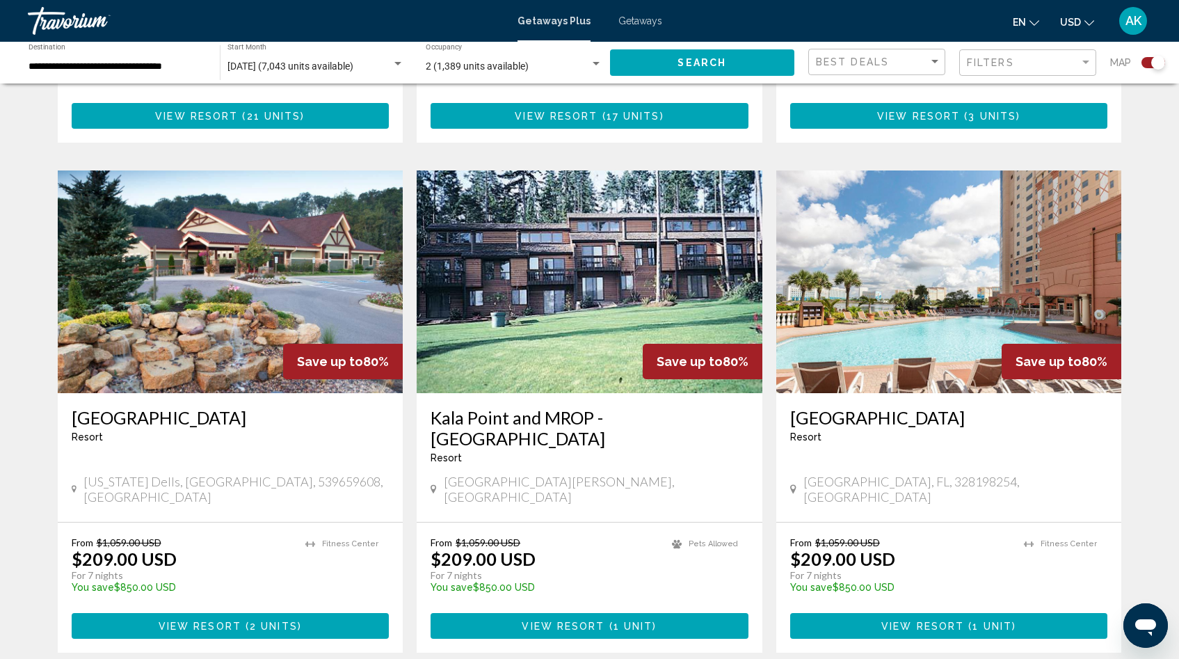
scroll to position [1919, 0]
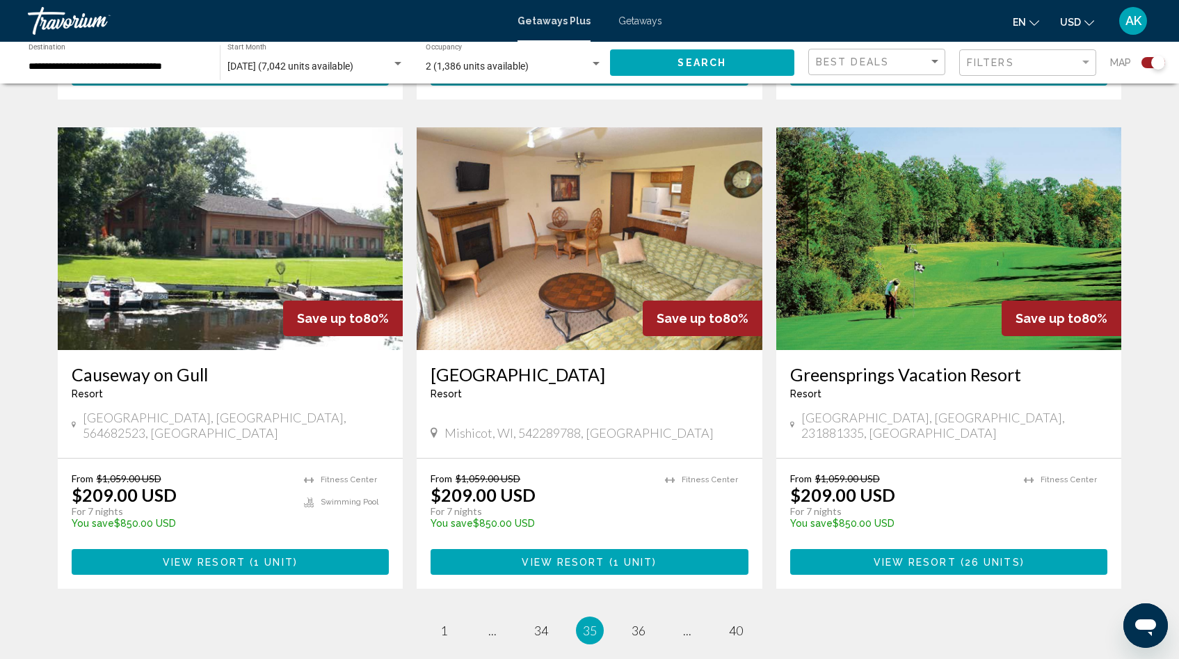
scroll to position [1946, 0]
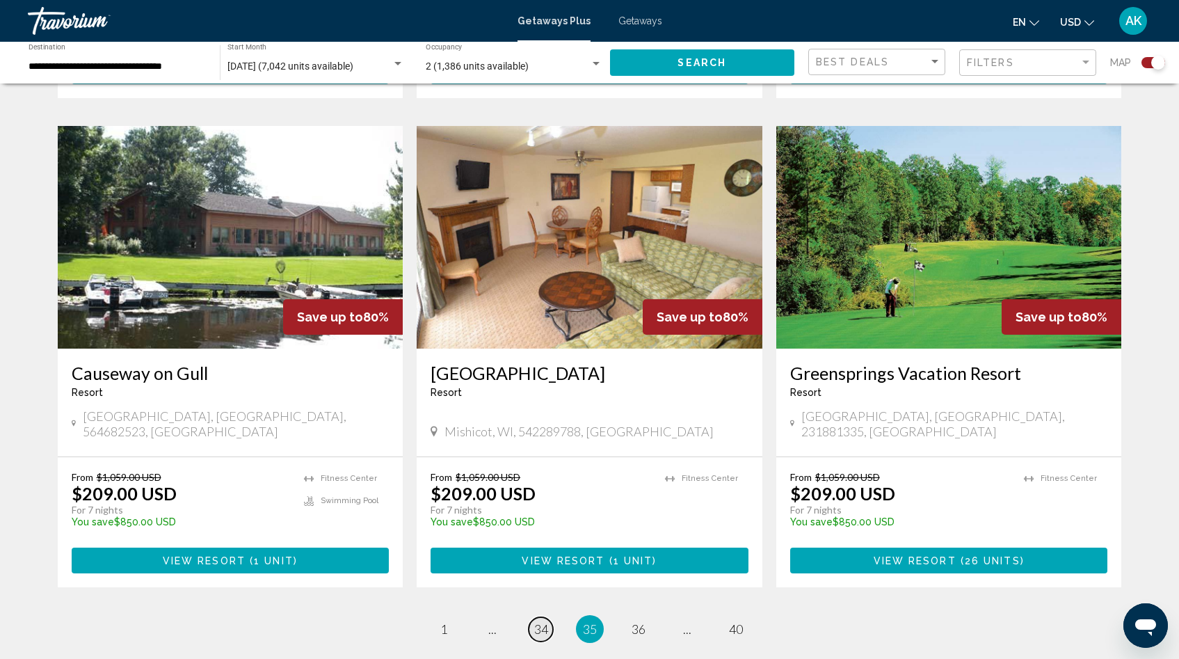
click at [538, 621] on span "34" at bounding box center [541, 628] width 14 height 15
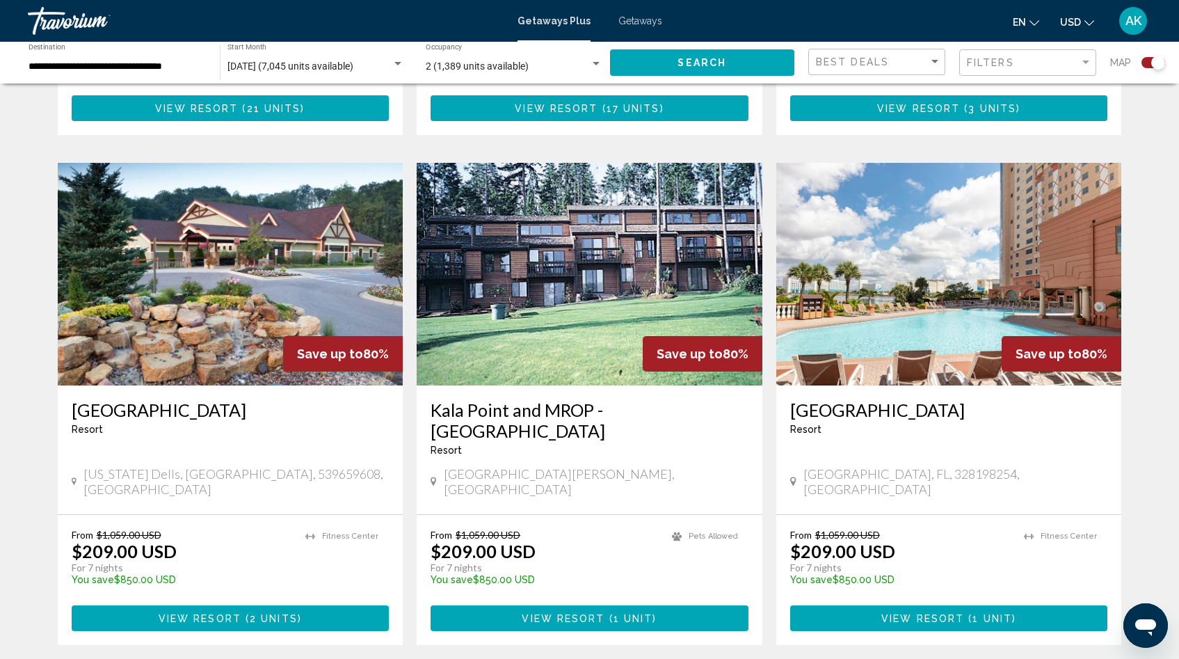
scroll to position [1928, 0]
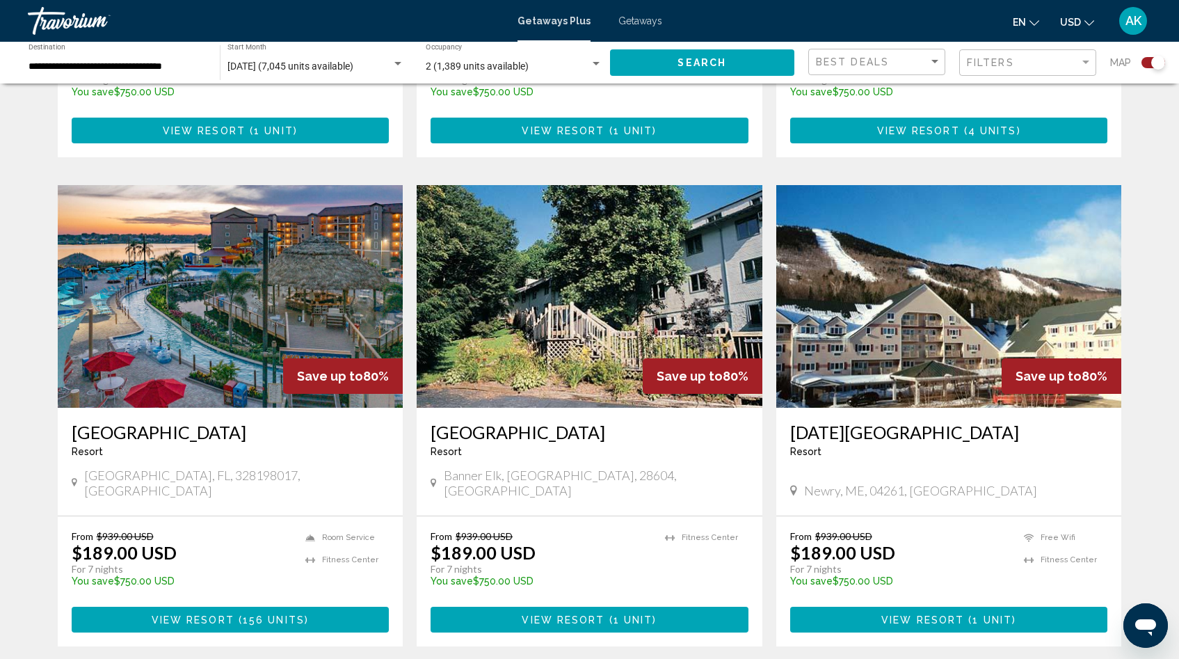
scroll to position [2039, 0]
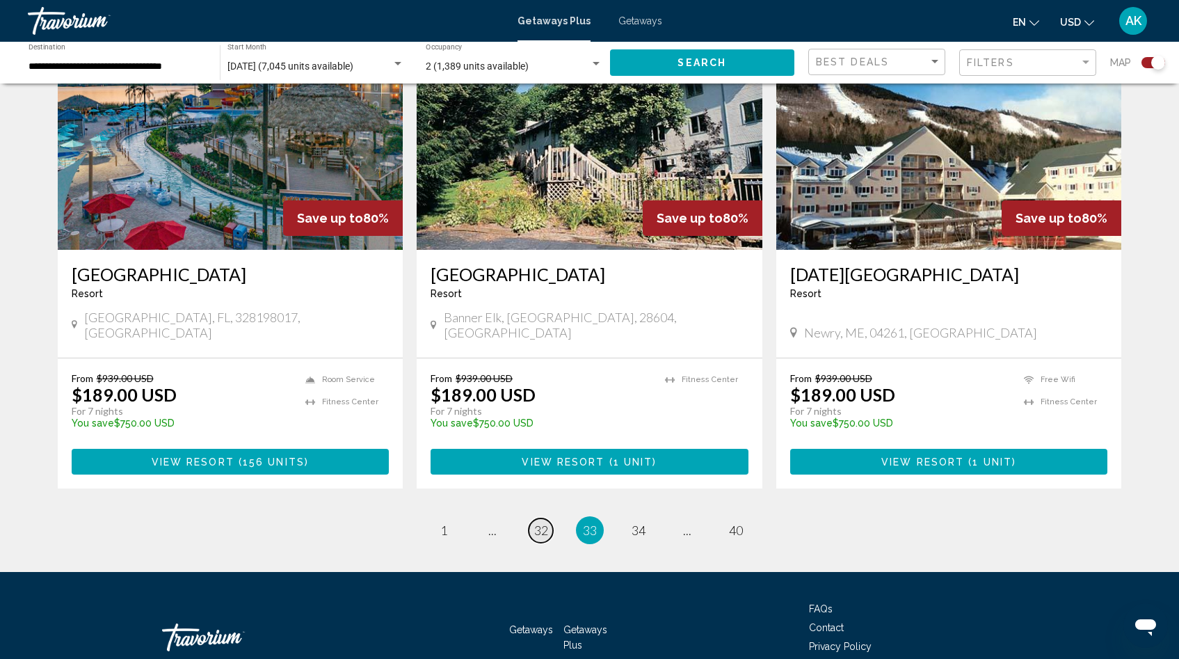
click at [538, 522] on span "32" at bounding box center [541, 529] width 14 height 15
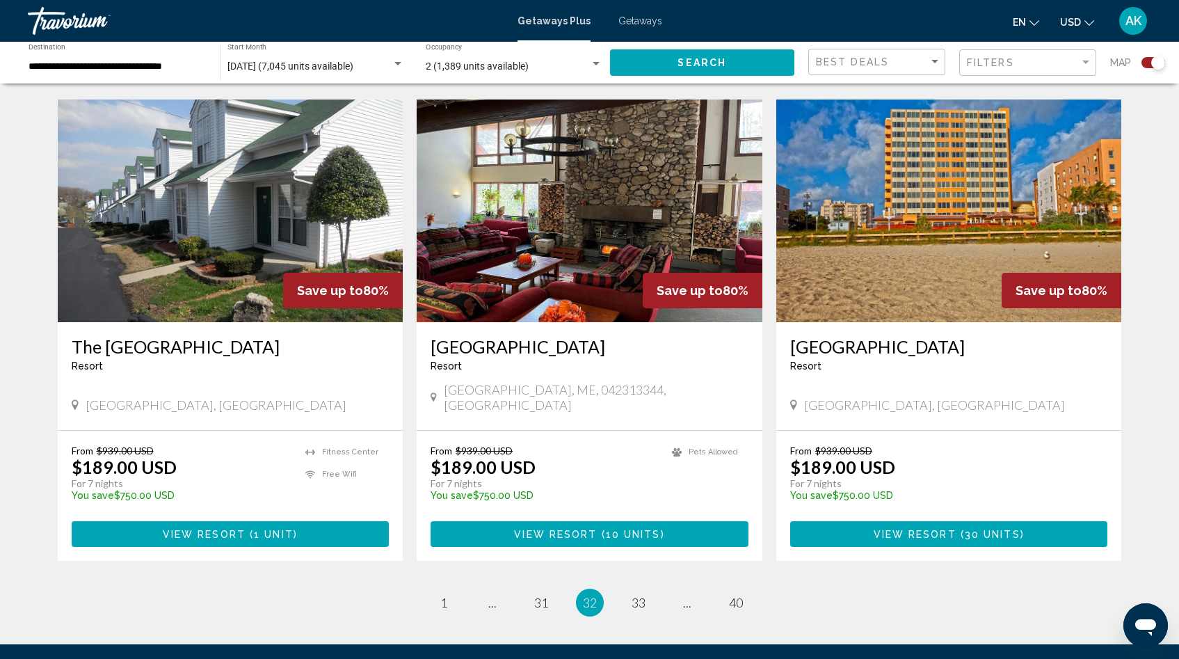
scroll to position [1990, 0]
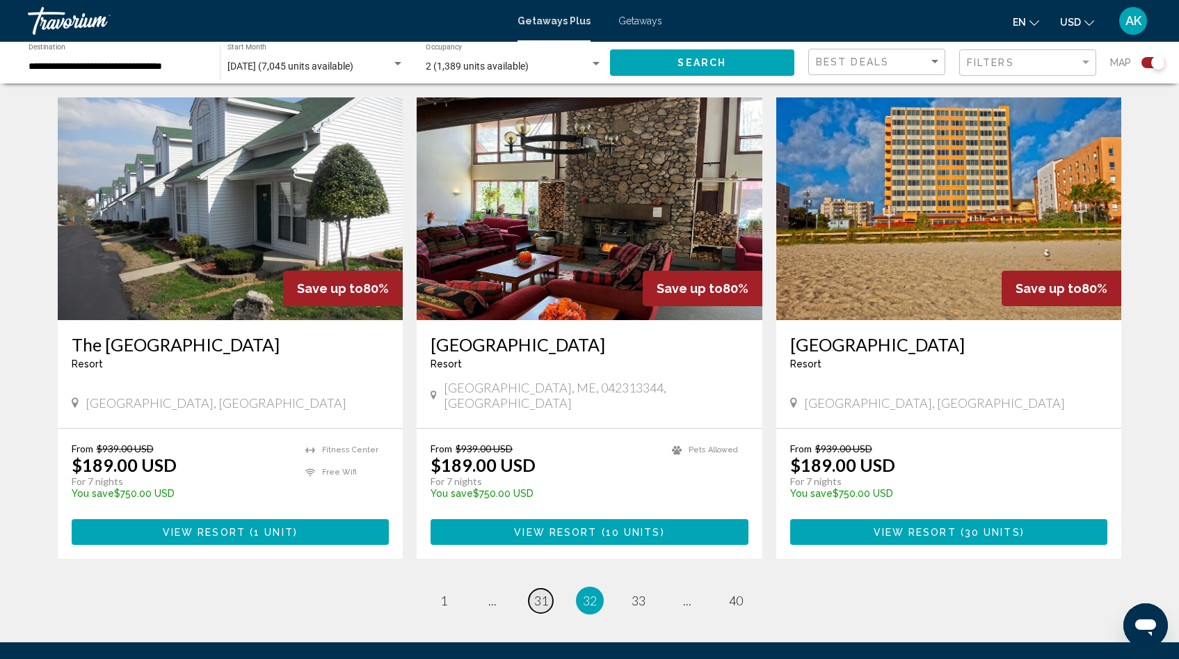
click at [543, 593] on span "31" at bounding box center [541, 600] width 14 height 15
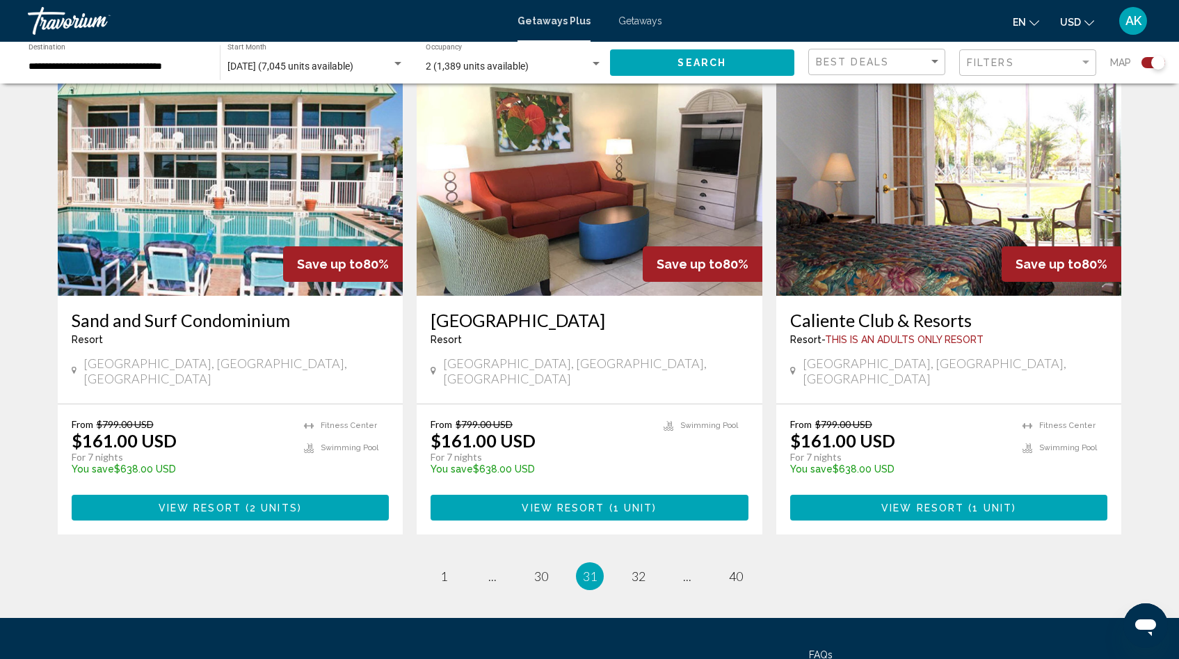
scroll to position [2039, 0]
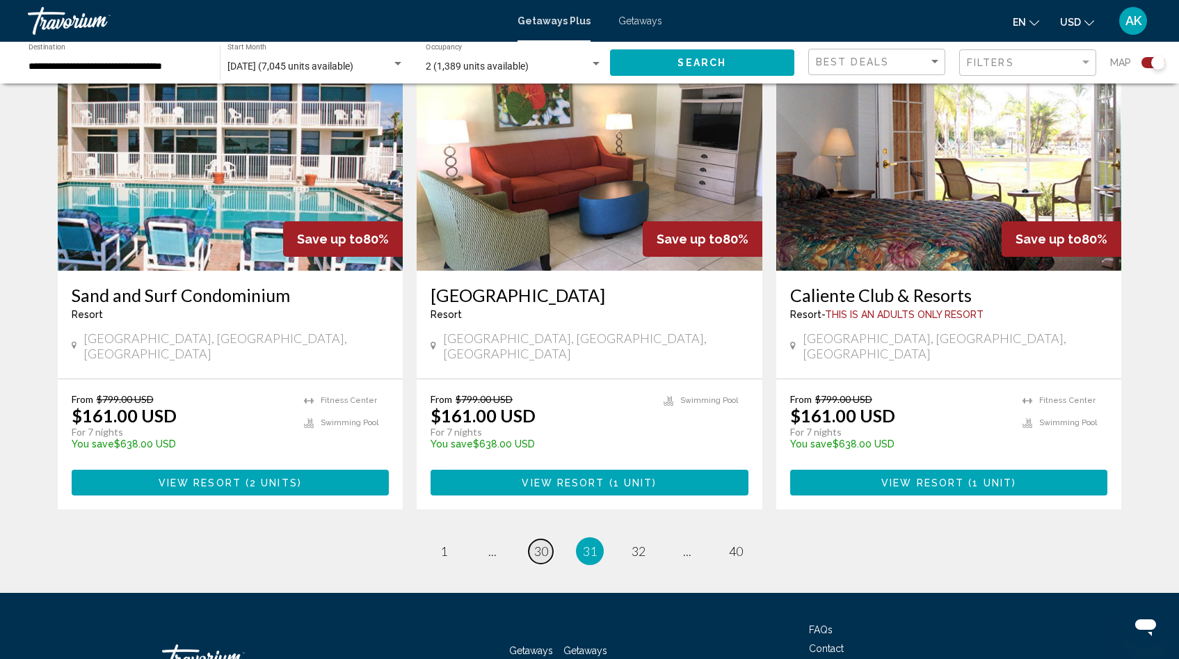
click at [541, 543] on span "30" at bounding box center [541, 550] width 14 height 15
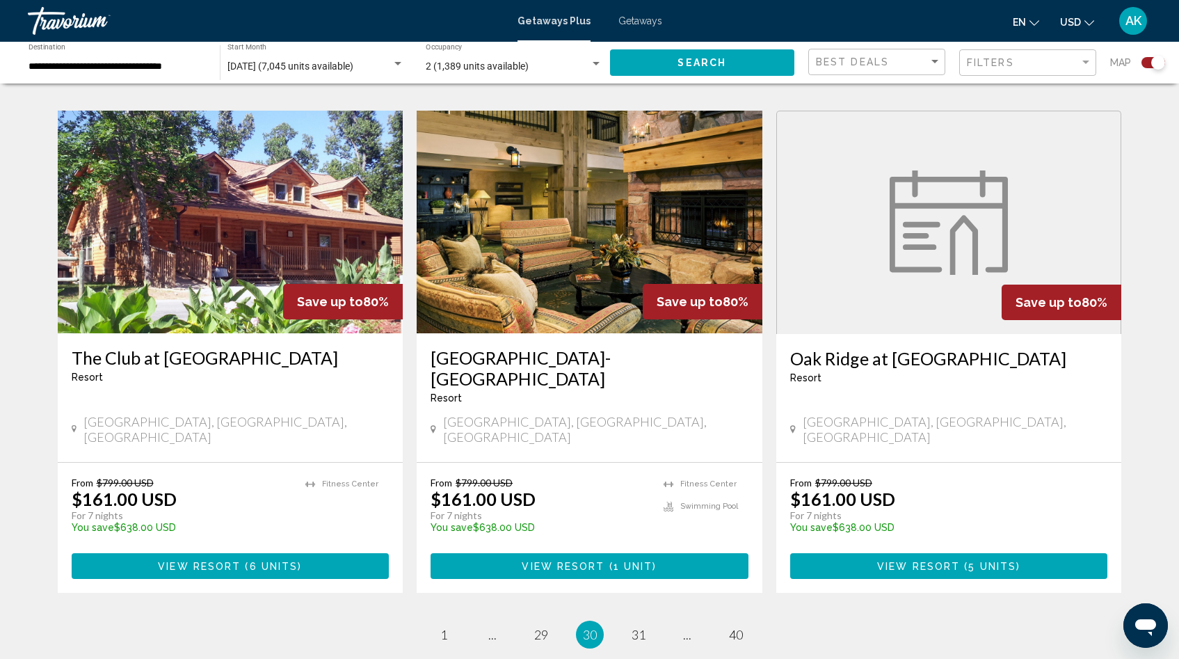
scroll to position [1978, 0]
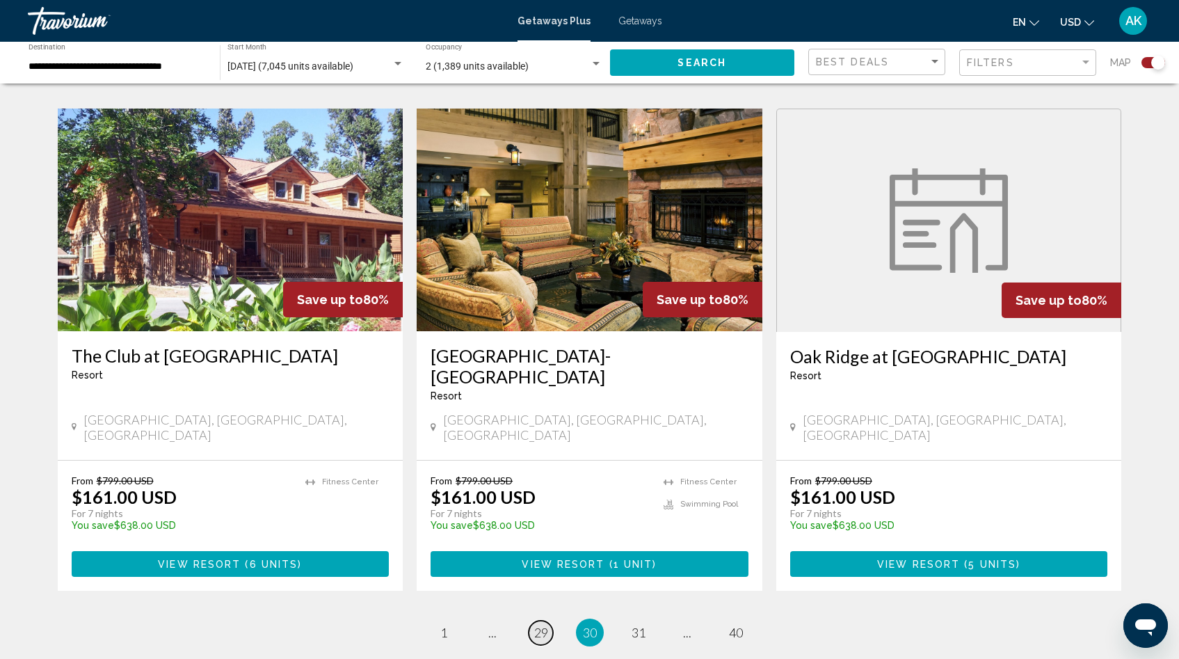
click at [538, 625] on span "29" at bounding box center [541, 632] width 14 height 15
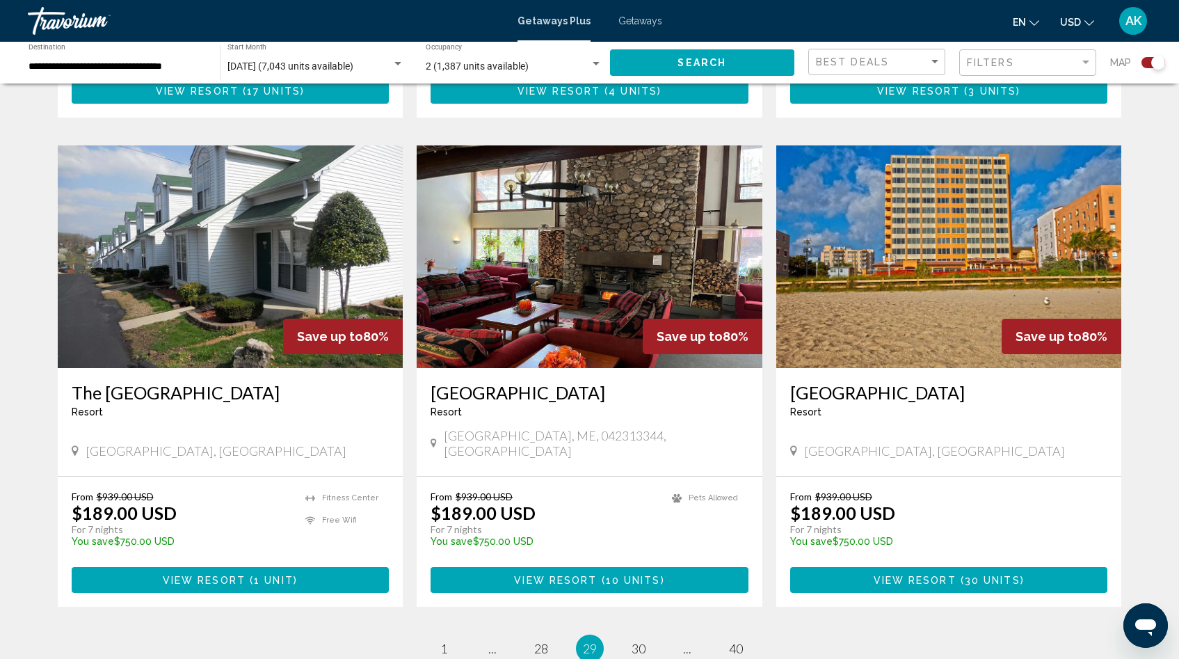
scroll to position [1926, 0]
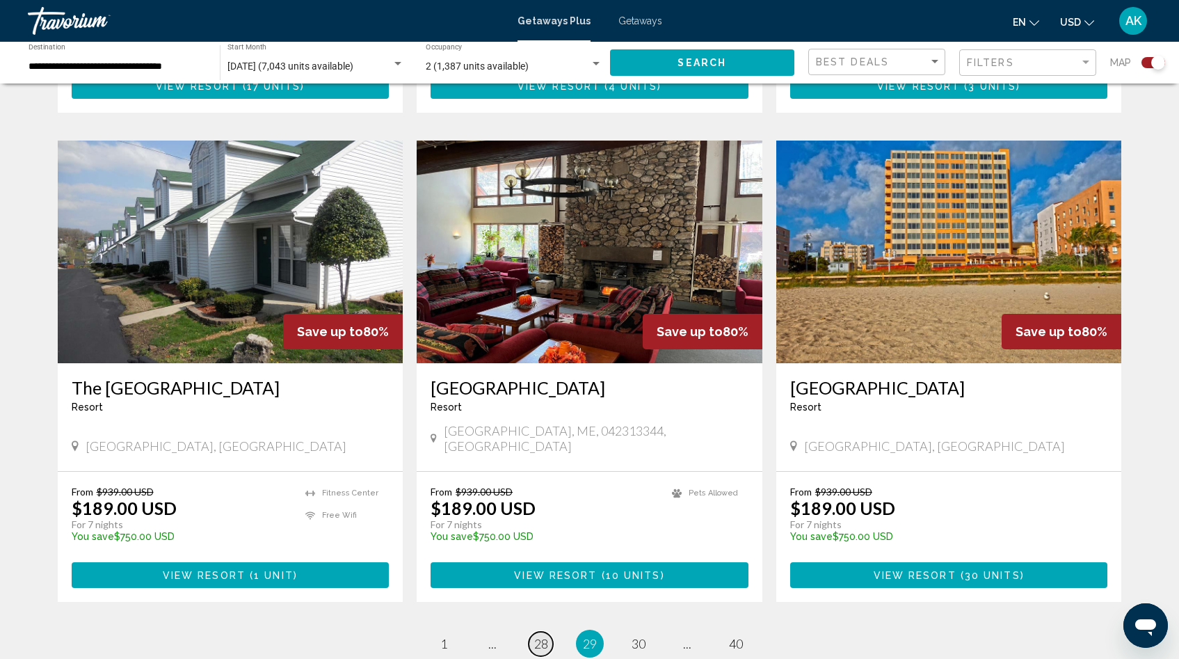
click at [541, 636] on span "28" at bounding box center [541, 643] width 14 height 15
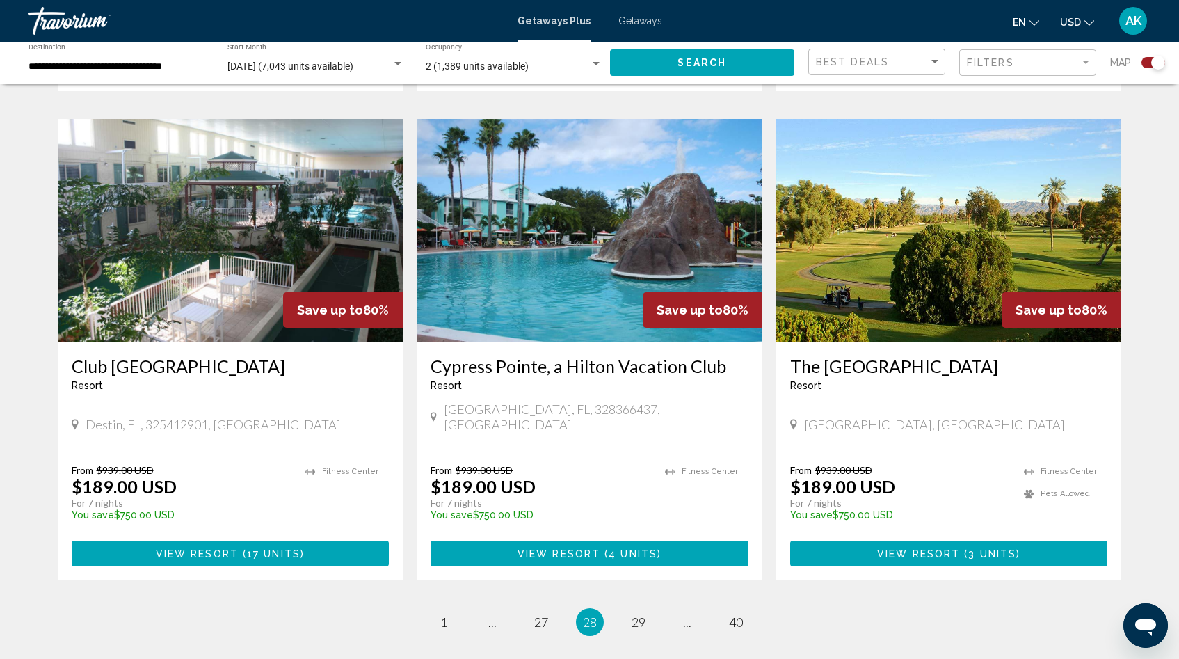
scroll to position [1952, 0]
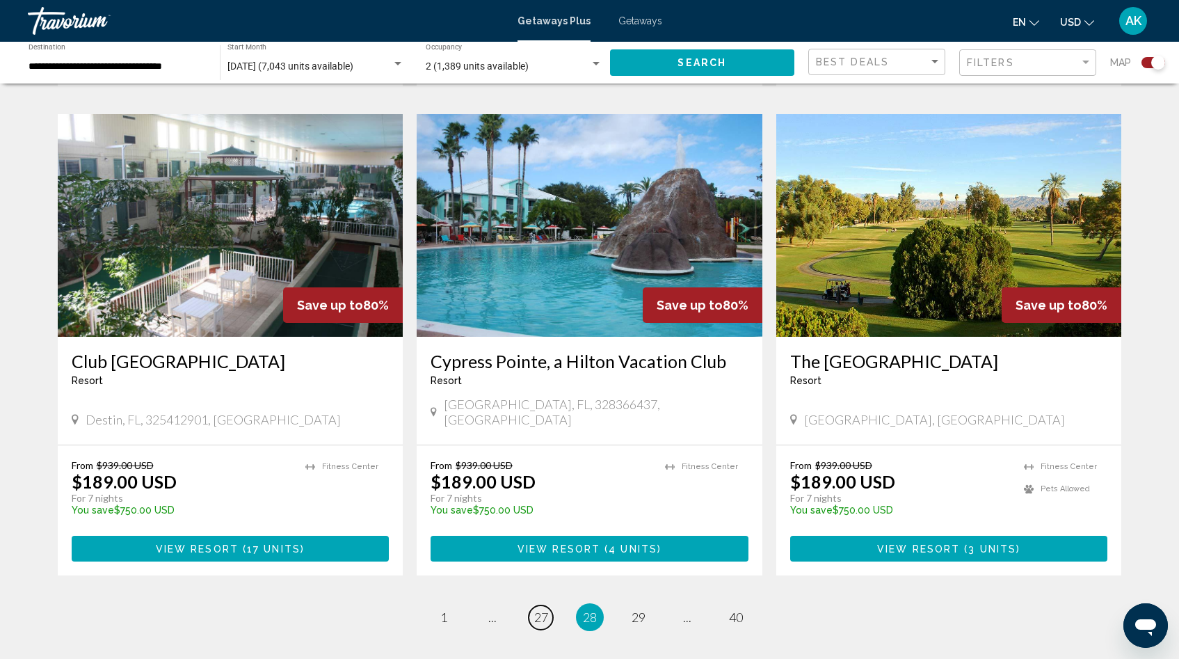
click at [541, 609] on span "27" at bounding box center [541, 616] width 14 height 15
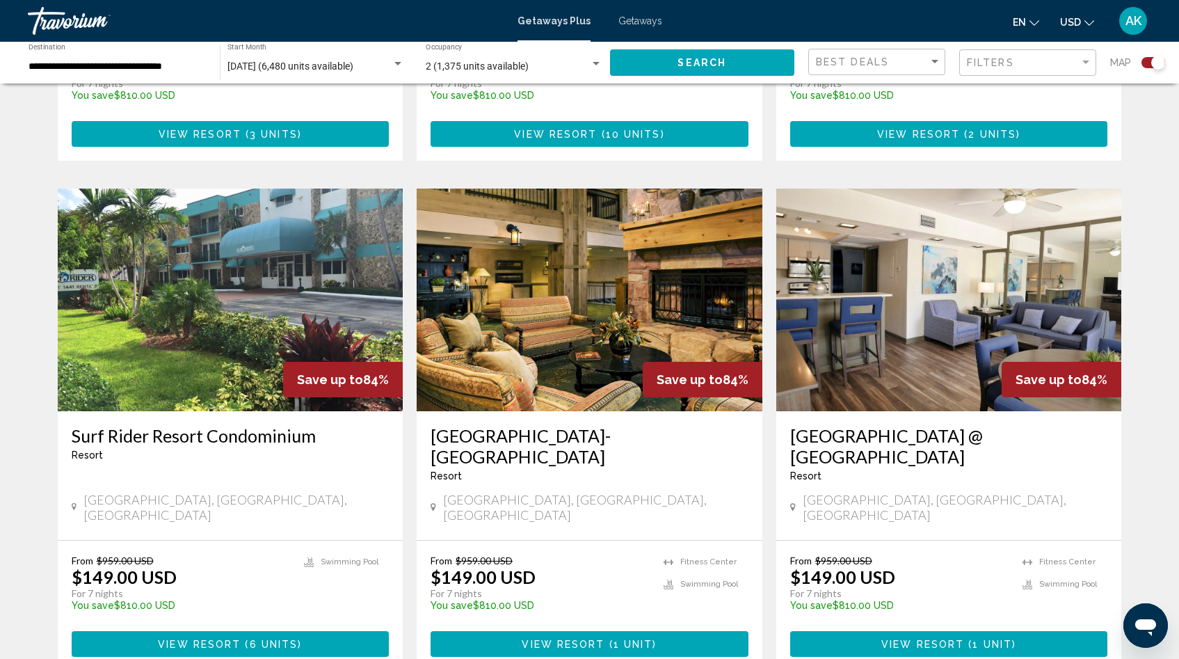
scroll to position [1900, 0]
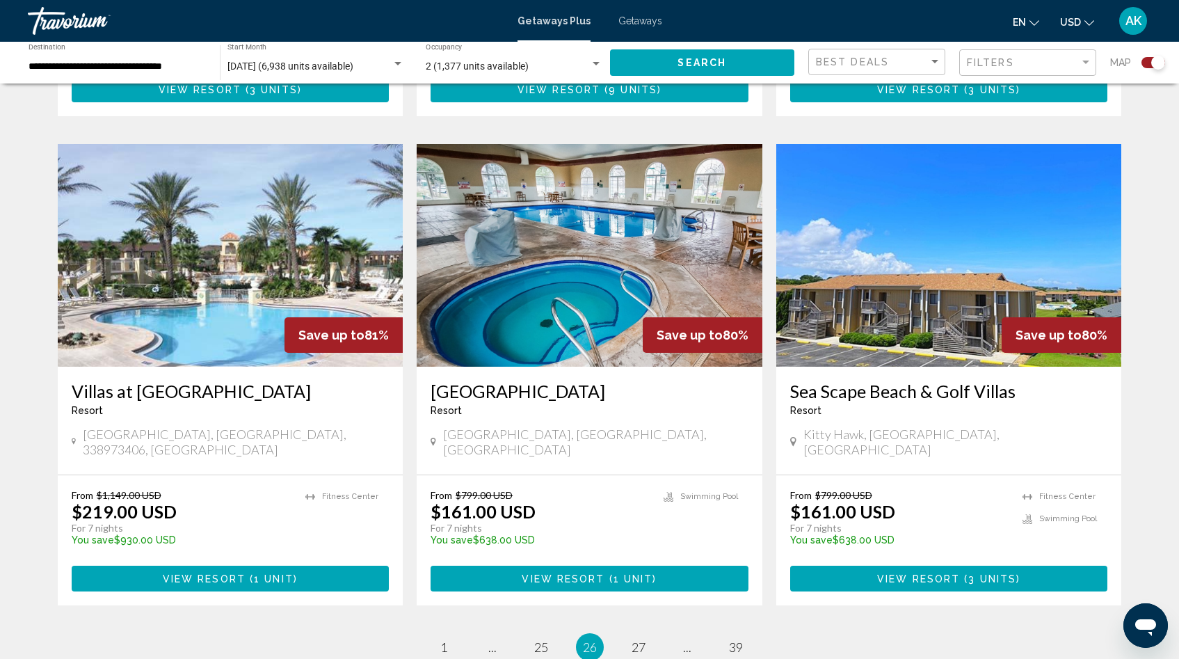
scroll to position [1929, 0]
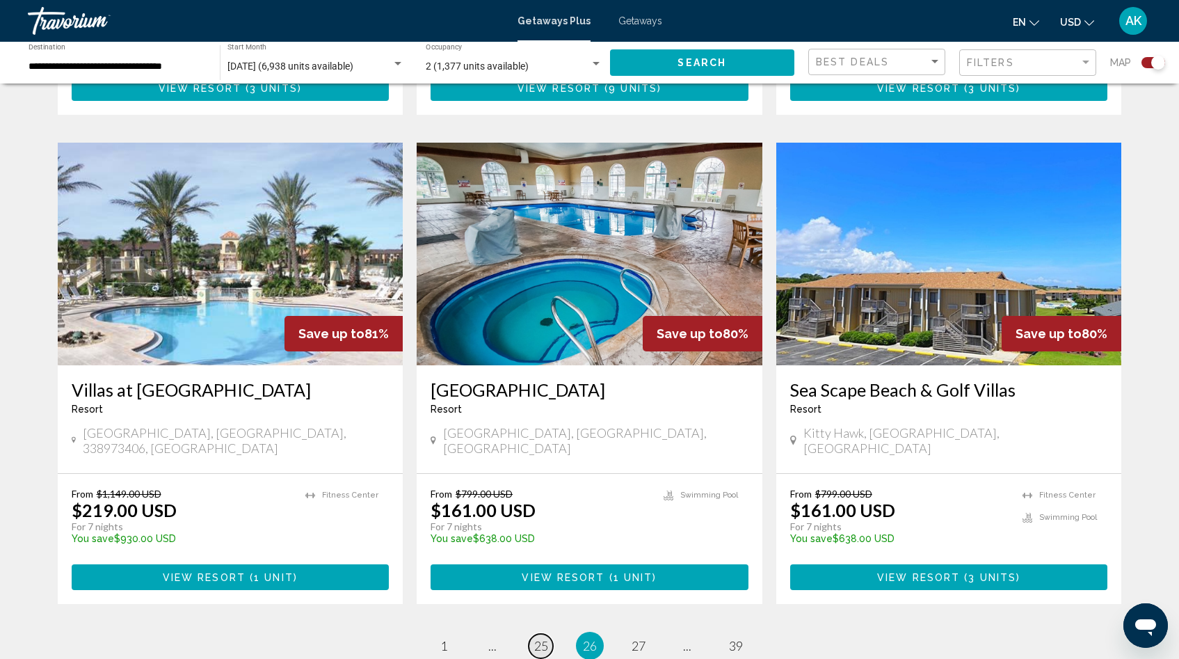
click at [540, 638] on span "25" at bounding box center [541, 645] width 14 height 15
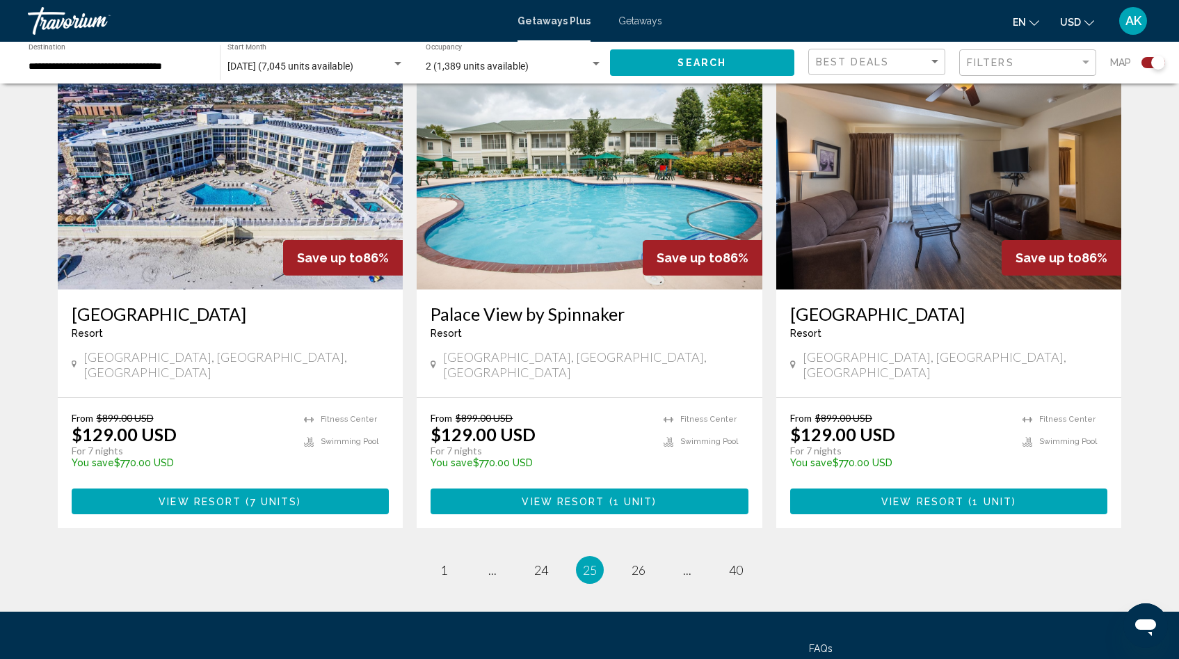
scroll to position [2002, 0]
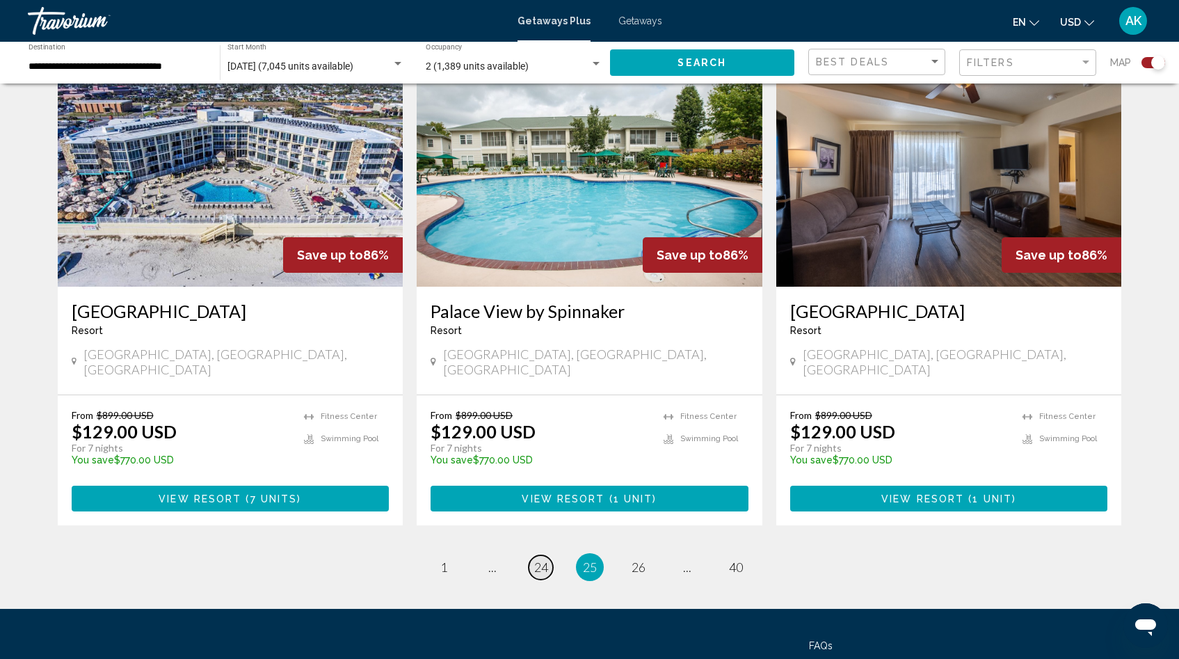
click at [540, 559] on span "24" at bounding box center [541, 566] width 14 height 15
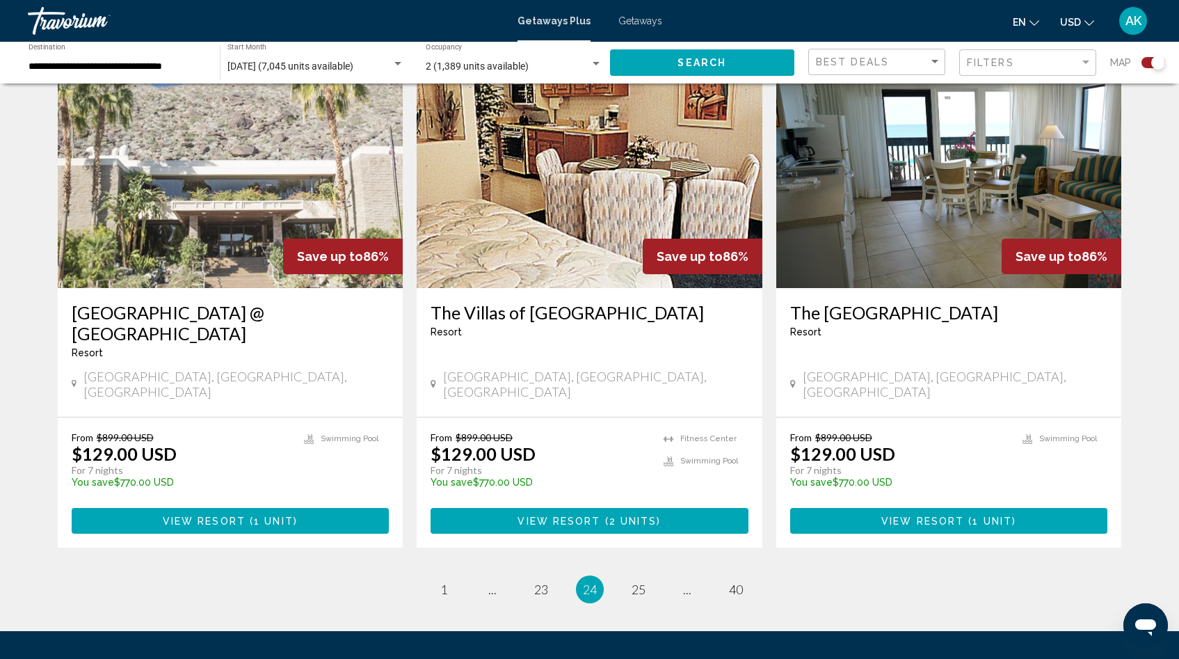
scroll to position [2048, 0]
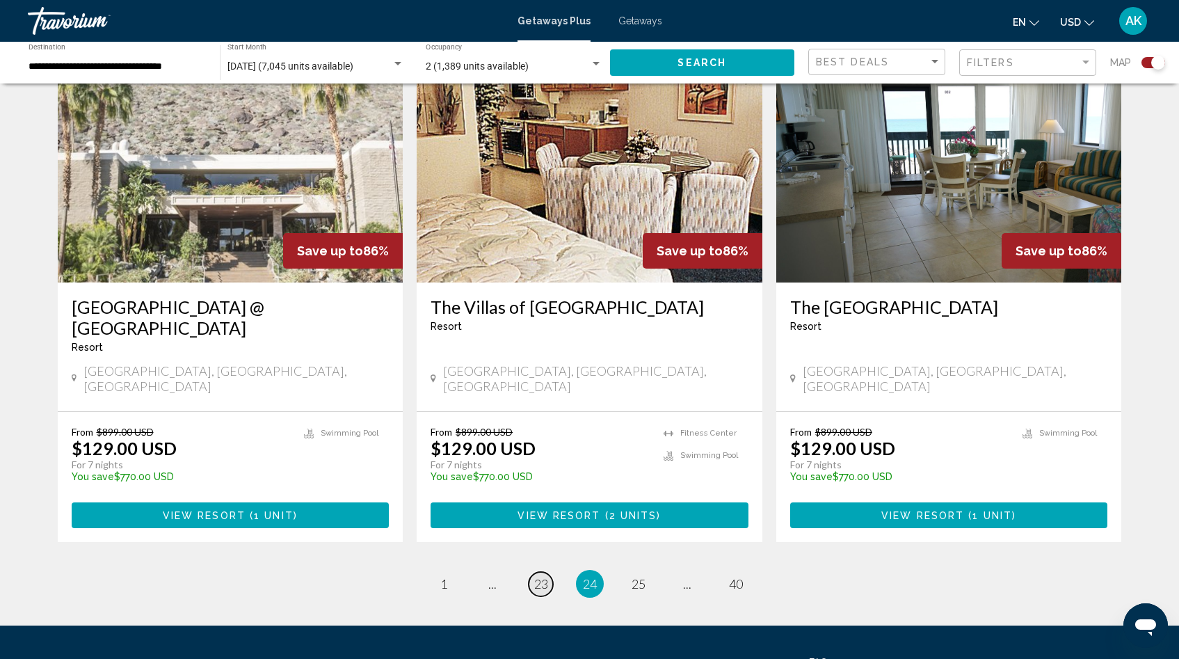
click at [541, 576] on span "23" at bounding box center [541, 583] width 14 height 15
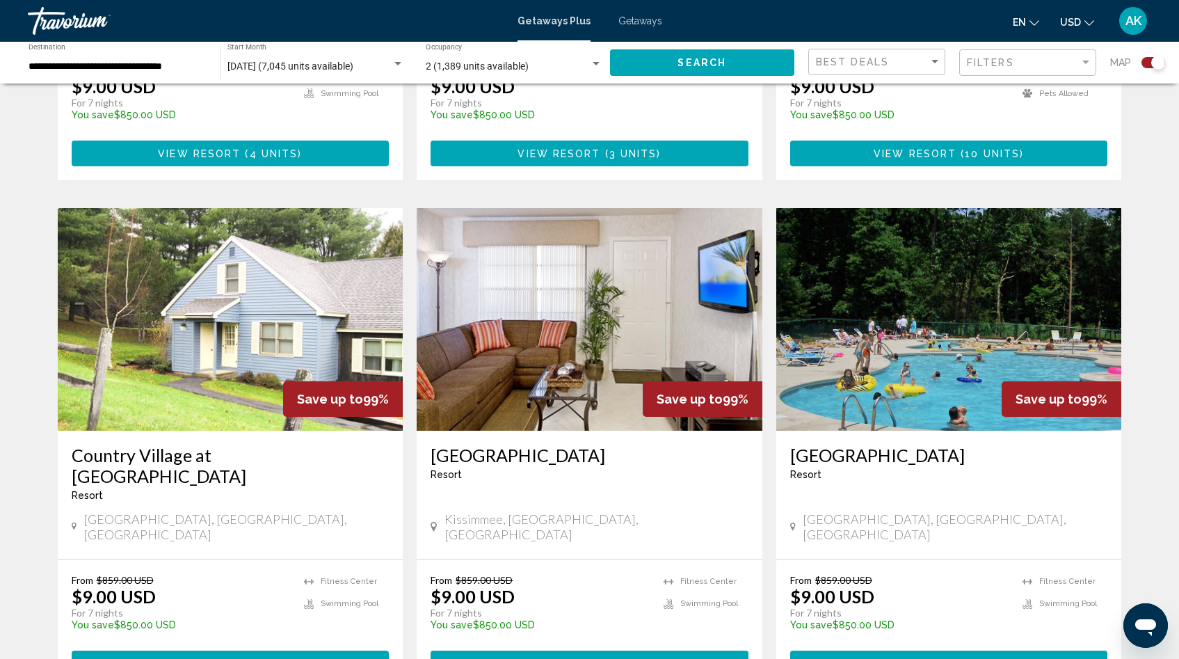
scroll to position [2039, 0]
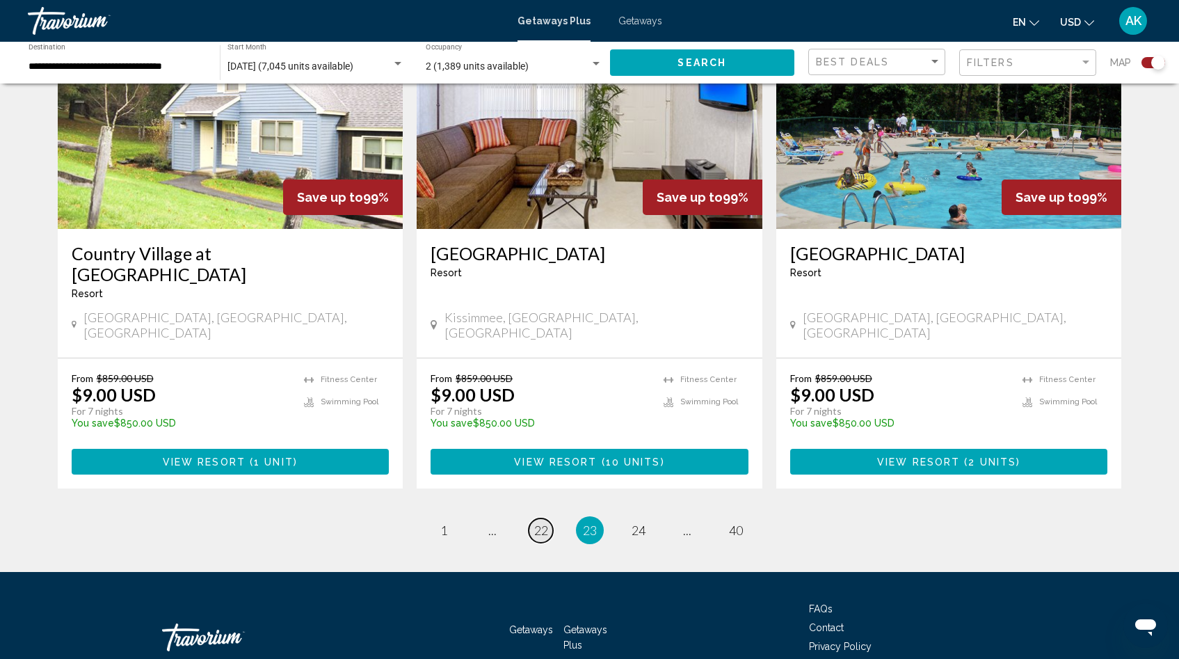
click at [538, 522] on span "22" at bounding box center [541, 529] width 14 height 15
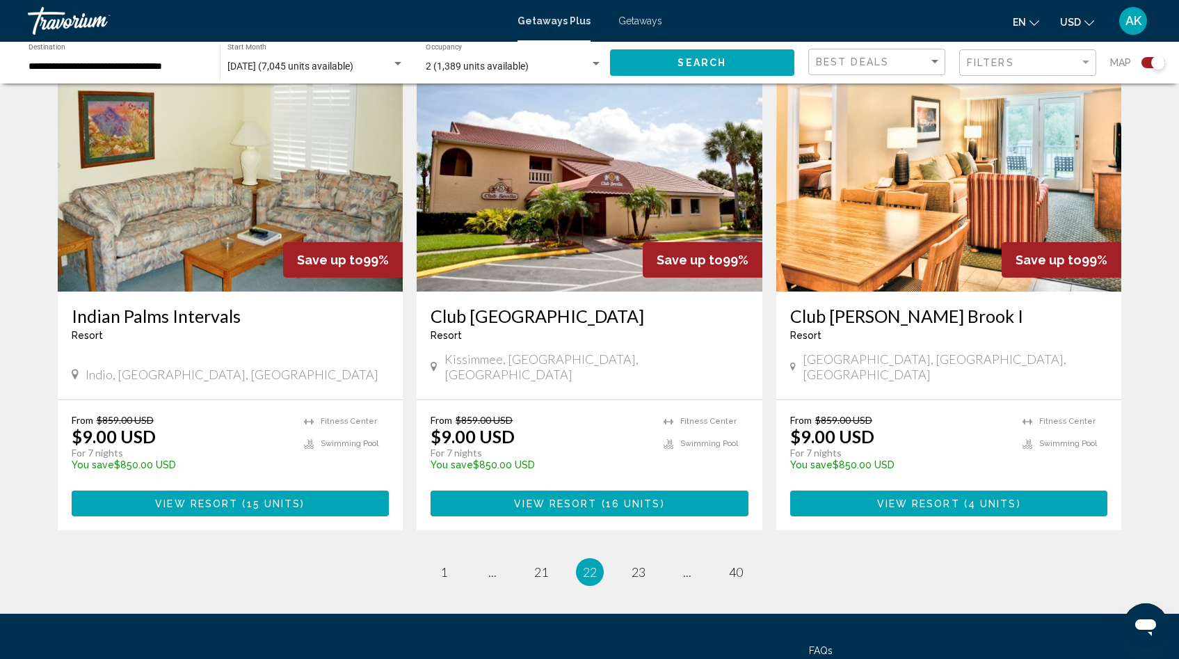
scroll to position [2019, 0]
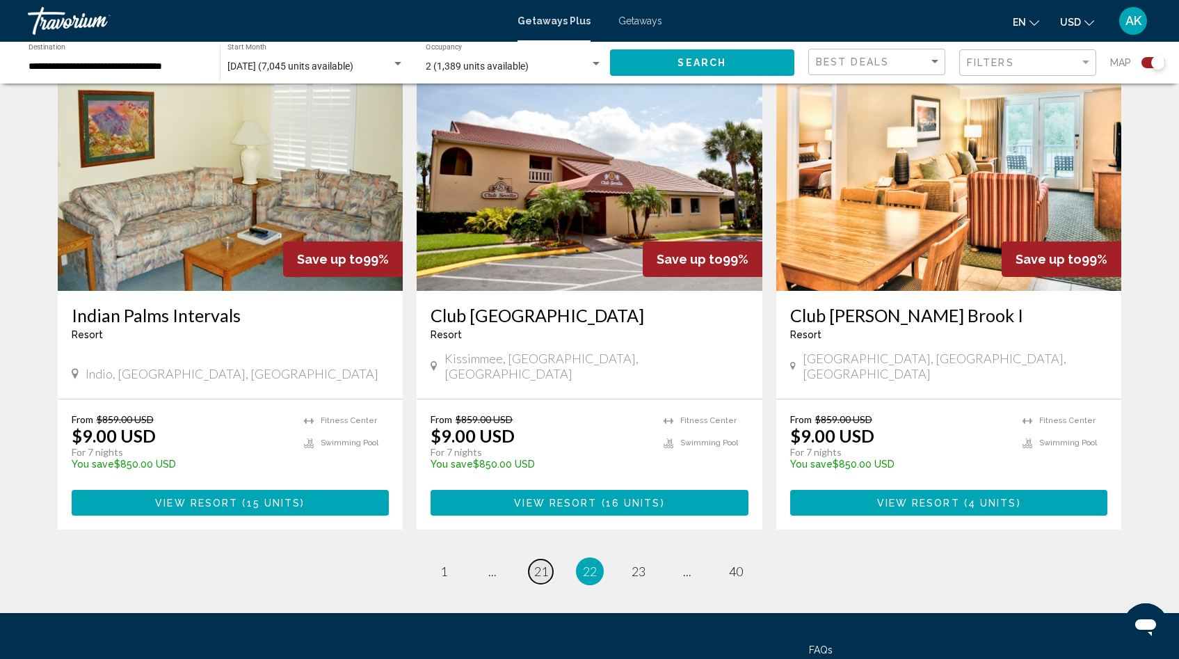
click at [538, 563] on span "21" at bounding box center [541, 570] width 14 height 15
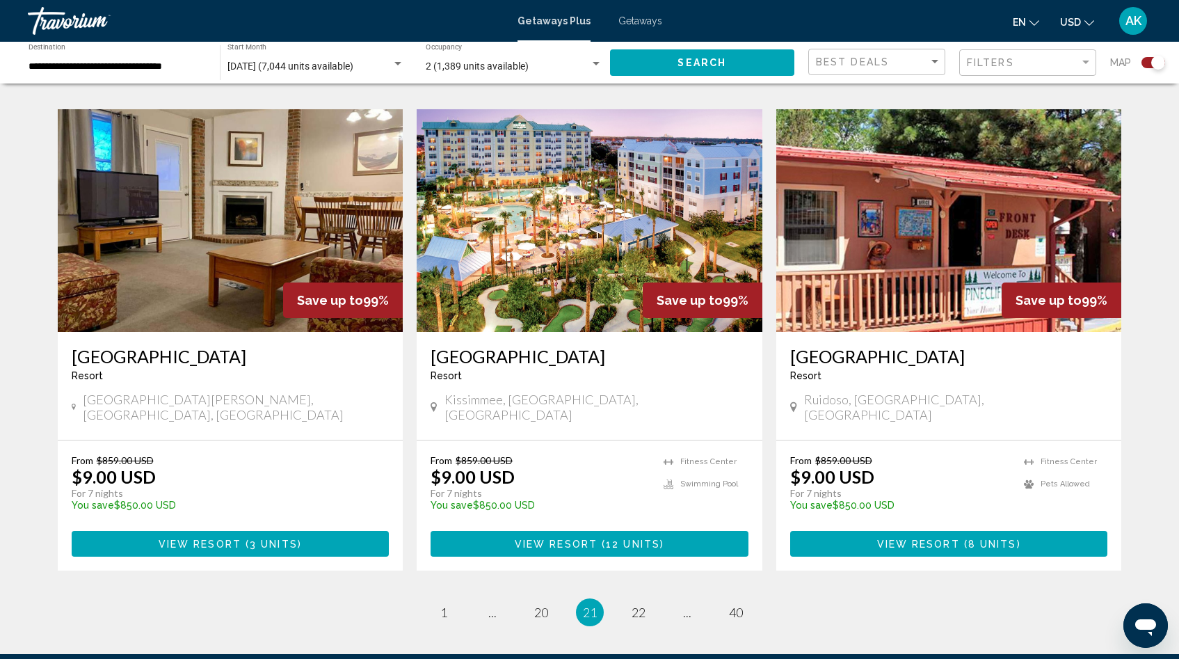
scroll to position [1937, 0]
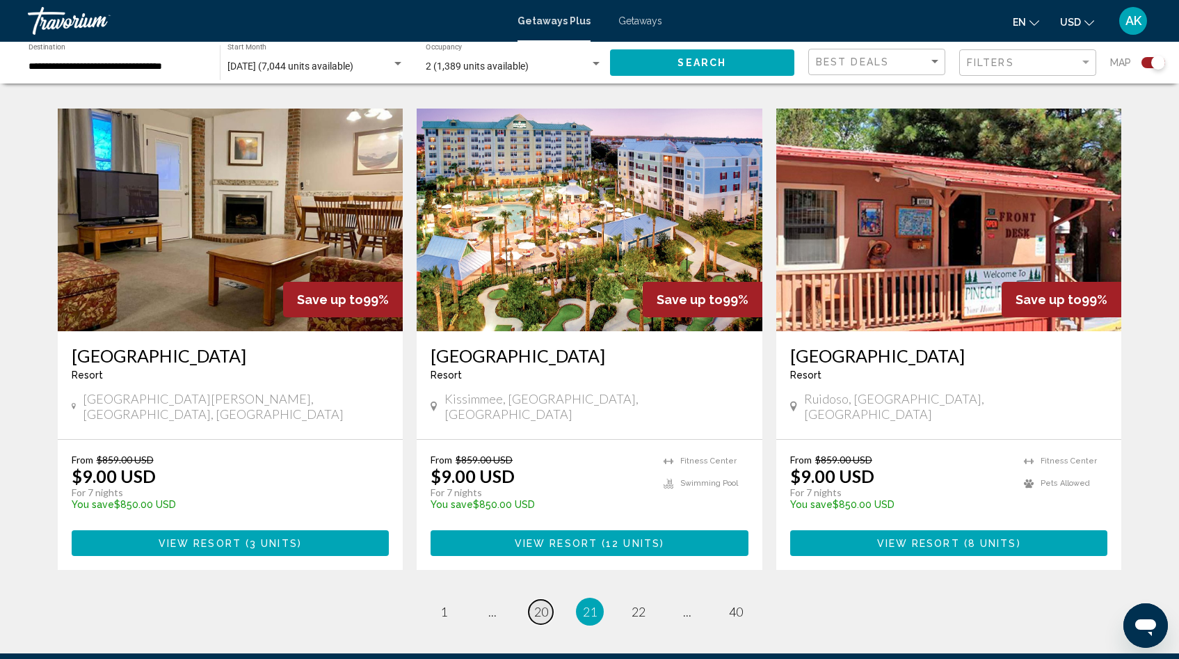
click at [541, 604] on span "20" at bounding box center [541, 611] width 14 height 15
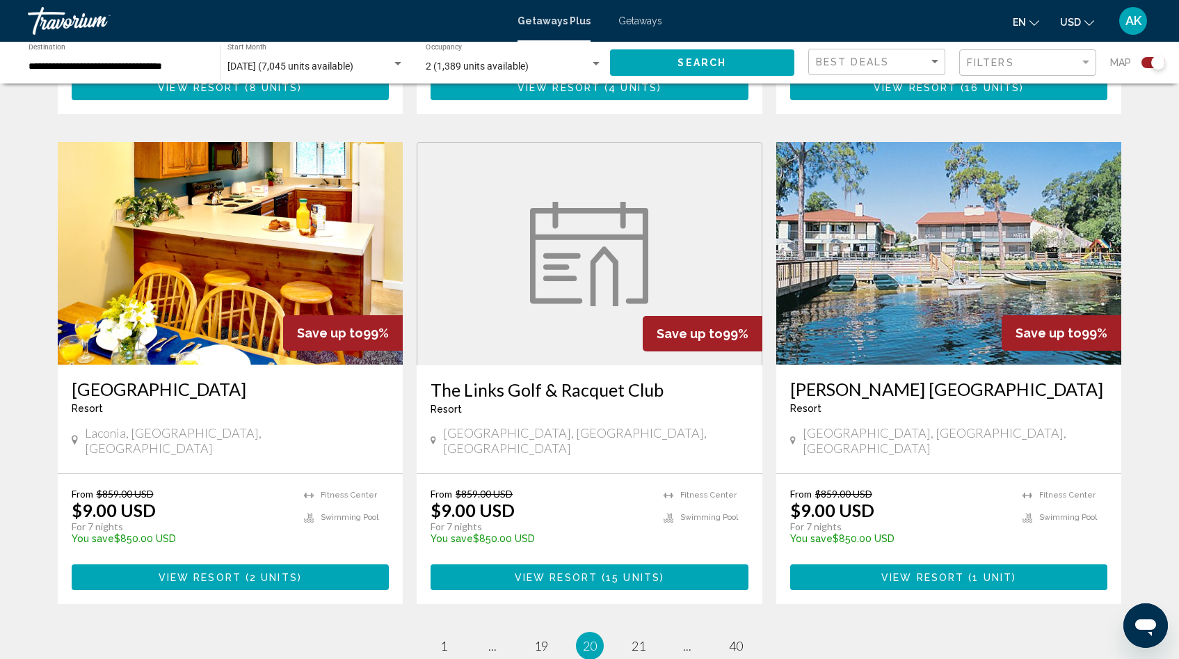
scroll to position [1908, 0]
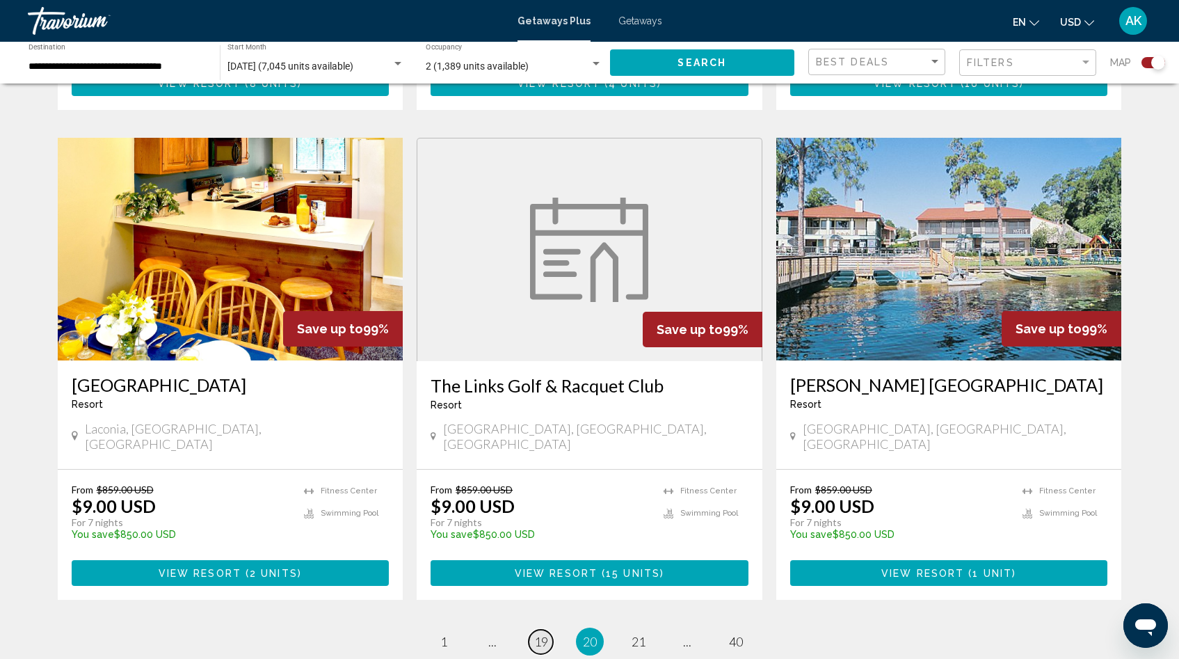
click at [540, 634] on span "19" at bounding box center [541, 641] width 14 height 15
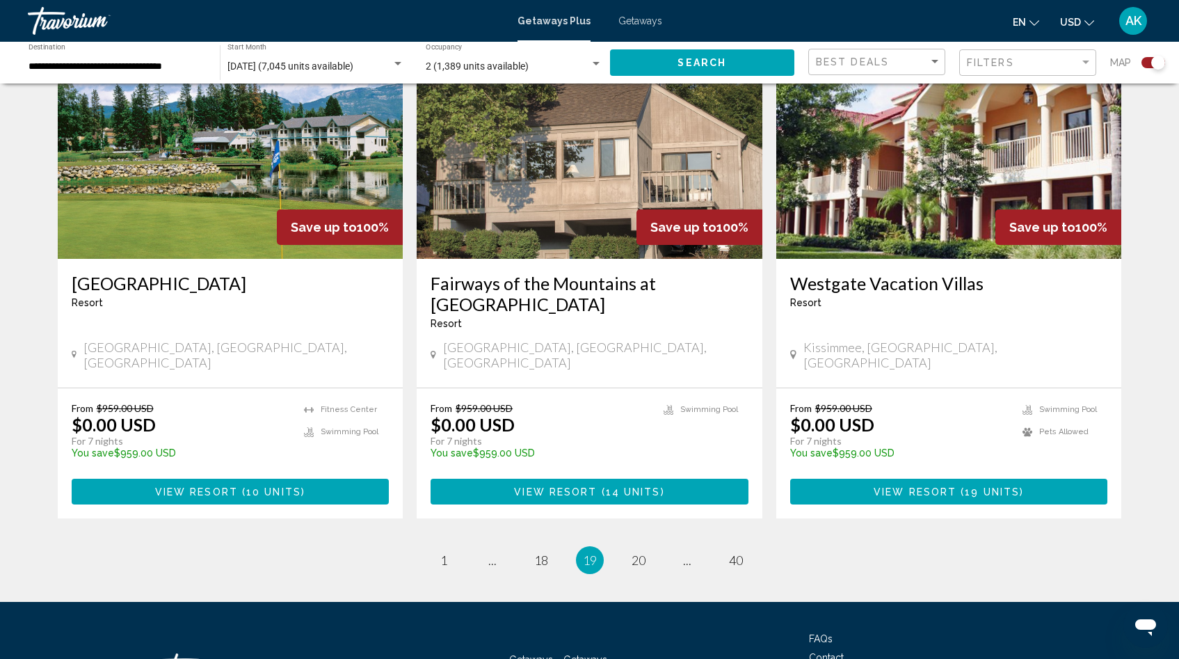
scroll to position [2047, 0]
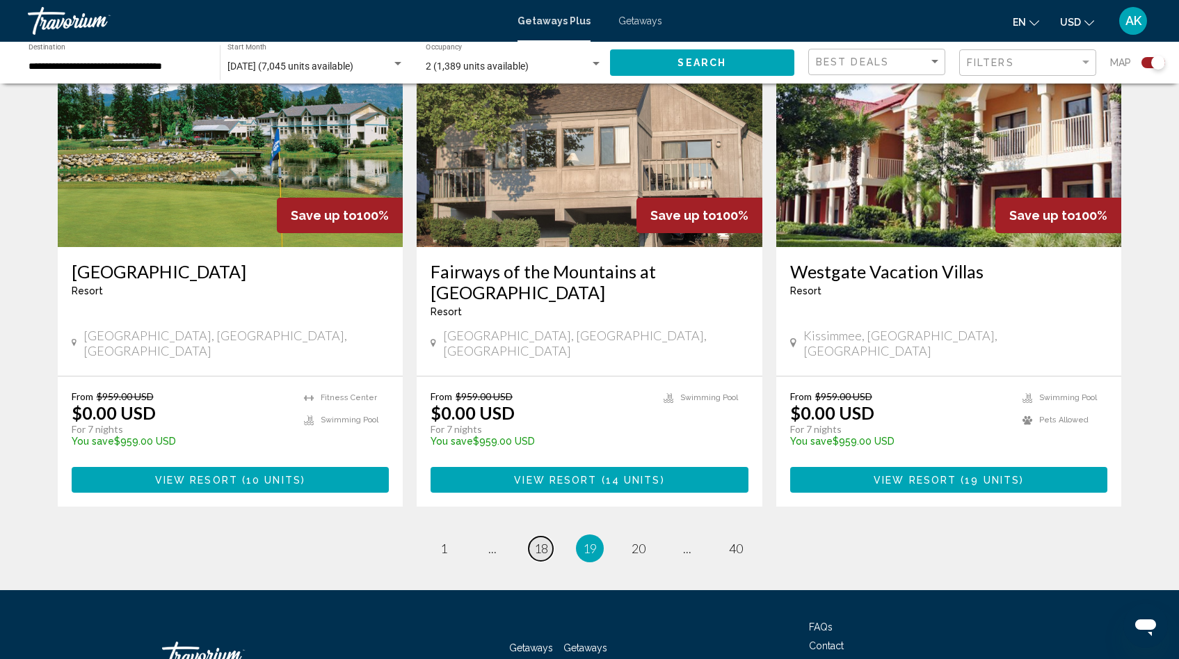
click at [539, 541] on span "18" at bounding box center [541, 548] width 14 height 15
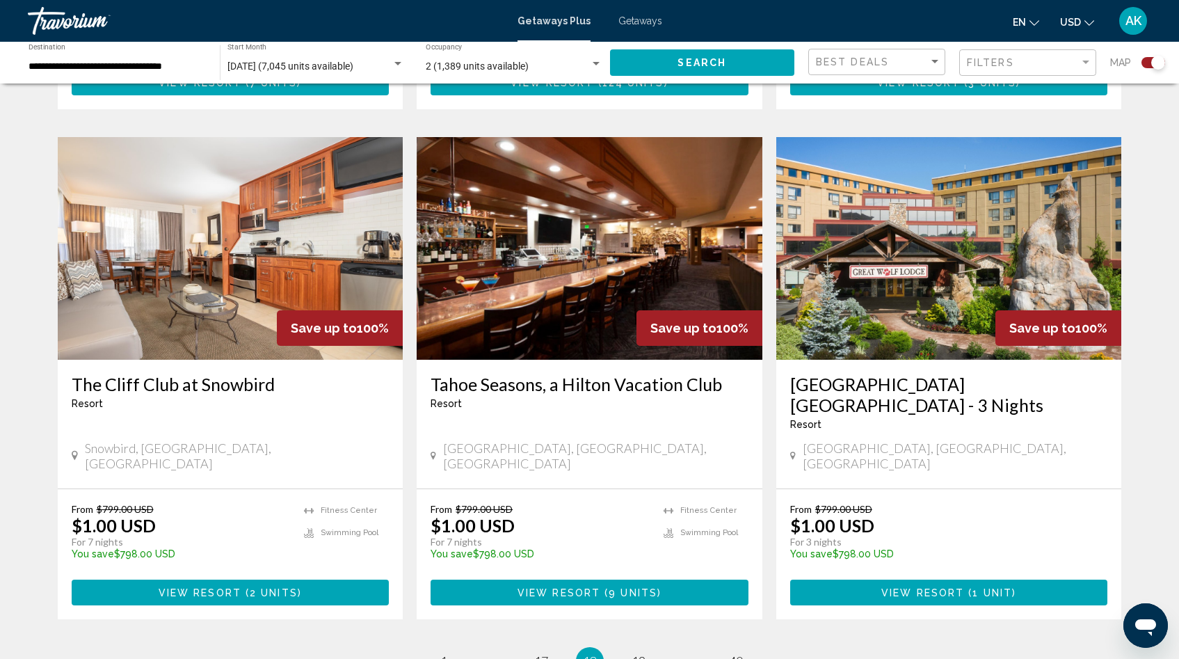
scroll to position [2018, 0]
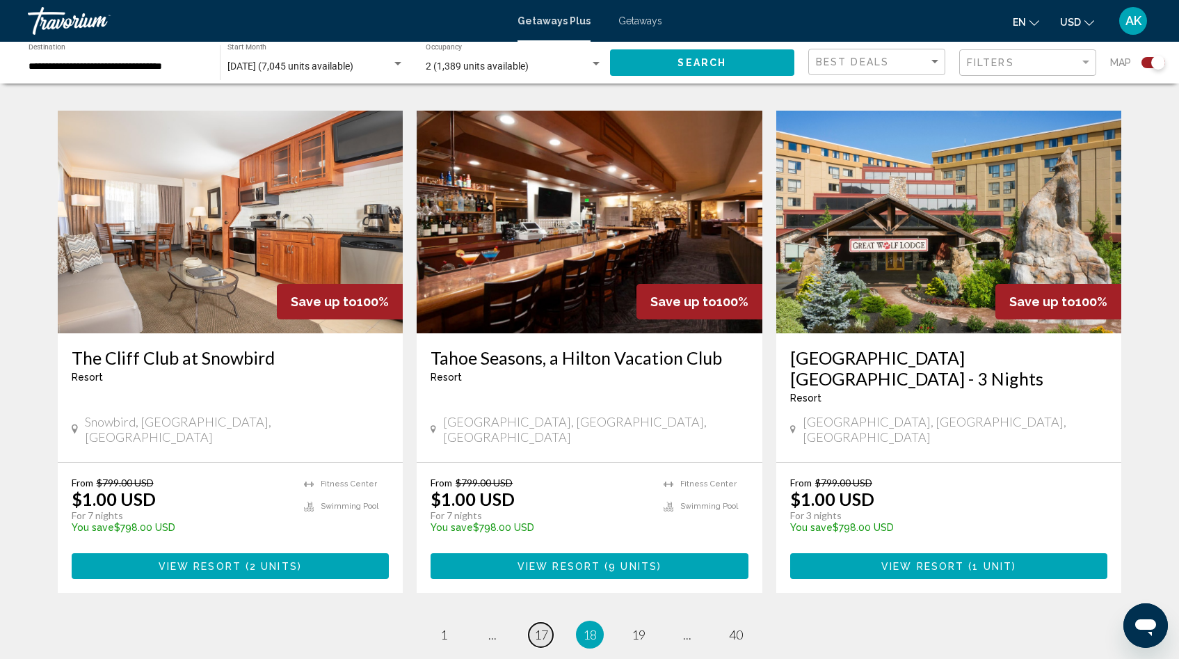
click at [538, 627] on span "17" at bounding box center [541, 634] width 14 height 15
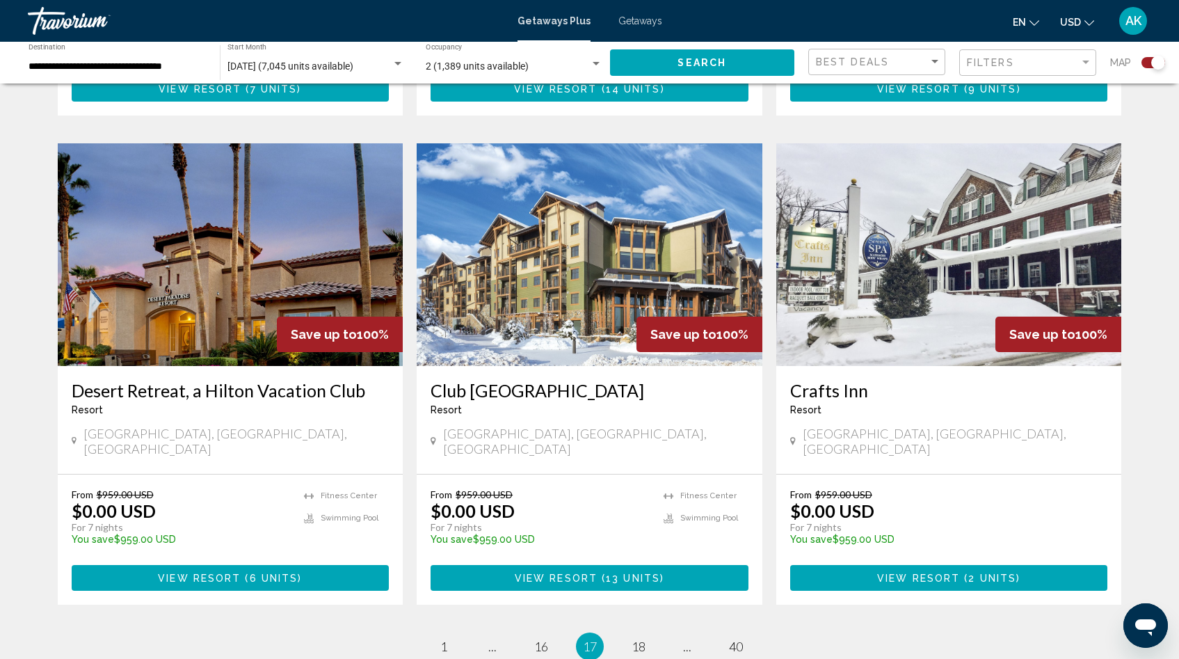
scroll to position [1930, 0]
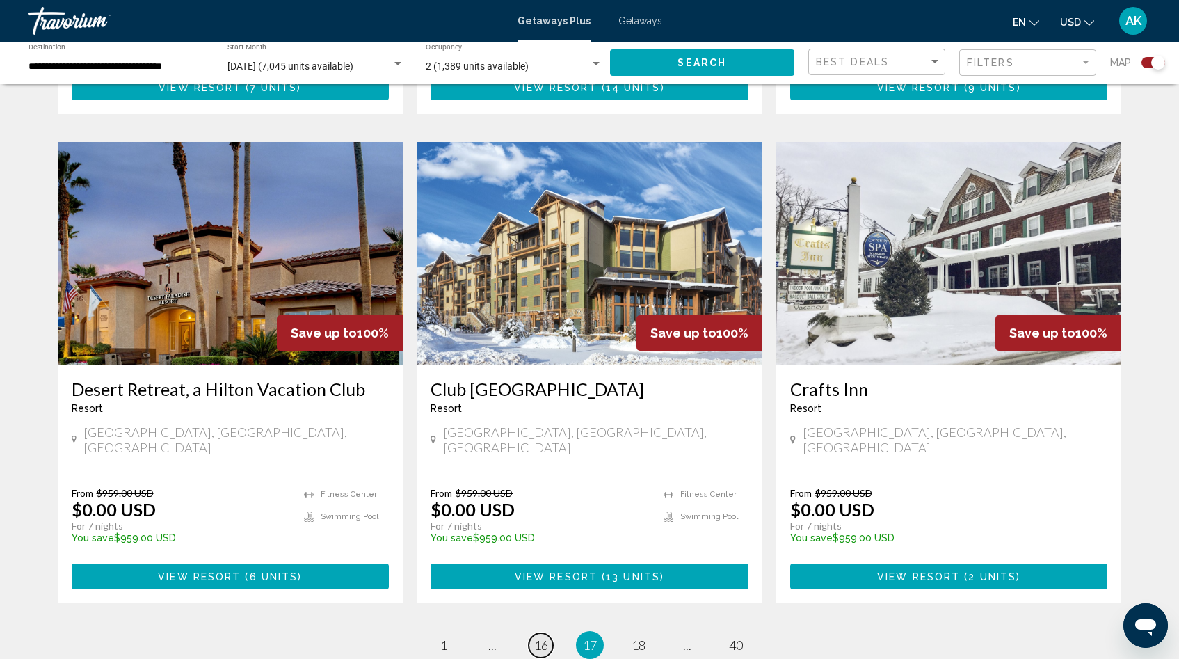
click at [545, 637] on span "16" at bounding box center [541, 644] width 14 height 15
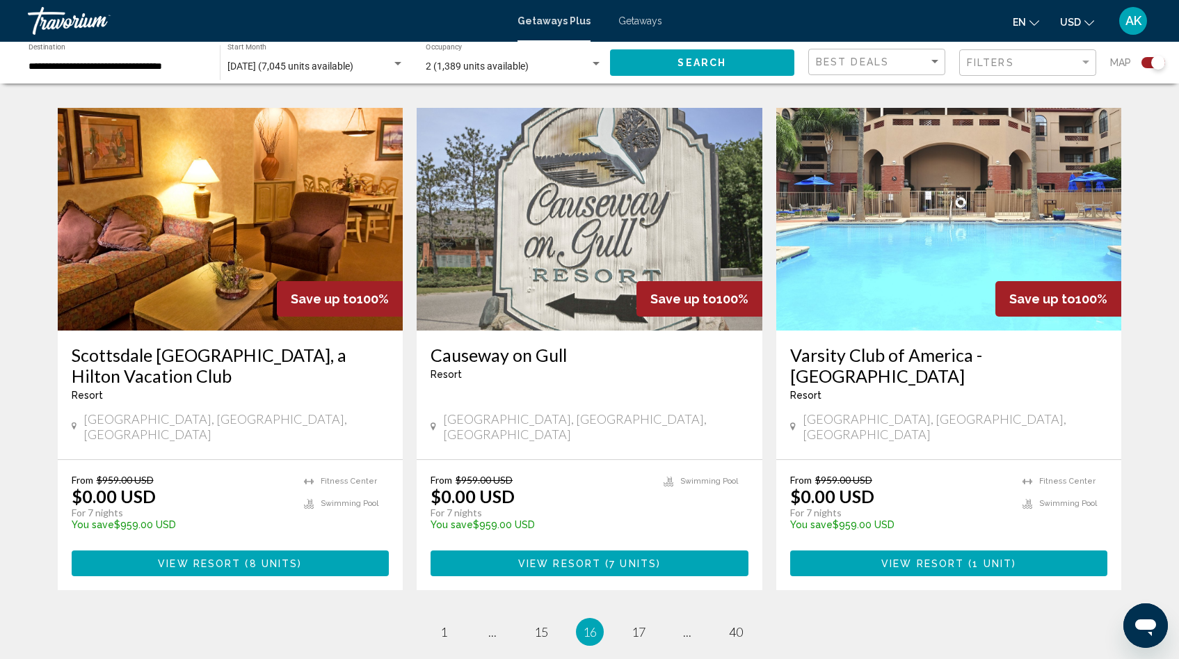
scroll to position [2008, 0]
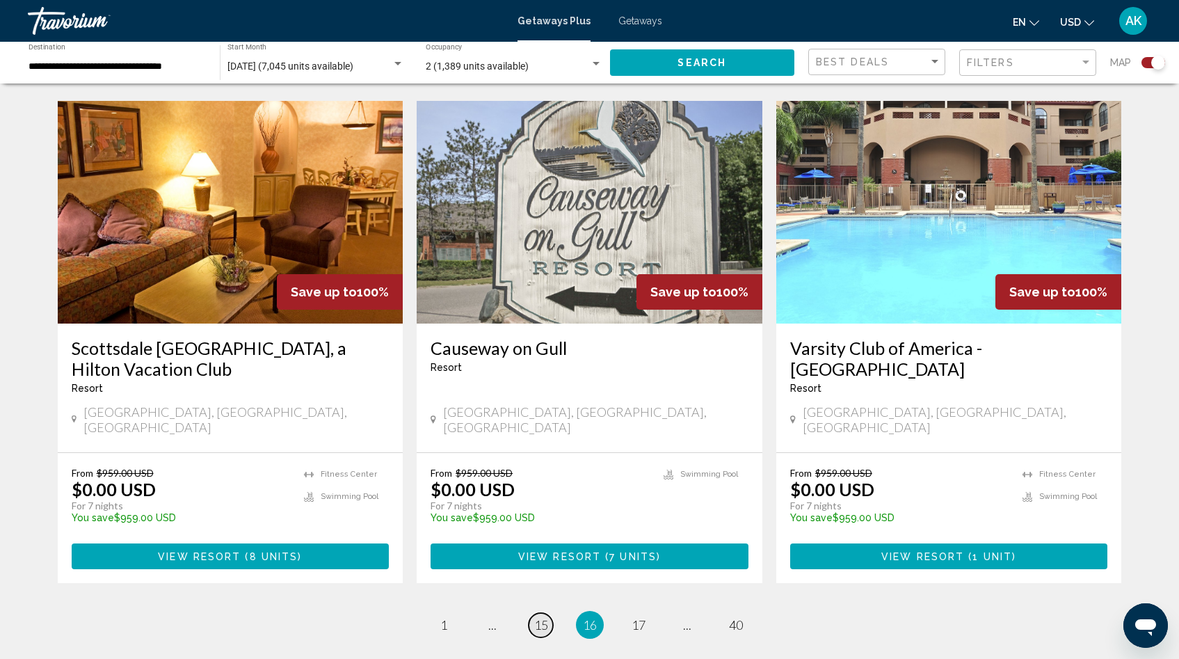
click at [539, 617] on span "15" at bounding box center [541, 624] width 14 height 15
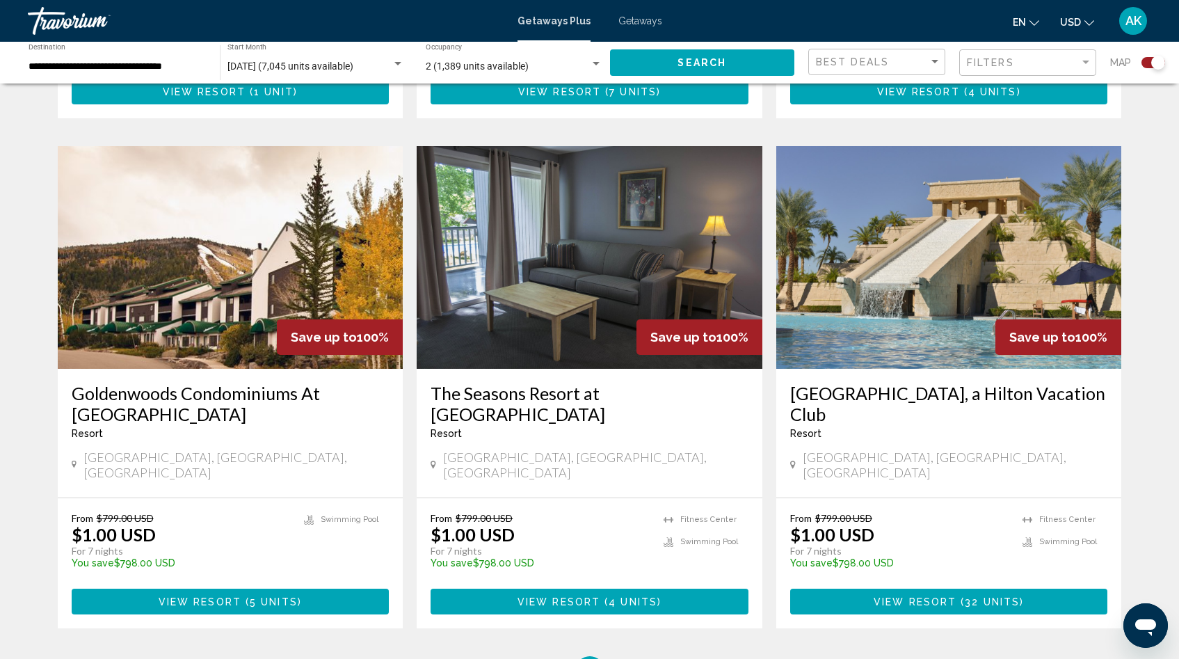
scroll to position [1949, 0]
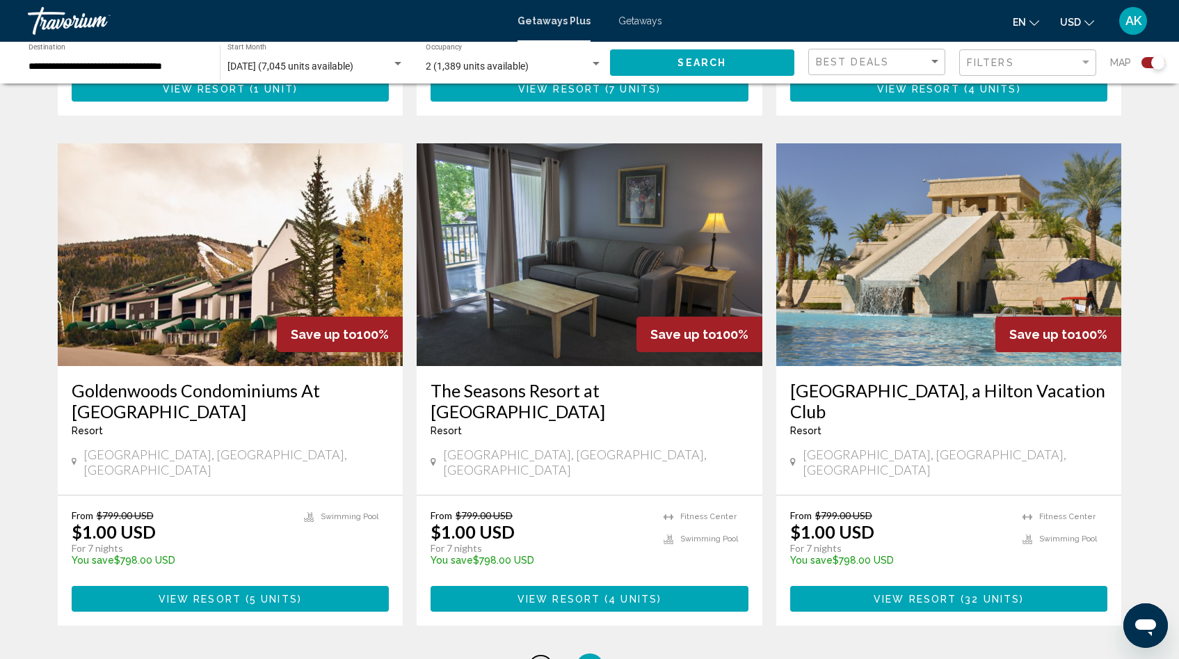
click at [541, 658] on span "14" at bounding box center [541, 666] width 14 height 15
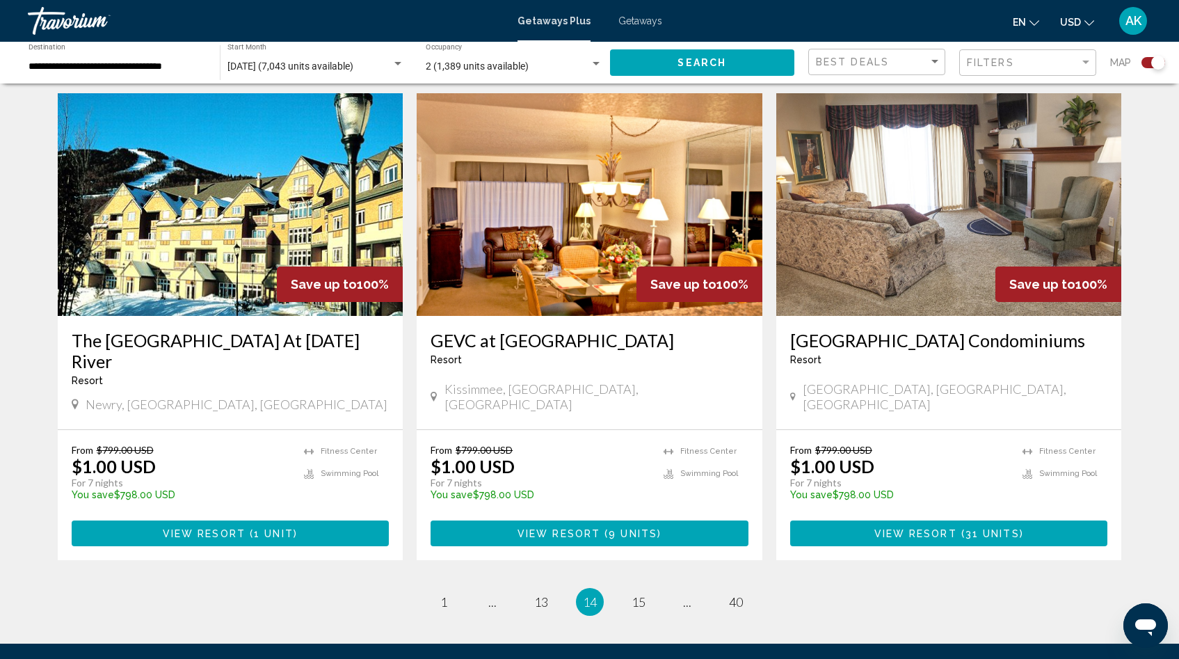
scroll to position [2060, 0]
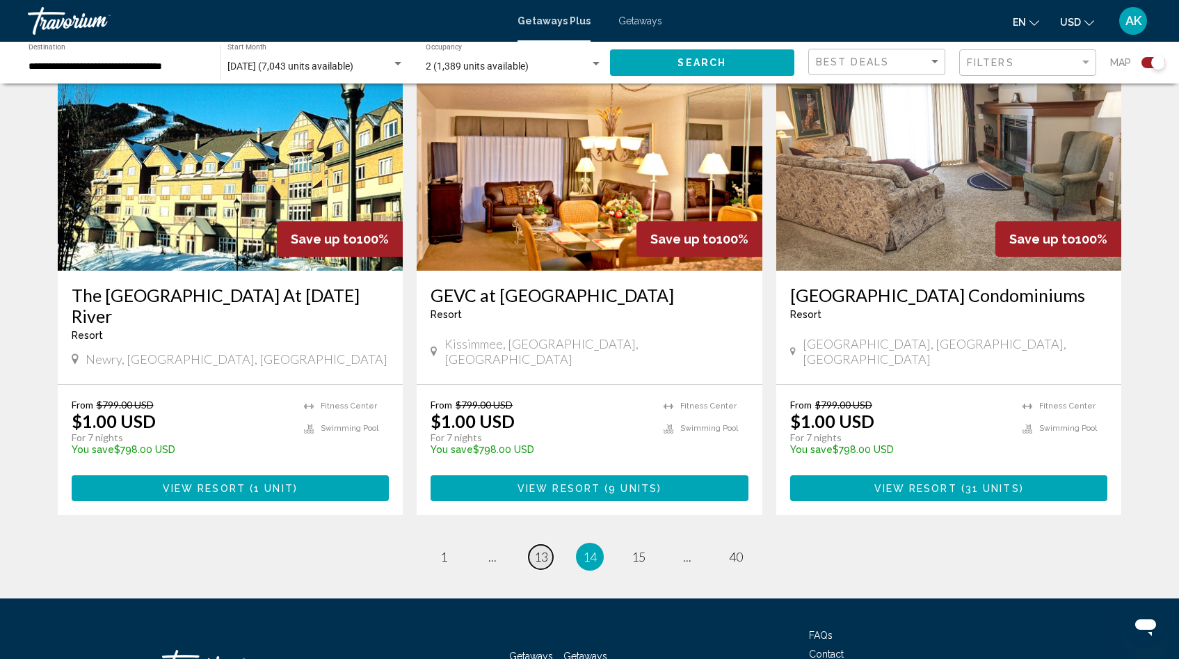
click at [538, 549] on span "13" at bounding box center [541, 556] width 14 height 15
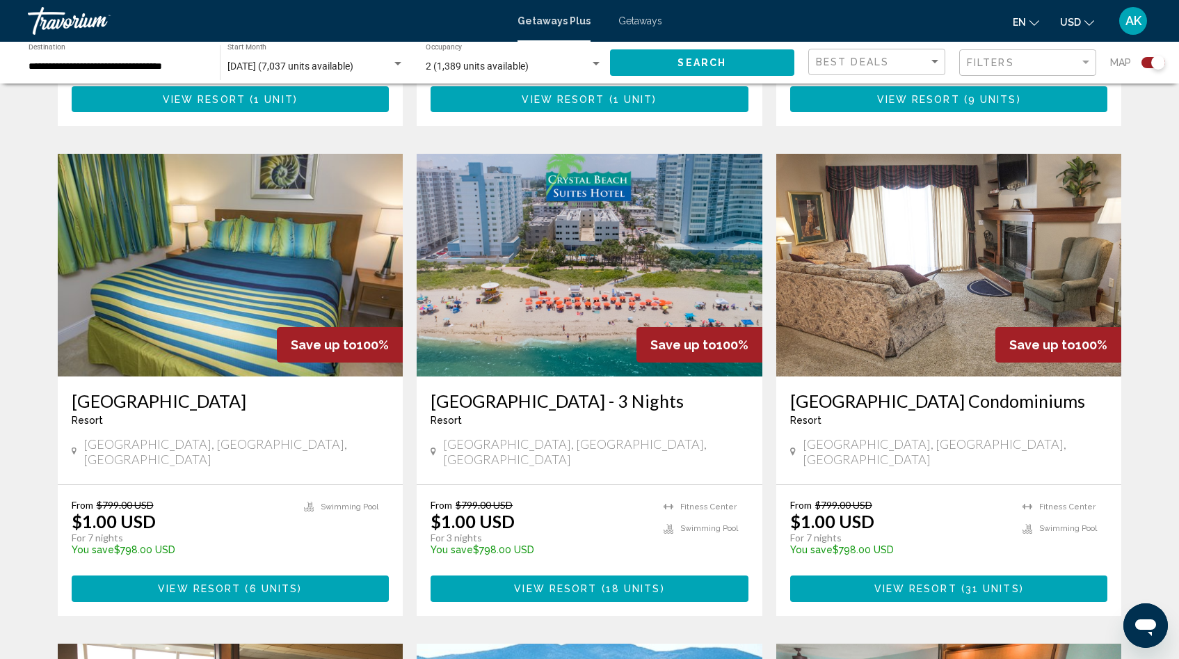
scroll to position [934, 0]
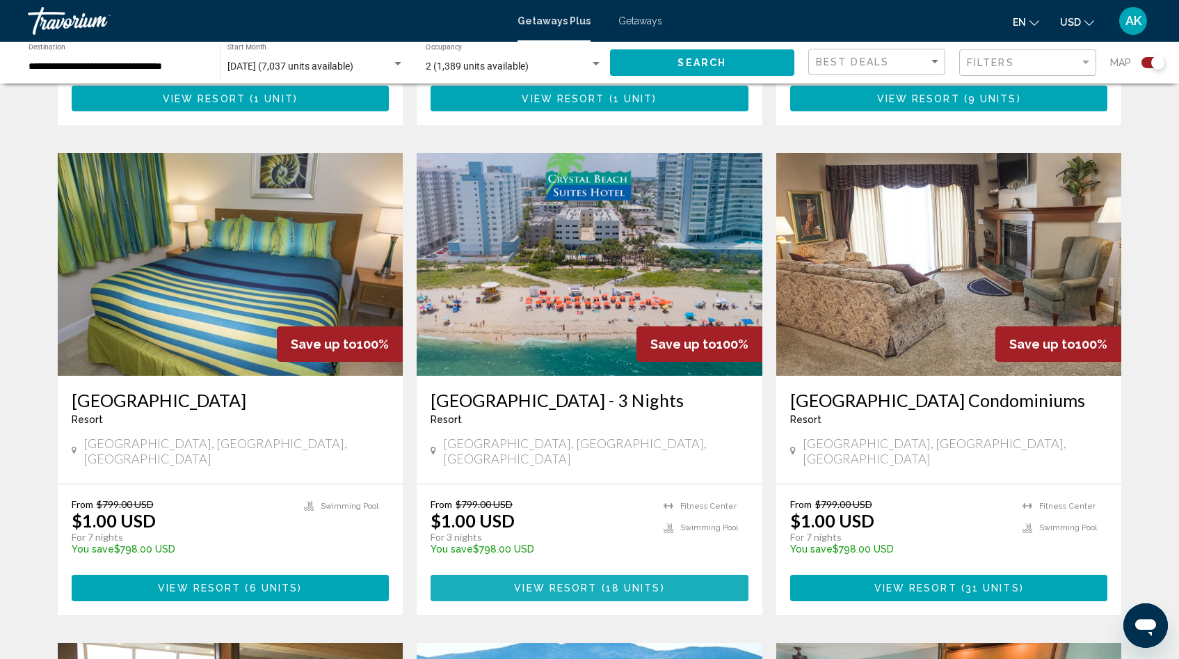
click at [561, 583] on span "View Resort" at bounding box center [555, 588] width 83 height 11
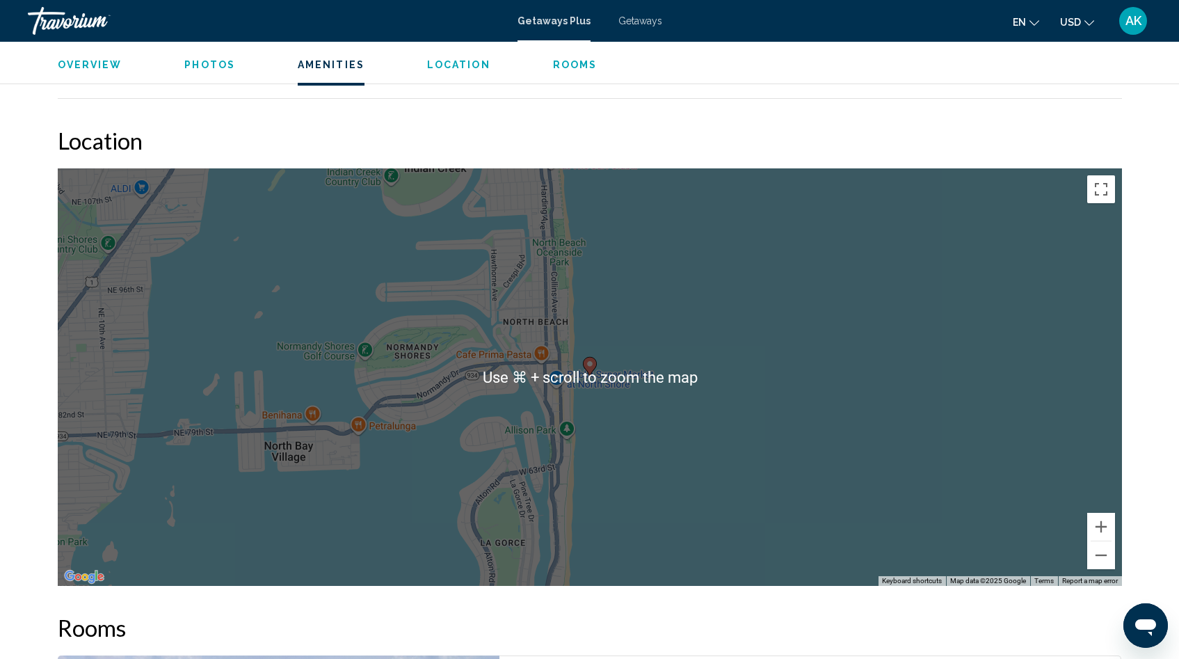
scroll to position [1505, 0]
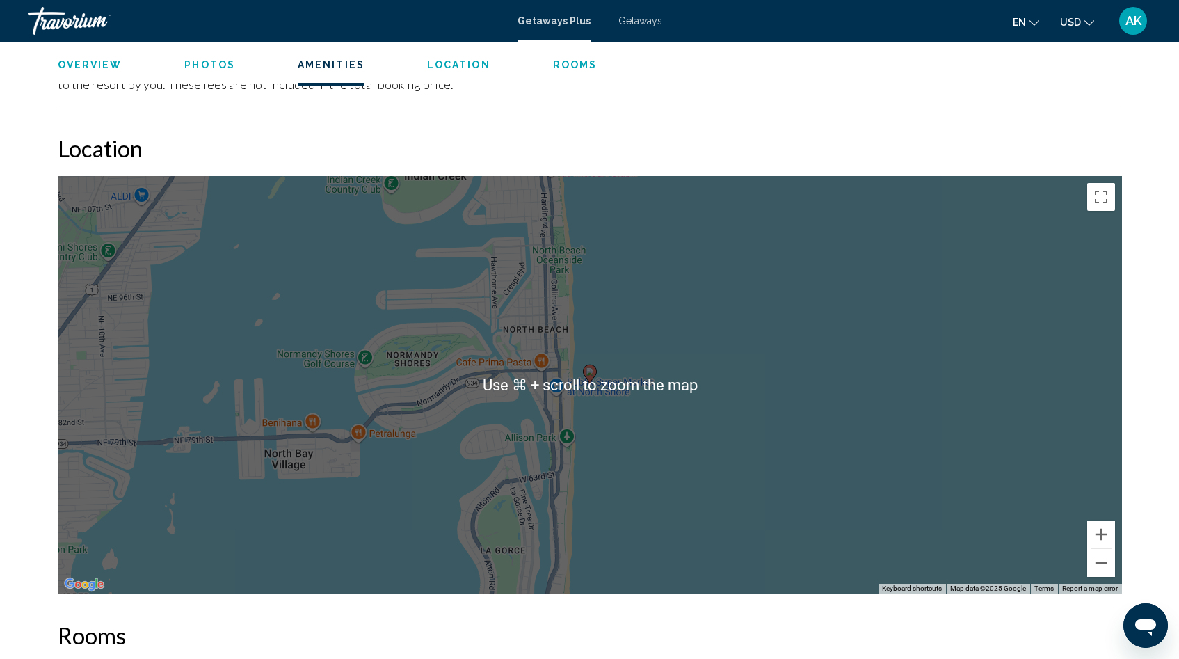
click at [765, 141] on h2 "Location" at bounding box center [590, 148] width 1064 height 28
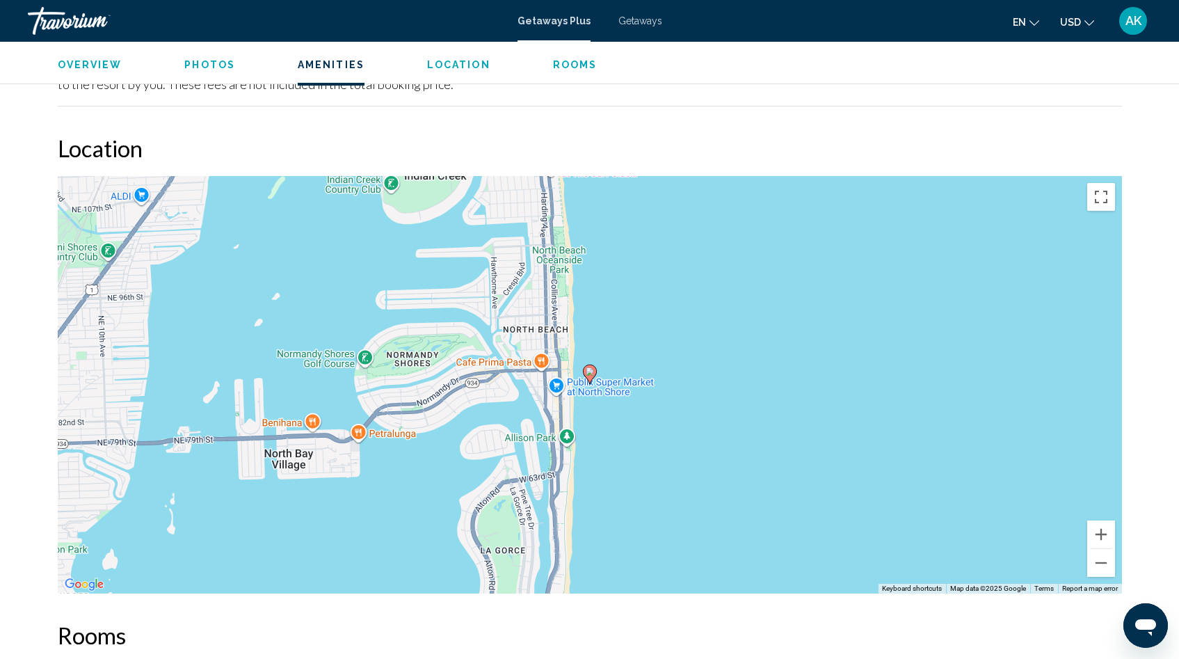
click at [765, 141] on h2 "Location" at bounding box center [590, 148] width 1064 height 28
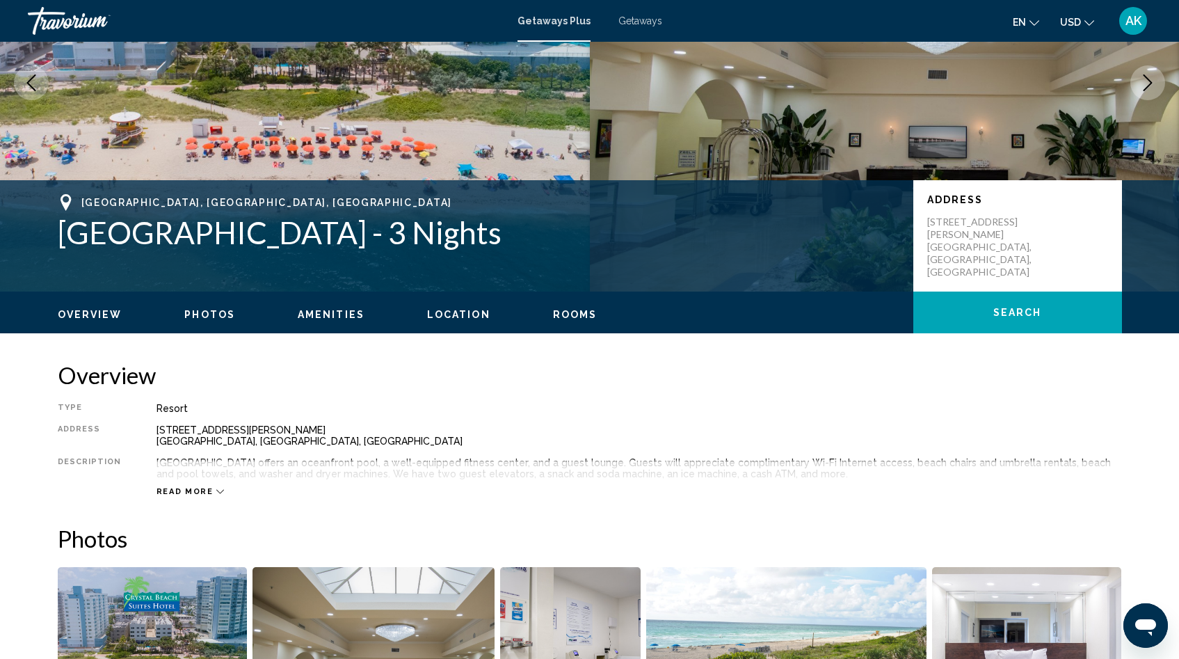
scroll to position [170, 0]
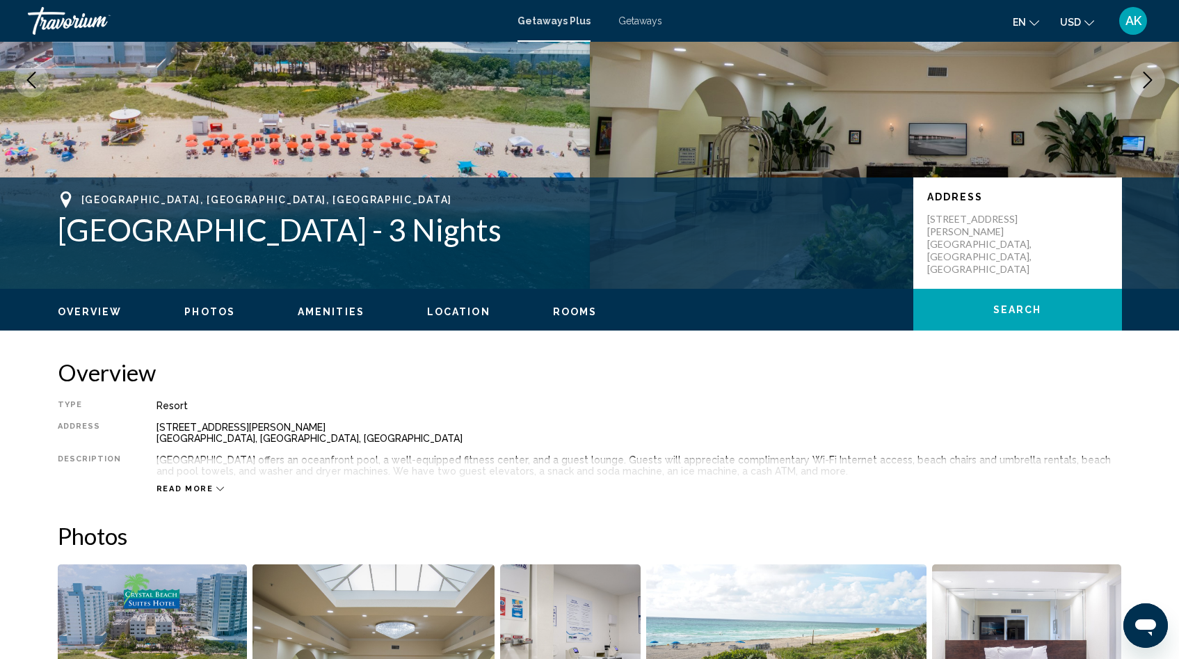
click at [216, 492] on icon "Main content" at bounding box center [220, 489] width 8 height 8
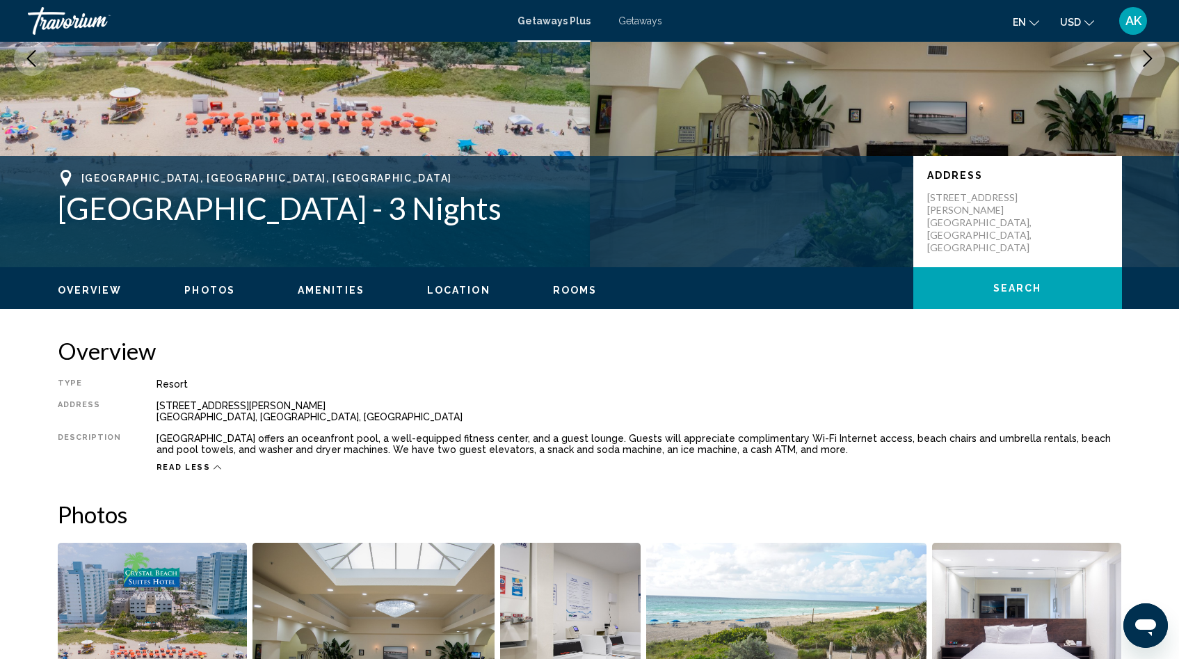
scroll to position [193, 0]
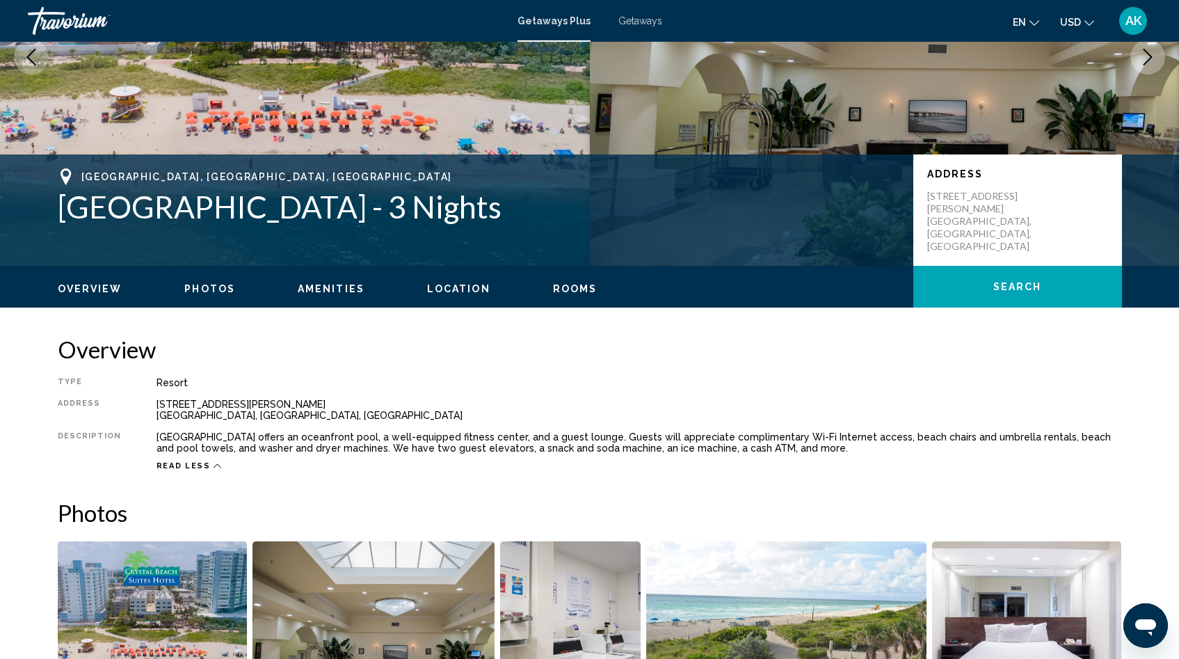
click at [335, 294] on span "Amenities" at bounding box center [331, 288] width 67 height 11
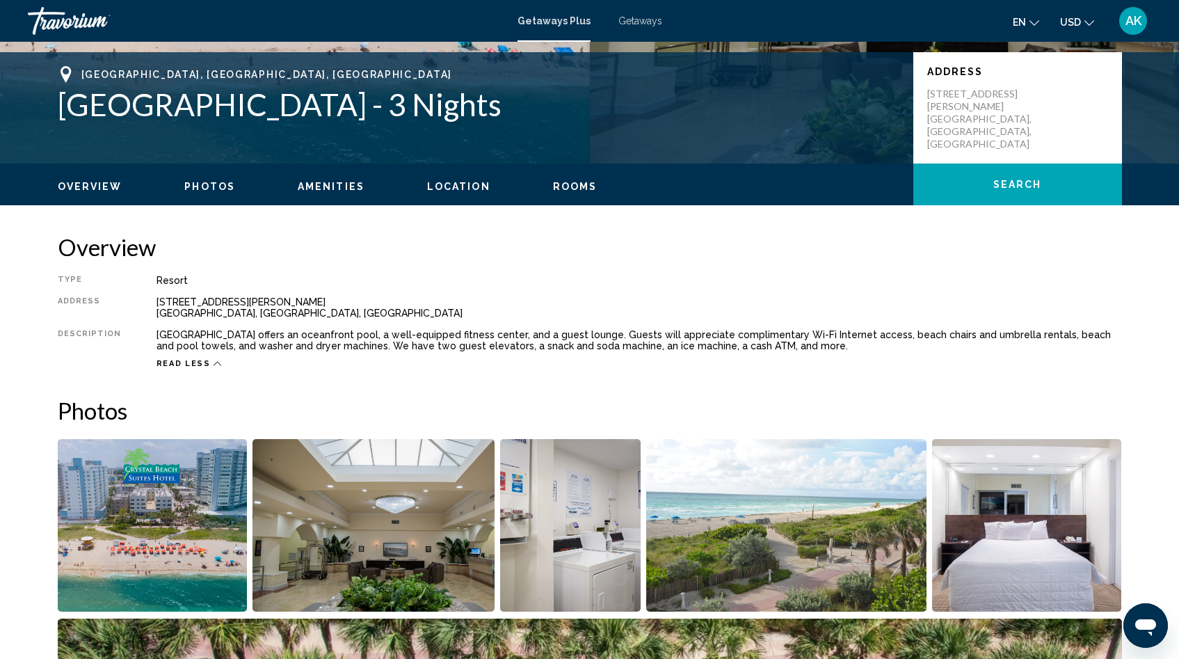
scroll to position [291, 0]
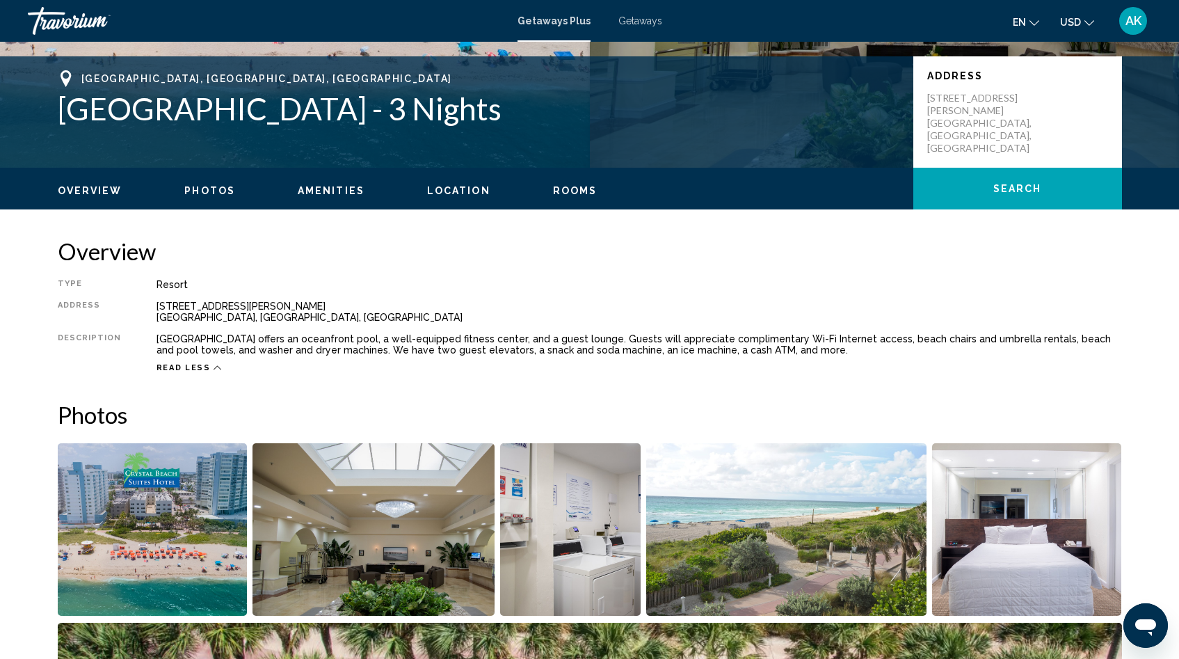
click at [447, 187] on span "Location" at bounding box center [458, 190] width 63 height 11
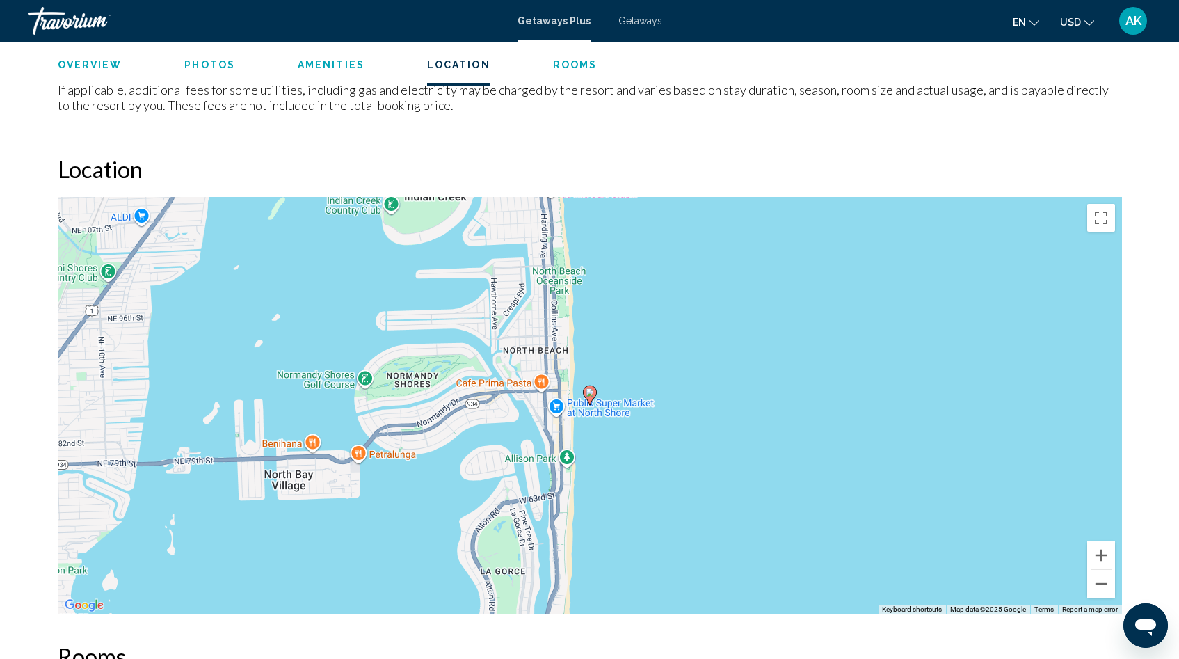
scroll to position [1556, 0]
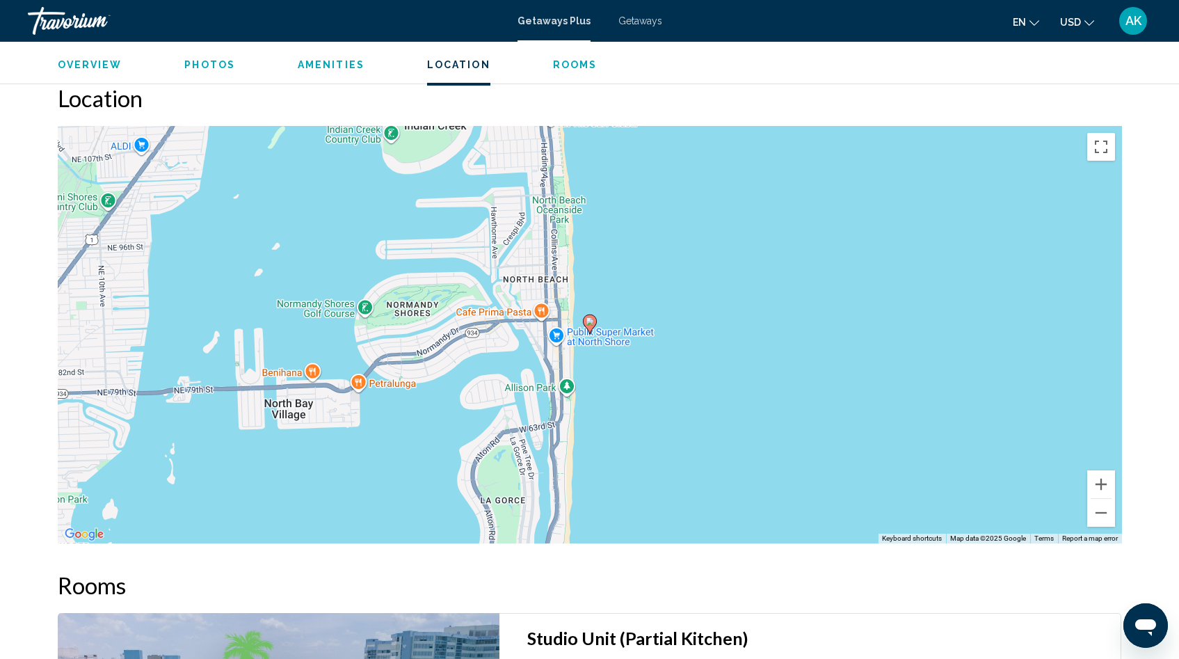
click at [567, 65] on span "Rooms" at bounding box center [575, 64] width 45 height 11
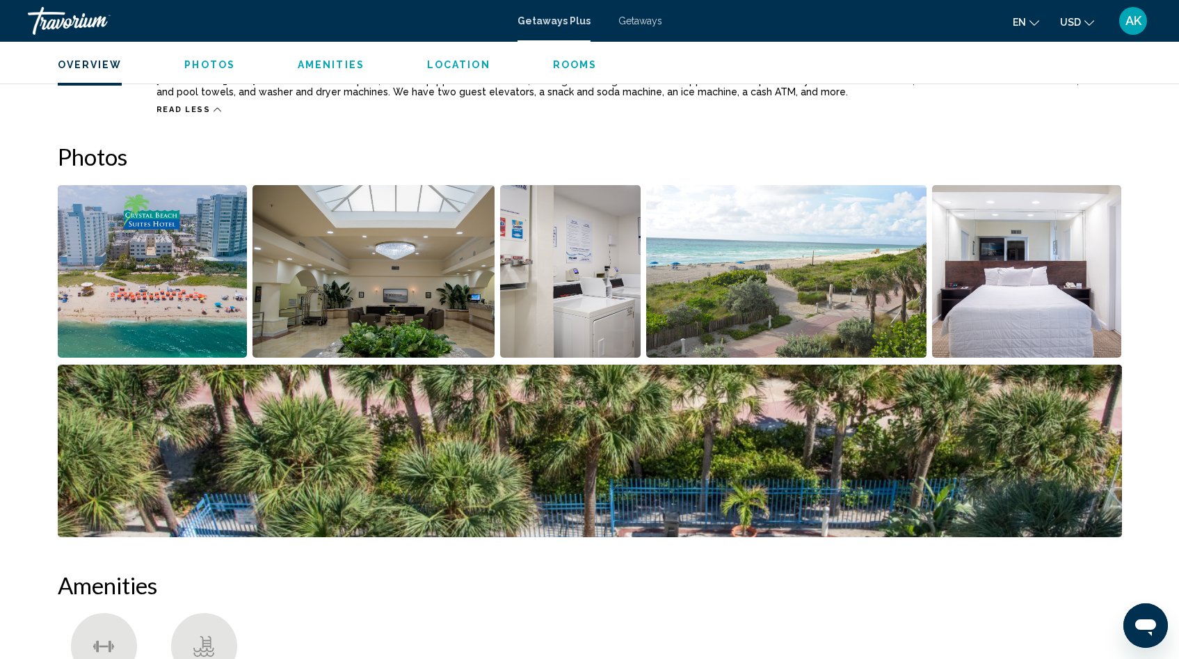
scroll to position [542, 0]
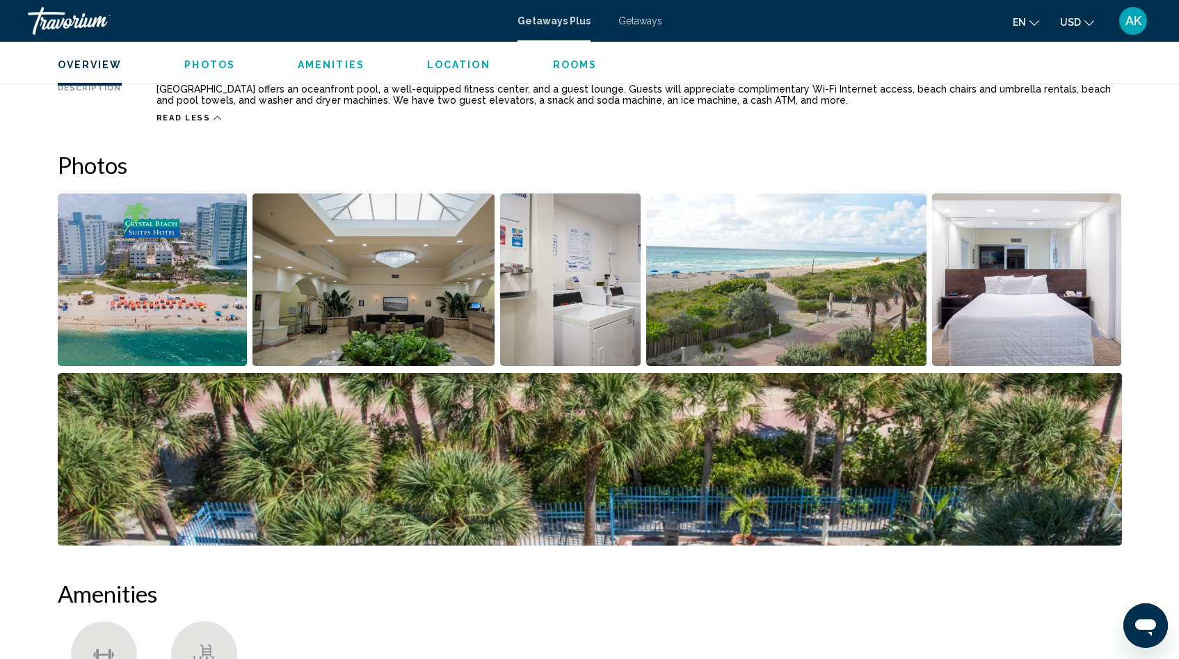
click at [209, 281] on img "Open full-screen image slider" at bounding box center [153, 279] width 190 height 173
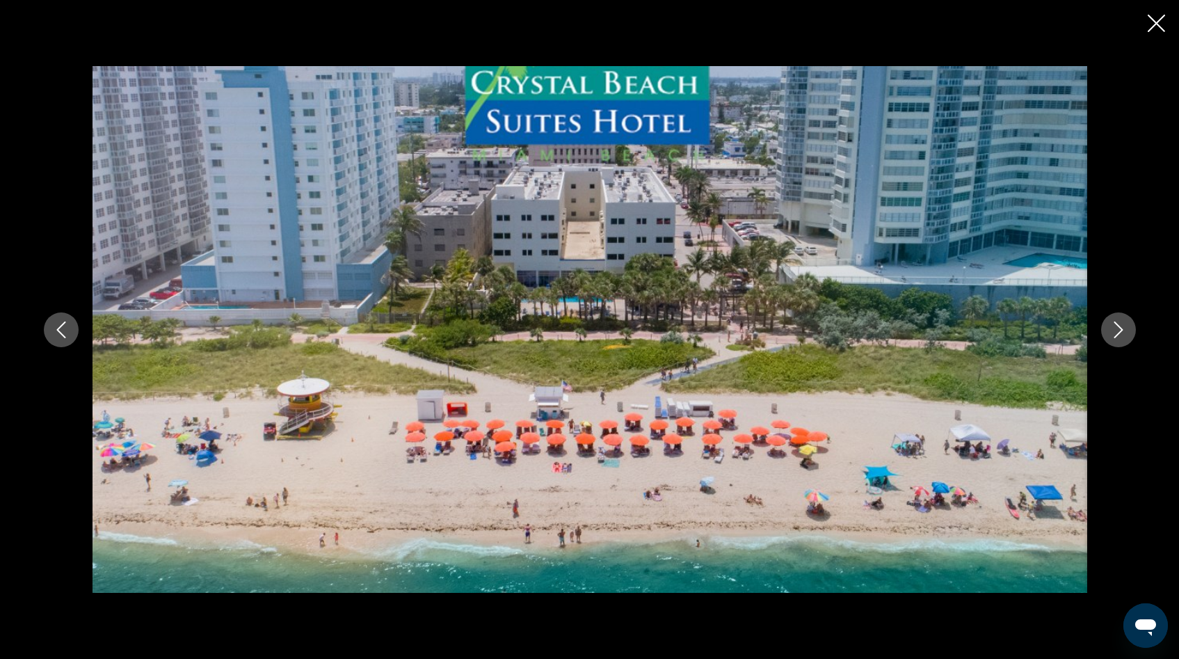
click at [1118, 332] on icon "Next image" at bounding box center [1118, 329] width 9 height 17
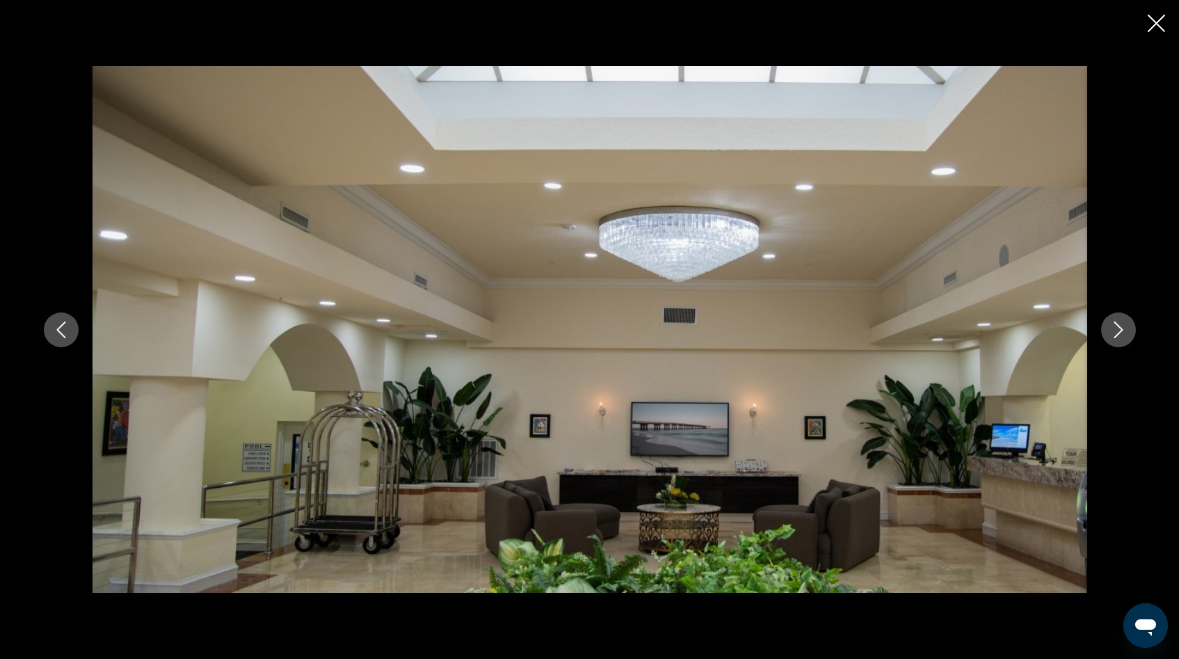
click at [1118, 332] on icon "Next image" at bounding box center [1118, 329] width 9 height 17
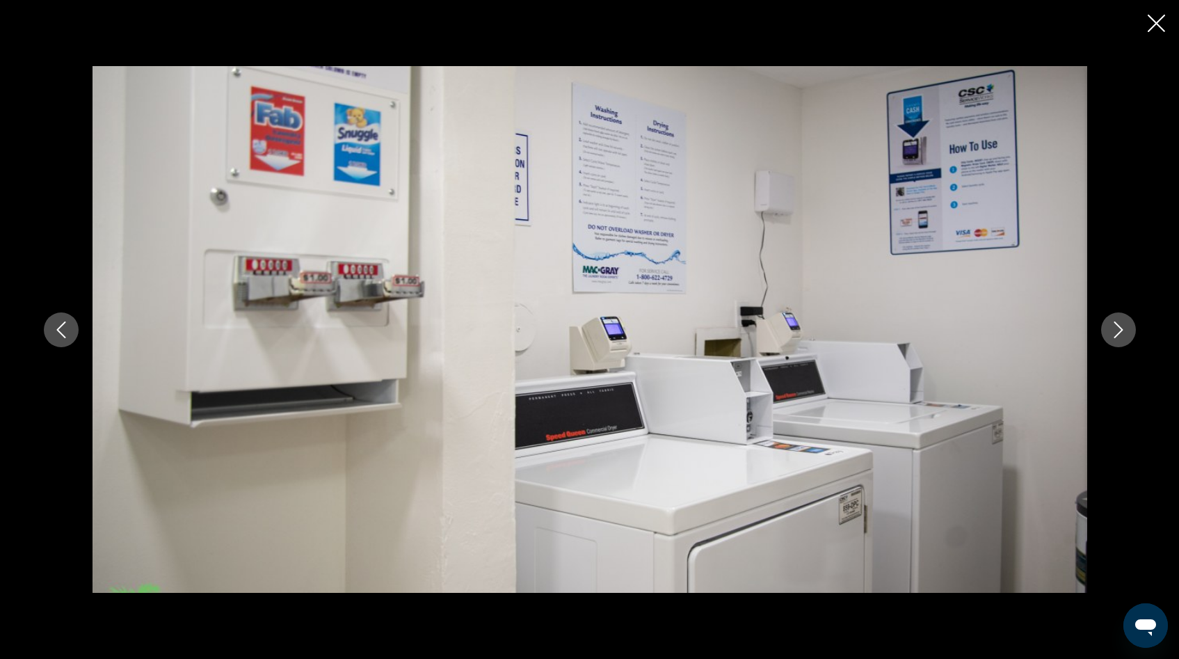
click at [1118, 332] on icon "Next image" at bounding box center [1118, 329] width 9 height 17
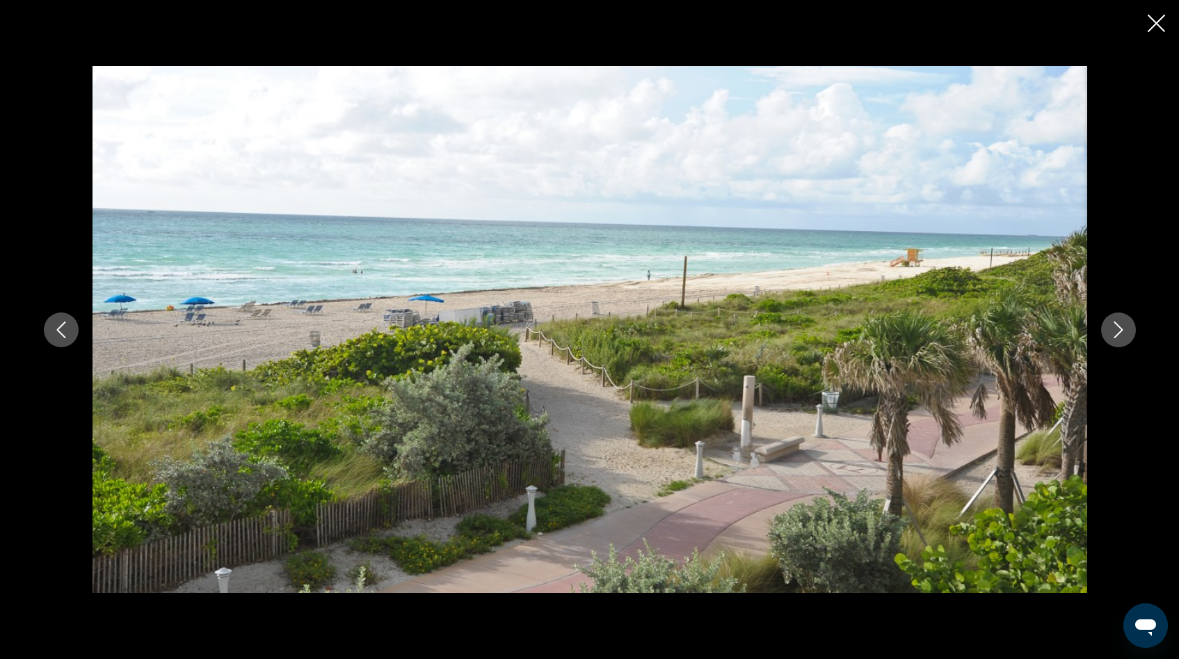
click at [1118, 332] on icon "Next image" at bounding box center [1118, 329] width 9 height 17
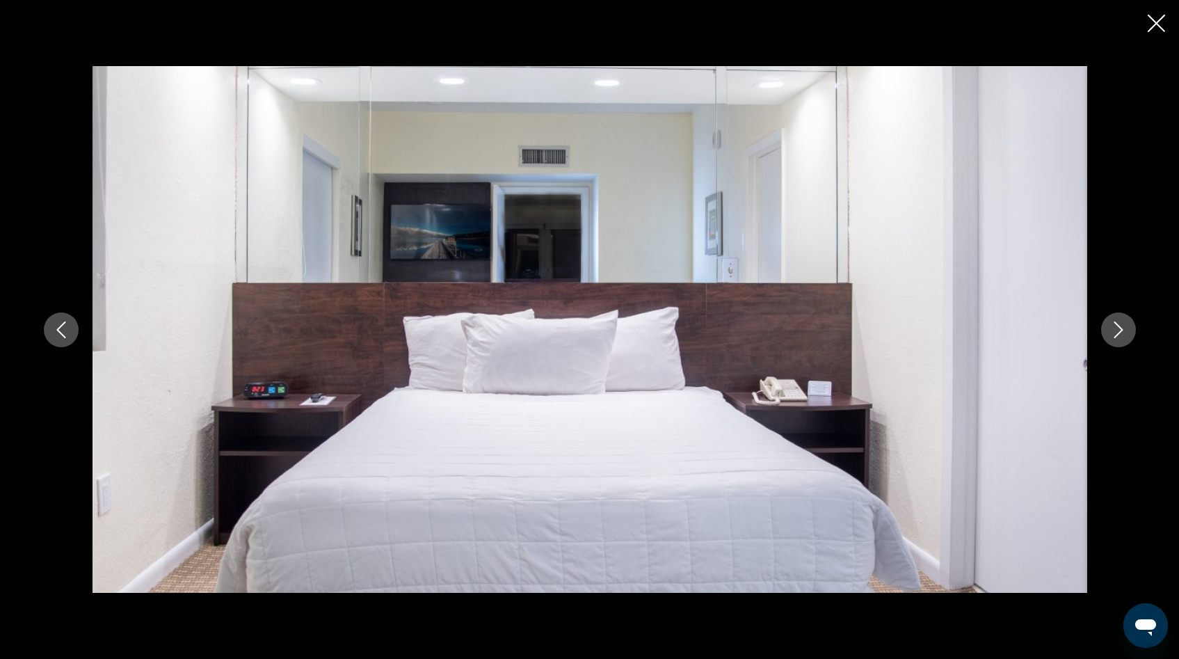
click at [1118, 332] on icon "Next image" at bounding box center [1118, 329] width 9 height 17
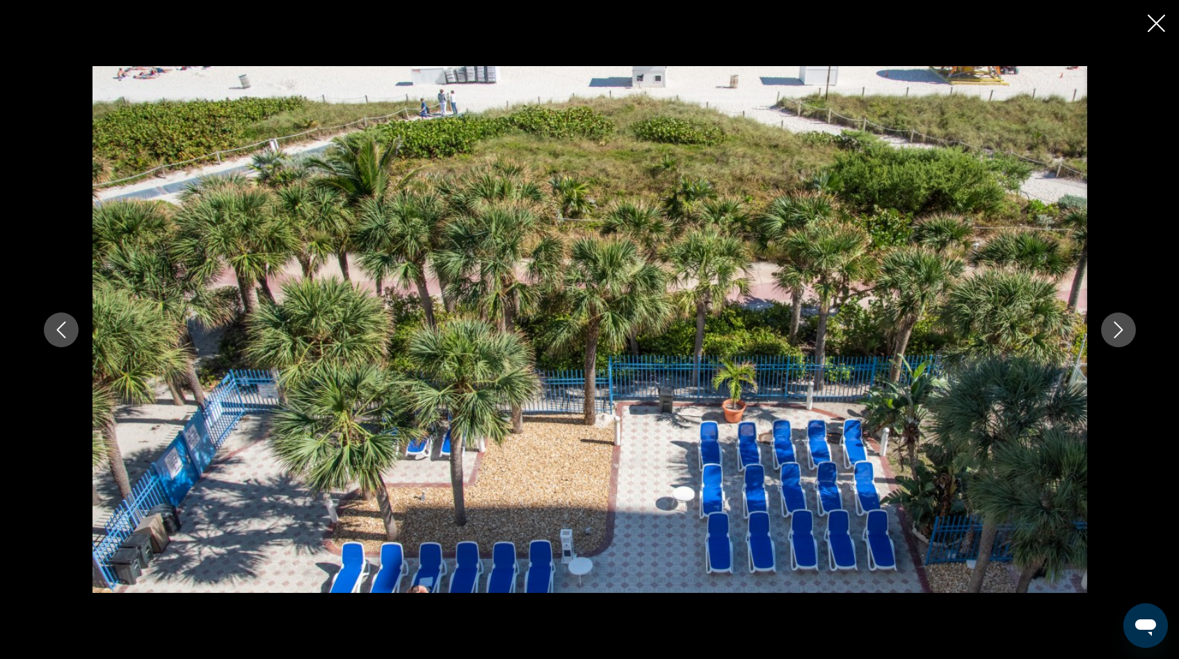
click at [1118, 332] on icon "Next image" at bounding box center [1118, 329] width 9 height 17
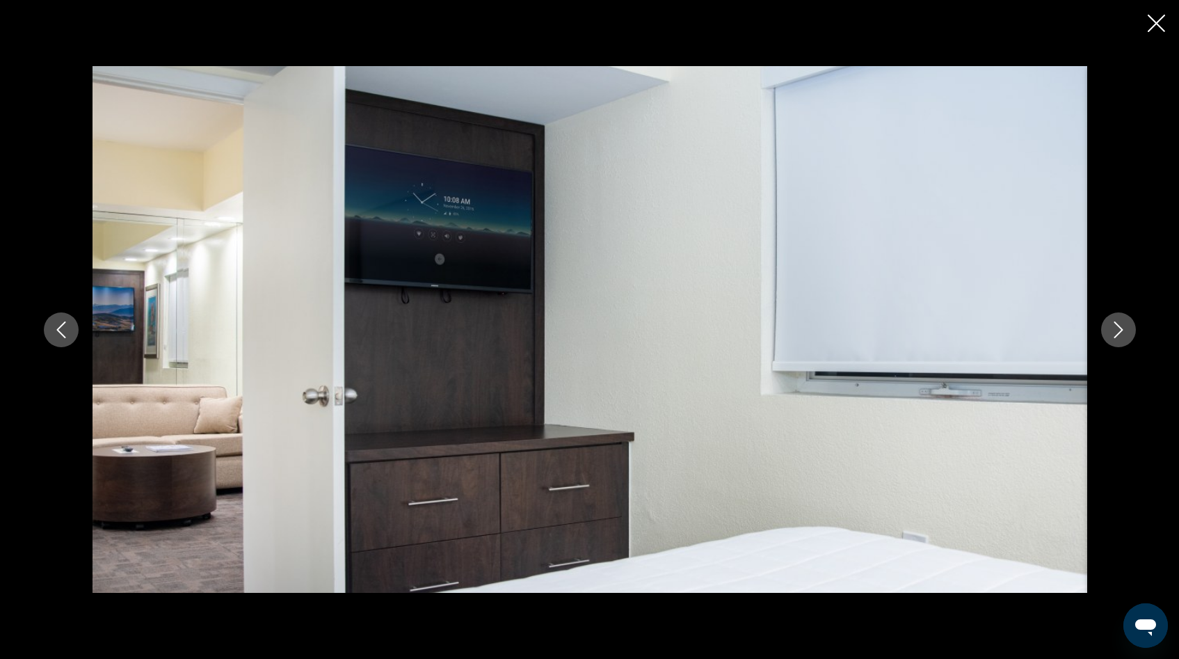
click at [1118, 332] on icon "Next image" at bounding box center [1118, 329] width 9 height 17
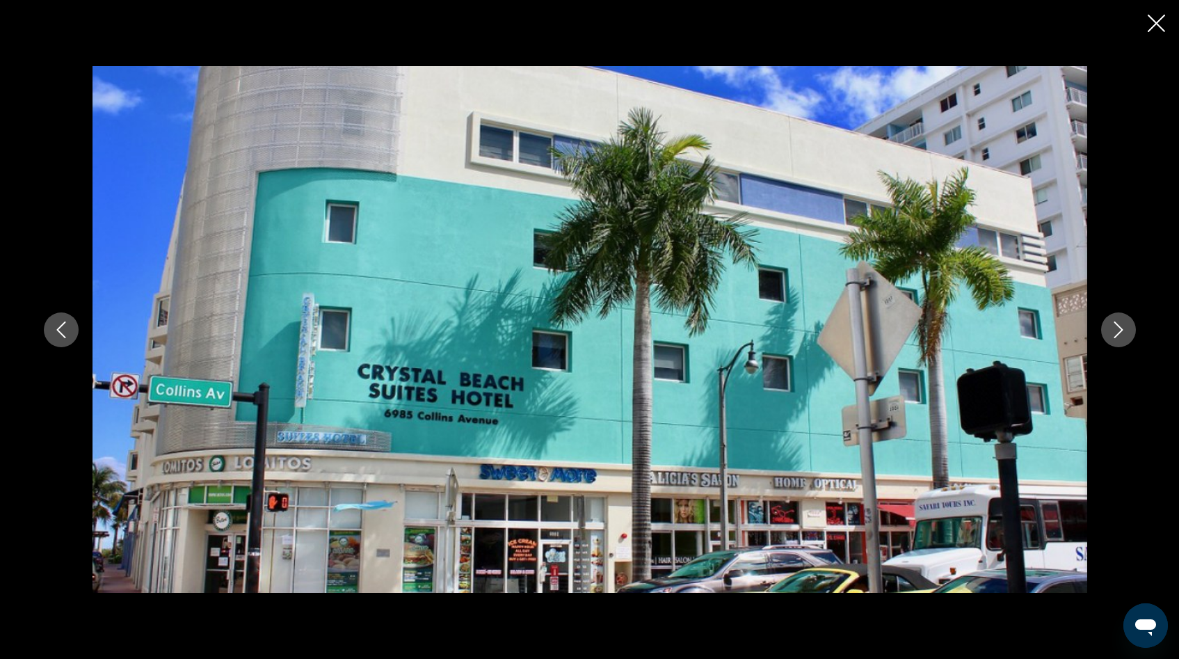
click at [1118, 332] on icon "Next image" at bounding box center [1118, 329] width 9 height 17
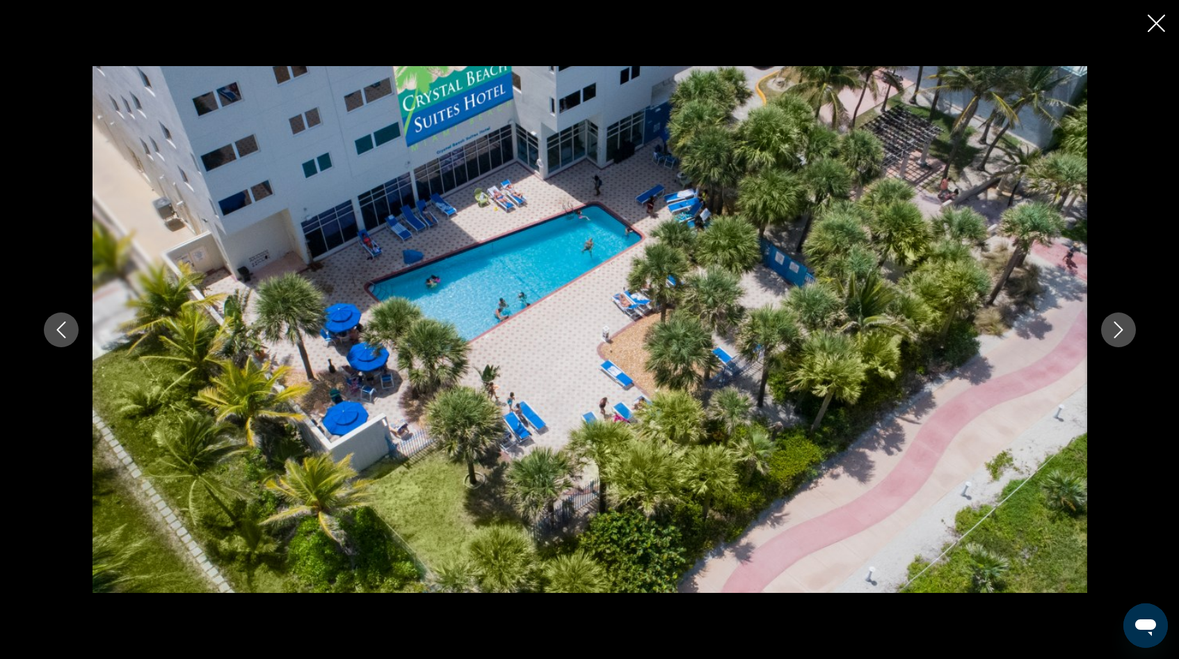
click at [1118, 332] on icon "Next image" at bounding box center [1118, 329] width 9 height 17
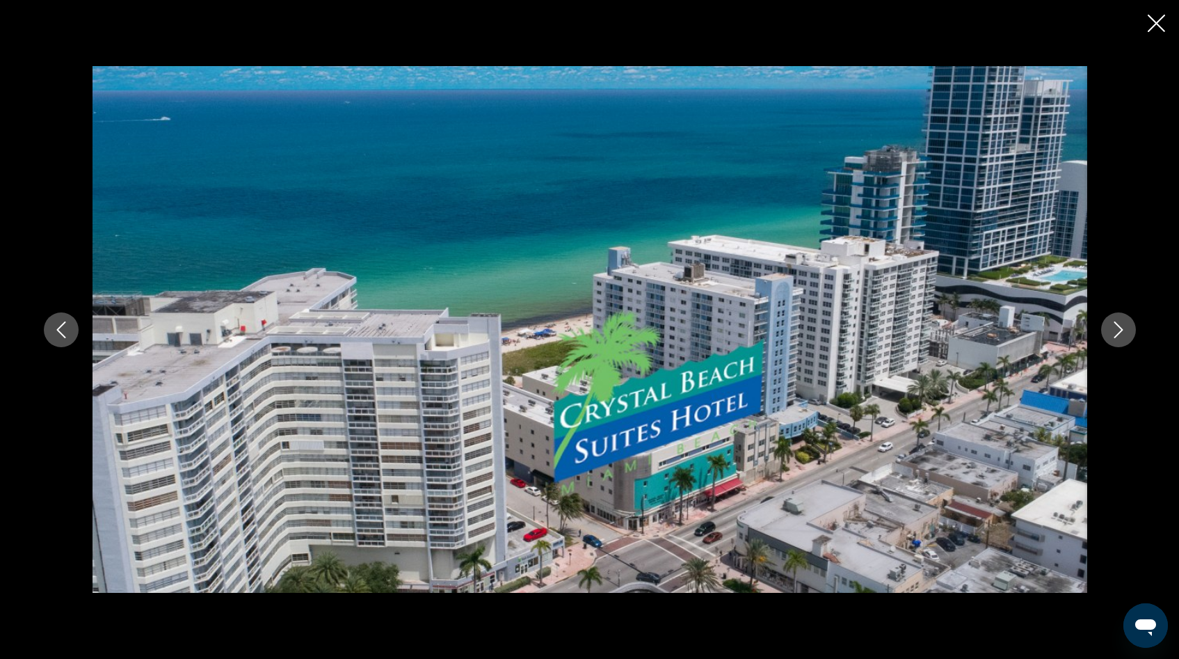
click at [1118, 332] on icon "Next image" at bounding box center [1118, 329] width 9 height 17
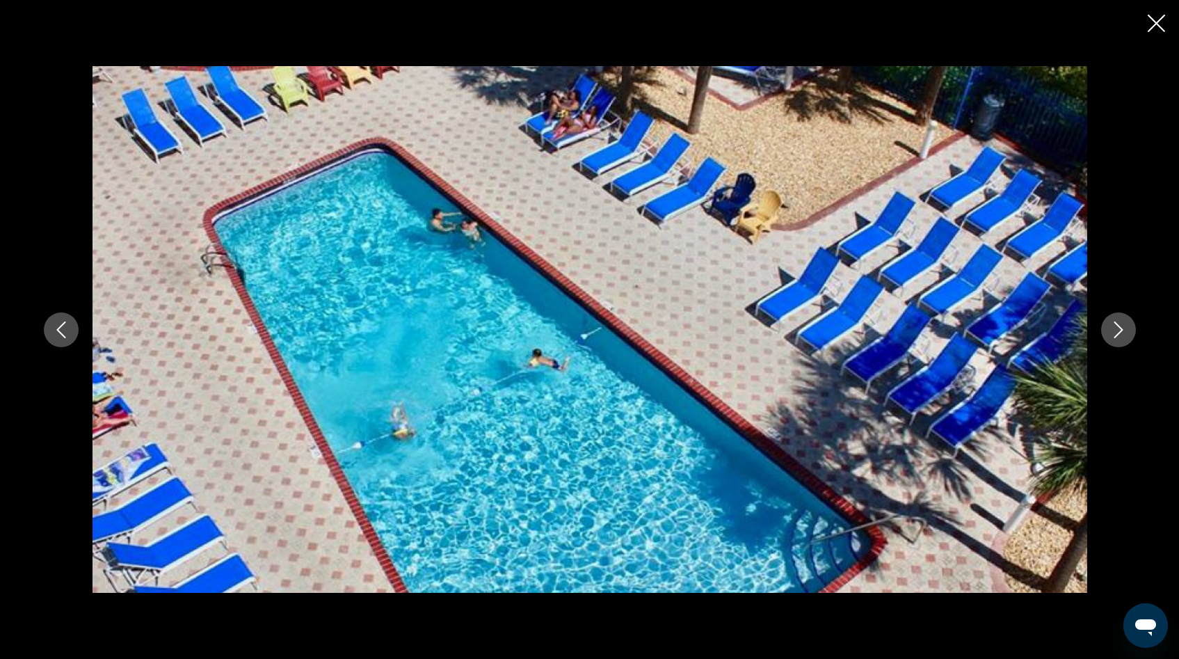
click at [1118, 332] on icon "Next image" at bounding box center [1118, 329] width 9 height 17
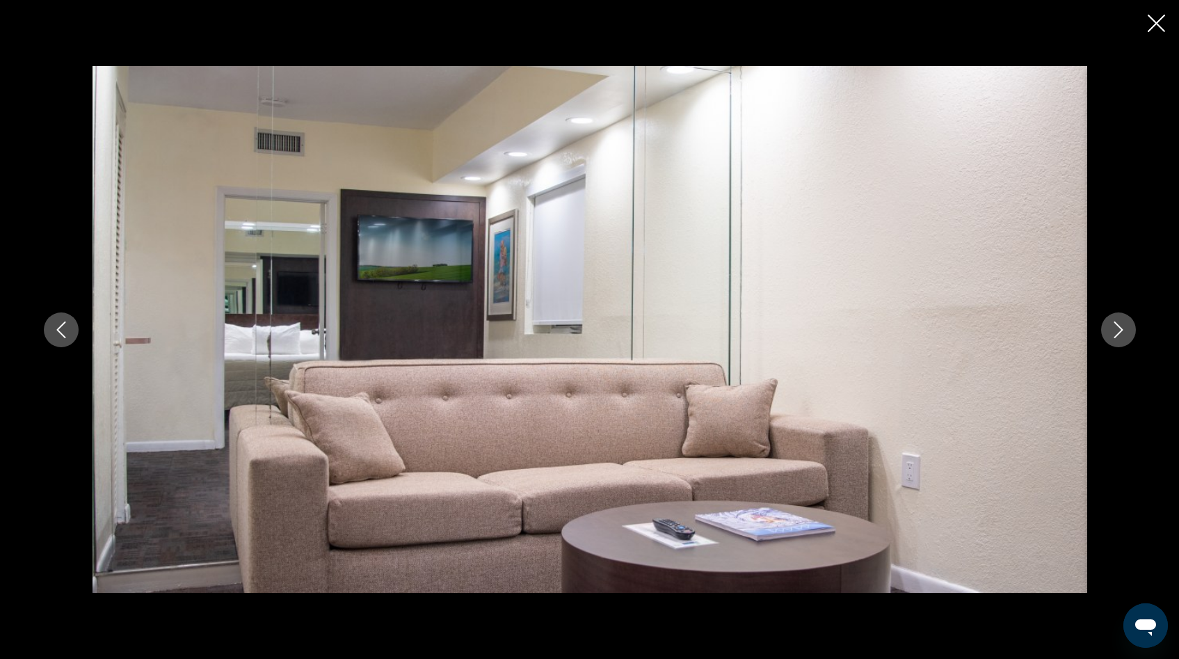
click at [1158, 29] on icon "Close slideshow" at bounding box center [1156, 23] width 17 height 17
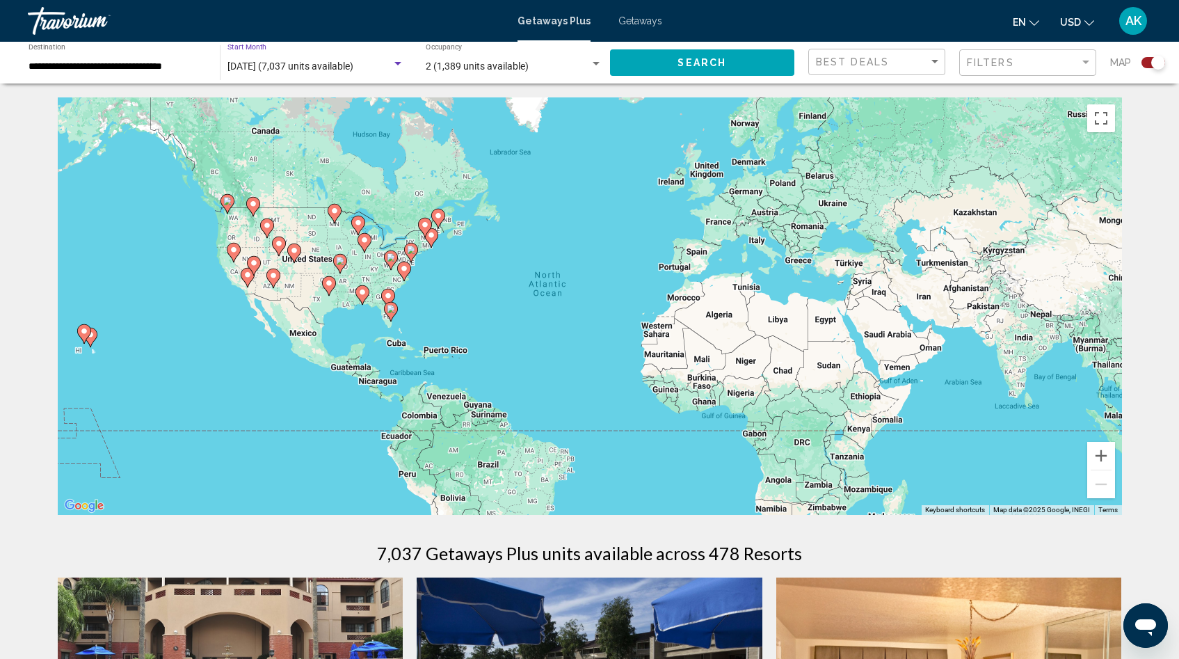
click at [397, 67] on div "Search widget" at bounding box center [398, 63] width 13 height 11
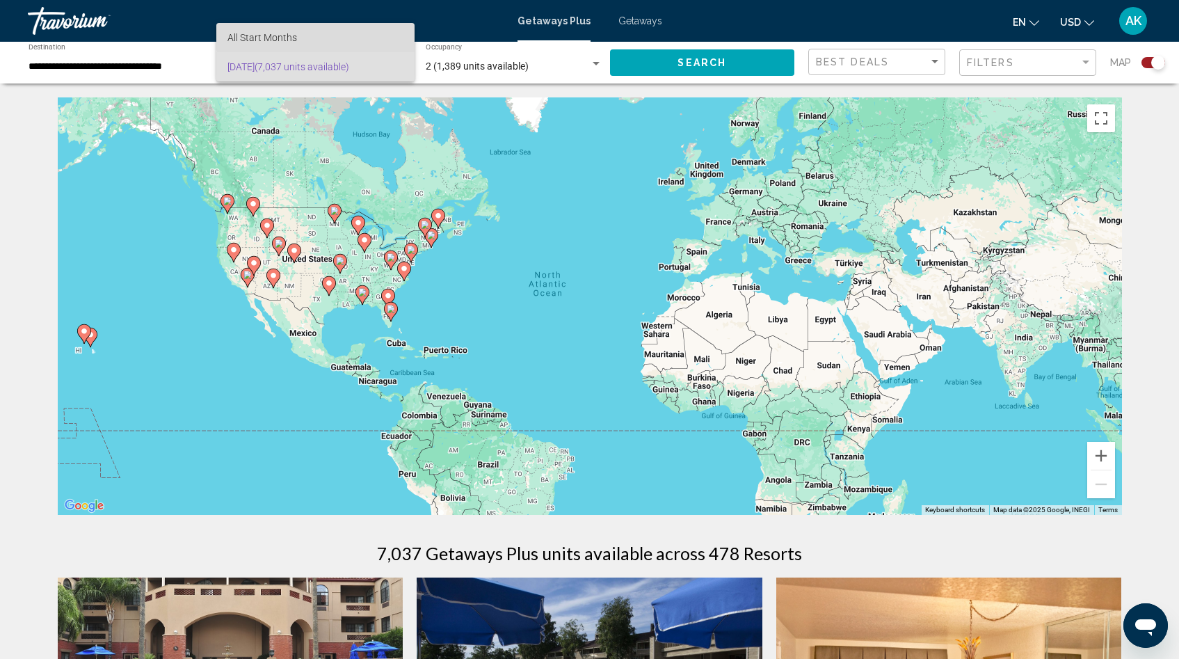
click at [376, 35] on span "All Start Months" at bounding box center [315, 37] width 176 height 29
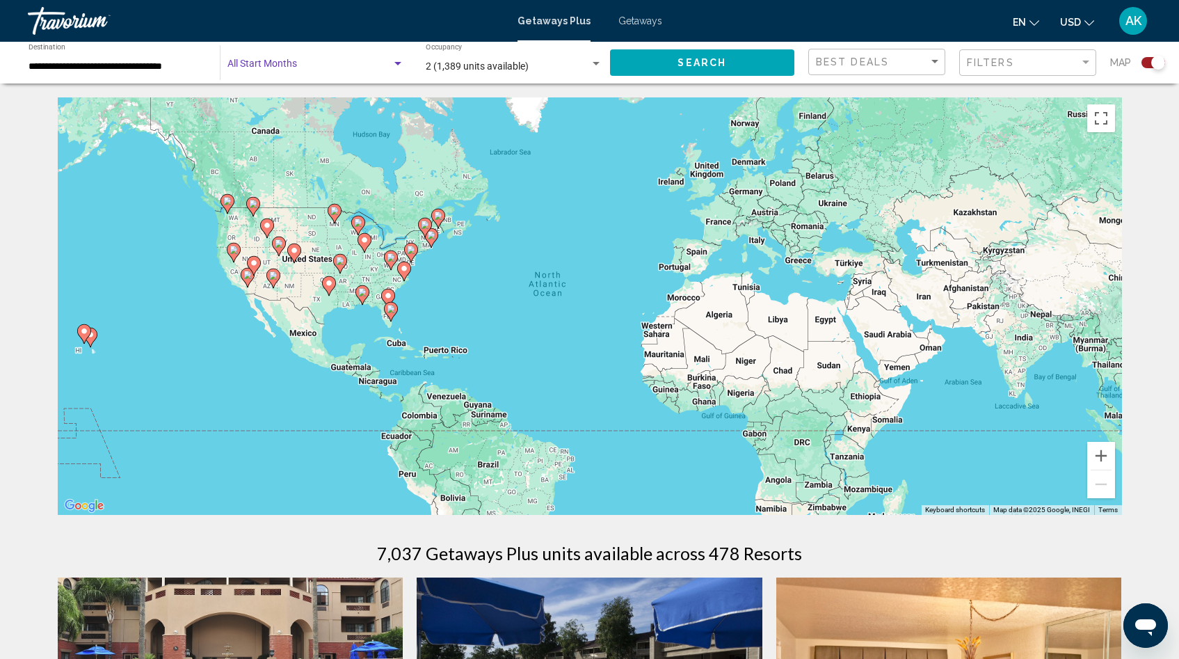
click at [323, 59] on div "Start Month All Start Months" at bounding box center [315, 63] width 177 height 38
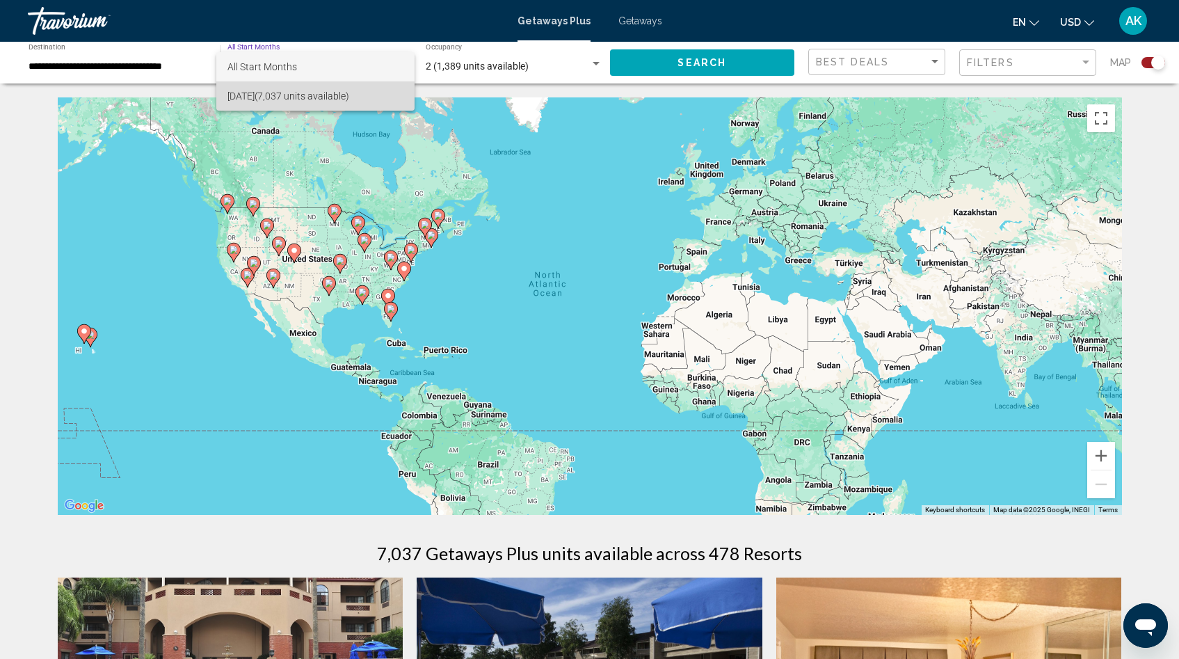
click at [314, 96] on span "[DATE] (7,037 units available)" at bounding box center [315, 95] width 176 height 29
click at [397, 64] on div "Search widget" at bounding box center [397, 63] width 7 height 3
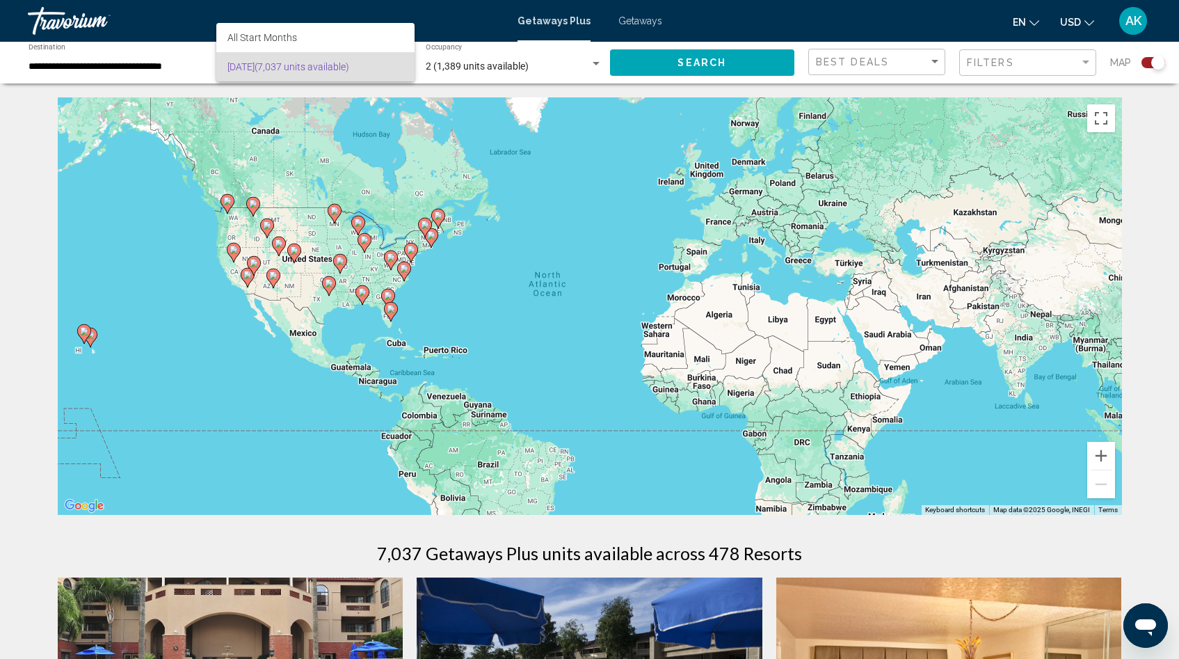
click at [593, 67] on div at bounding box center [589, 329] width 1179 height 659
